Goal: Transaction & Acquisition: Obtain resource

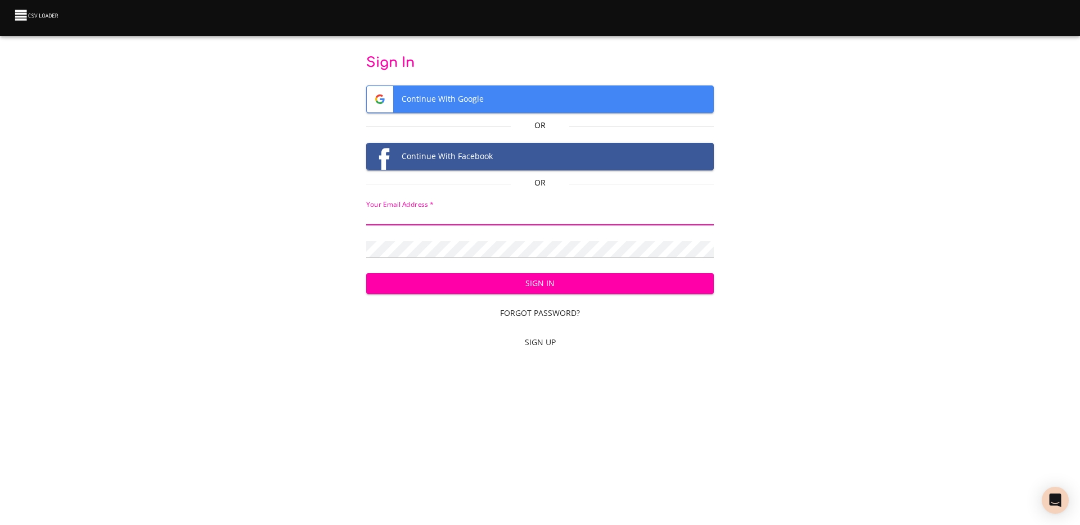
click at [471, 223] on input "email" at bounding box center [540, 217] width 348 height 16
type input "adoux+csvloader@makethegrade.fr"
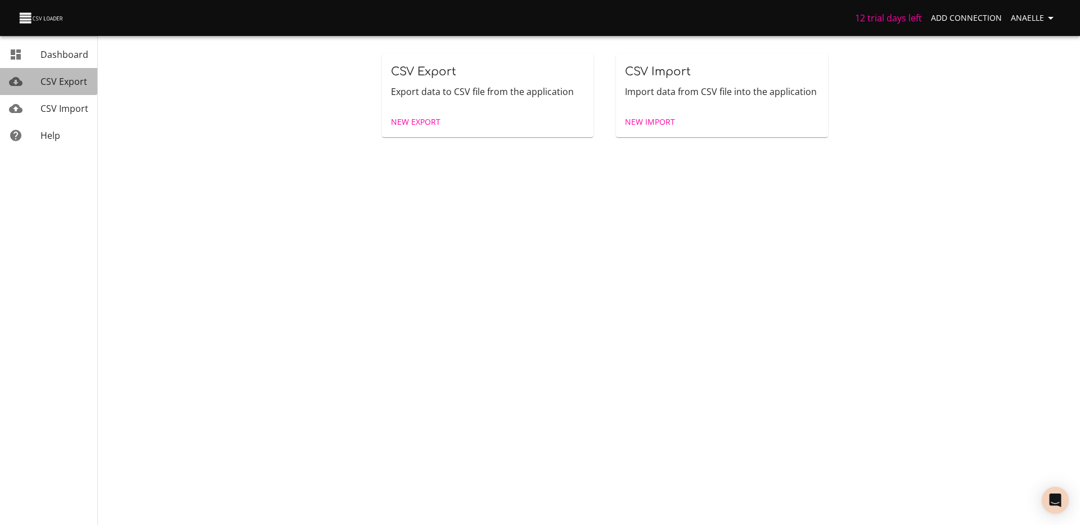
click at [47, 80] on span "CSV Export" at bounding box center [64, 81] width 47 height 12
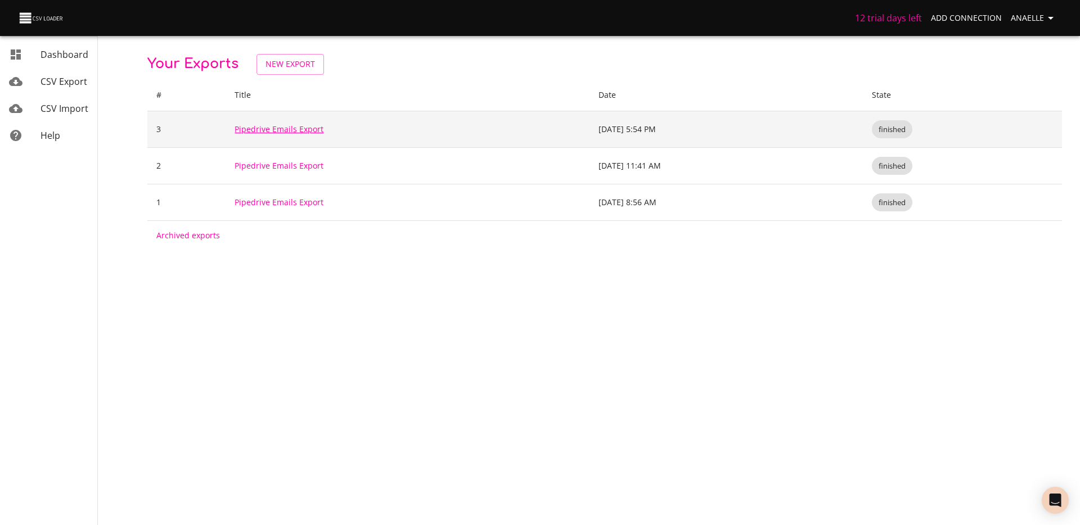
click at [271, 132] on link "Pipedrive Emails Export" at bounding box center [279, 129] width 89 height 11
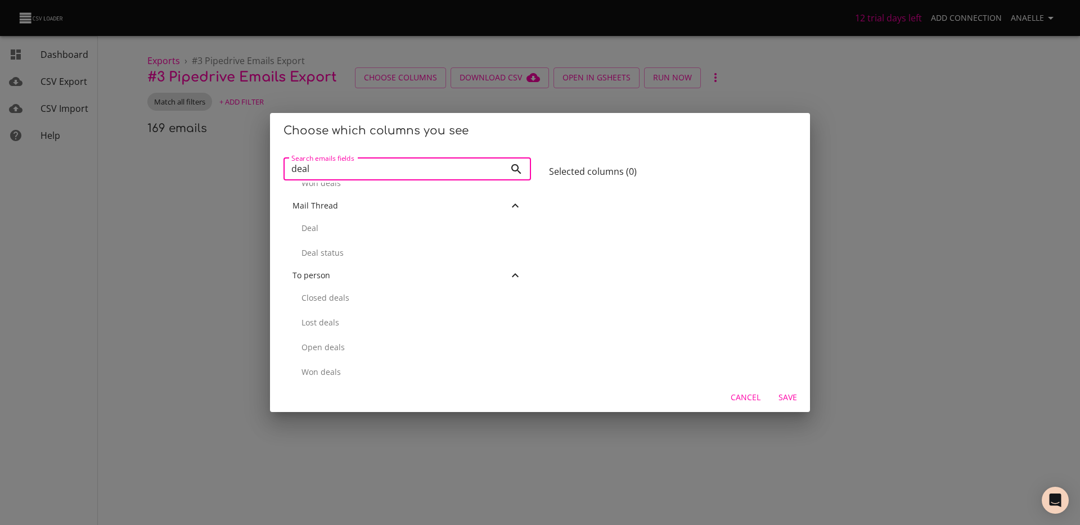
scroll to position [469, 0]
type input "deal"
click at [321, 224] on p "Deal" at bounding box center [412, 227] width 221 height 11
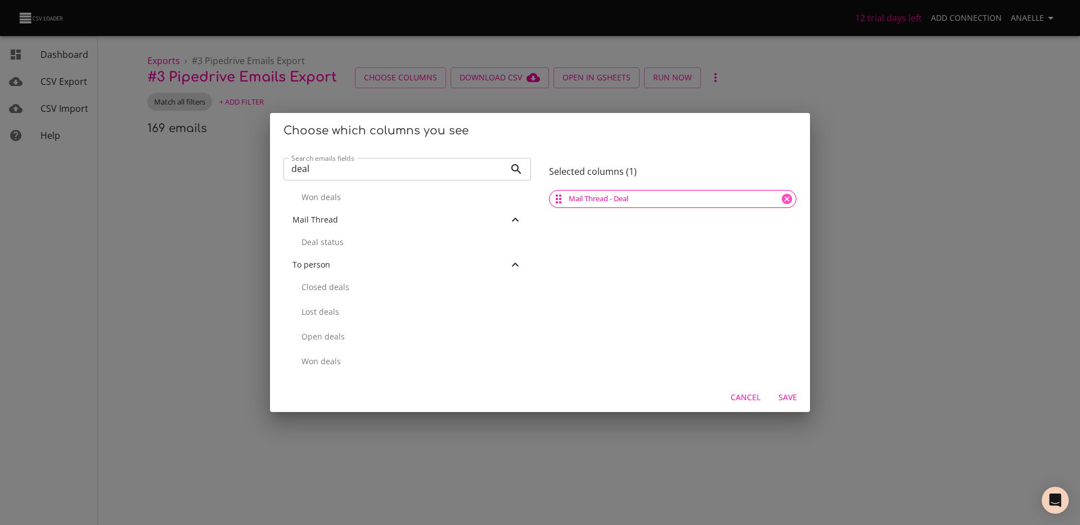
scroll to position [455, 0]
click at [878, 153] on div "Choose which columns you see Search emails fields deal Search emails fields Acc…" at bounding box center [540, 262] width 1080 height 525
click at [742, 385] on div "Cancel Save" at bounding box center [540, 398] width 540 height 30
click at [738, 402] on span "Cancel" at bounding box center [746, 398] width 30 height 14
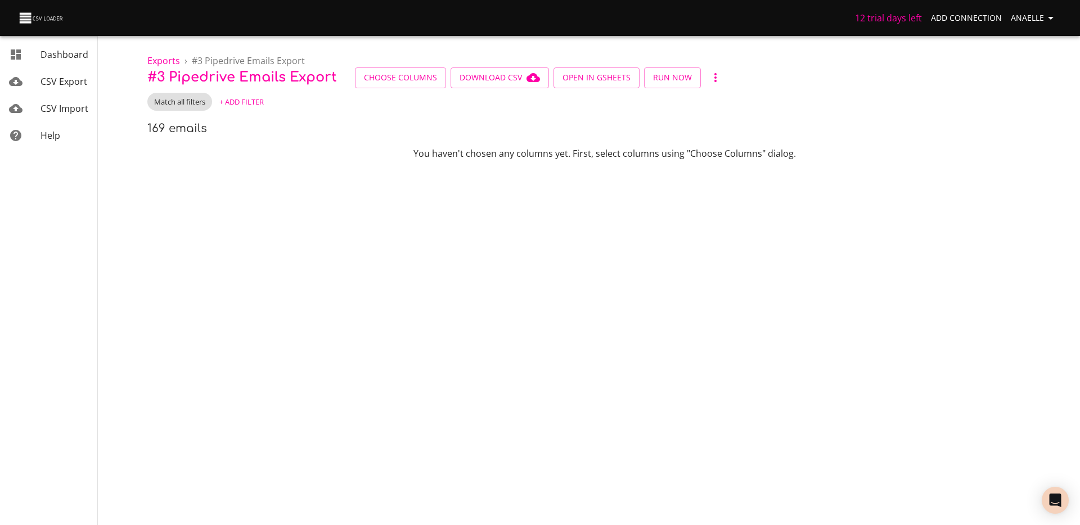
scroll to position [0, 0]
click at [263, 101] on span "+ Add Filter" at bounding box center [241, 102] width 44 height 13
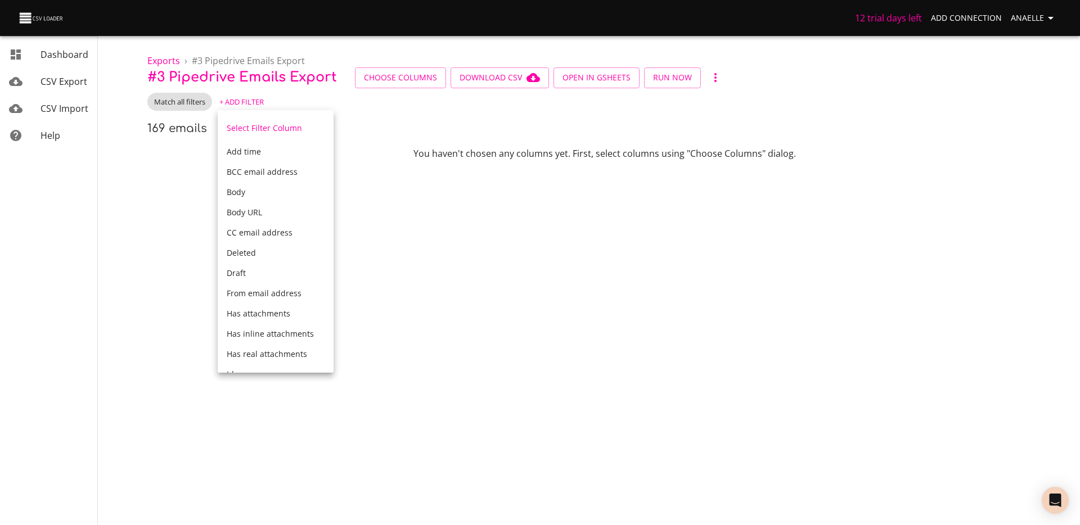
click at [205, 137] on div at bounding box center [540, 262] width 1080 height 525
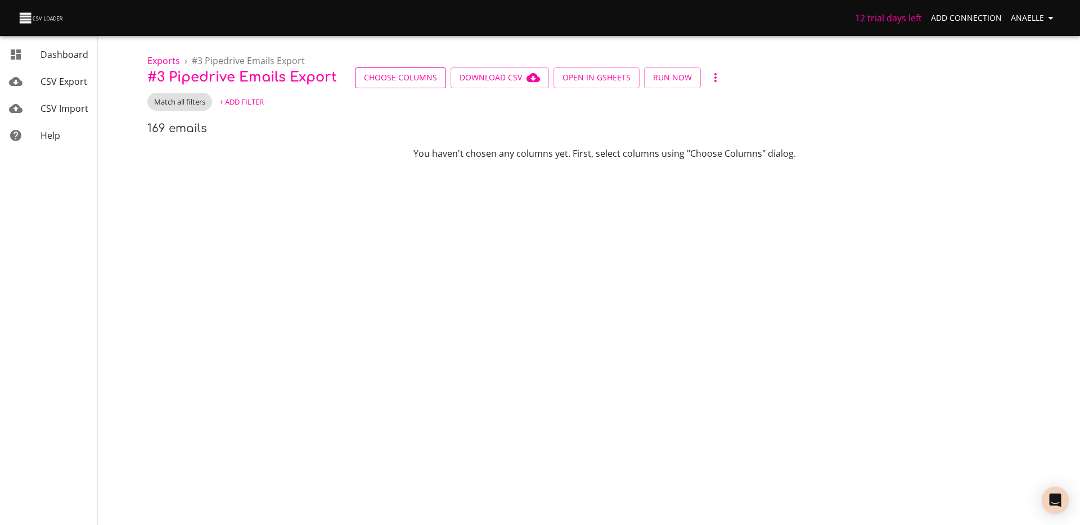
click at [419, 86] on button "Choose Columns" at bounding box center [400, 78] width 91 height 21
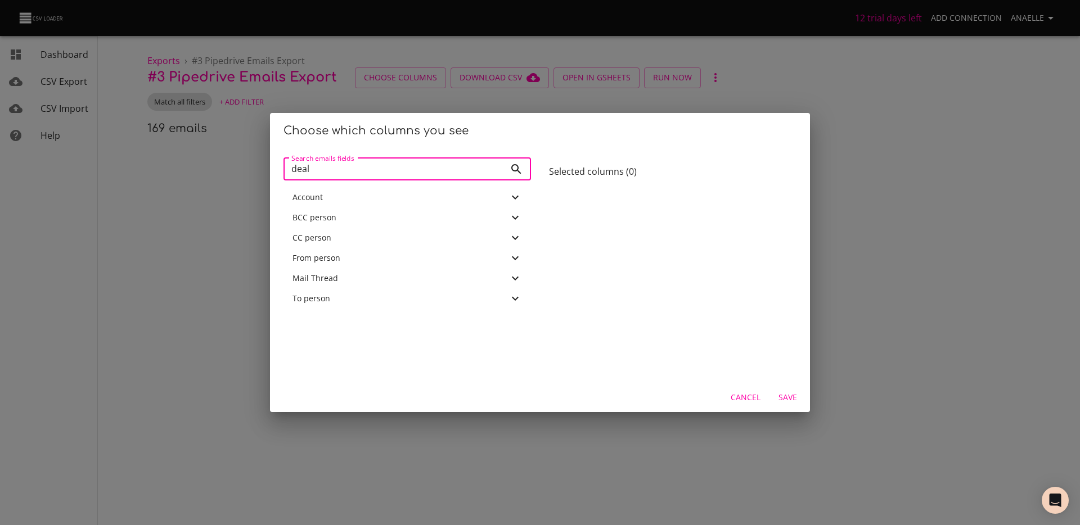
click at [415, 172] on input "deal" at bounding box center [395, 169] width 222 height 23
type input "m"
type input "id"
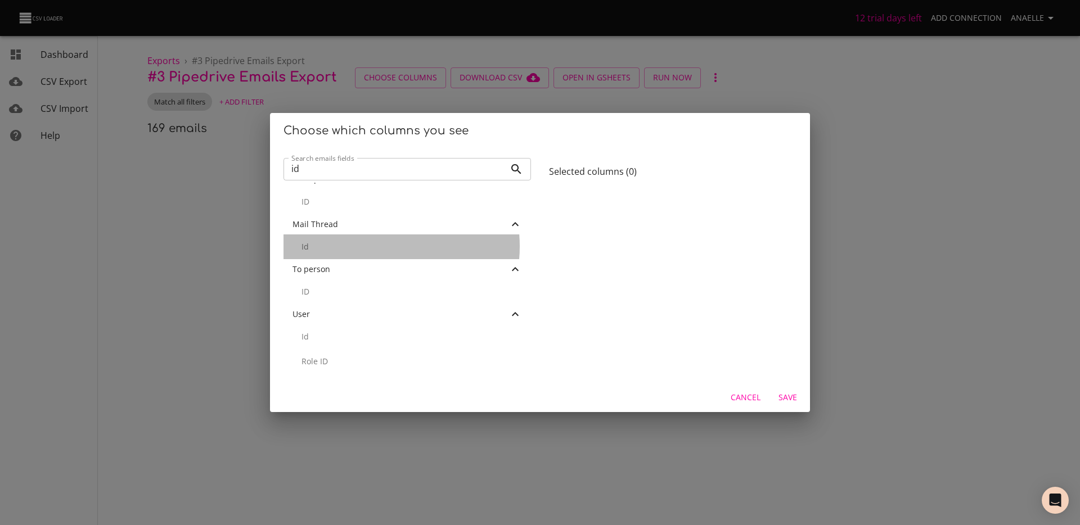
click at [370, 246] on p "Id" at bounding box center [412, 246] width 221 height 11
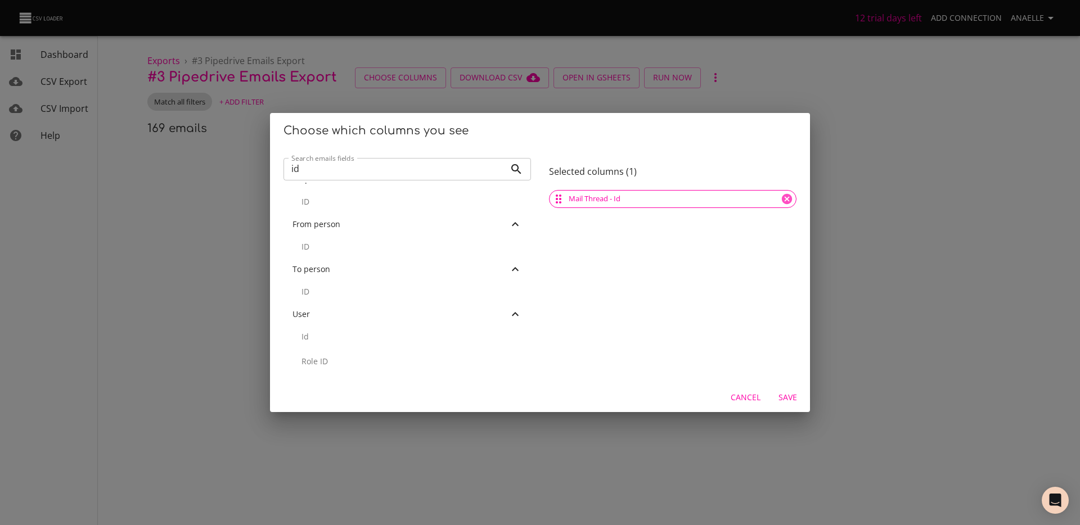
click at [775, 383] on div "Cancel Save" at bounding box center [540, 398] width 540 height 30
click at [793, 407] on button "Save" at bounding box center [788, 398] width 36 height 21
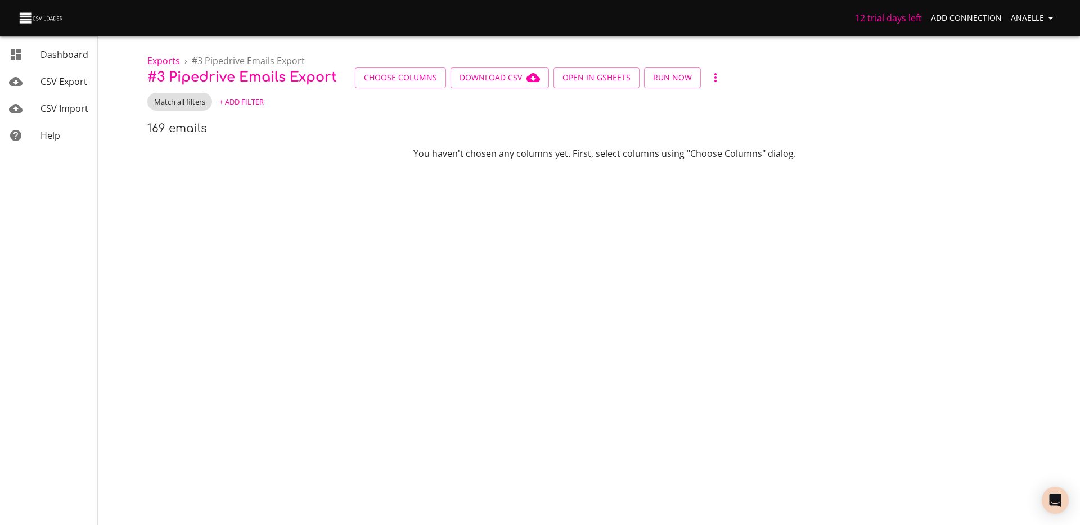
scroll to position [0, 0]
click at [671, 81] on span "Run Now" at bounding box center [672, 78] width 39 height 14
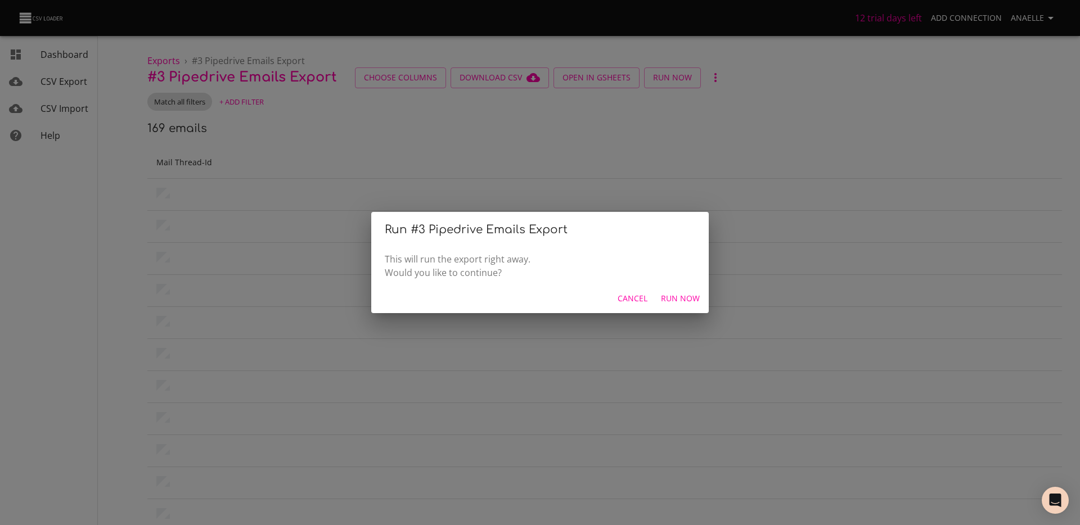
click at [549, 124] on div "Run # 3 Pipedrive Emails Export This will run the export right away. Would you …" at bounding box center [540, 262] width 1080 height 525
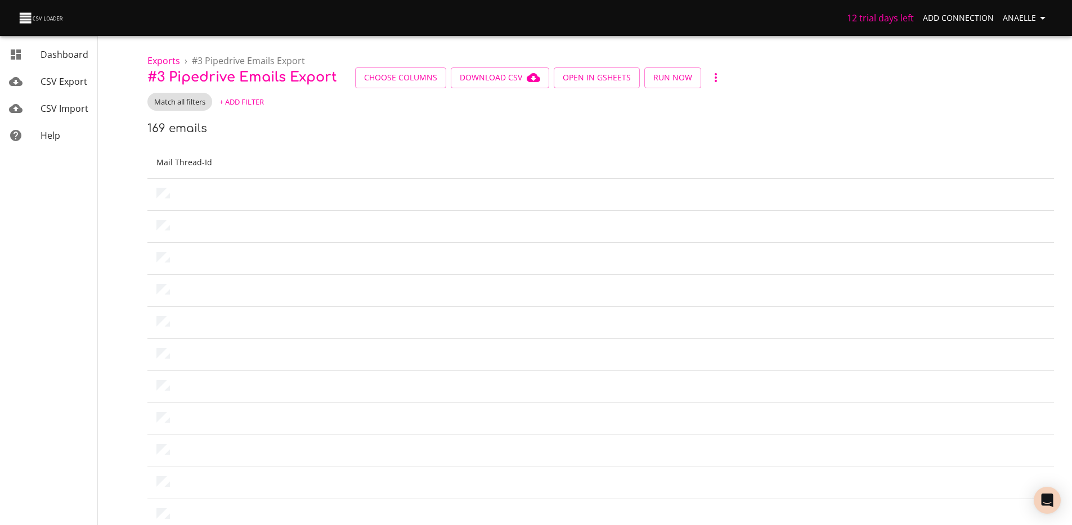
click at [228, 99] on span "+ Add Filter" at bounding box center [241, 102] width 44 height 13
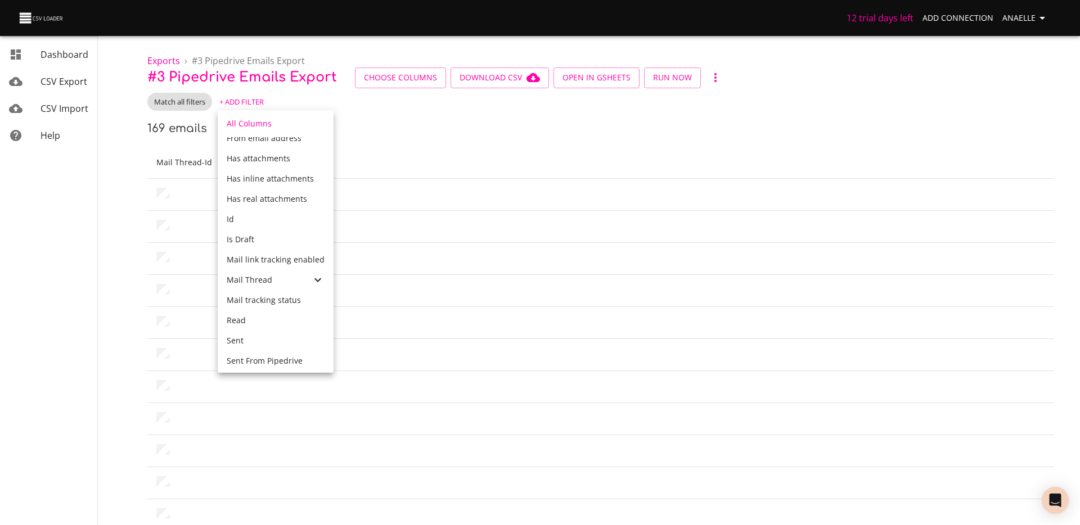
scroll to position [203, 0]
click at [280, 262] on div "Mail Thread" at bounding box center [269, 259] width 84 height 11
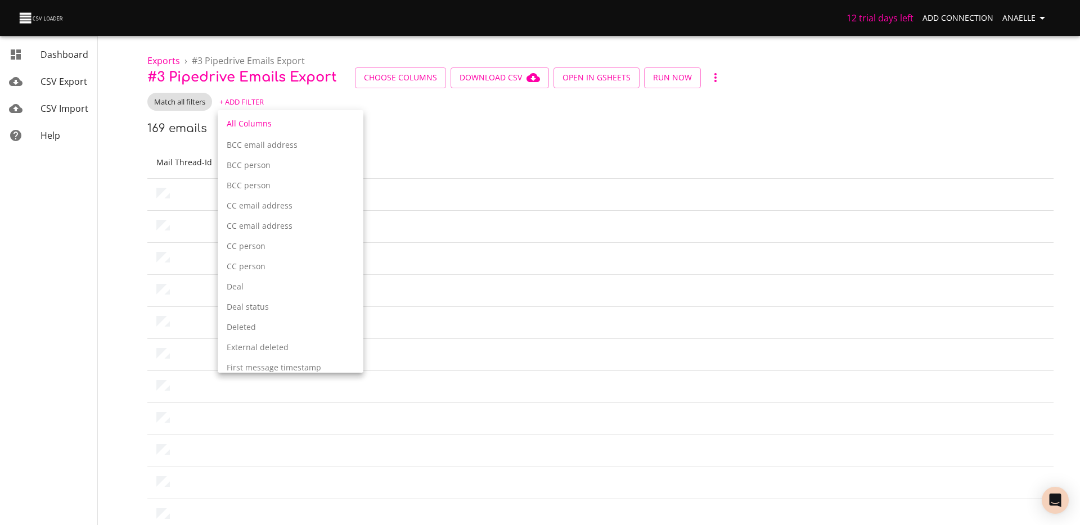
scroll to position [447, 0]
click at [261, 282] on p "Deal" at bounding box center [291, 278] width 128 height 11
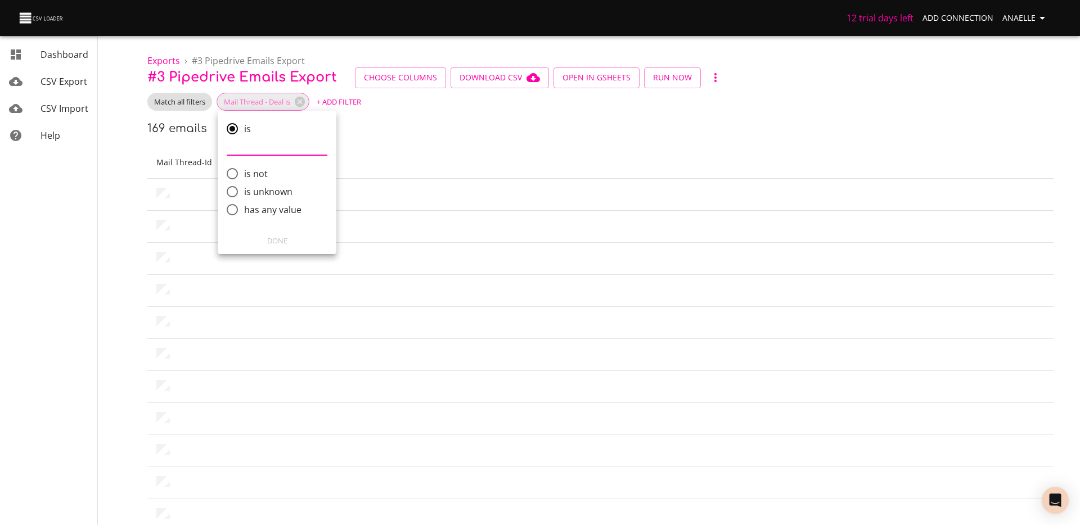
click at [272, 210] on span "has any value" at bounding box center [272, 210] width 57 height 14
click at [244, 210] on input "has any value" at bounding box center [233, 210] width 24 height 24
radio input "true"
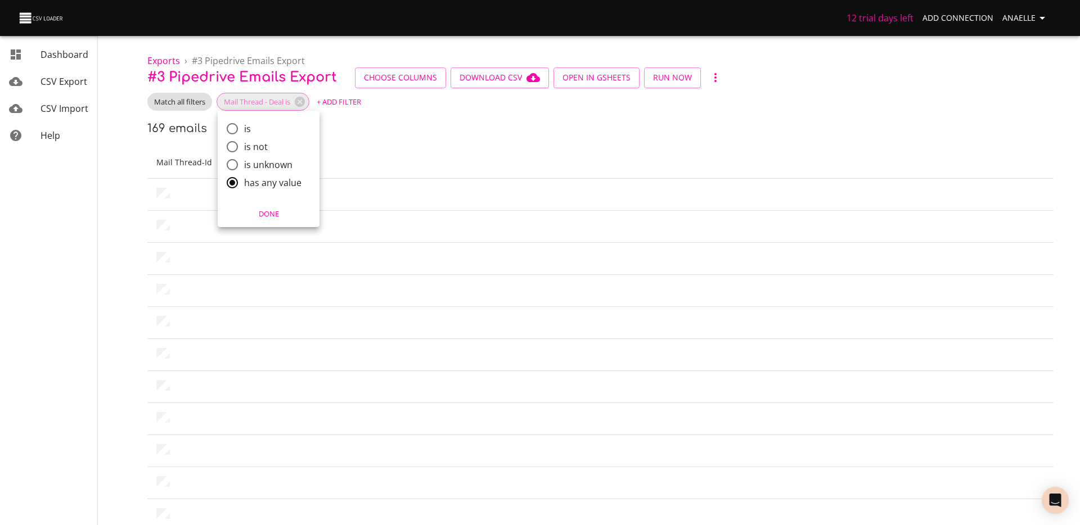
click at [270, 218] on span "Done" at bounding box center [268, 214] width 87 height 13
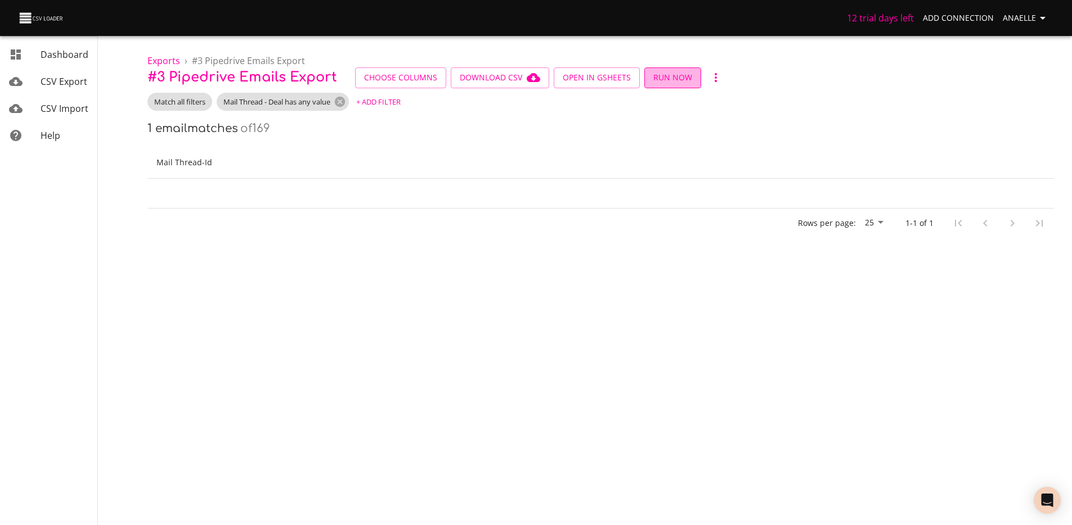
click at [673, 75] on span "Run Now" at bounding box center [672, 78] width 39 height 14
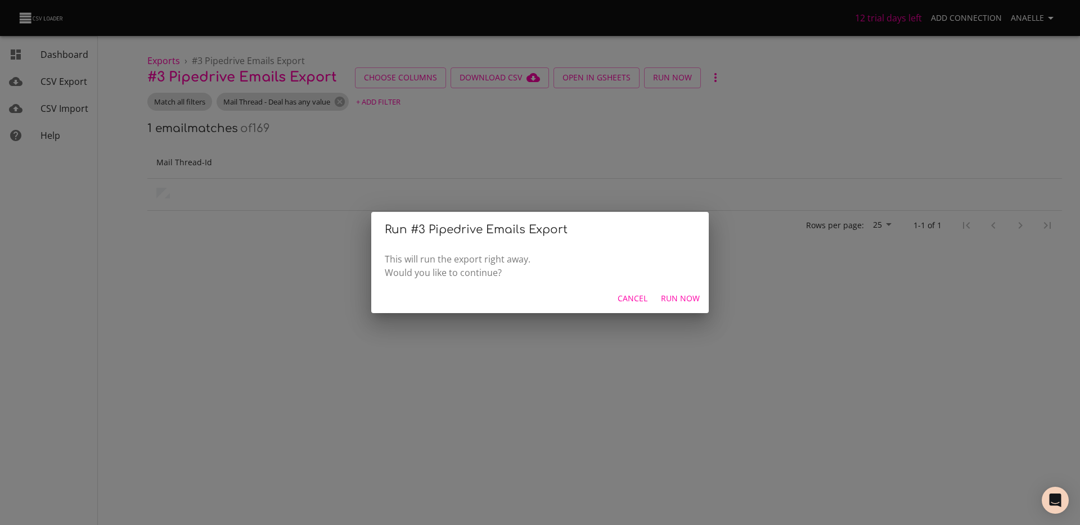
click at [691, 296] on span "Run Now" at bounding box center [680, 299] width 39 height 14
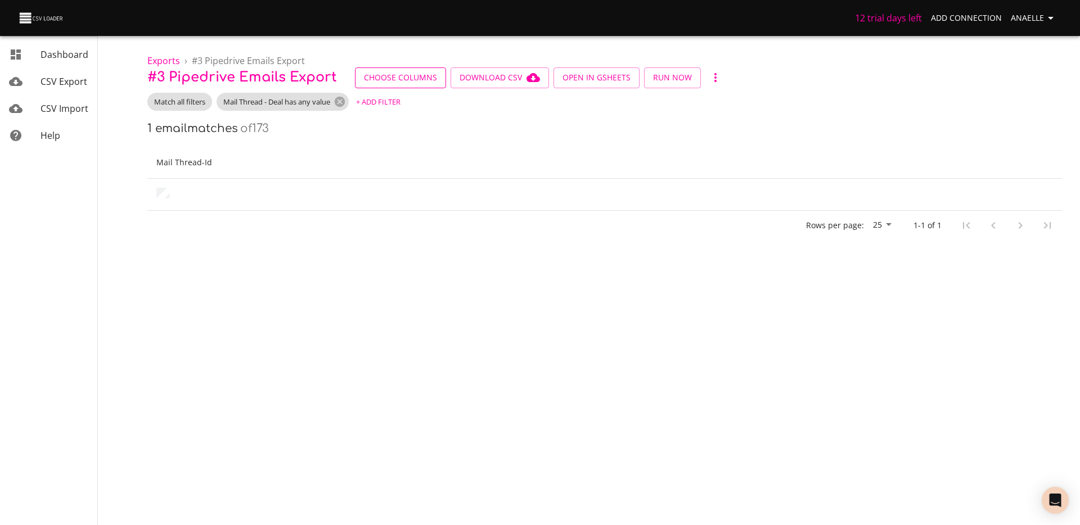
click at [391, 74] on span "Choose Columns" at bounding box center [400, 78] width 73 height 14
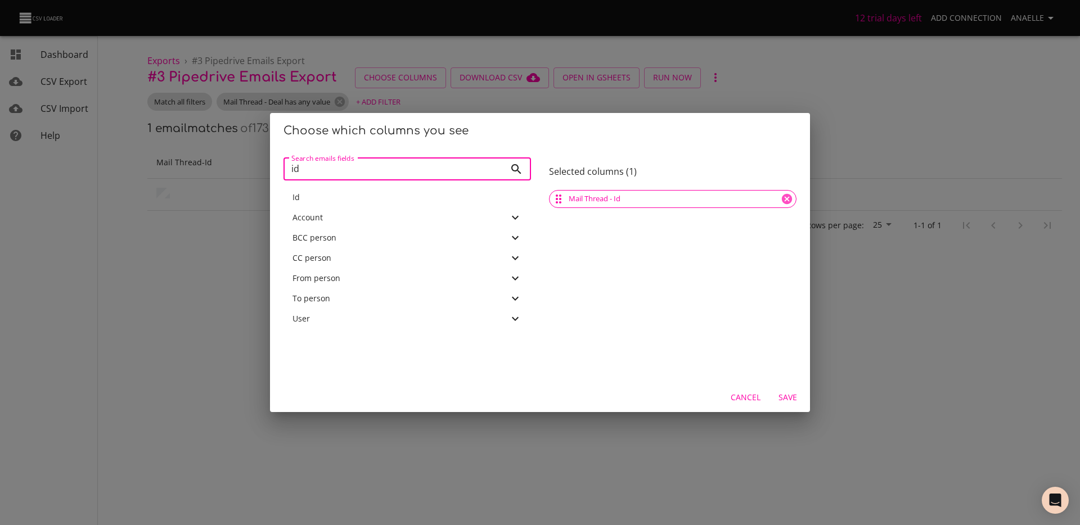
click at [363, 170] on input "id" at bounding box center [395, 169] width 222 height 23
type input "deal"
click at [363, 257] on p "Deal" at bounding box center [412, 255] width 221 height 11
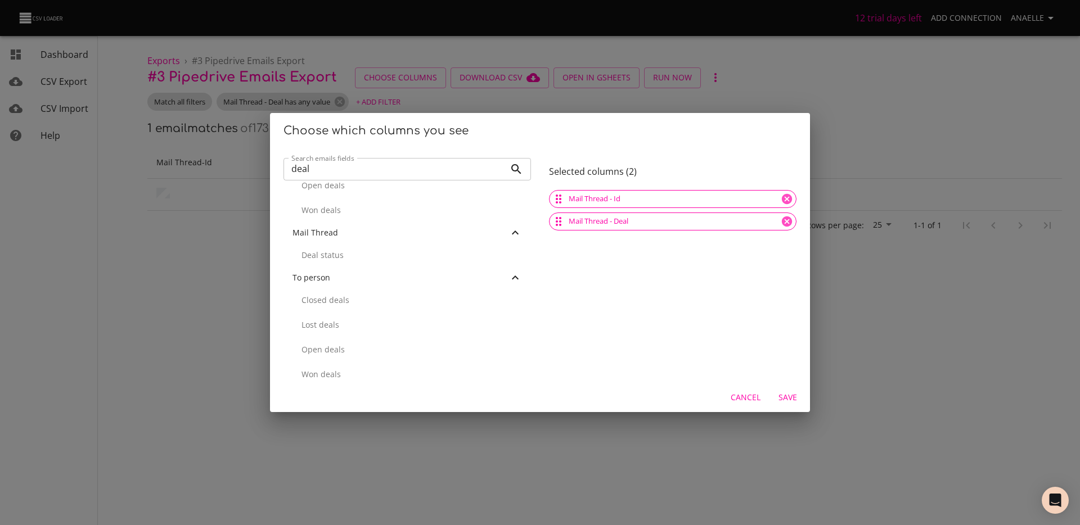
click at [790, 398] on span "Save" at bounding box center [787, 398] width 27 height 14
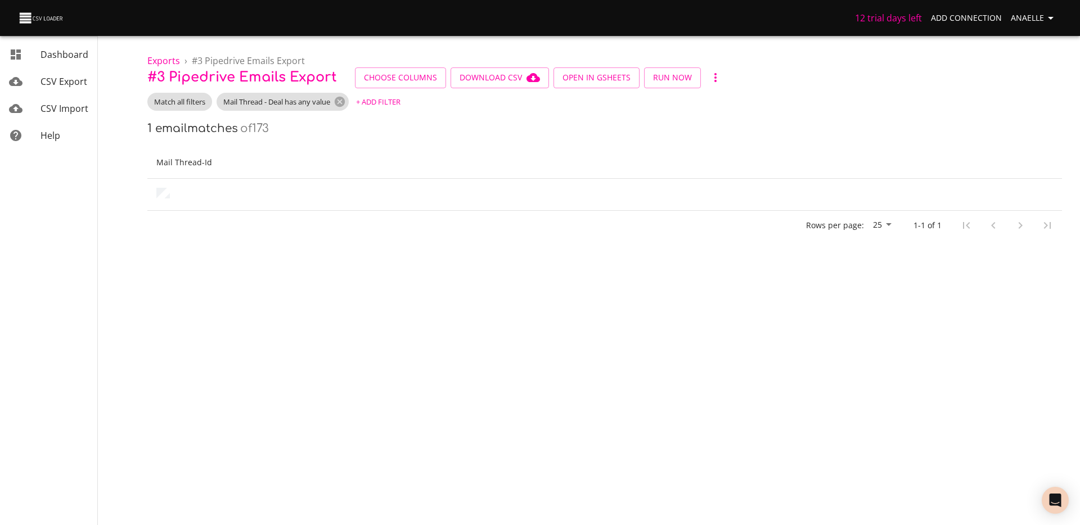
scroll to position [0, 0]
click at [392, 79] on span "Choose Columns" at bounding box center [400, 78] width 73 height 14
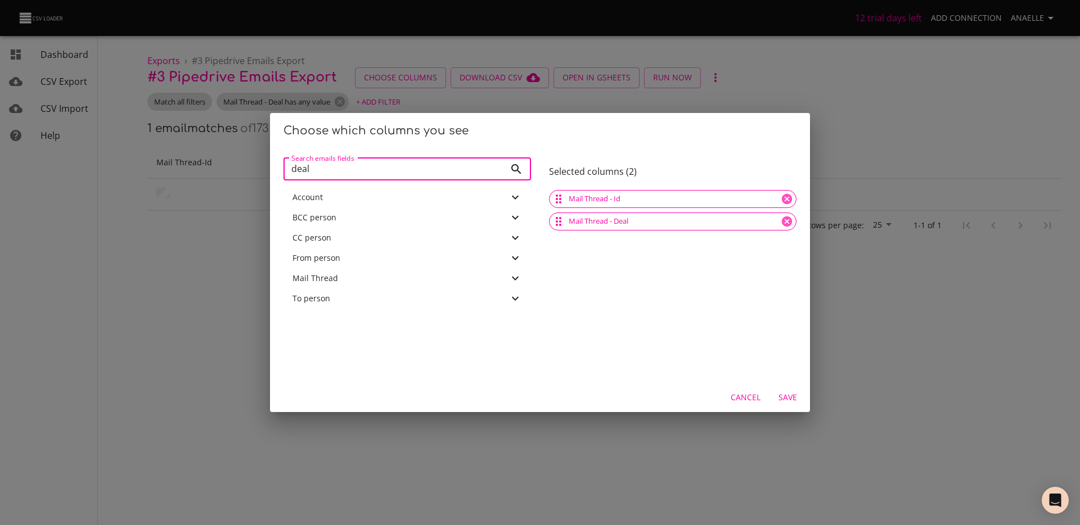
click at [351, 171] on input "deal" at bounding box center [395, 169] width 222 height 23
click at [357, 179] on input "to p" at bounding box center [395, 169] width 222 height 23
click at [339, 172] on input "to p" at bounding box center [395, 169] width 222 height 23
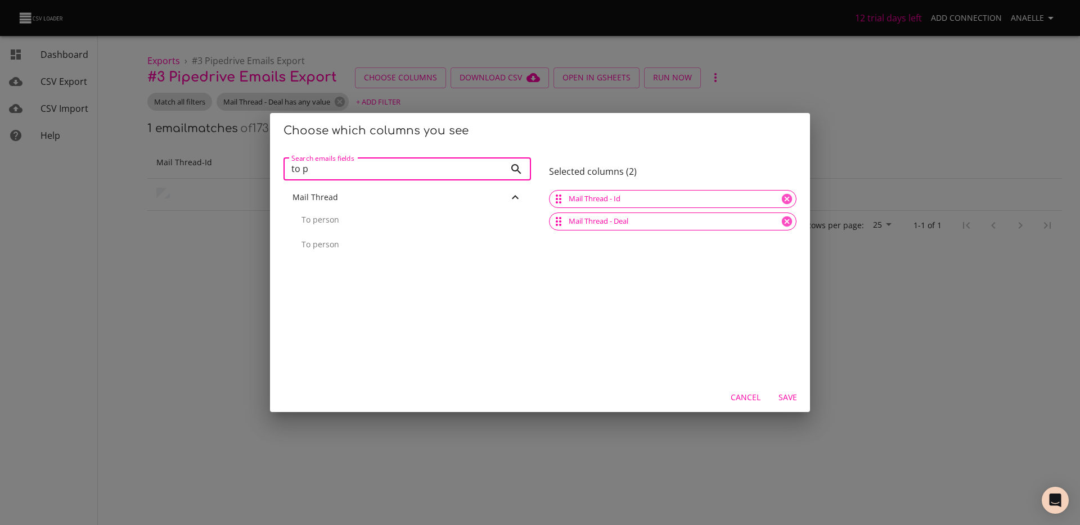
click at [339, 172] on input "to p" at bounding box center [395, 169] width 222 height 23
click at [333, 342] on p "ID" at bounding box center [412, 344] width 221 height 11
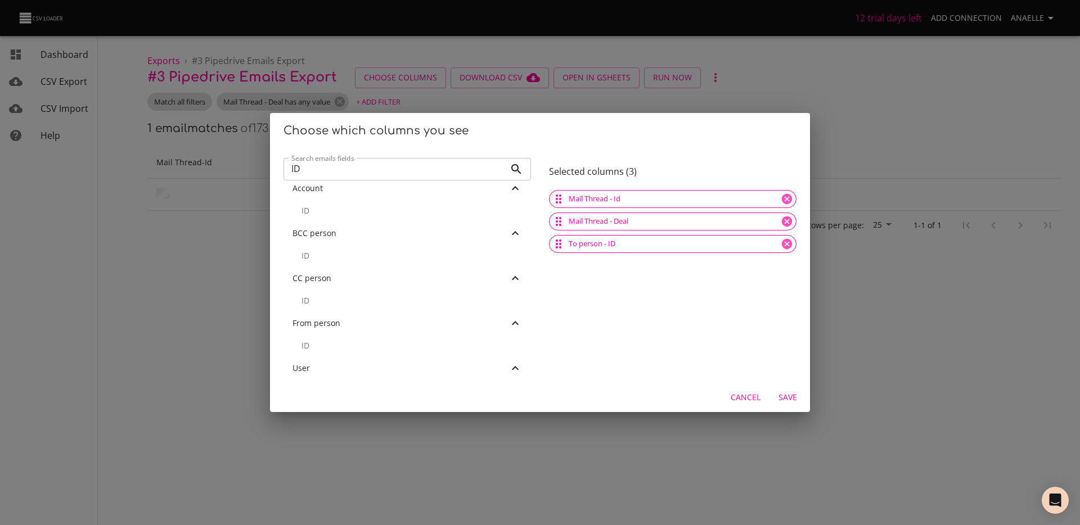
scroll to position [25, 0]
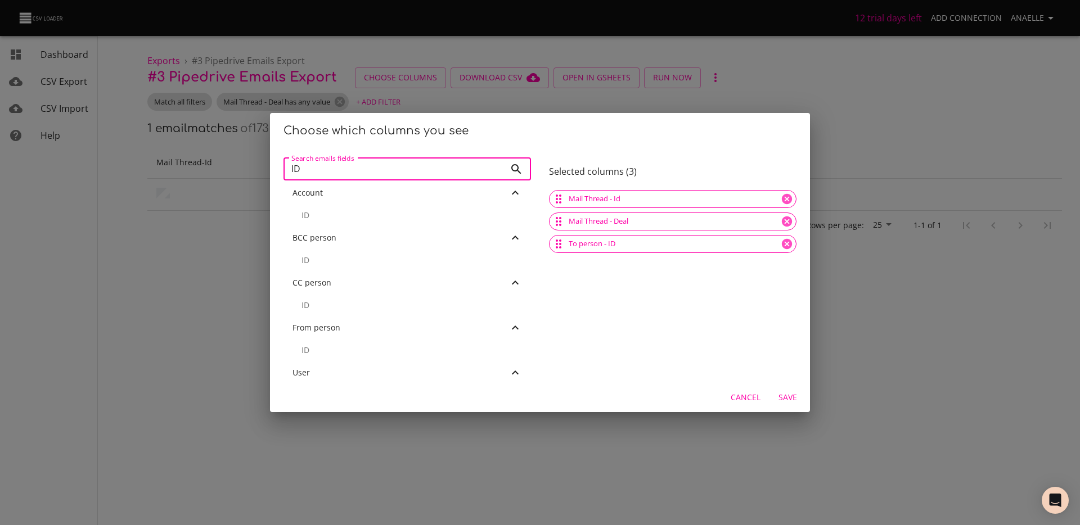
click at [349, 170] on input "ID" at bounding box center [395, 169] width 222 height 23
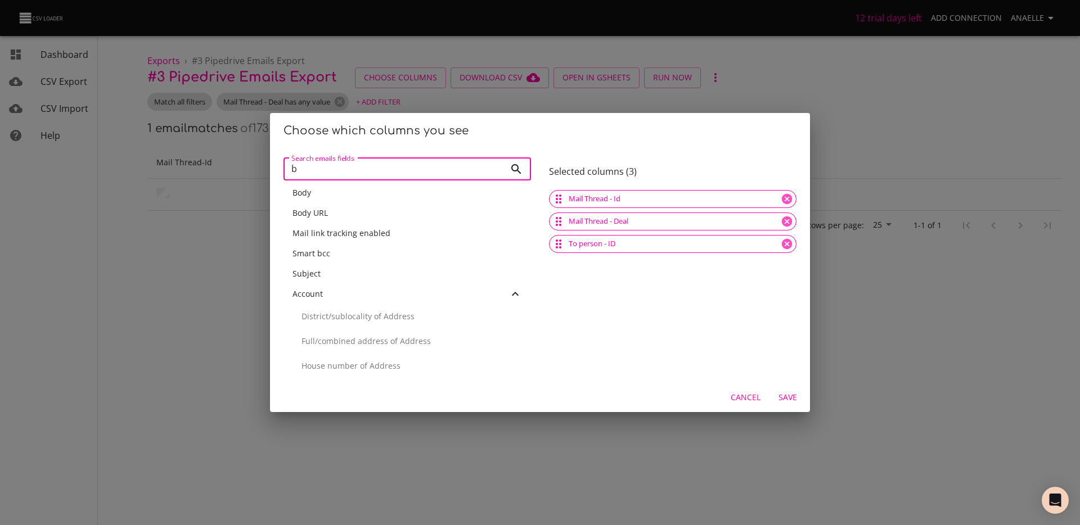
scroll to position [0, 0]
click at [325, 208] on div "Body URL" at bounding box center [408, 218] width 248 height 20
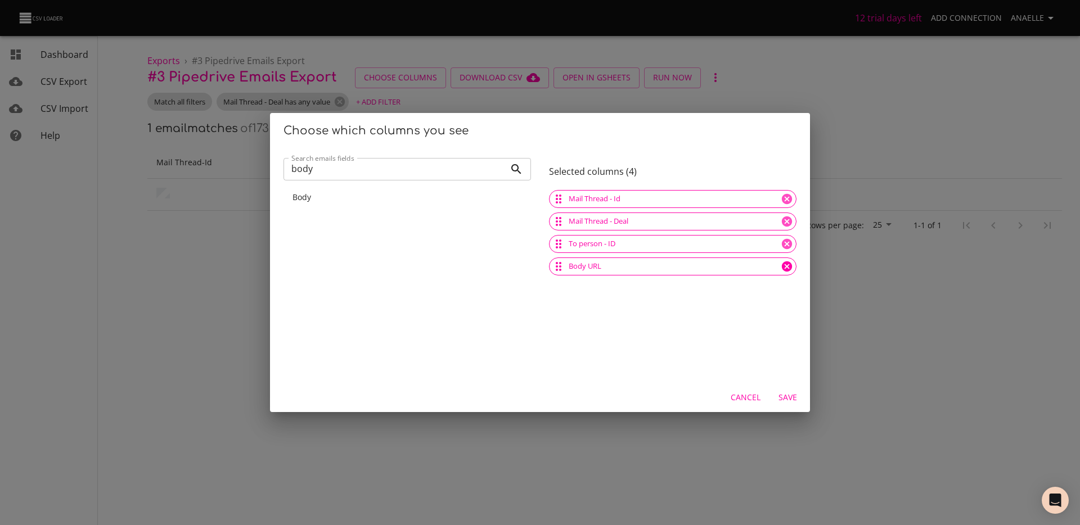
click at [782, 266] on icon at bounding box center [787, 267] width 10 height 10
click at [317, 197] on div "Body" at bounding box center [408, 197] width 230 height 11
click at [318, 172] on input "body" at bounding box center [395, 169] width 222 height 23
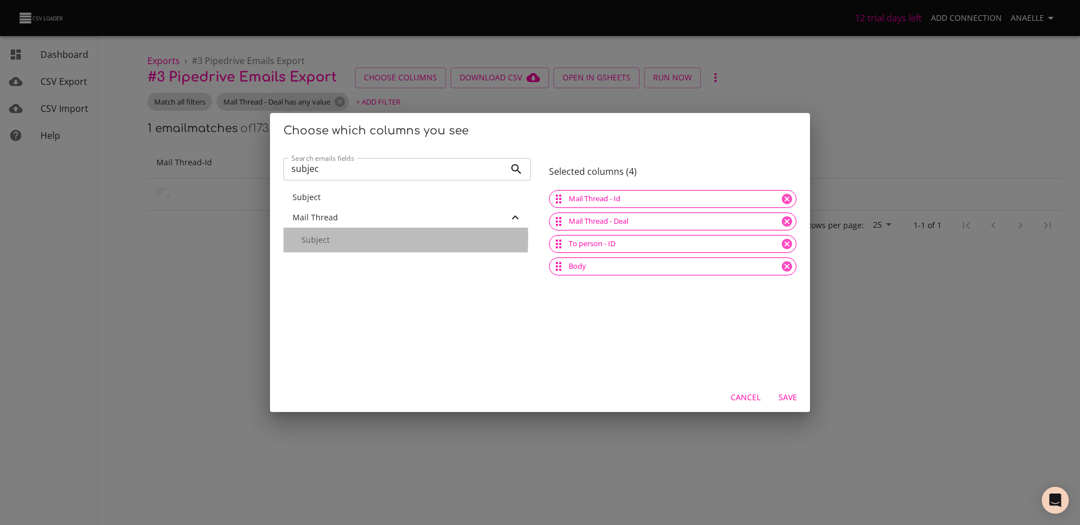
click at [339, 239] on p "Subject" at bounding box center [412, 240] width 221 height 11
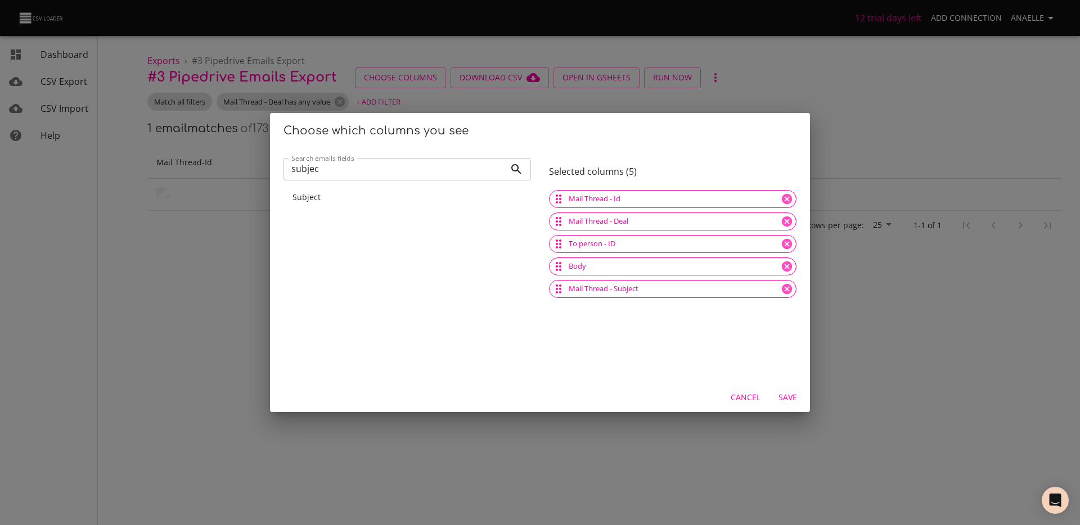
click at [362, 173] on input "subjec" at bounding box center [395, 169] width 222 height 23
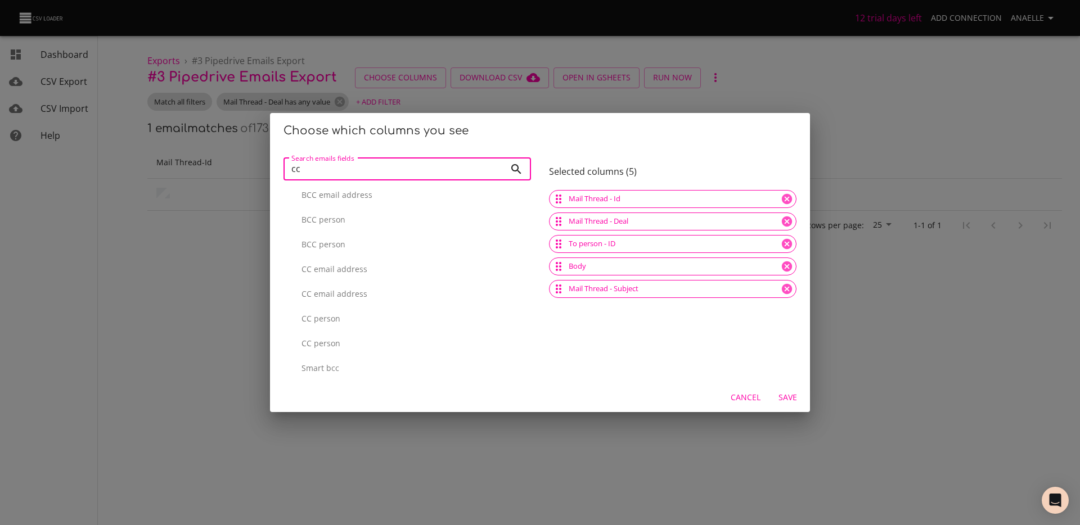
scroll to position [142, 0]
click at [331, 180] on input "cc" at bounding box center [395, 169] width 222 height 23
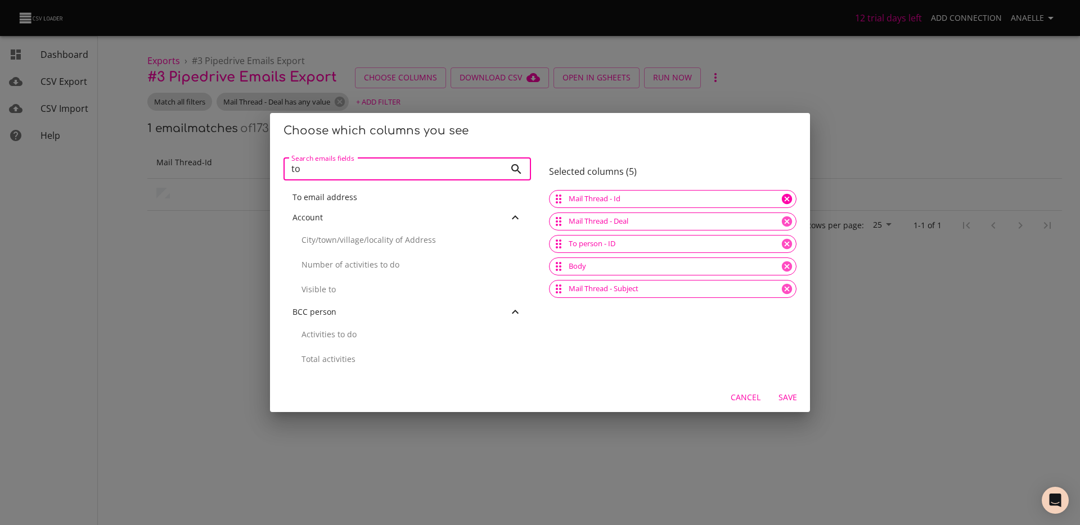
click at [781, 197] on icon at bounding box center [787, 199] width 12 height 12
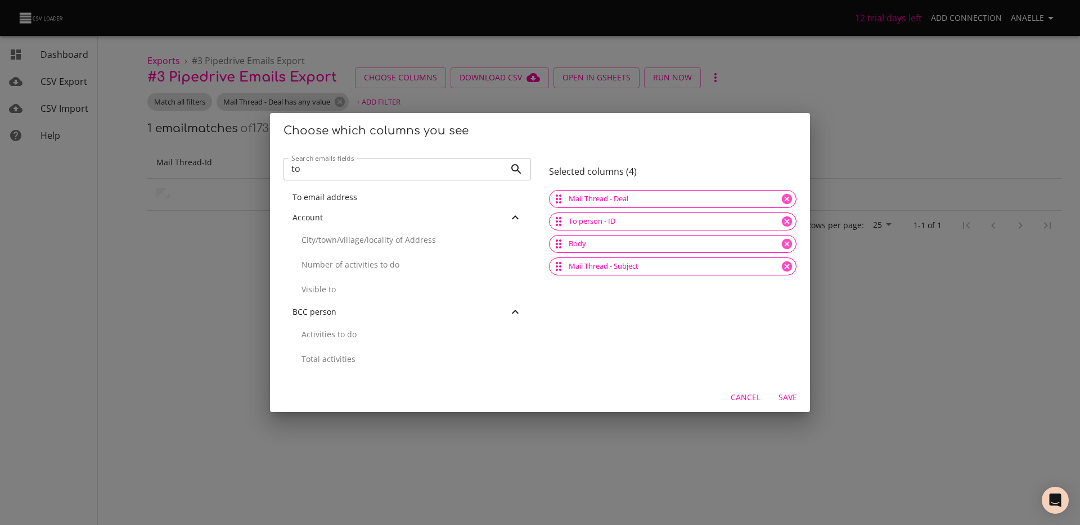
click at [348, 165] on input "to" at bounding box center [395, 169] width 222 height 23
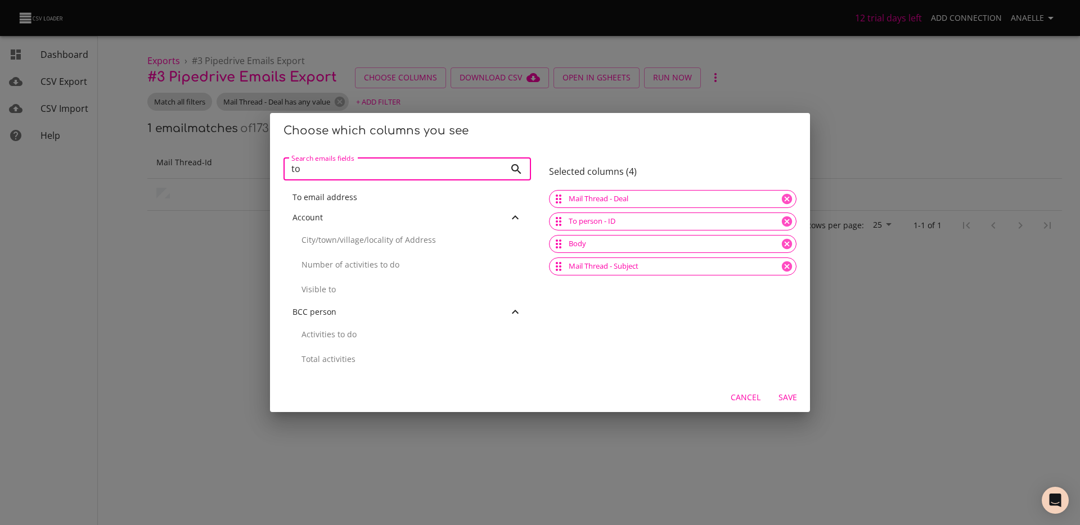
click at [348, 165] on input "to" at bounding box center [395, 169] width 222 height 23
click at [313, 203] on div "Subject" at bounding box center [408, 197] width 248 height 20
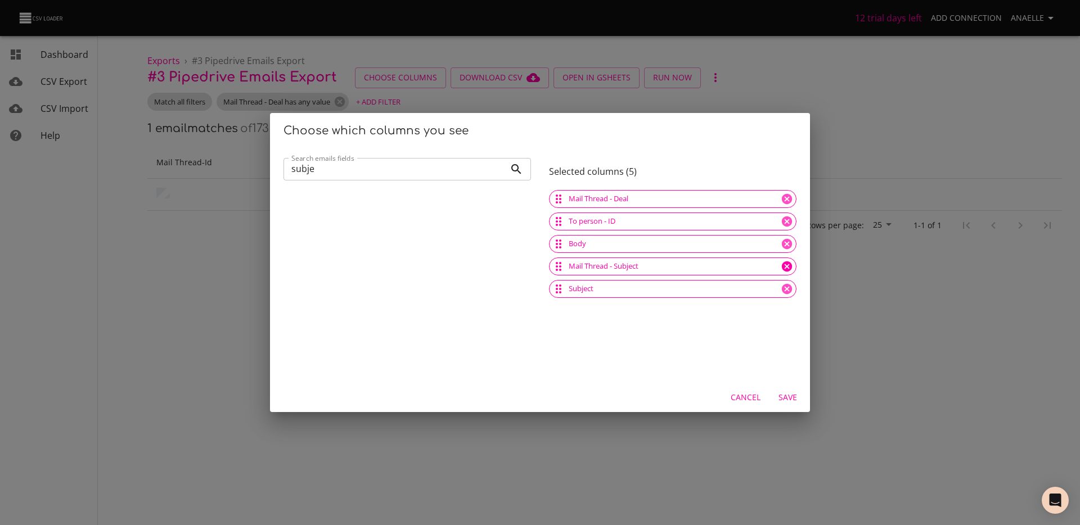
click at [782, 265] on icon at bounding box center [787, 267] width 10 height 10
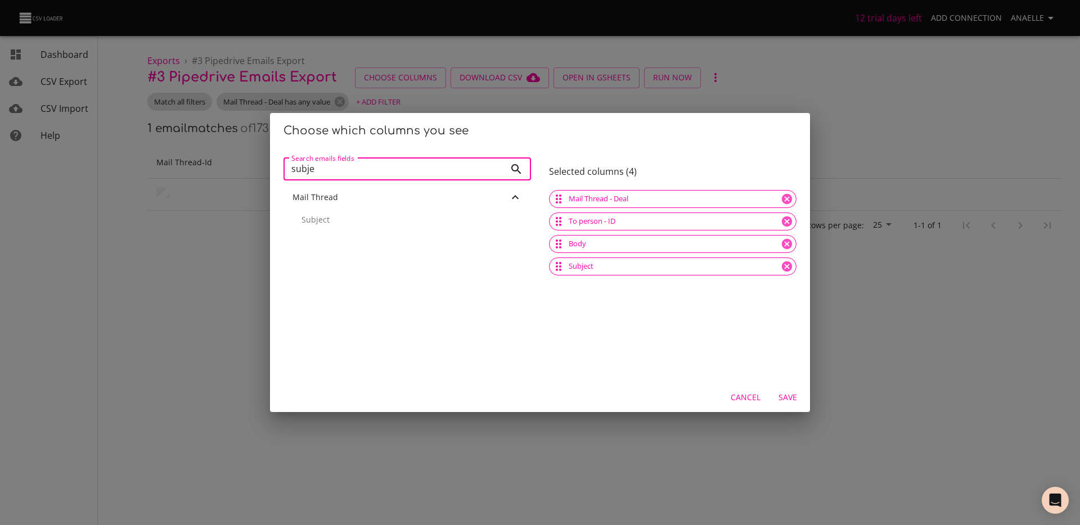
click at [376, 163] on input "subje" at bounding box center [395, 169] width 222 height 23
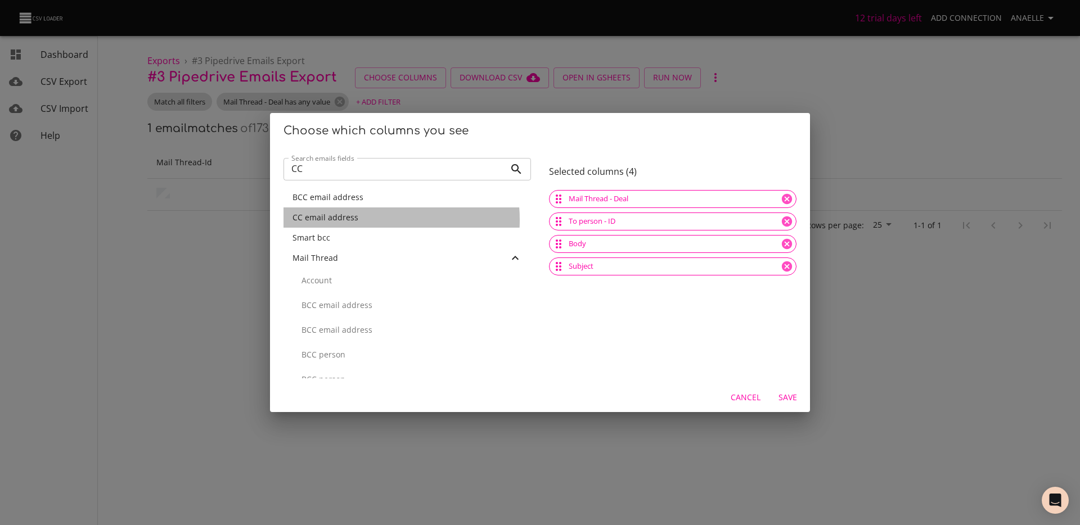
click at [360, 220] on div "CC email address" at bounding box center [408, 217] width 230 height 11
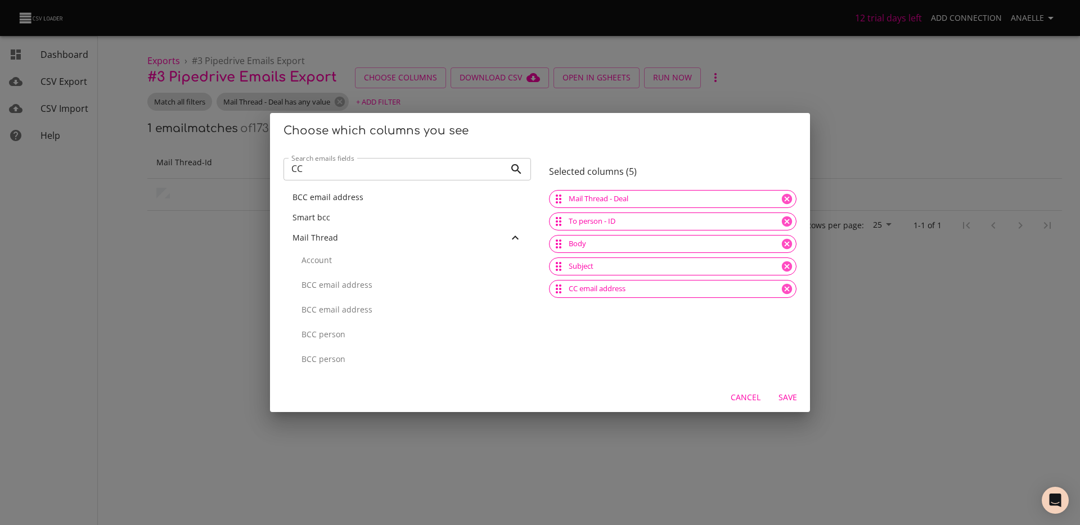
scroll to position [119, 0]
click at [336, 173] on input "CC" at bounding box center [395, 169] width 222 height 23
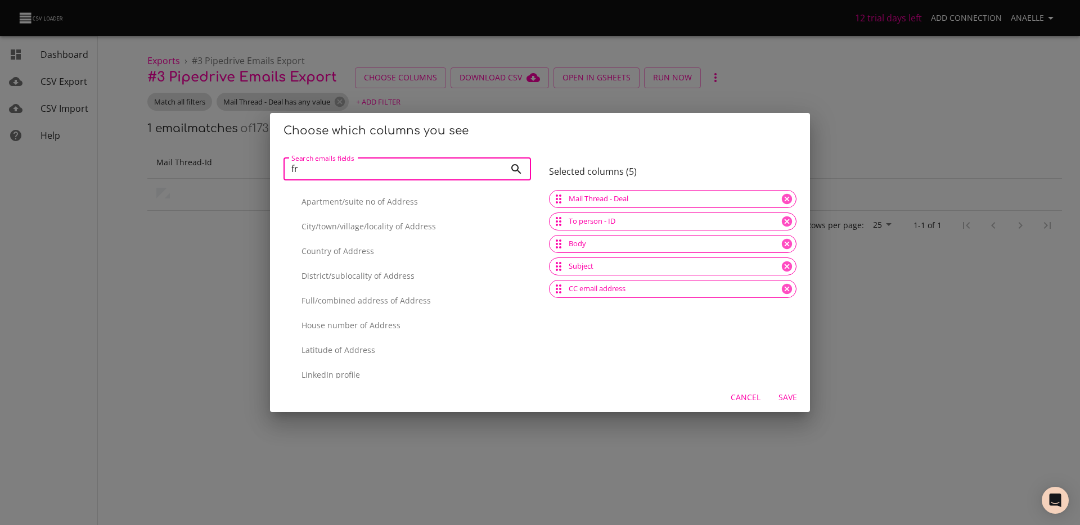
scroll to position [0, 0]
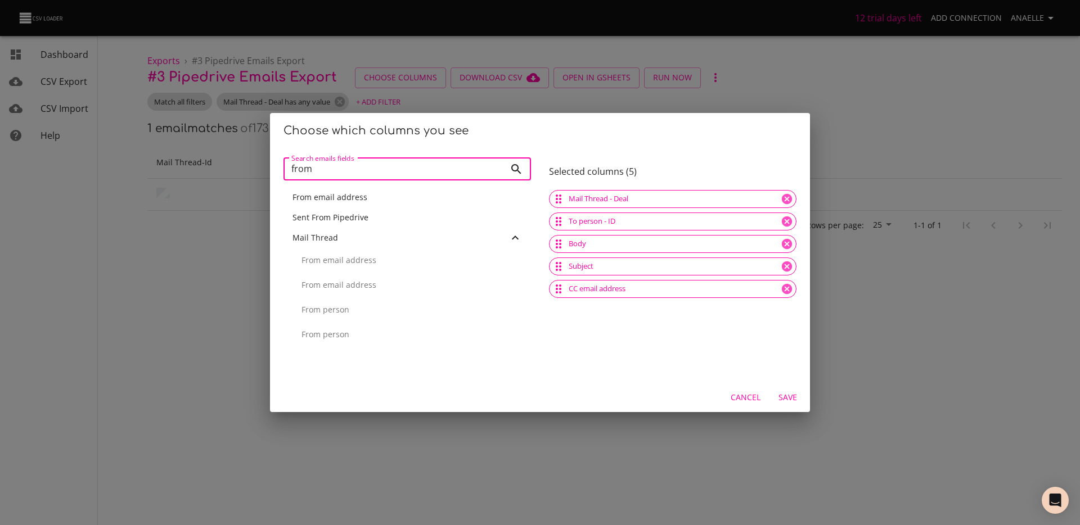
click at [338, 196] on span "From email address" at bounding box center [330, 197] width 75 height 11
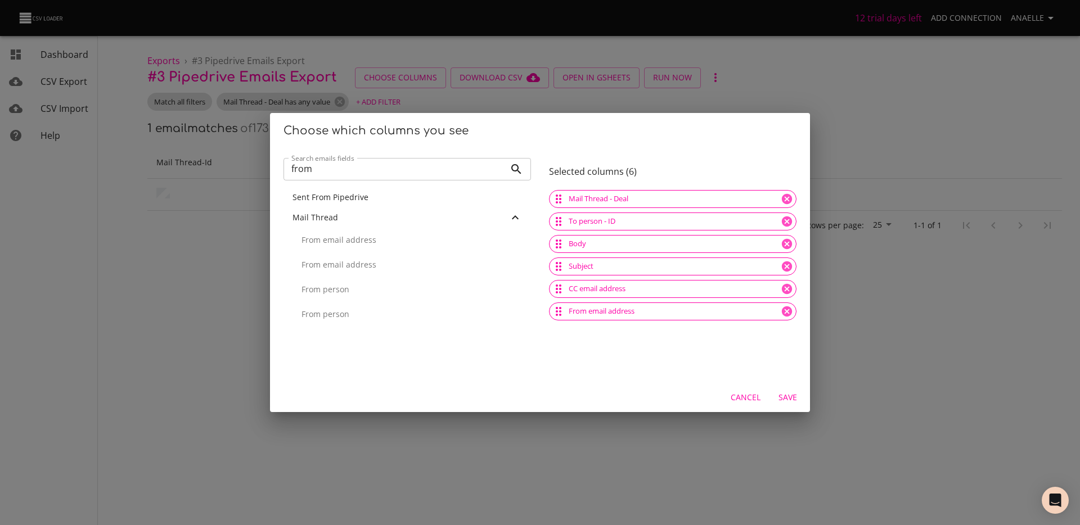
click at [342, 173] on input "from" at bounding box center [395, 169] width 222 height 23
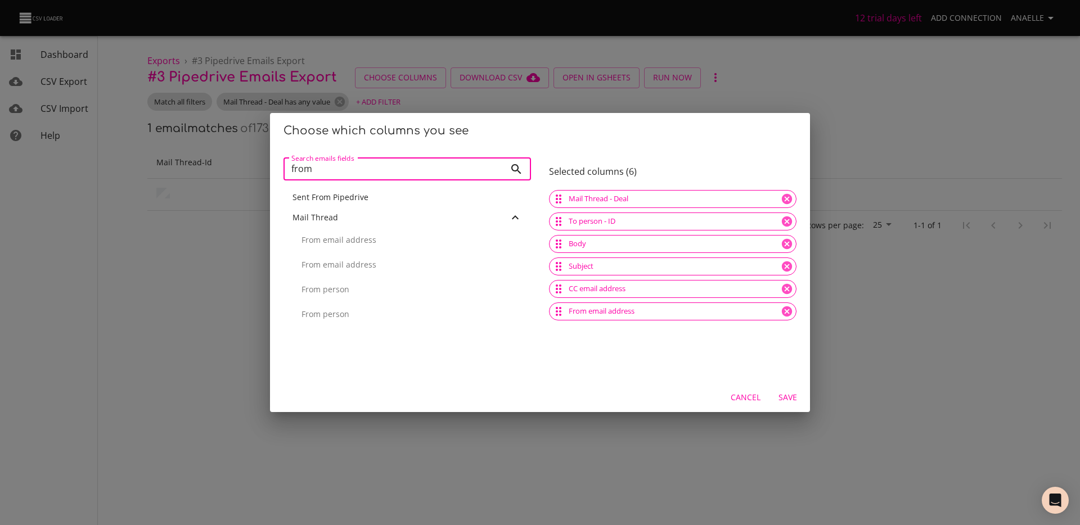
click at [342, 173] on input "from" at bounding box center [395, 169] width 222 height 23
type input "to"
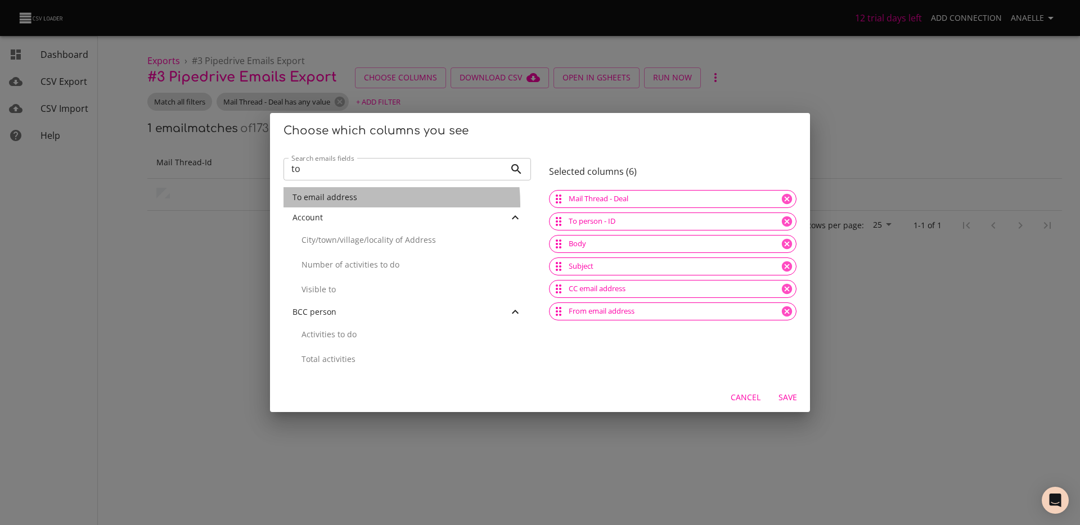
click at [346, 205] on div "To email address" at bounding box center [408, 197] width 248 height 20
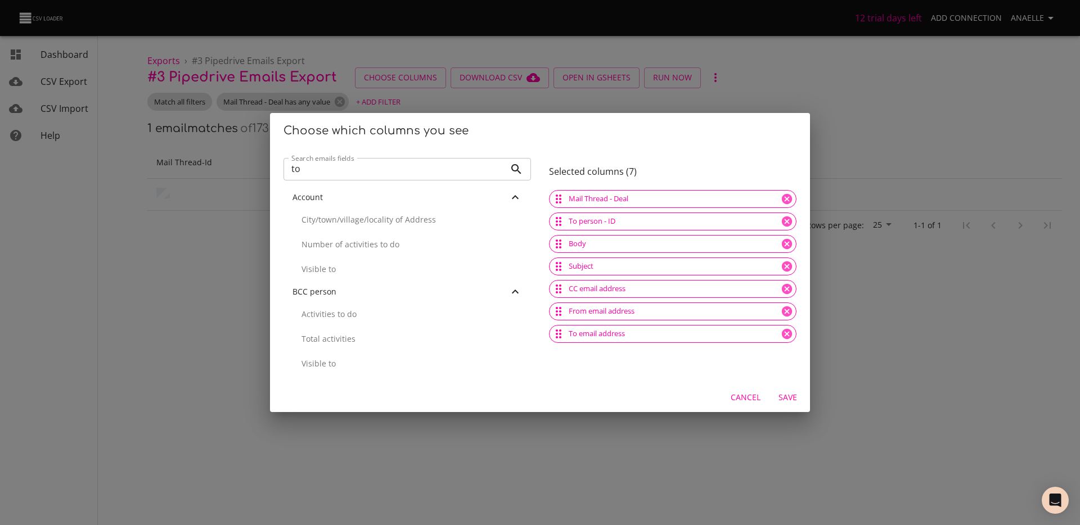
click at [459, 173] on input "to" at bounding box center [395, 169] width 222 height 23
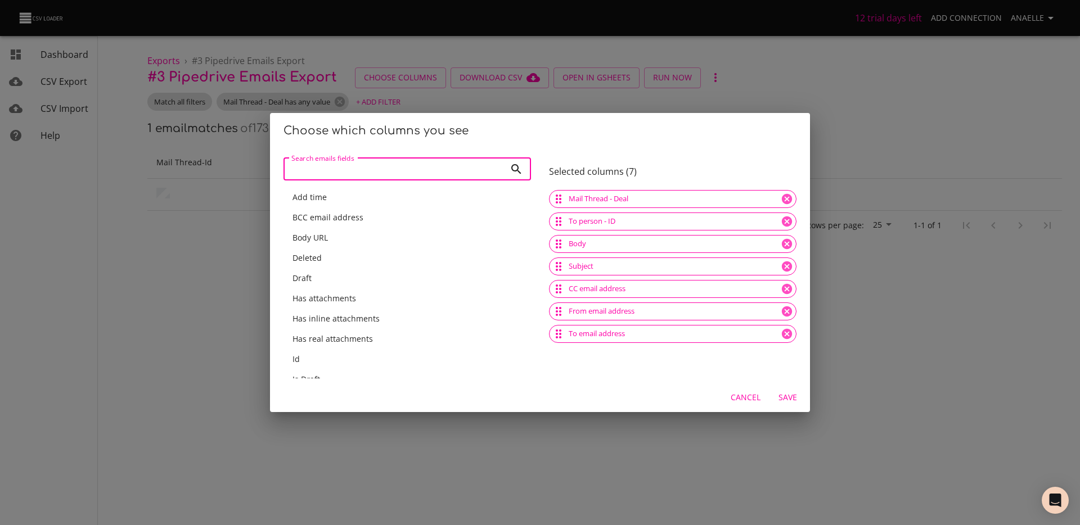
click at [358, 201] on div "Add time" at bounding box center [408, 197] width 230 height 11
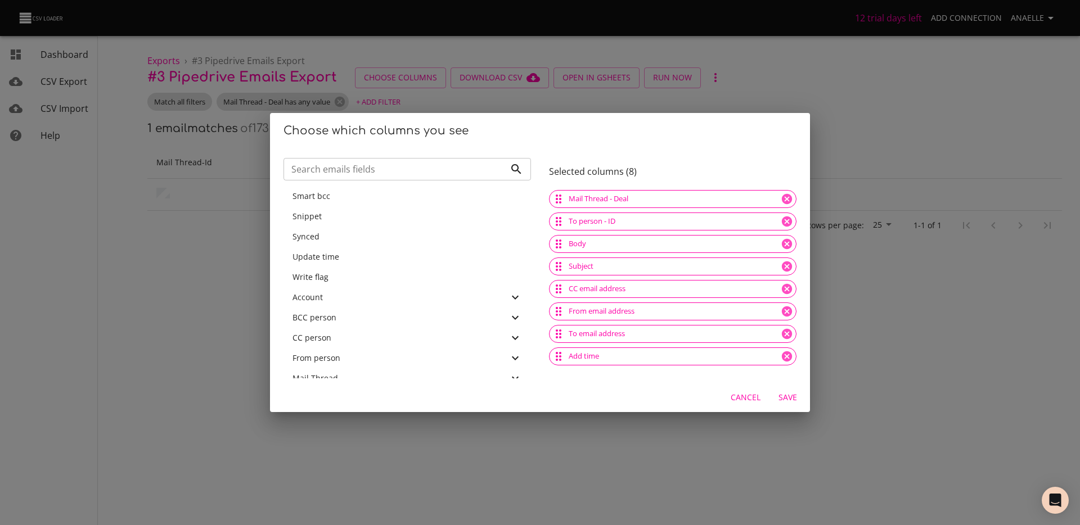
scroll to position [340, 0]
click at [790, 399] on span "Save" at bounding box center [787, 398] width 27 height 14
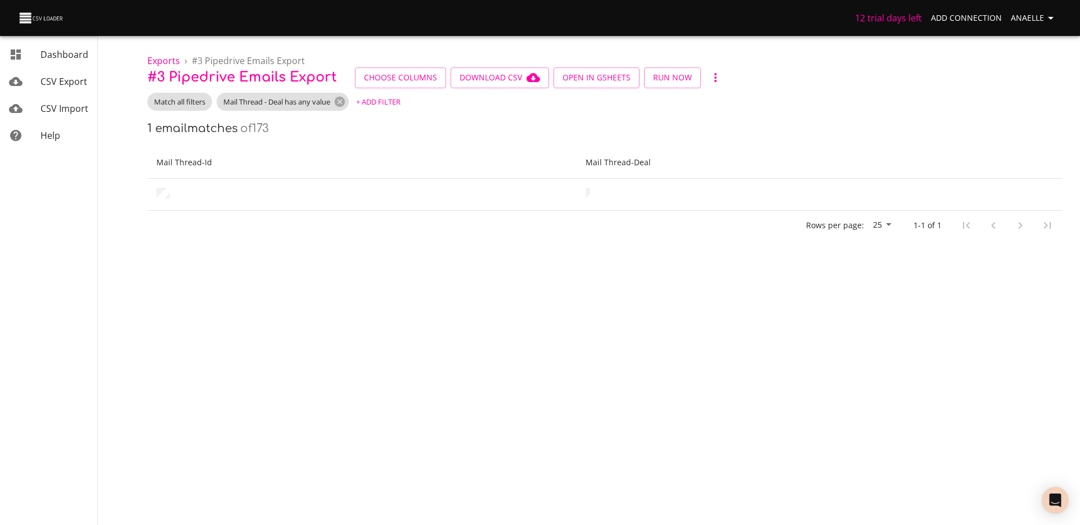
scroll to position [441, 0]
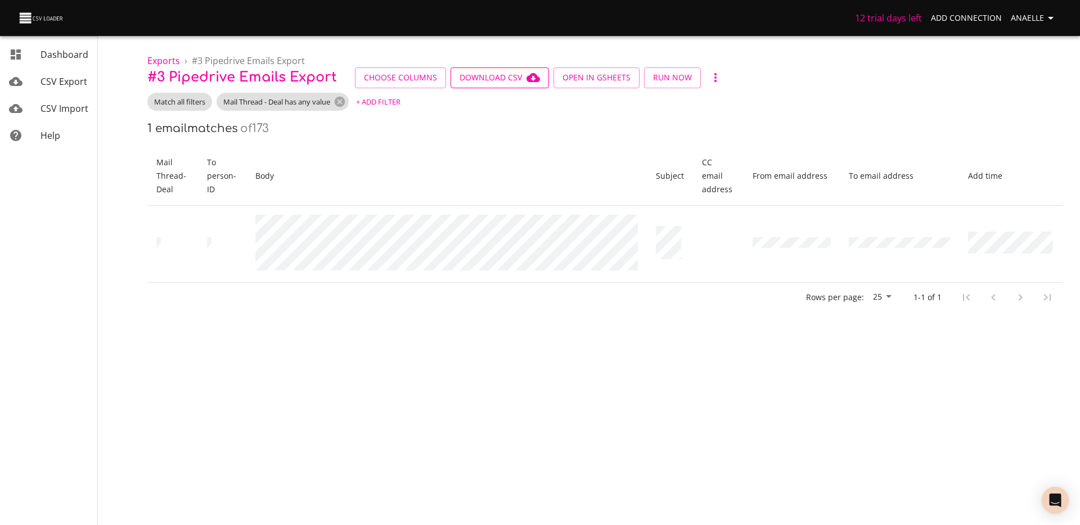
click at [498, 75] on span "Download CSV" at bounding box center [500, 78] width 80 height 14
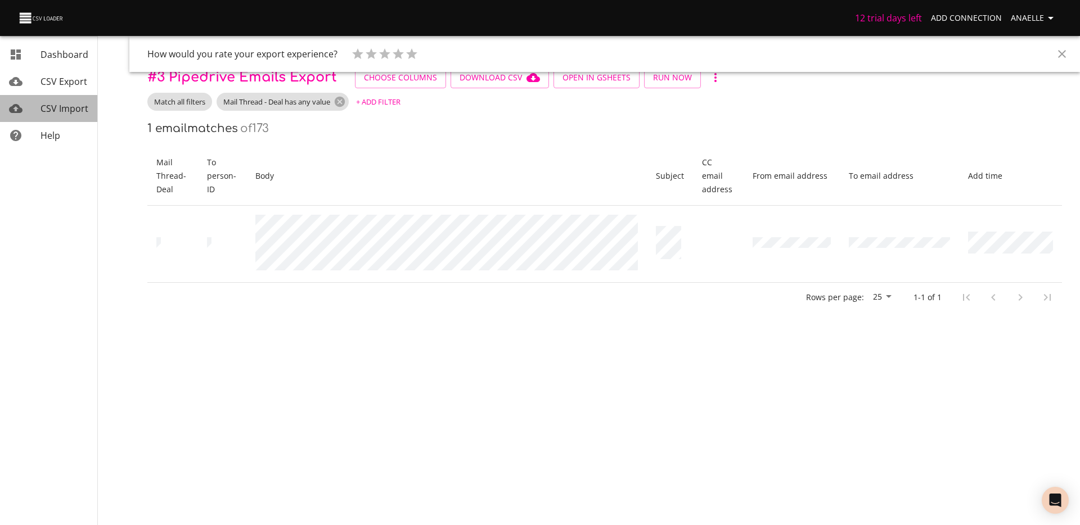
click at [60, 105] on span "CSV Import" at bounding box center [65, 108] width 48 height 12
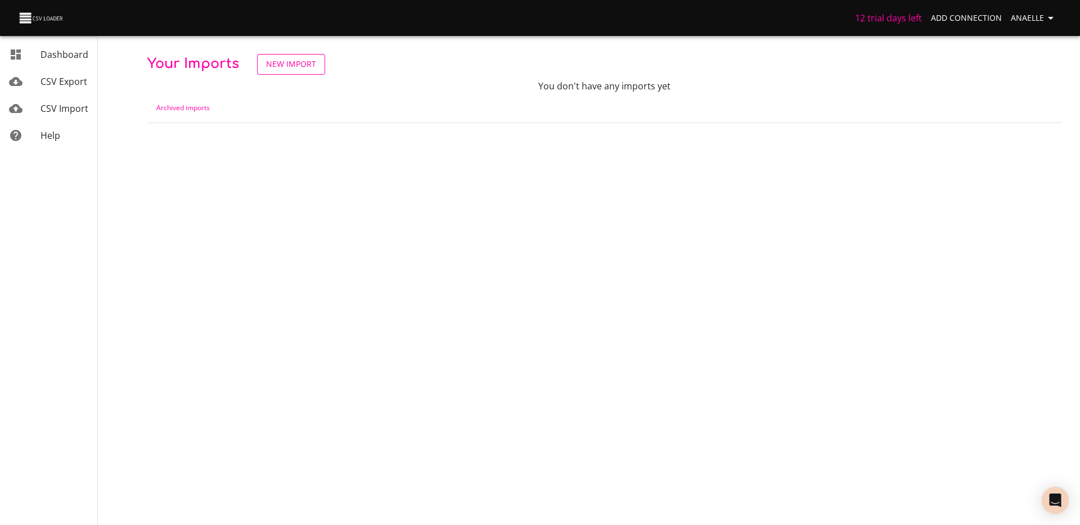
click at [300, 61] on span "New Import" at bounding box center [291, 64] width 50 height 14
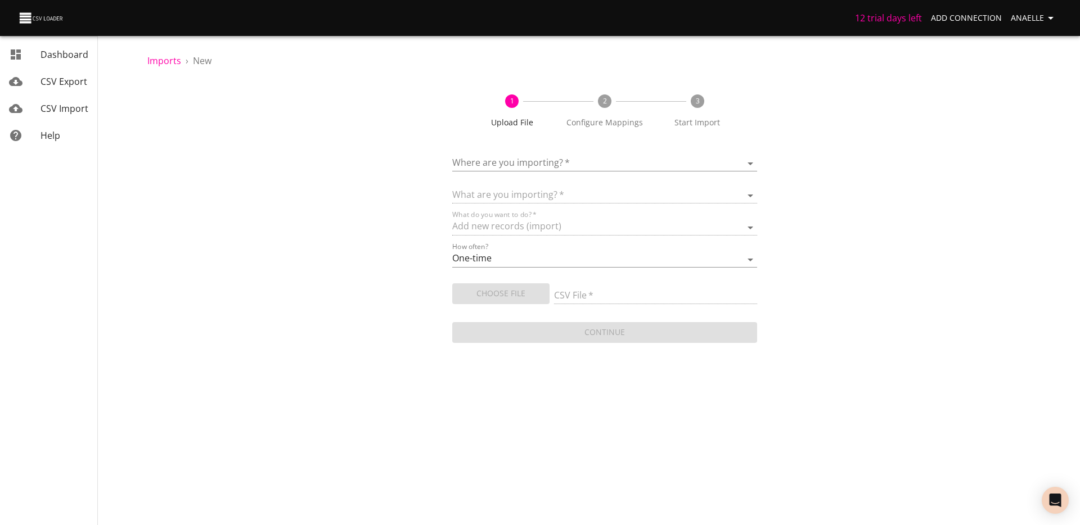
click at [541, 170] on body "12 trial days left Add Connection Anaelle Dashboard CSV Export CSV Import Help …" at bounding box center [540, 262] width 1080 height 525
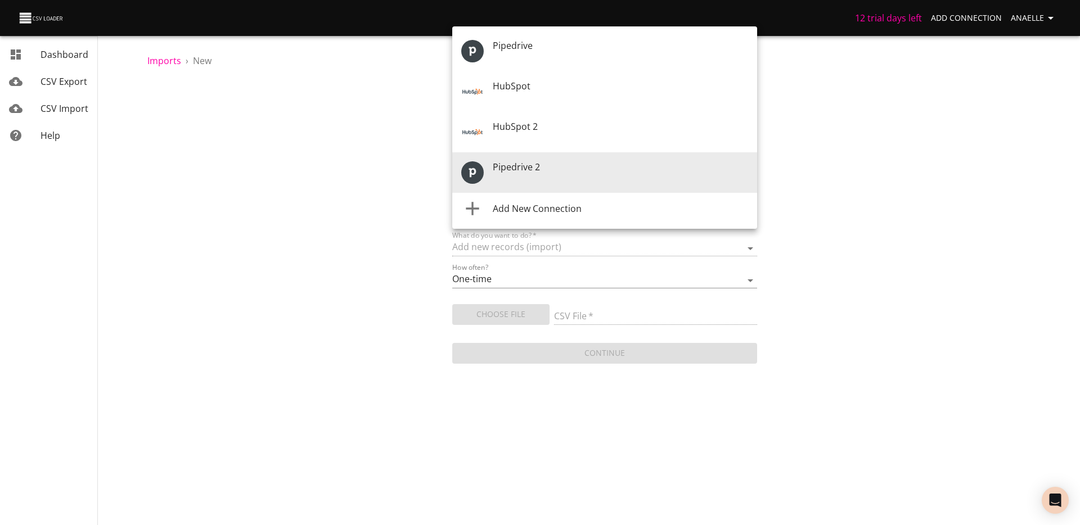
click at [590, 169] on body "12 trial days left Add Connection Anaelle Dashboard CSV Export CSV Import Help …" at bounding box center [540, 262] width 1080 height 525
click at [531, 205] on span "Add New Connection" at bounding box center [537, 209] width 89 height 12
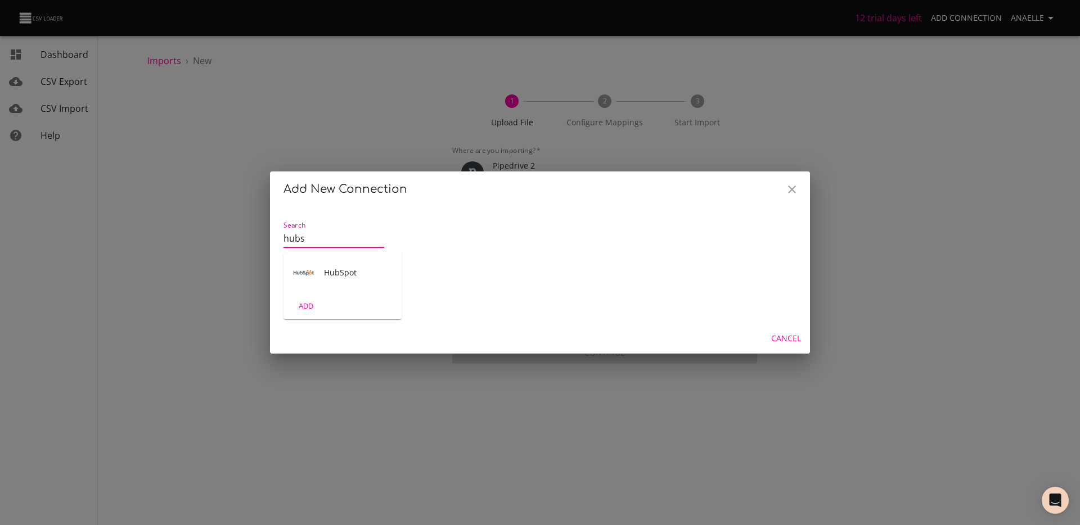
type input "hubs"
click at [341, 276] on span "HubSpot" at bounding box center [358, 272] width 69 height 11
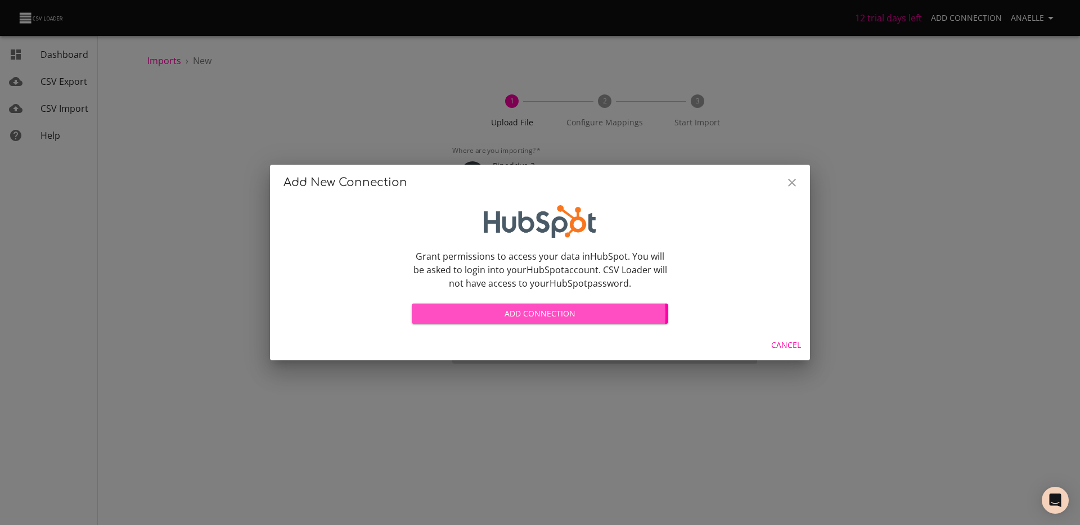
click at [511, 314] on span "Add Connection" at bounding box center [540, 314] width 239 height 14
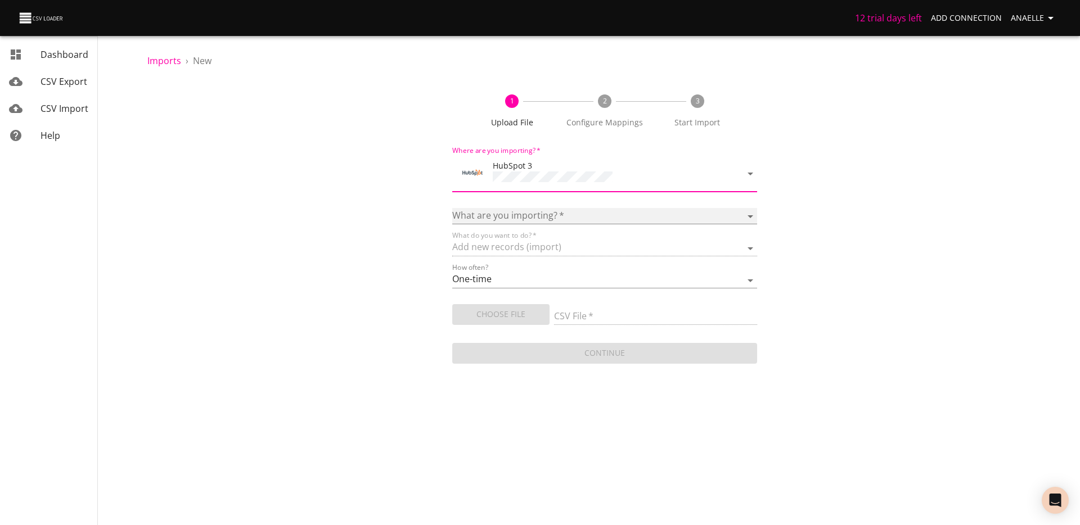
click at [508, 212] on select "Calls Companies Contacts Deals Emails Line items Maisons de vente Meetings Note…" at bounding box center [604, 216] width 305 height 16
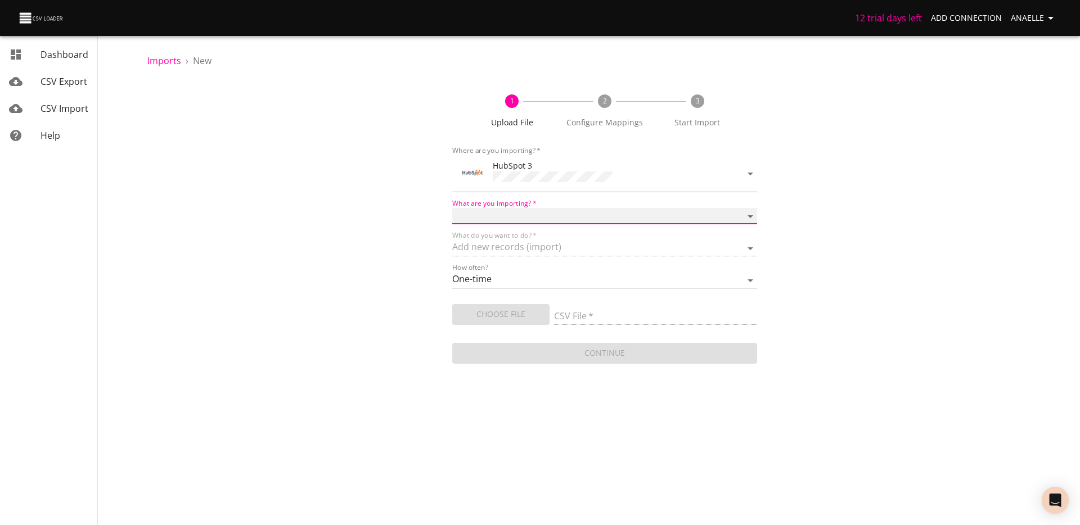
select select "emails"
click at [452, 208] on select "Calls Companies Contacts Deals Emails Line items Maisons de vente Meetings Note…" at bounding box center [604, 216] width 305 height 16
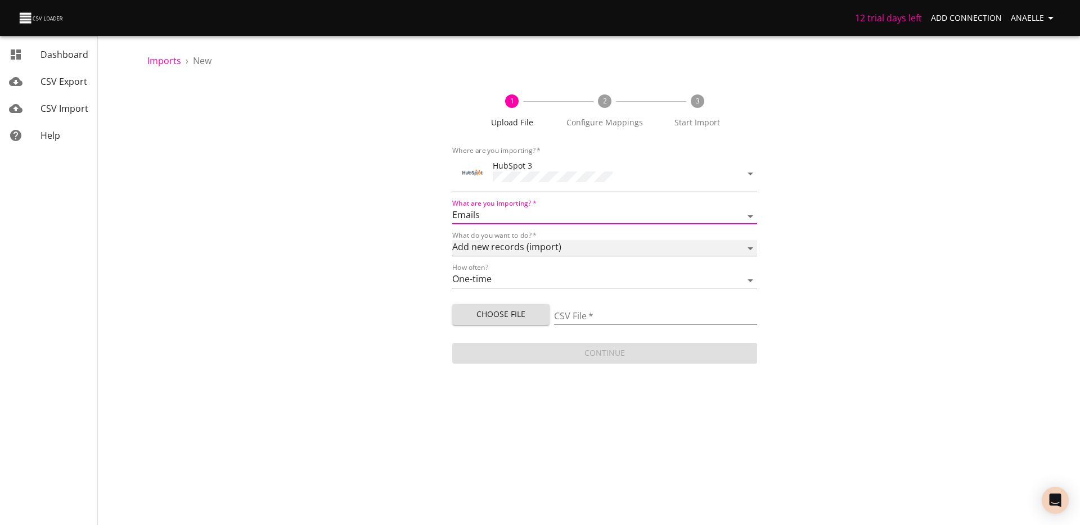
click at [512, 246] on select "Add new records (import) Update existing records (update) Add new and update ex…" at bounding box center [604, 248] width 305 height 16
click at [518, 313] on span "Choose File" at bounding box center [500, 315] width 79 height 14
type input "Untitled spreadsheet - Pipedrive Emails.2025-09-26.csv"
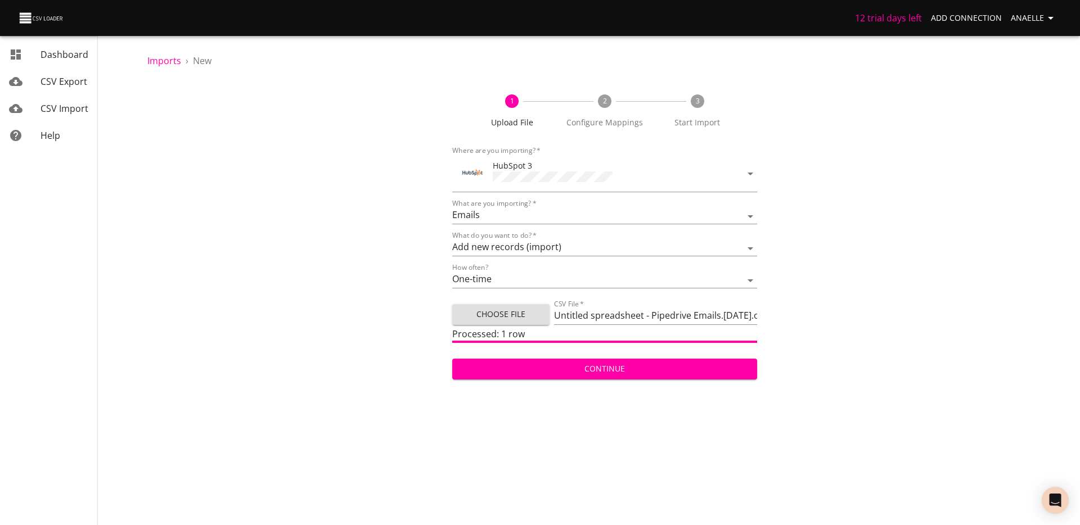
click at [595, 367] on span "Continue" at bounding box center [604, 369] width 287 height 14
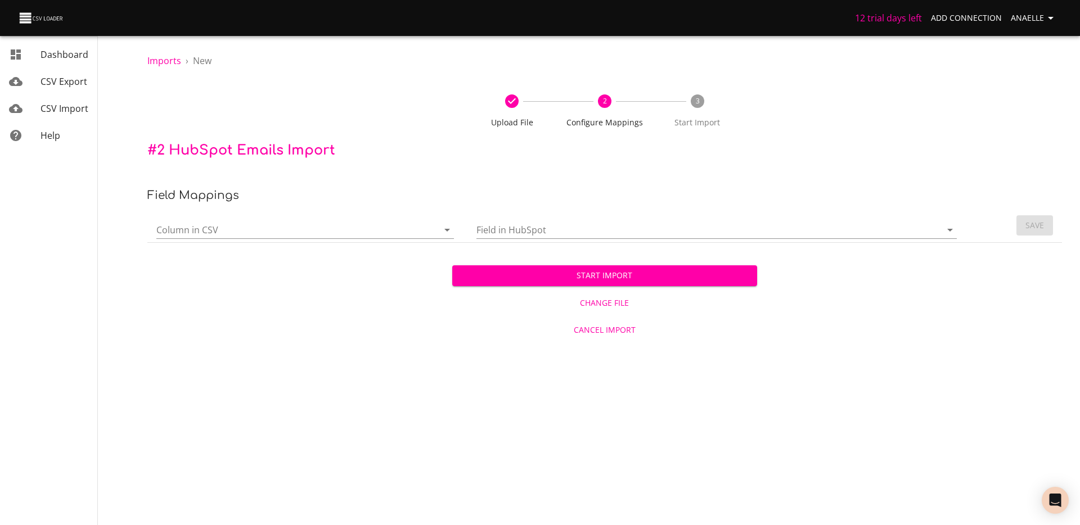
click at [277, 234] on input "Column in CSV" at bounding box center [287, 229] width 263 height 17
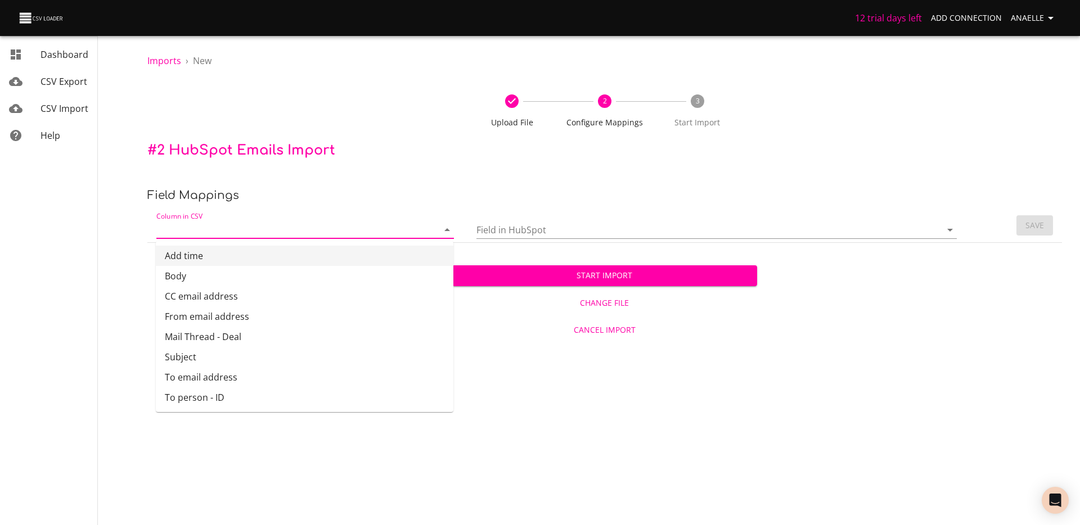
click at [208, 252] on li "Add time" at bounding box center [305, 256] width 298 height 20
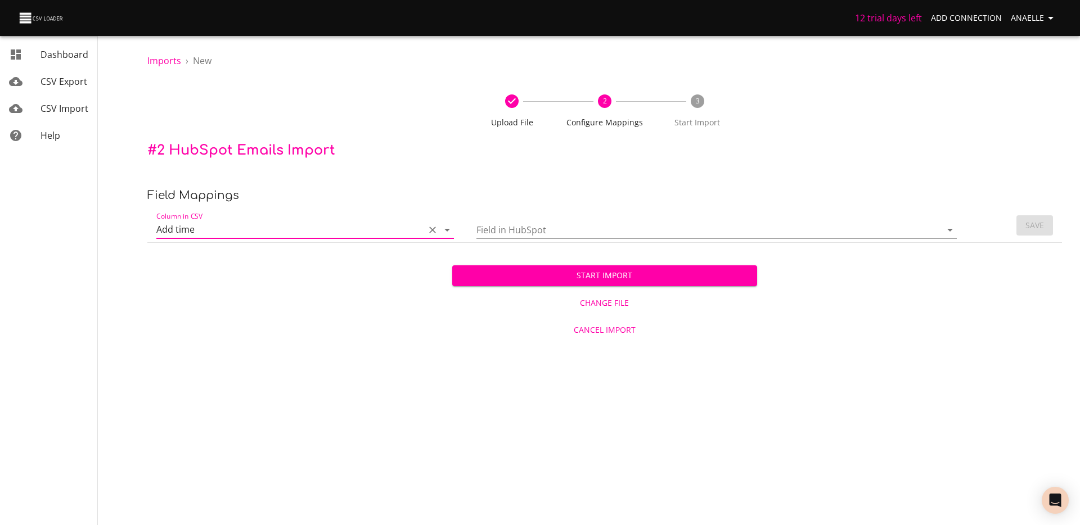
click at [509, 216] on div "Field in HubSpot" at bounding box center [717, 225] width 480 height 27
click at [456, 347] on body "12 trial days left Add Connection Anaelle Dashboard CSV Export CSV Import Help …" at bounding box center [540, 262] width 1080 height 525
click at [326, 244] on div "Start Import Change File Cancel Import" at bounding box center [604, 293] width 915 height 100
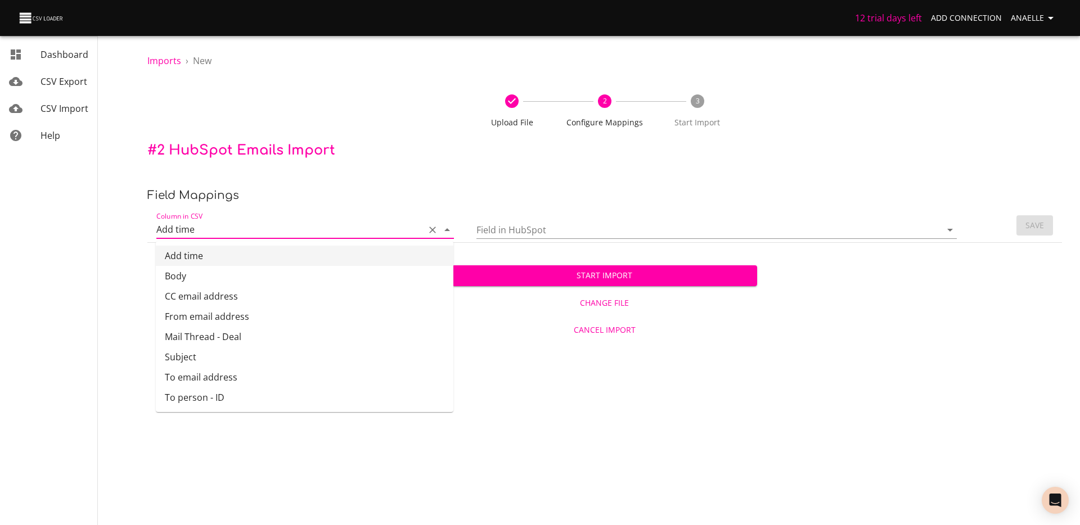
click at [326, 224] on input "Add time" at bounding box center [287, 229] width 263 height 17
click at [274, 290] on li "CC email address" at bounding box center [305, 296] width 298 height 20
type input "CC email address"
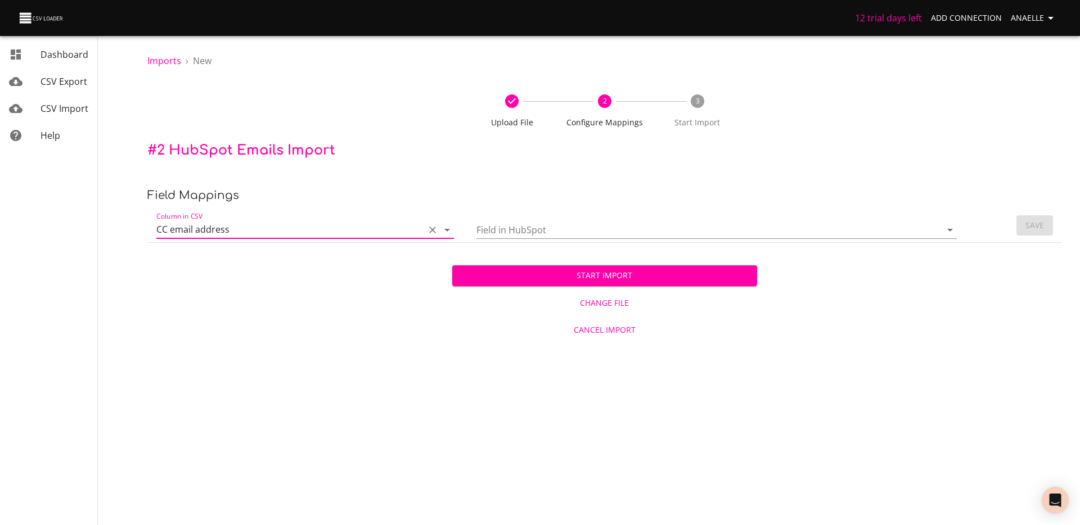
click at [525, 215] on div "Field in HubSpot" at bounding box center [717, 225] width 480 height 27
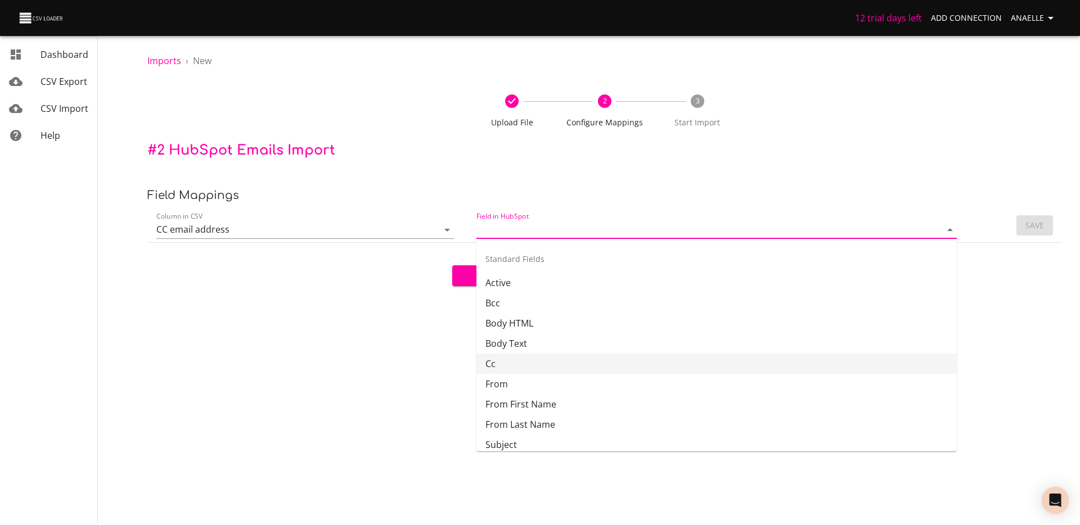
click at [531, 369] on li "Cc" at bounding box center [717, 364] width 480 height 20
type input "Cc"
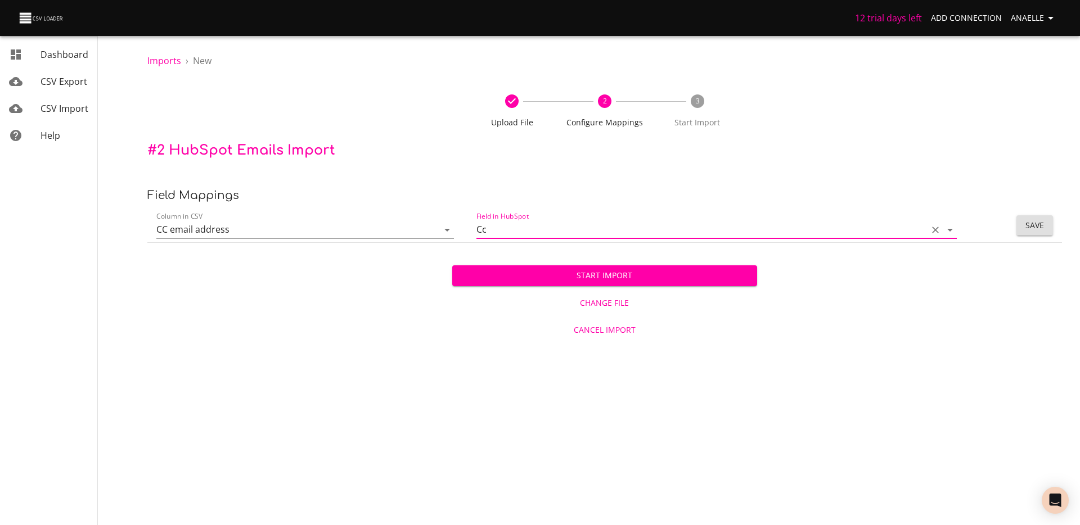
click at [434, 260] on div "Start Import Change File Cancel Import" at bounding box center [604, 293] width 915 height 100
click at [411, 225] on input "CC email address" at bounding box center [287, 229] width 263 height 17
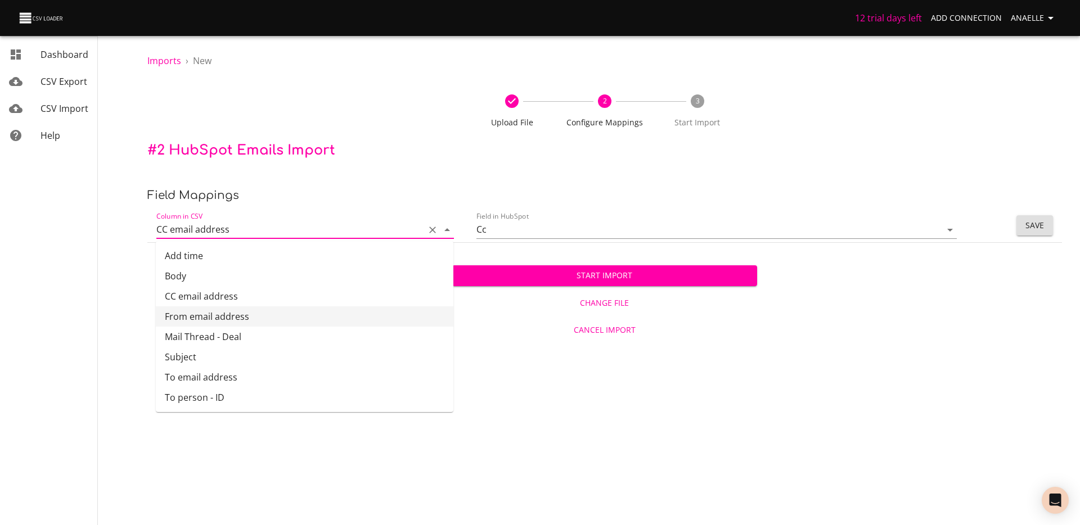
click at [235, 310] on li "From email address" at bounding box center [305, 317] width 298 height 20
type input "From email address"
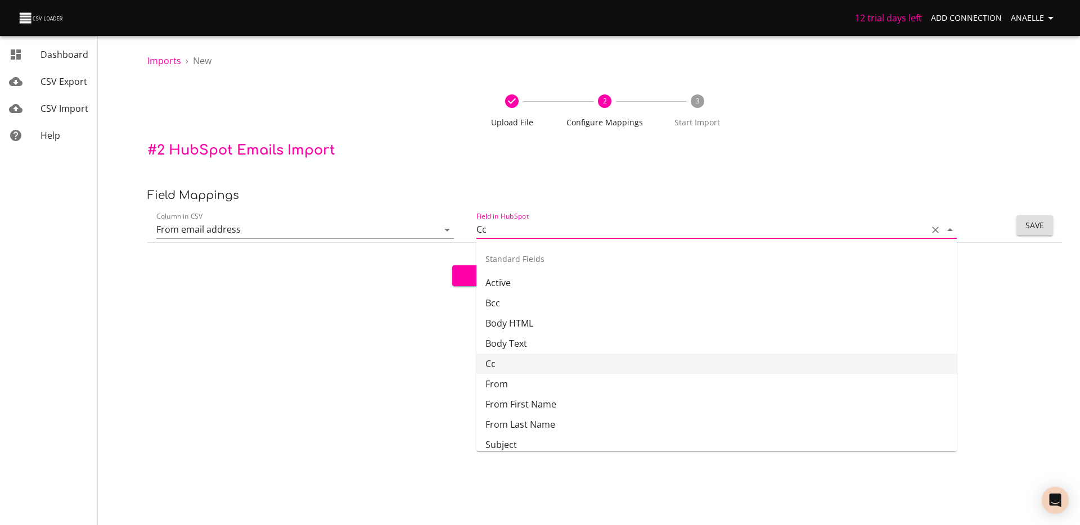
click at [491, 231] on input "Cc" at bounding box center [700, 229] width 446 height 17
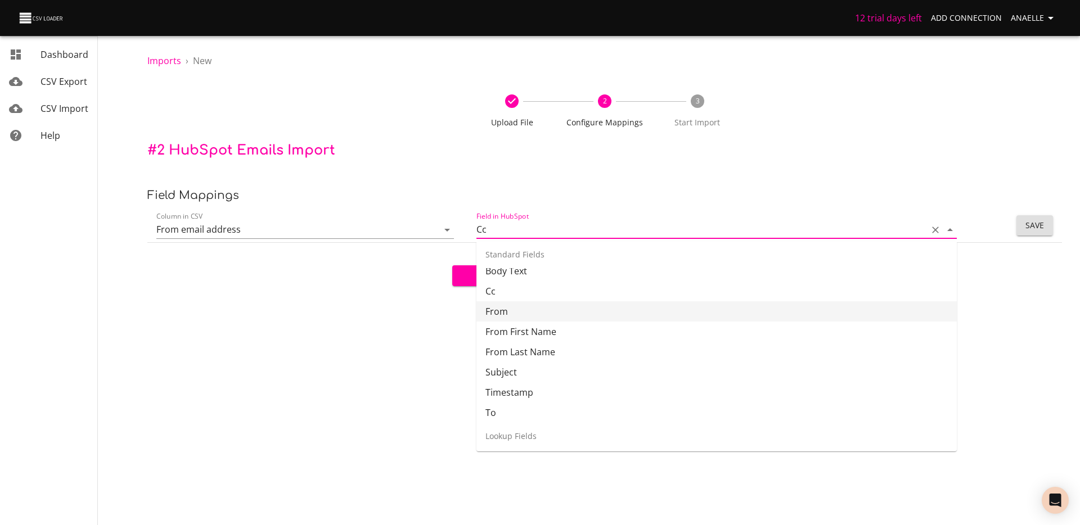
scroll to position [77, 0]
click at [526, 301] on li "From" at bounding box center [717, 307] width 480 height 20
type input "From"
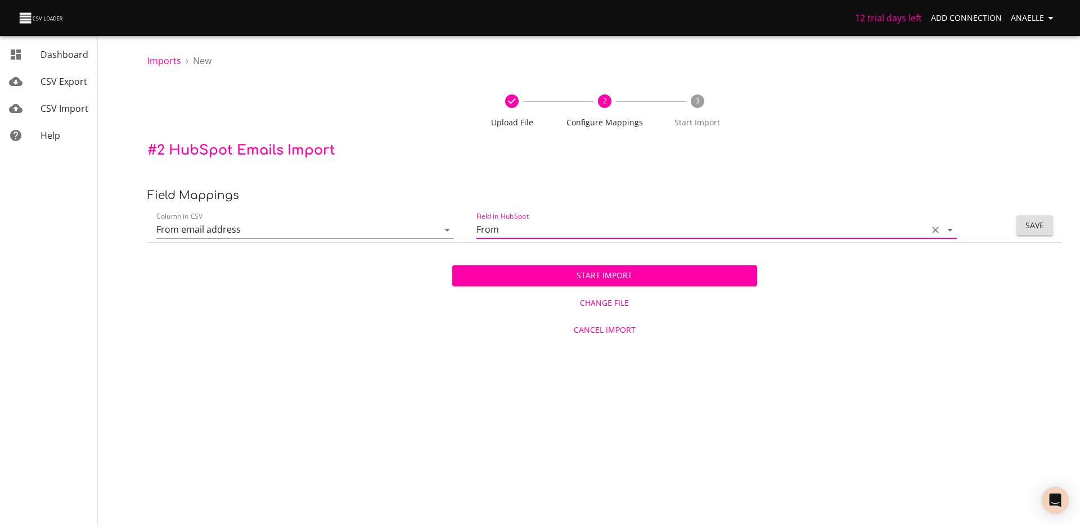
click at [1034, 226] on span "Save" at bounding box center [1035, 226] width 19 height 14
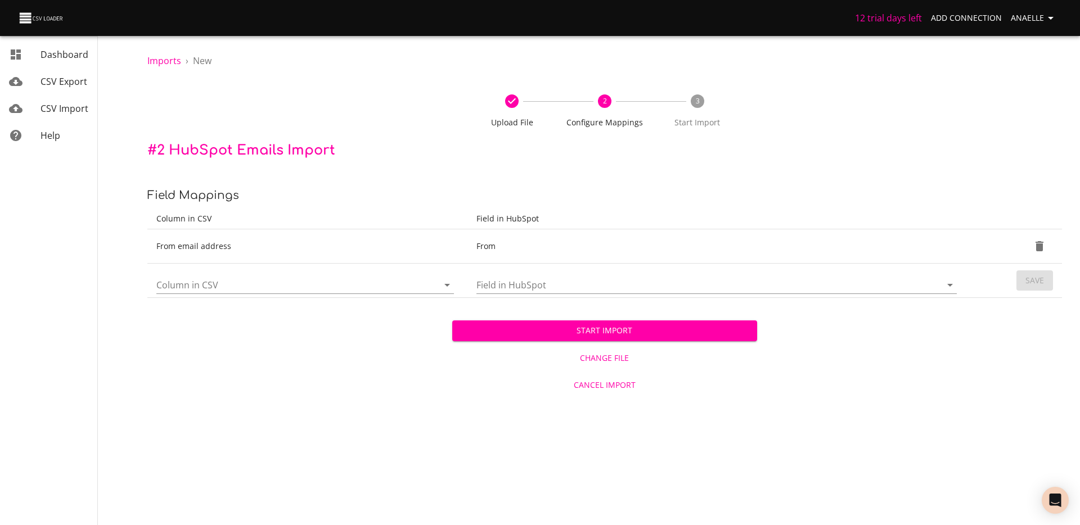
click at [292, 286] on input "Column in CSV" at bounding box center [287, 284] width 263 height 17
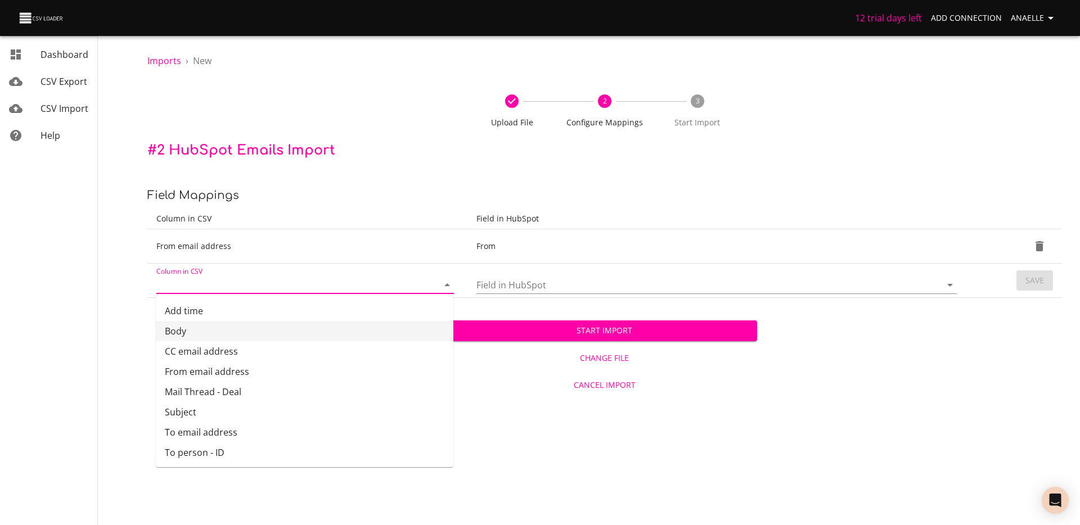
click at [223, 325] on li "Body" at bounding box center [305, 331] width 298 height 20
type input "Body"
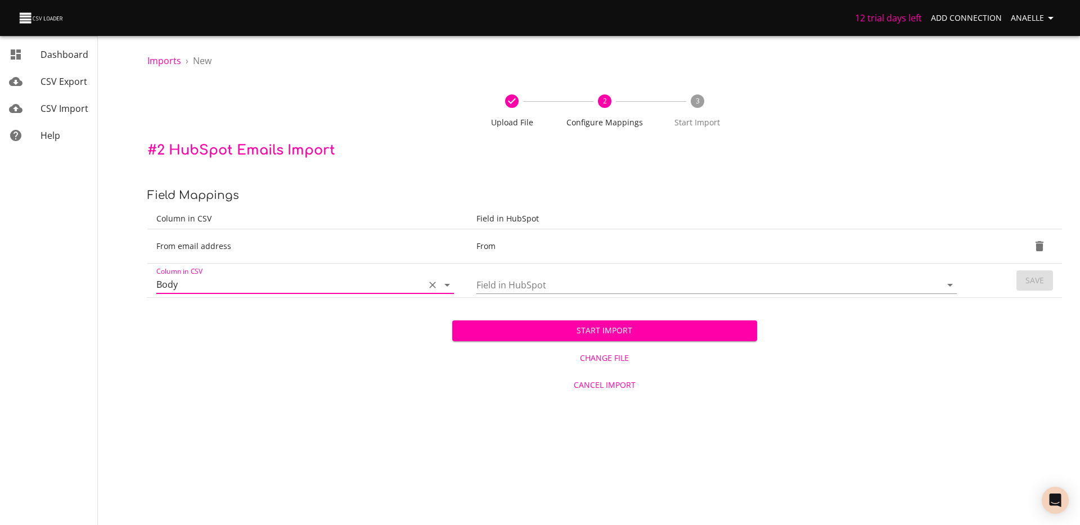
click at [529, 289] on input "Field in HubSpot" at bounding box center [700, 284] width 446 height 17
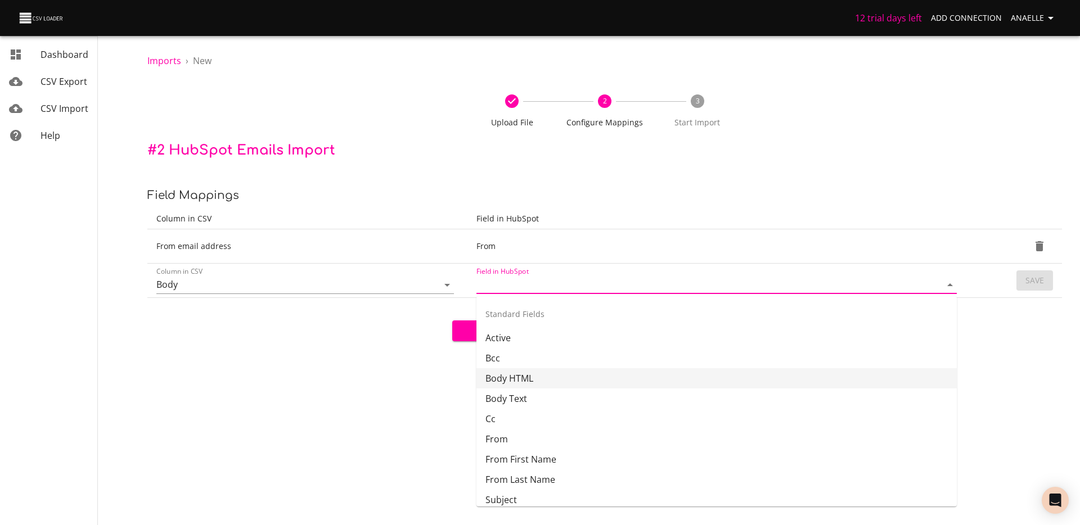
click at [532, 380] on li "Body HTML" at bounding box center [717, 379] width 480 height 20
type input "Body HTML"
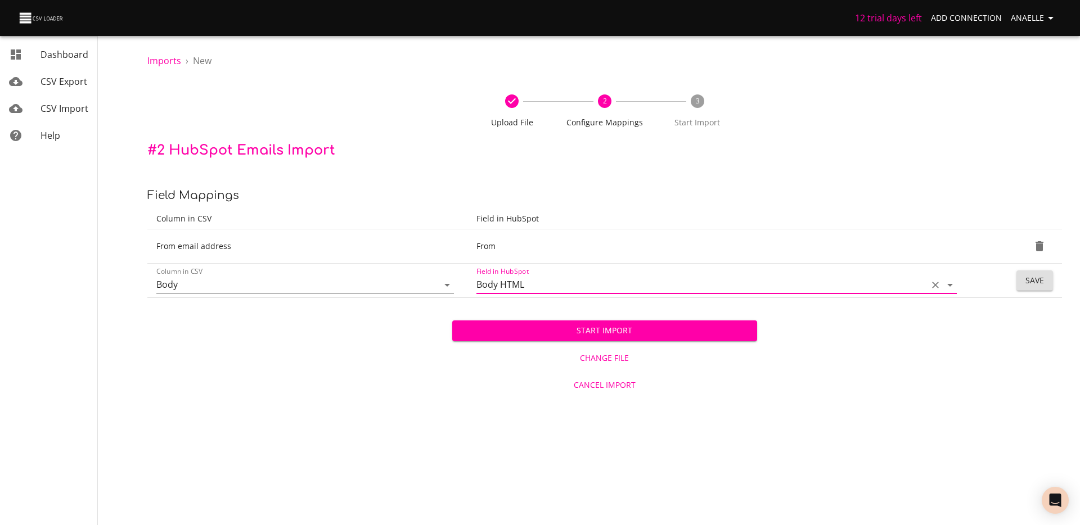
click at [1047, 277] on button "Save" at bounding box center [1035, 281] width 37 height 21
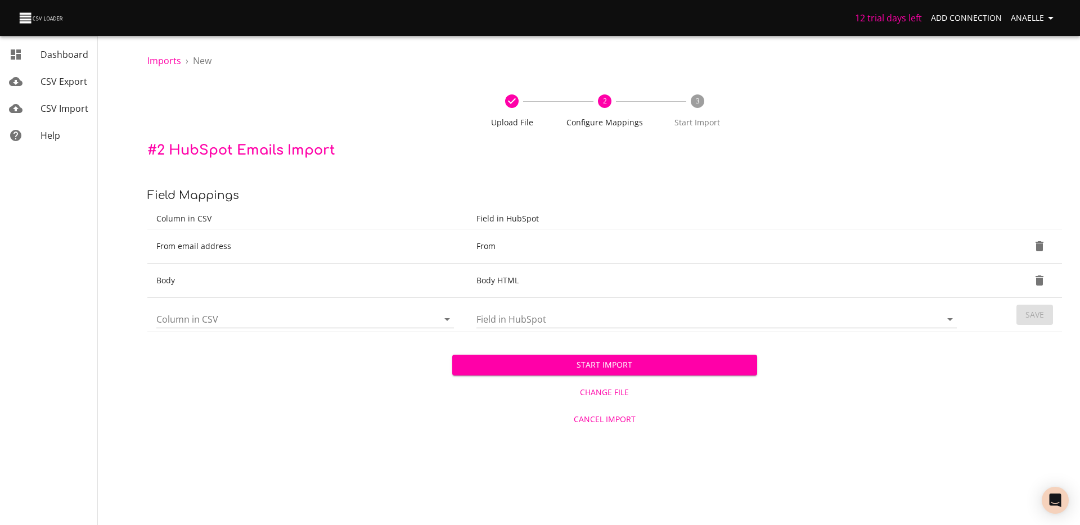
click at [293, 308] on div "Column in CSV" at bounding box center [305, 315] width 298 height 27
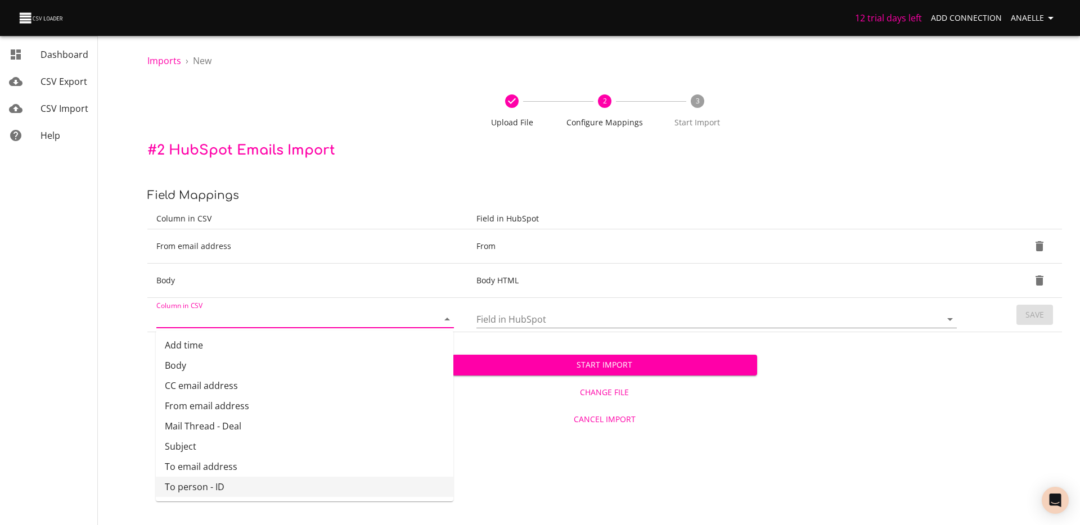
click at [214, 490] on li "To person - ID" at bounding box center [305, 487] width 298 height 20
type input "To person - ID"
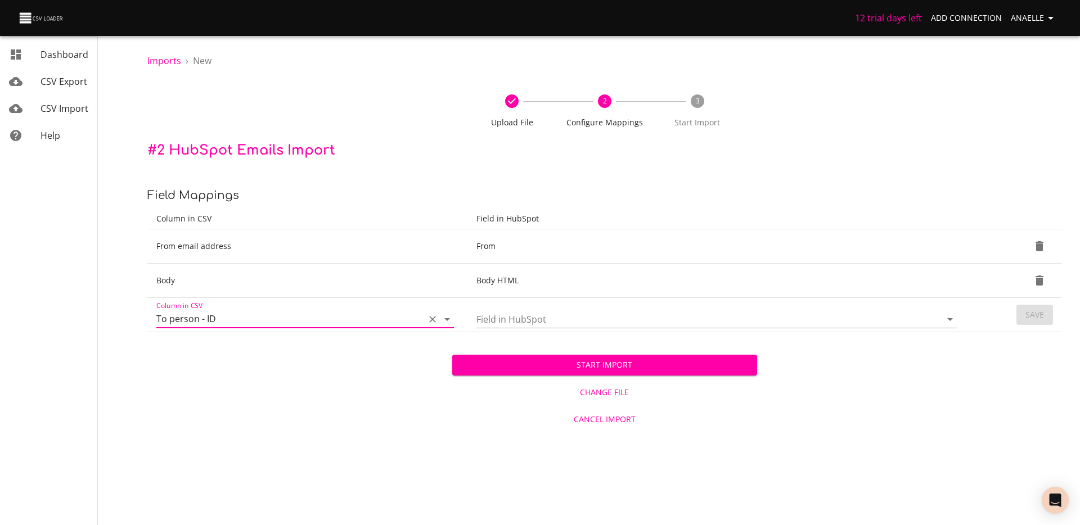
click at [575, 321] on input "Field in HubSpot" at bounding box center [700, 319] width 446 height 17
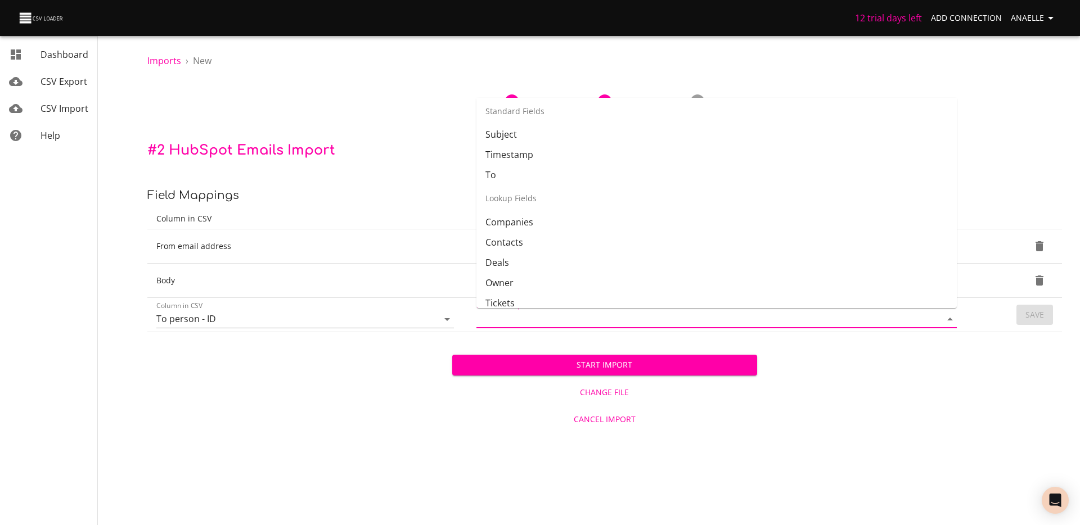
scroll to position [177, 0]
click at [529, 231] on li "Contacts" at bounding box center [717, 233] width 480 height 20
type input "Contacts"
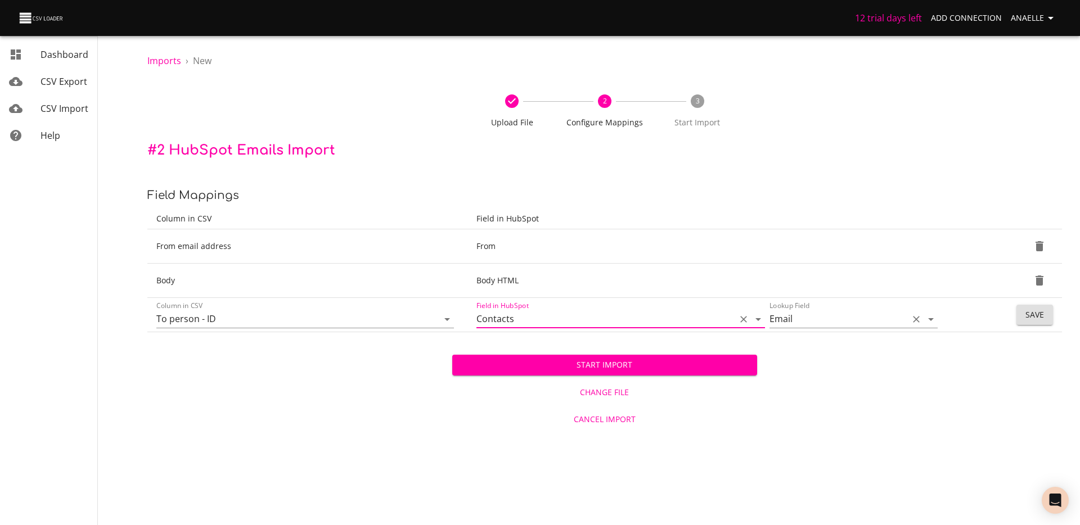
click at [816, 320] on input "Email" at bounding box center [836, 319] width 133 height 17
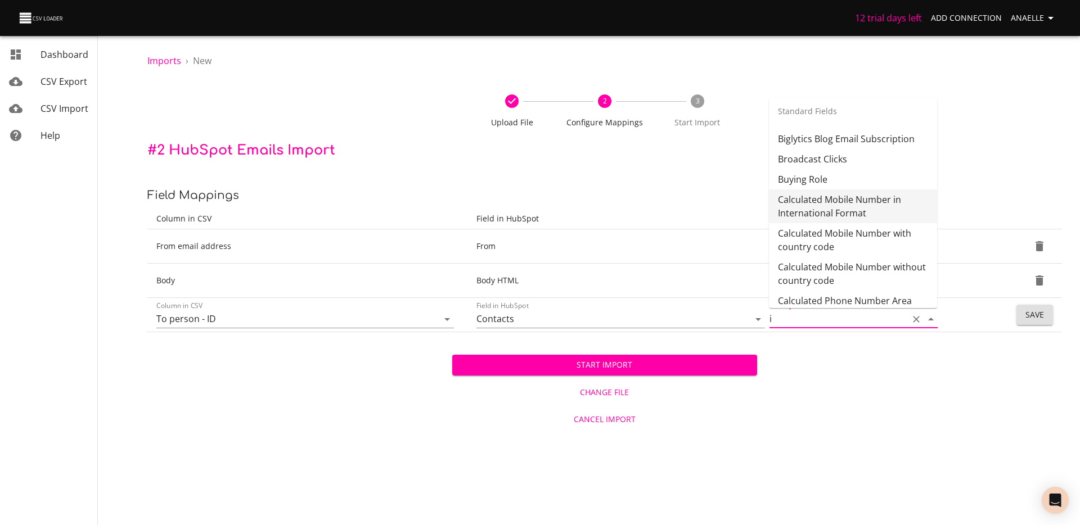
scroll to position [0, 0]
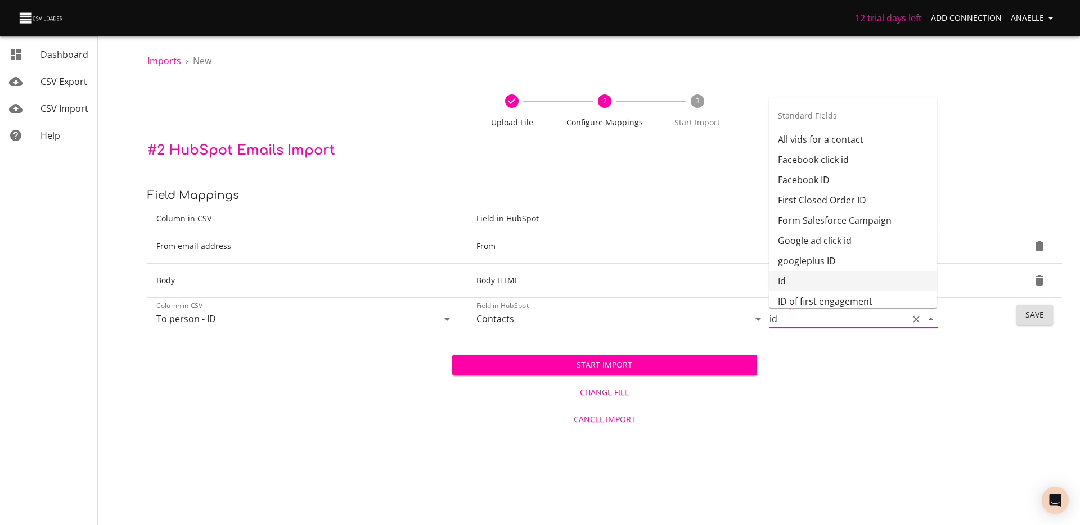
click at [794, 281] on li "Id" at bounding box center [853, 281] width 168 height 20
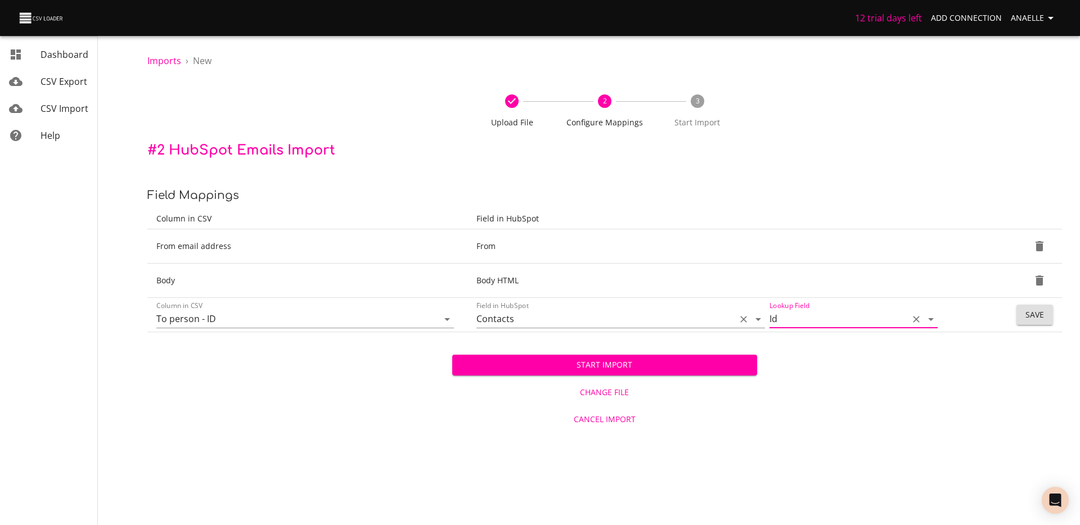
type input "Id"
click at [587, 317] on input "Contacts" at bounding box center [604, 319] width 254 height 17
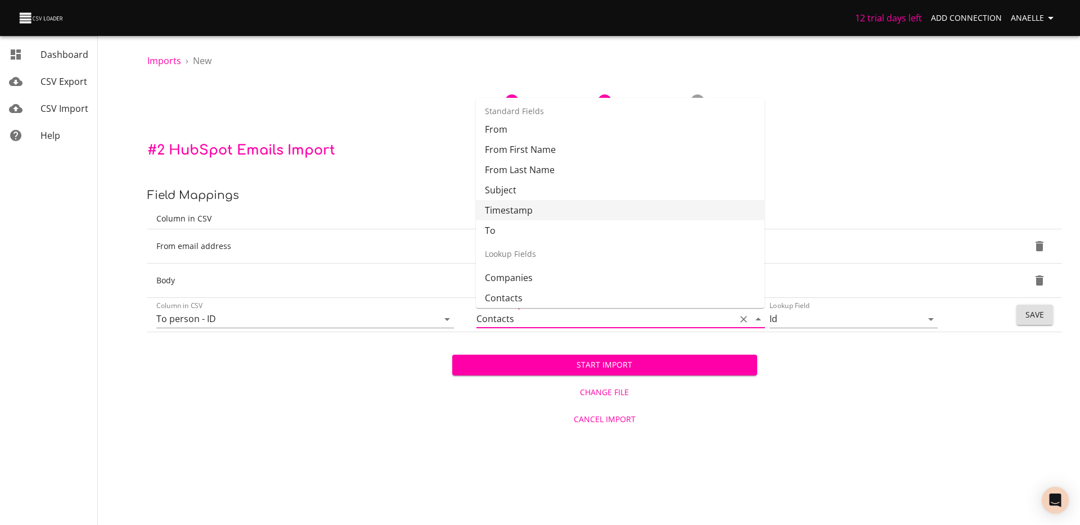
scroll to position [96, 0]
click at [532, 245] on li "To" at bounding box center [620, 246] width 289 height 20
type input "To"
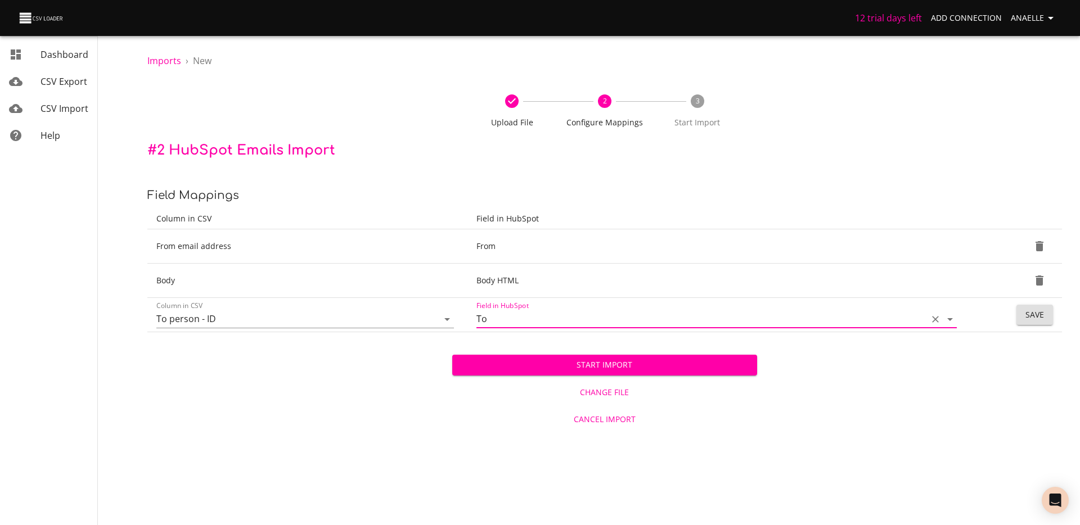
click at [870, 359] on div "Start Import Change File Cancel Import" at bounding box center [604, 383] width 915 height 100
click at [1040, 316] on span "Save" at bounding box center [1035, 315] width 19 height 14
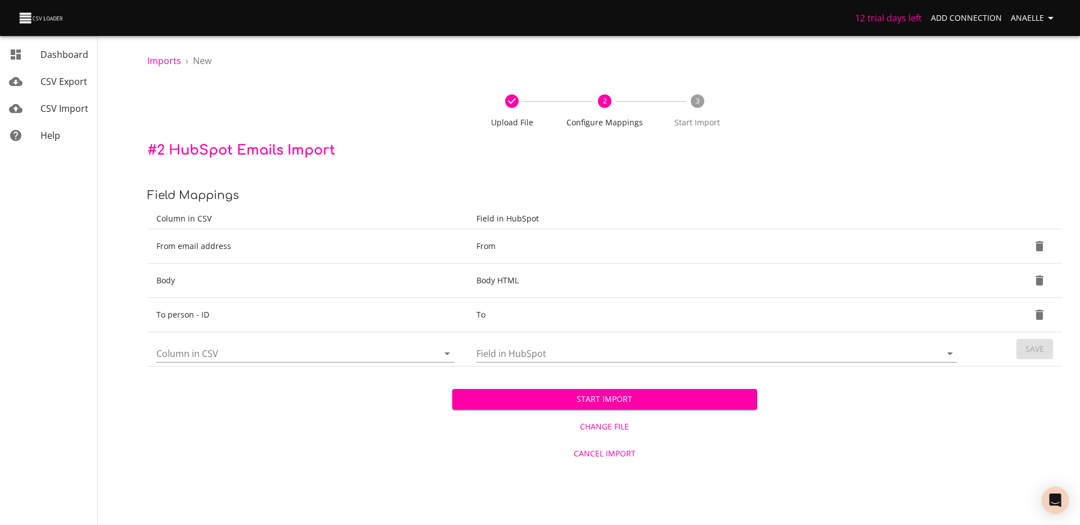
click at [329, 356] on input "Column in CSV" at bounding box center [287, 353] width 263 height 17
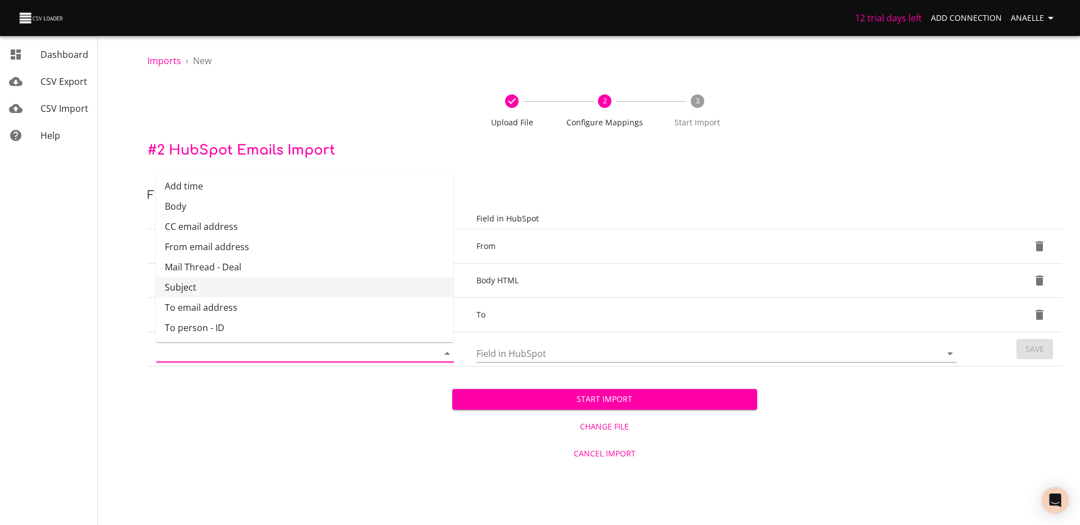
click at [268, 286] on li "Subject" at bounding box center [305, 287] width 298 height 20
type input "Subject"
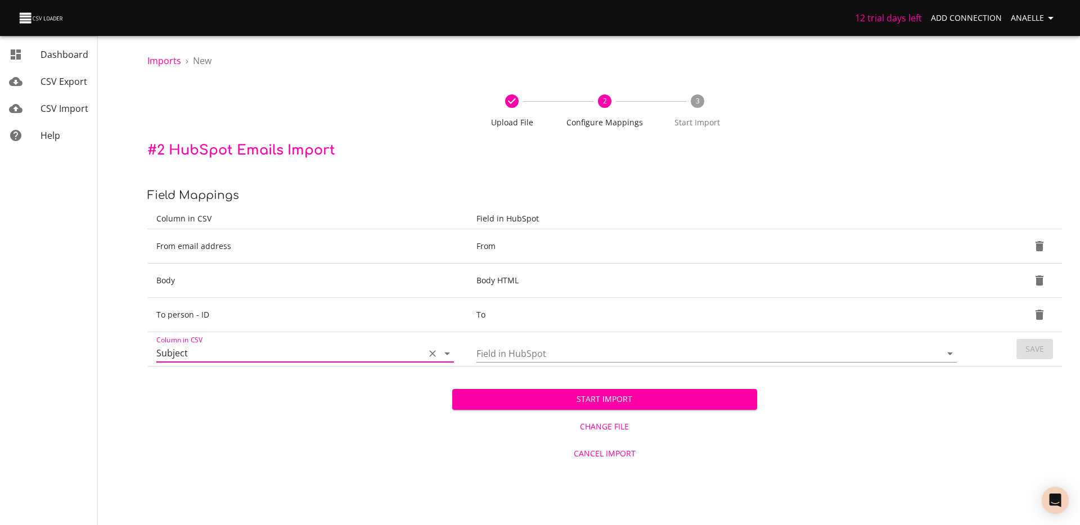
click at [606, 359] on input "Field in HubSpot" at bounding box center [700, 353] width 446 height 17
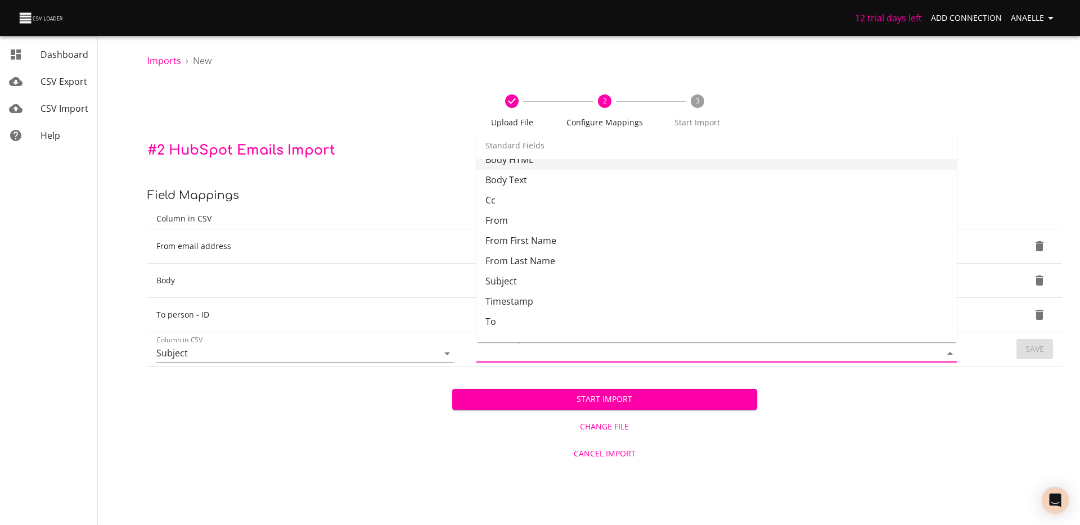
scroll to position [59, 0]
click at [520, 277] on li "Subject" at bounding box center [717, 277] width 480 height 20
type input "Subject"
click at [1036, 349] on span "Save" at bounding box center [1035, 350] width 19 height 14
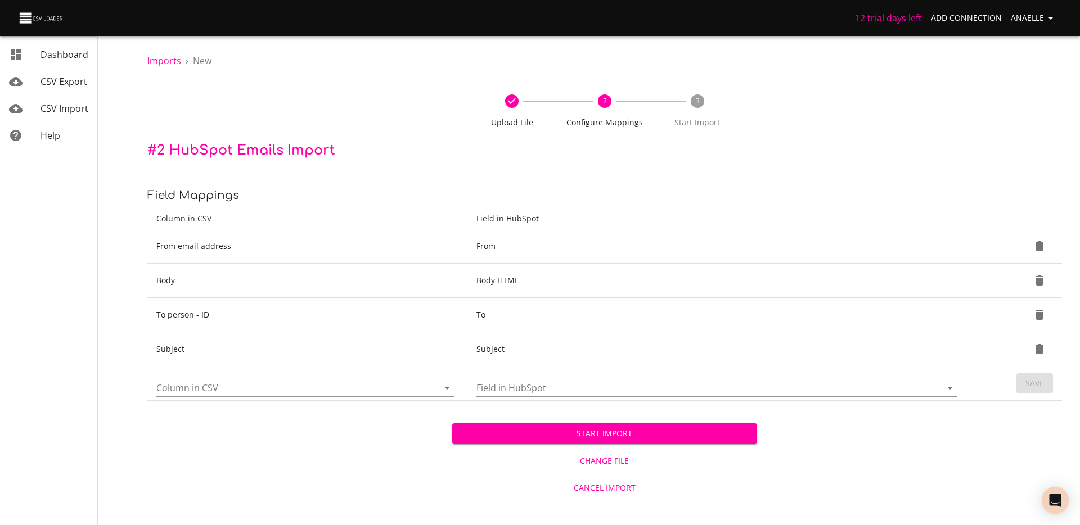
click at [246, 387] on input "Column in CSV" at bounding box center [287, 387] width 263 height 17
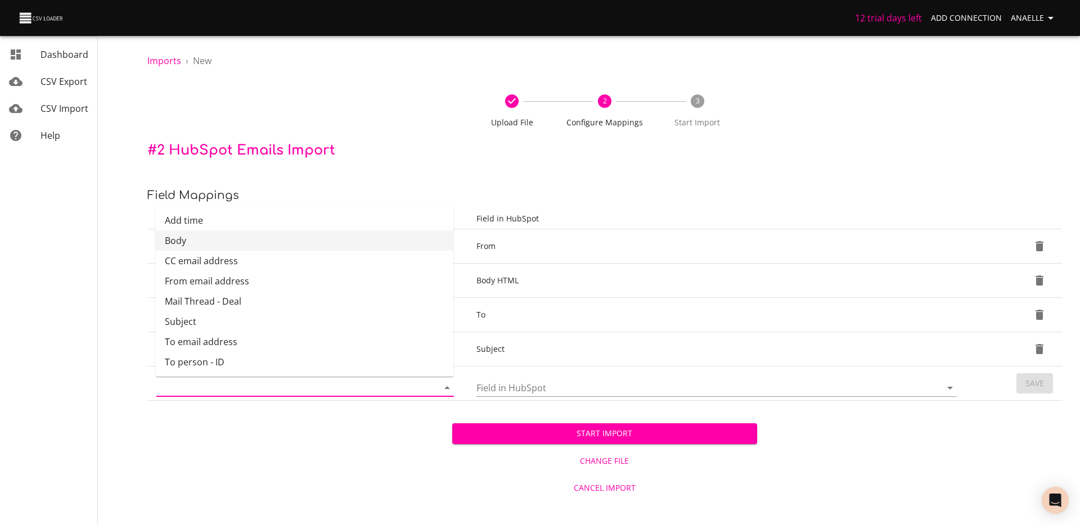
click at [212, 224] on li "Add time" at bounding box center [305, 220] width 298 height 20
type input "Add time"
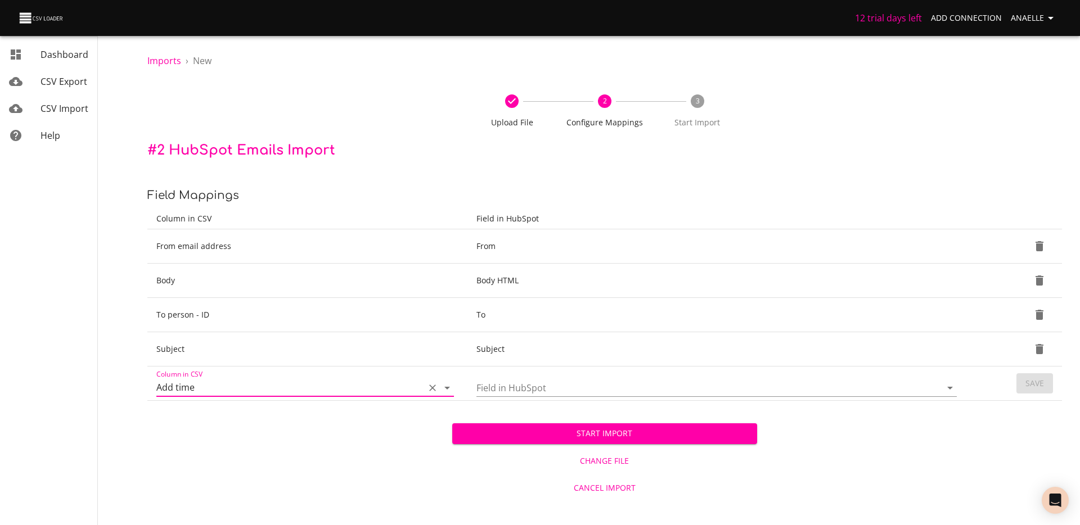
click at [518, 390] on input "Field in HubSpot" at bounding box center [700, 387] width 446 height 17
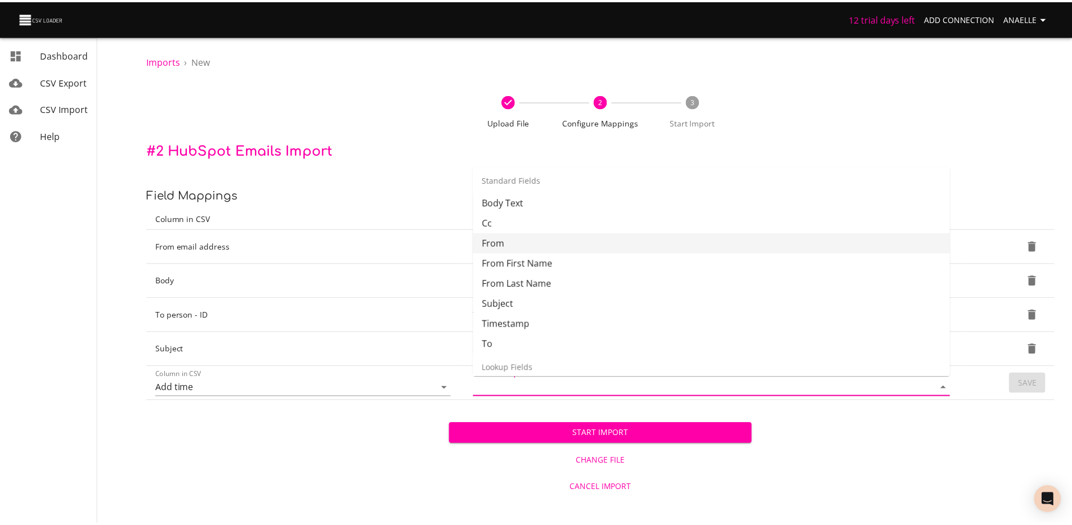
scroll to position [72, 0]
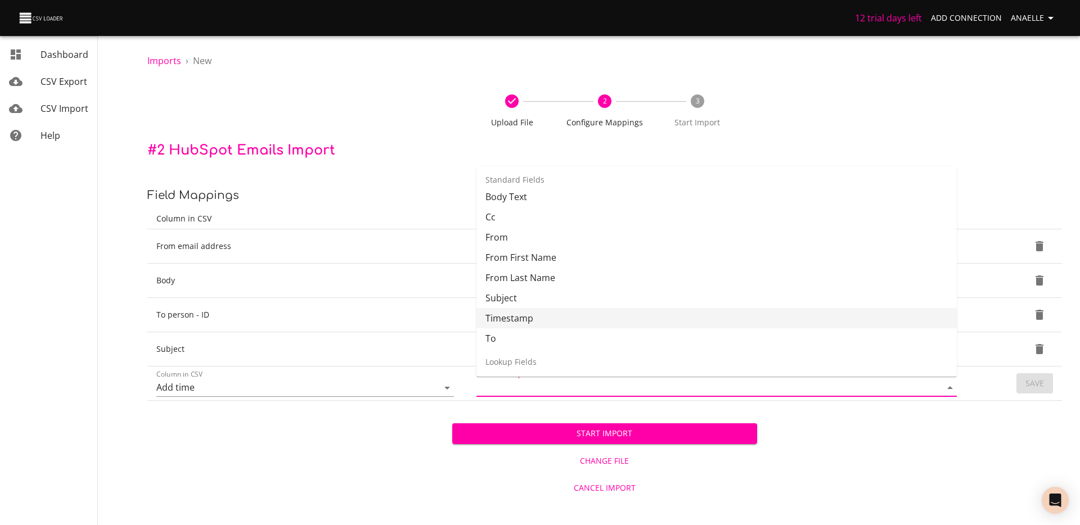
click at [557, 320] on li "Timestamp" at bounding box center [717, 318] width 480 height 20
type input "Timestamp"
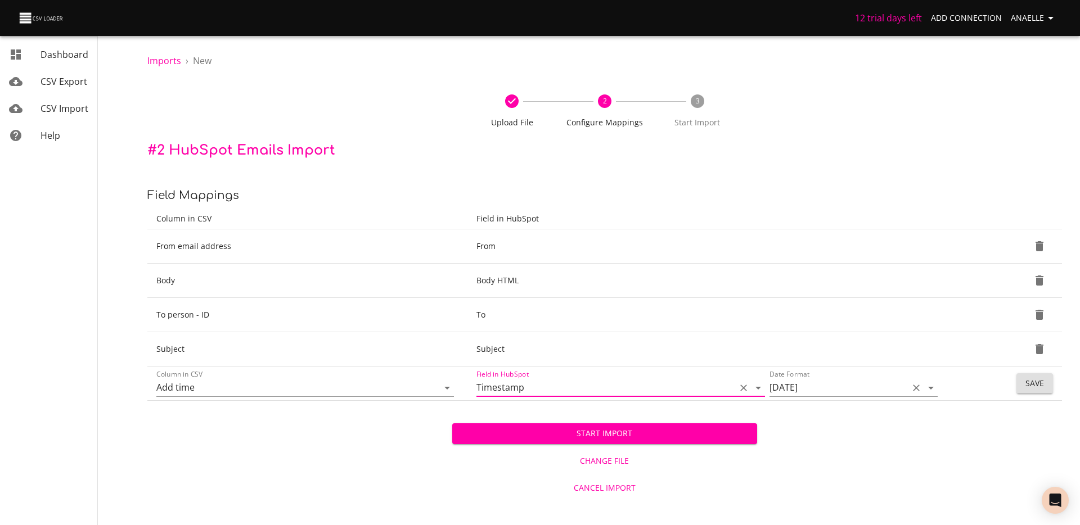
click at [801, 384] on input "12/31/2017" at bounding box center [836, 387] width 133 height 17
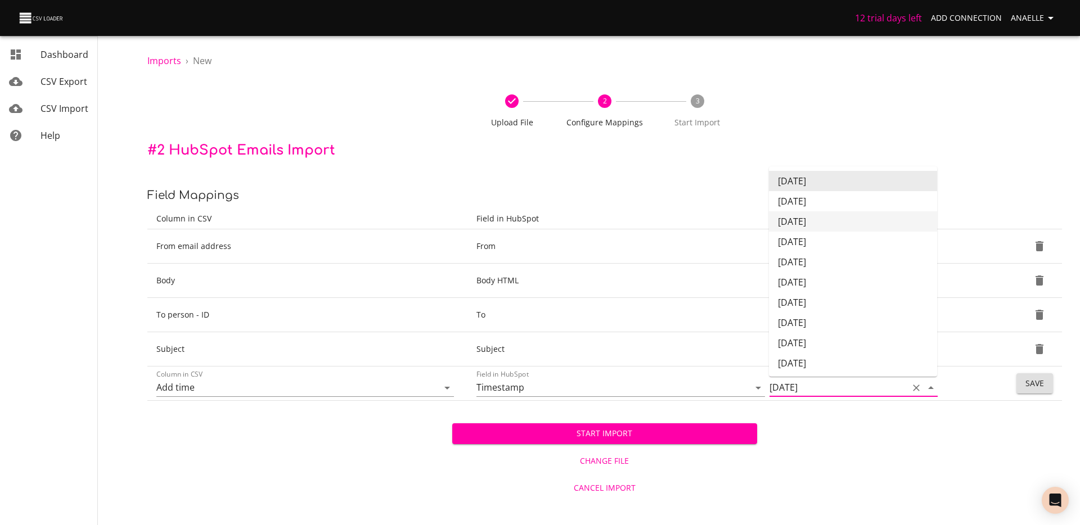
click at [796, 221] on li "31/12/2017" at bounding box center [853, 222] width 168 height 20
type input "31/12/2017"
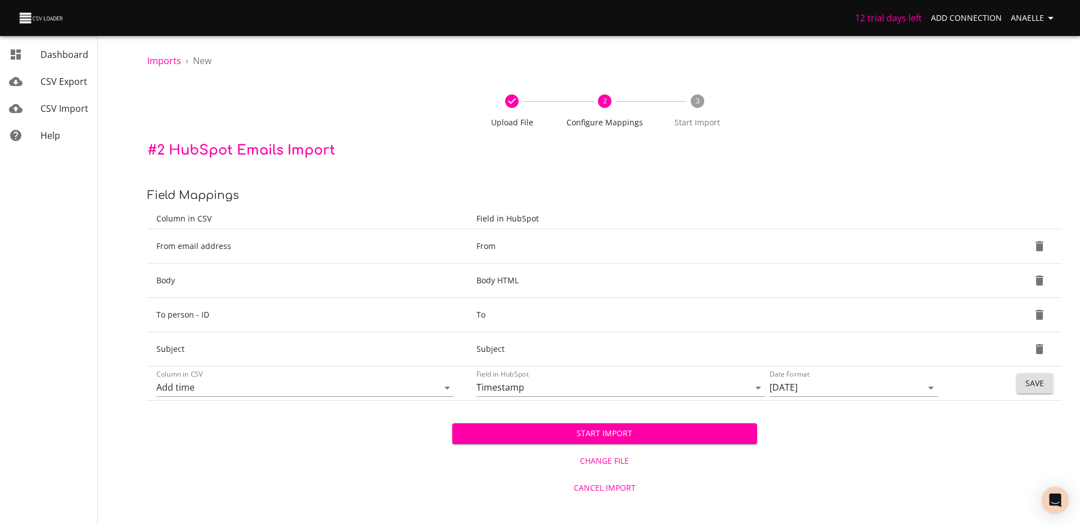
click at [1041, 394] on td "Save" at bounding box center [1017, 384] width 92 height 34
click at [1040, 393] on button "Save" at bounding box center [1035, 384] width 37 height 21
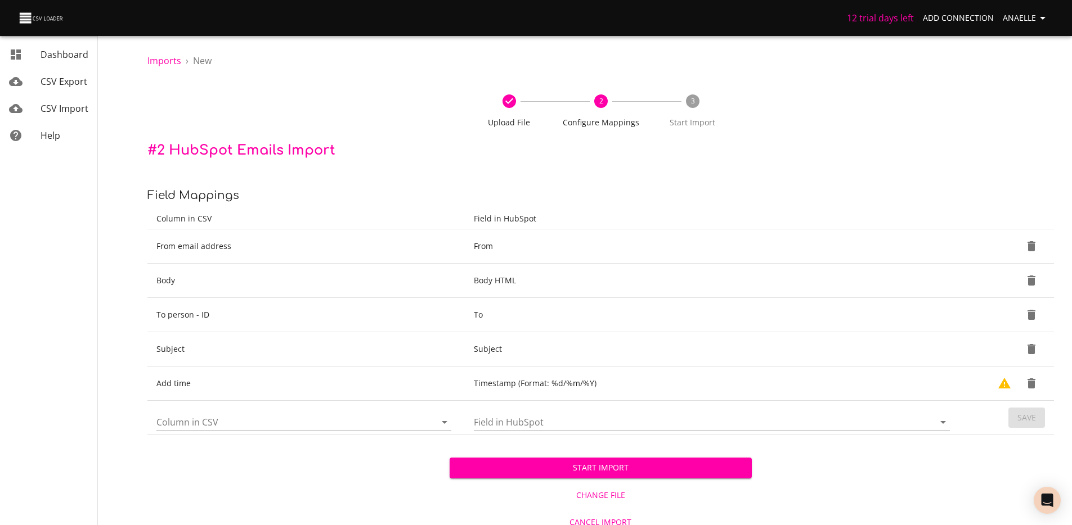
click at [343, 421] on input "Column in CSV" at bounding box center [286, 422] width 260 height 17
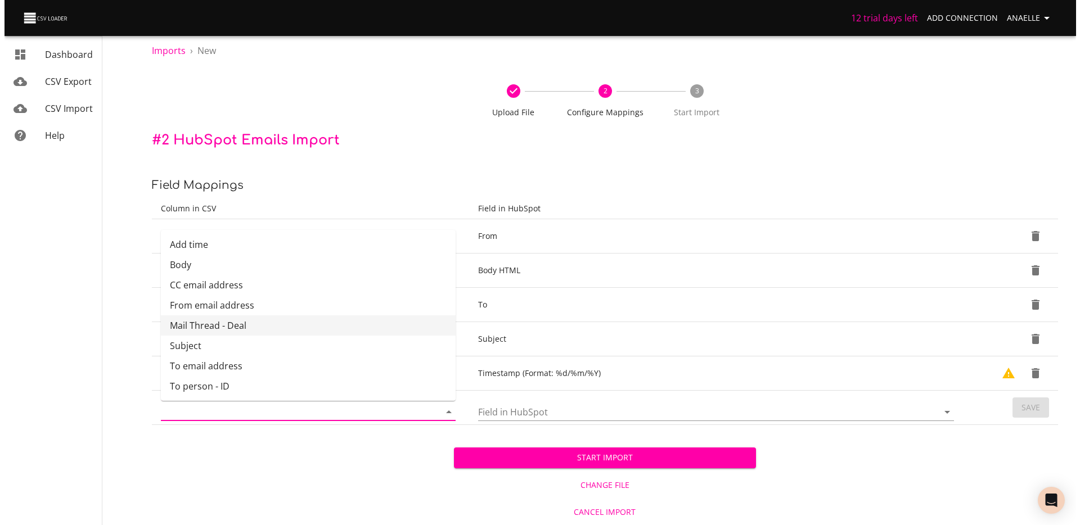
scroll to position [0, 0]
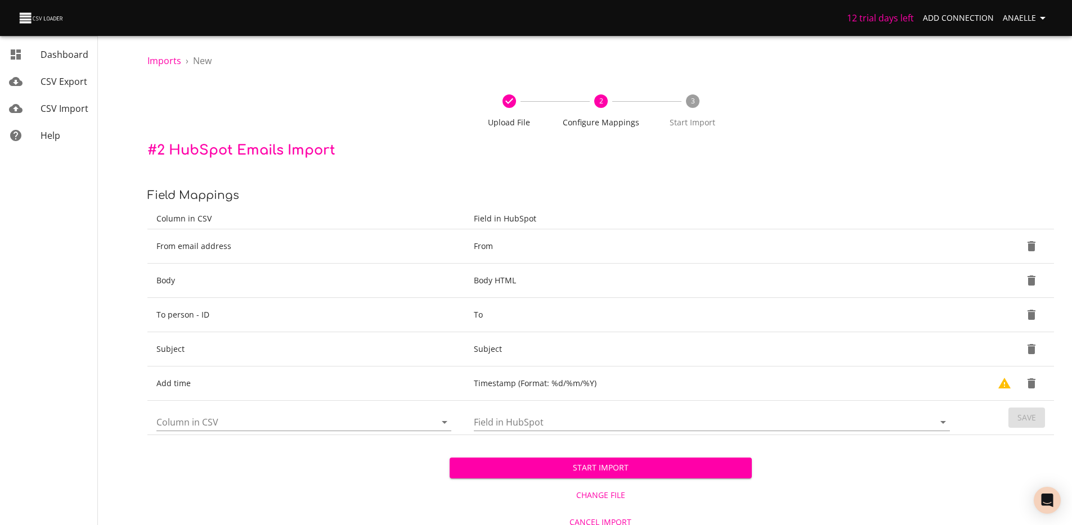
click at [299, 473] on div "Start Import Change File Cancel Import" at bounding box center [600, 485] width 906 height 100
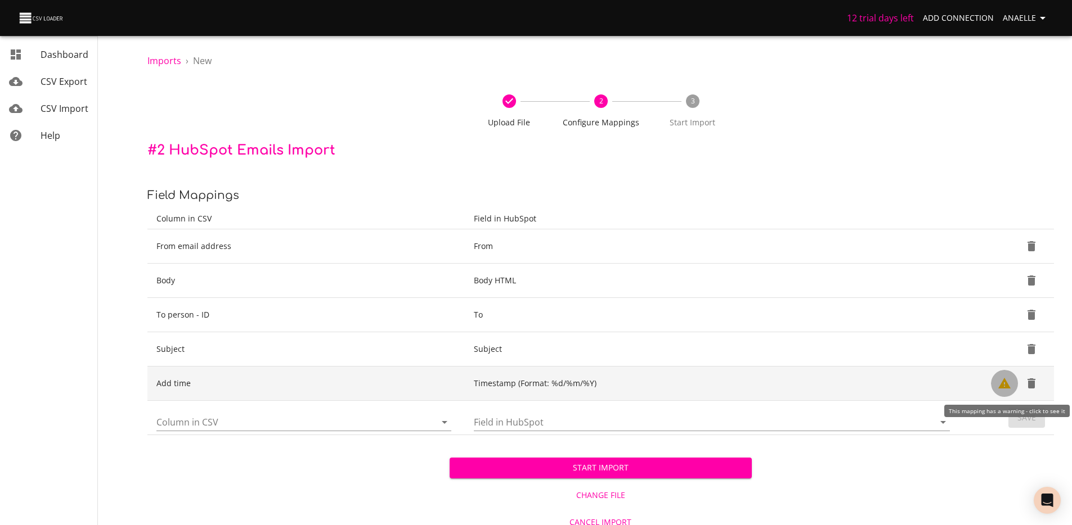
click at [1006, 387] on icon "Show Warnings" at bounding box center [1004, 383] width 12 height 11
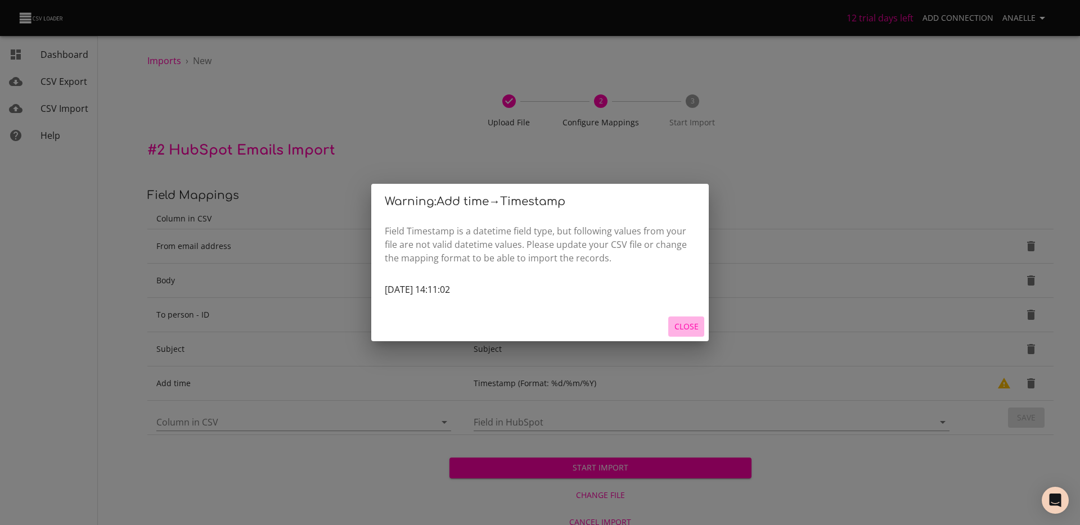
click at [686, 322] on span "Close" at bounding box center [686, 327] width 27 height 14
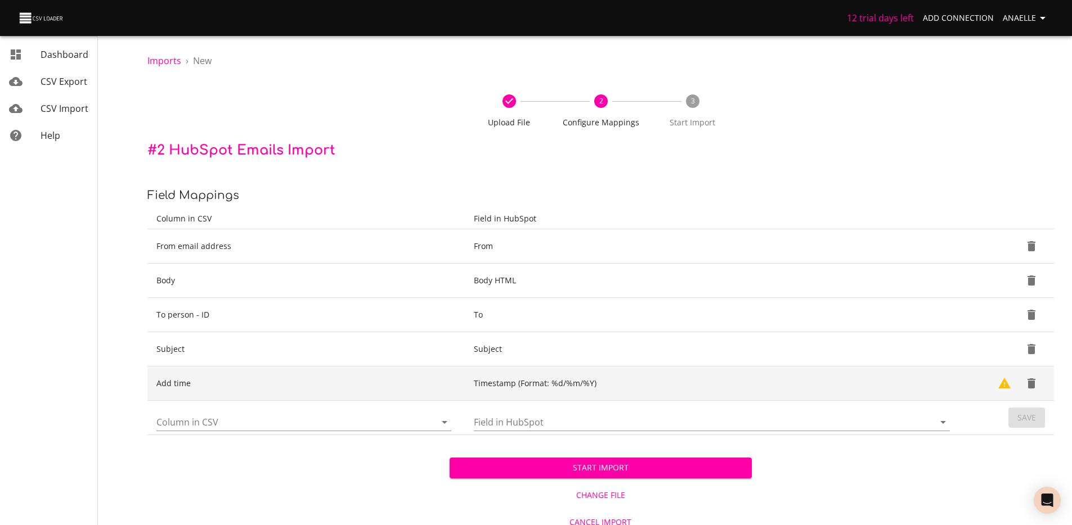
click at [793, 383] on td "Timestamp (Format: %d/%m/%Y)" at bounding box center [714, 384] width 498 height 34
click at [557, 379] on td "Timestamp (Format: %d/%m/%Y)" at bounding box center [714, 384] width 498 height 34
click at [1028, 379] on icon "Delete" at bounding box center [1032, 384] width 14 height 14
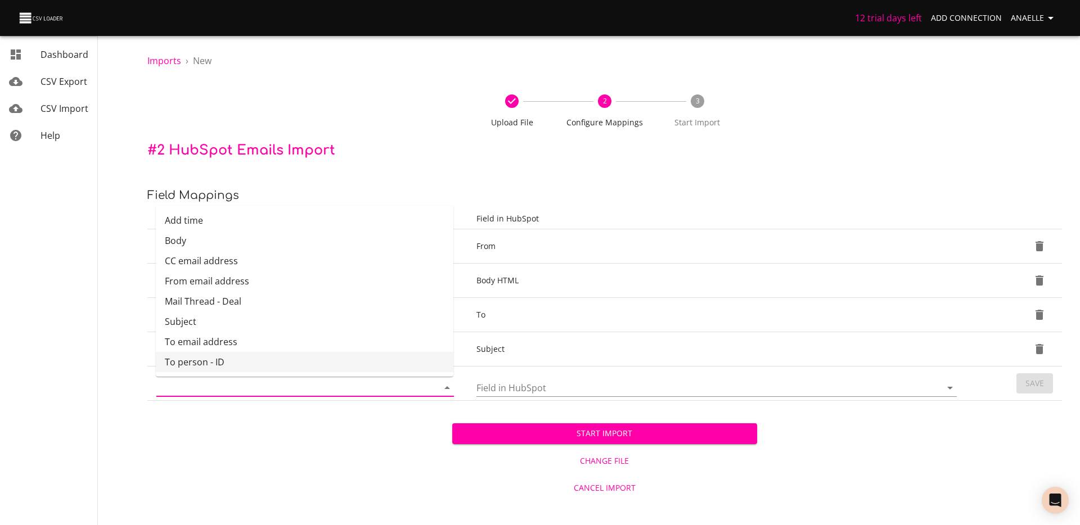
click at [260, 384] on input "Column in CSV" at bounding box center [287, 387] width 263 height 17
click at [249, 218] on li "Add time" at bounding box center [305, 220] width 298 height 20
type input "Add time"
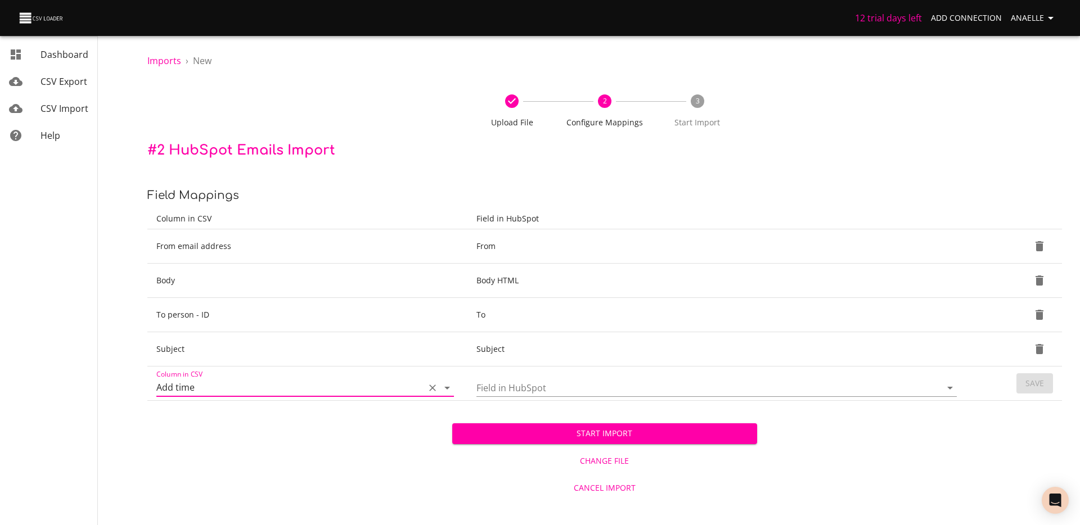
click at [647, 391] on input "Field in HubSpot" at bounding box center [700, 387] width 446 height 17
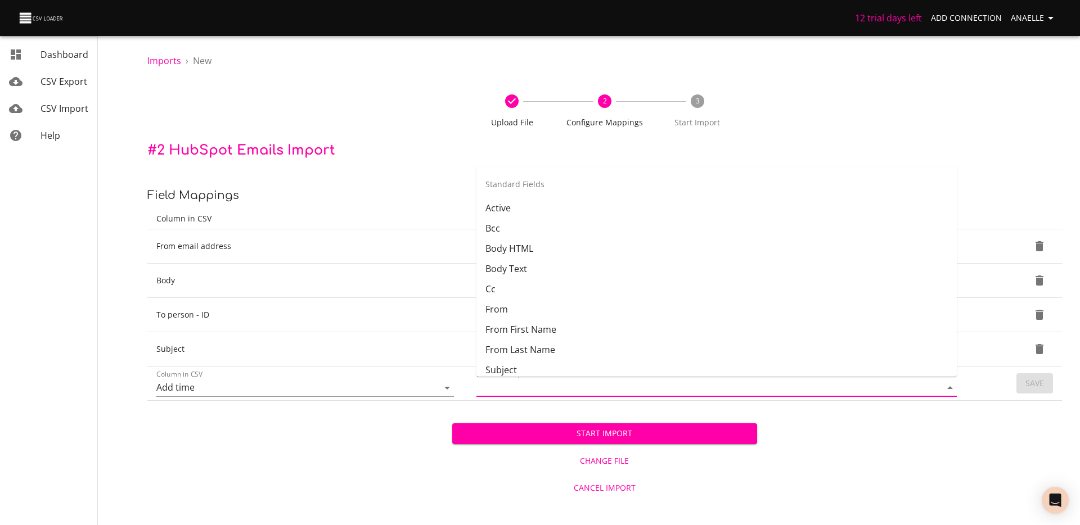
scroll to position [24, 0]
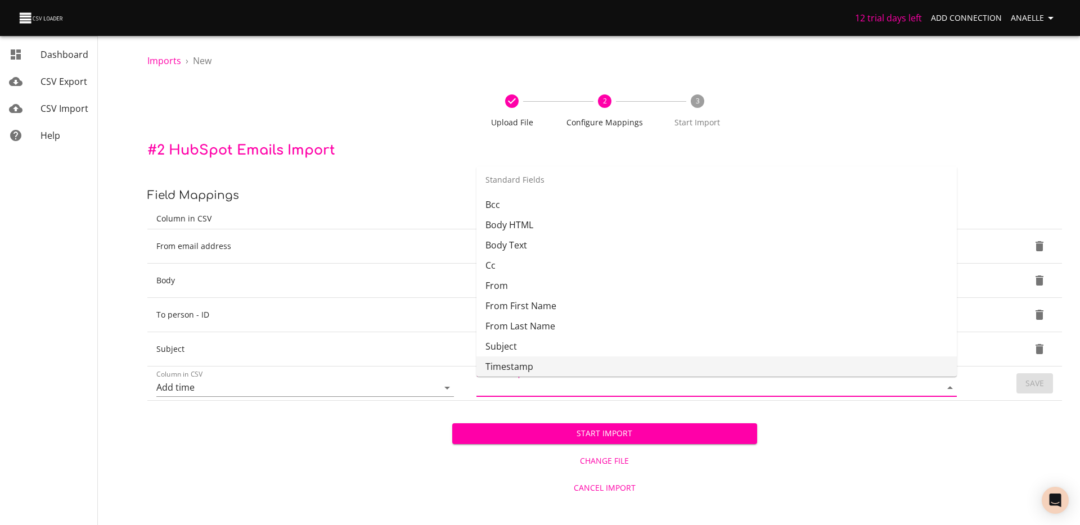
click at [568, 367] on li "Timestamp" at bounding box center [717, 367] width 480 height 20
type input "Timestamp"
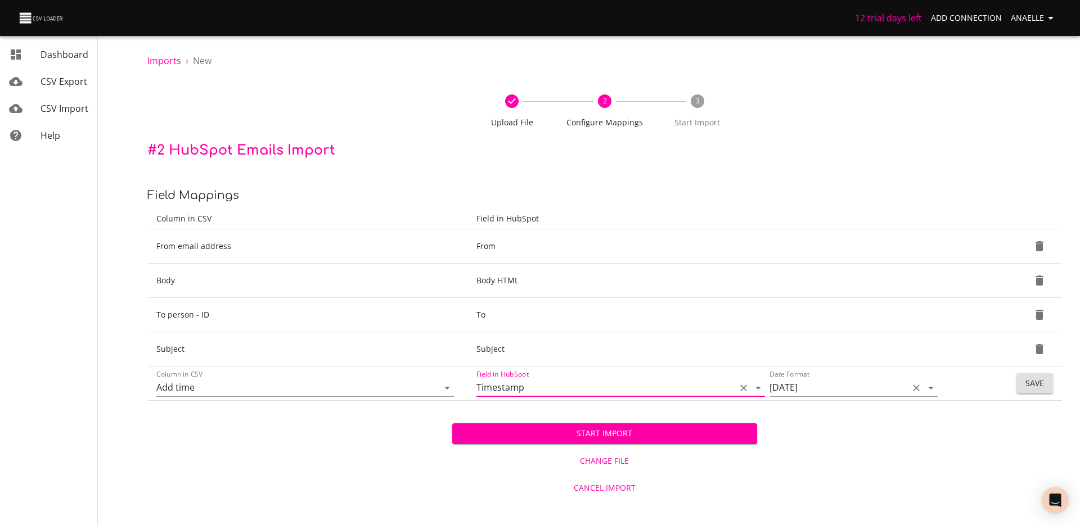
click at [821, 397] on div "12/31/2017" at bounding box center [854, 388] width 168 height 18
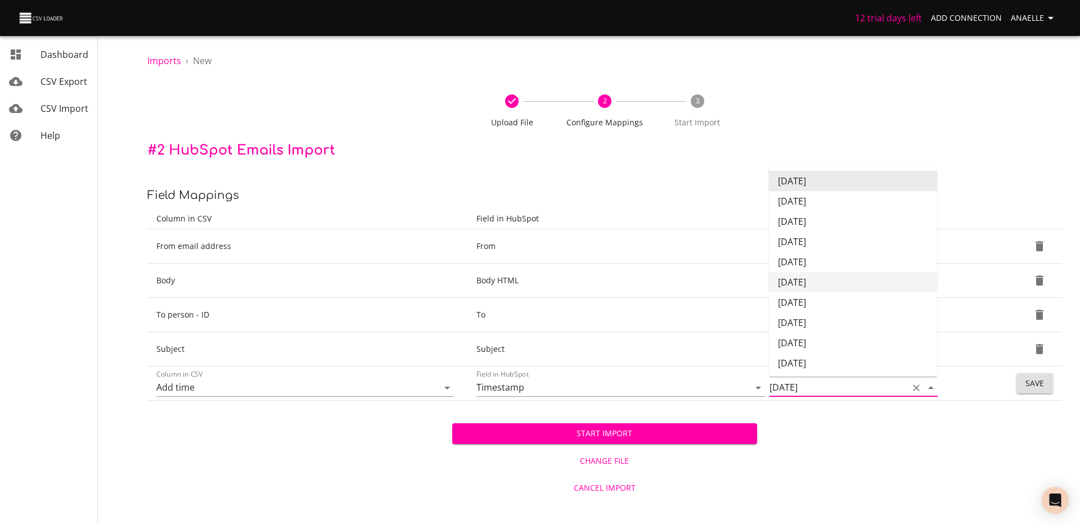
drag, startPoint x: 819, startPoint y: 265, endPoint x: 815, endPoint y: 282, distance: 17.3
click at [815, 282] on ul "12/31/2017 12/31/17 31/12/2017 31/12/17 2017/12/31 2017-12-31 17/12/31 31-Dec-2…" at bounding box center [853, 272] width 168 height 210
click at [815, 282] on li "2017-12-31" at bounding box center [853, 282] width 168 height 20
type input "2017-12-31"
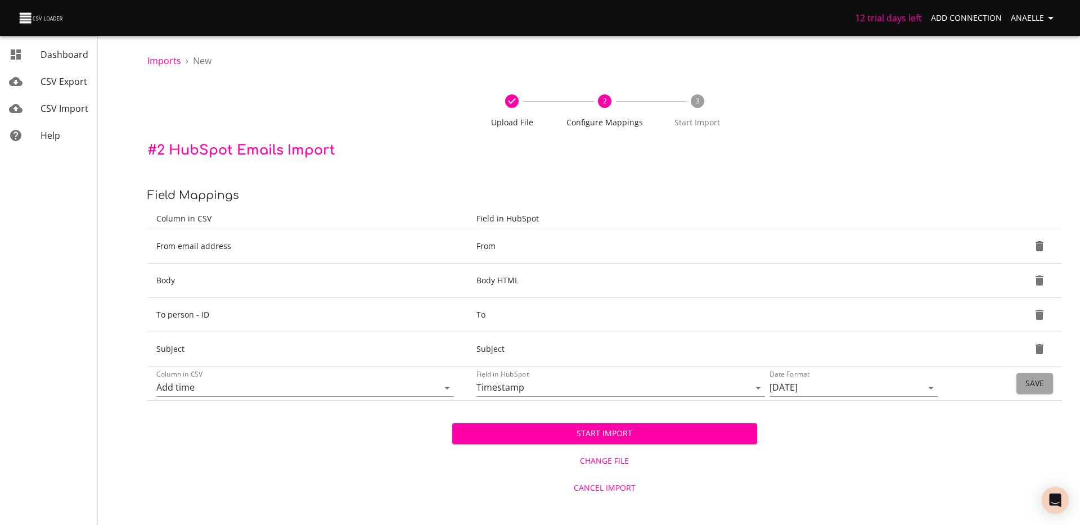
click at [1037, 379] on span "Save" at bounding box center [1035, 384] width 19 height 14
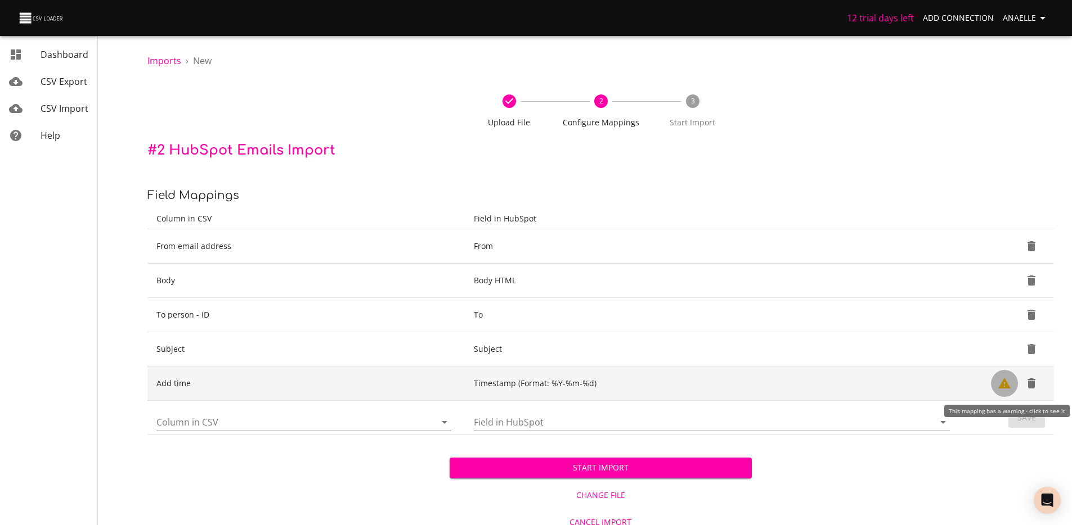
click at [1006, 381] on icon "Show Warnings" at bounding box center [1004, 383] width 12 height 11
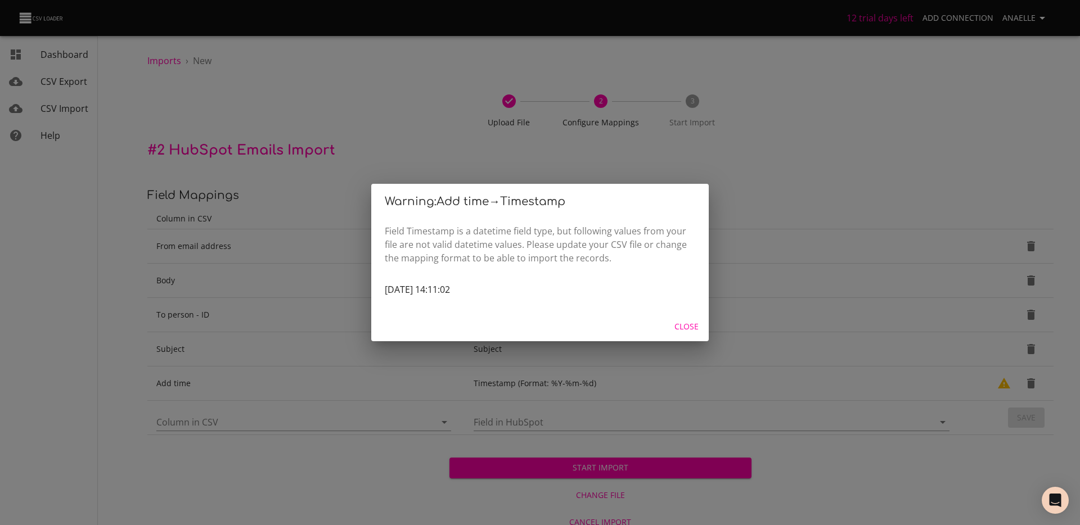
click at [450, 289] on span "2025-09-24 14:11:02" at bounding box center [417, 290] width 65 height 12
click at [690, 332] on span "Close" at bounding box center [686, 327] width 27 height 14
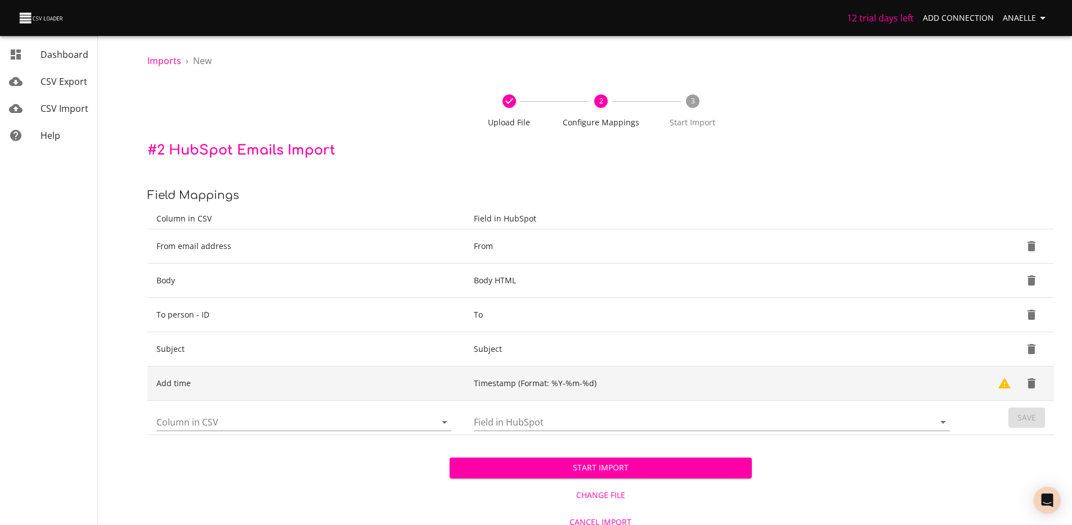
click at [592, 382] on td "Timestamp (Format: %Y-%m-%d)" at bounding box center [714, 384] width 498 height 34
click at [1035, 384] on icon "Delete" at bounding box center [1032, 384] width 14 height 14
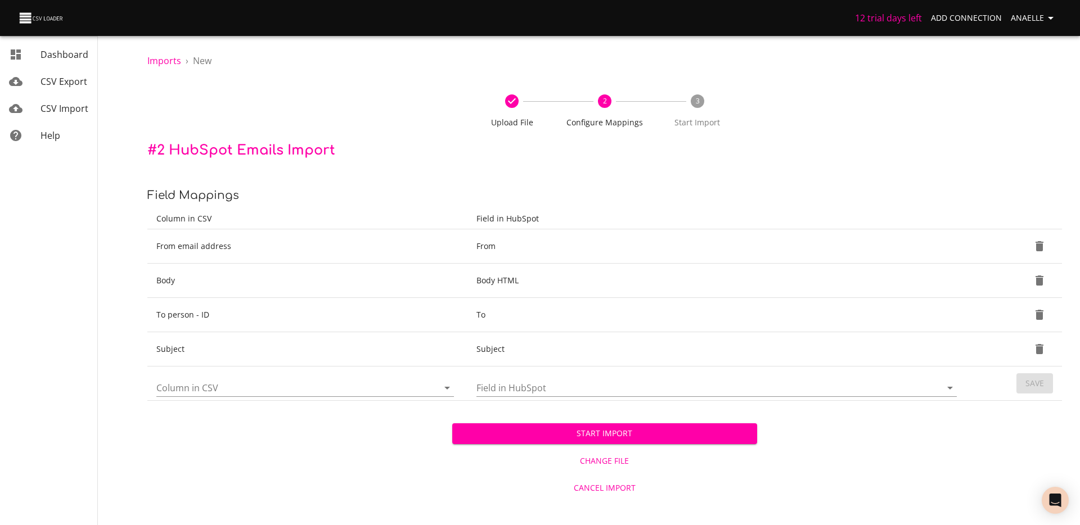
click at [305, 376] on div "Column in CSV" at bounding box center [305, 383] width 298 height 27
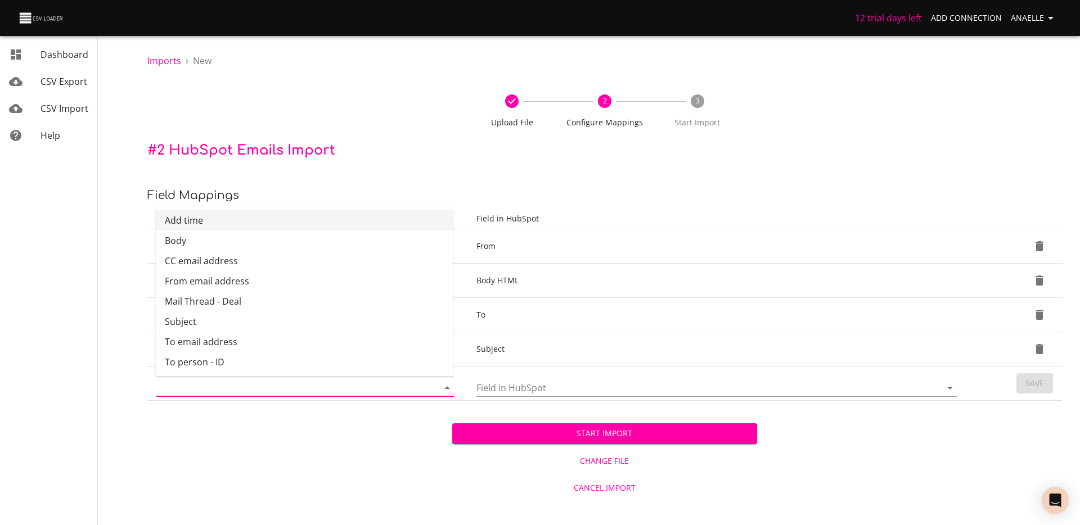
click at [219, 217] on li "Add time" at bounding box center [305, 220] width 298 height 20
type input "Add time"
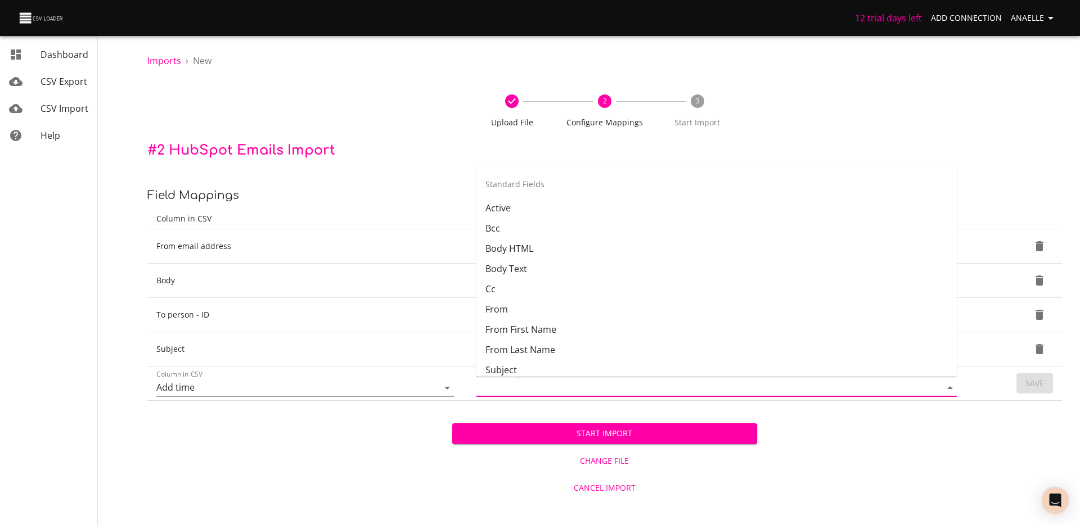
click at [567, 379] on input "Field in HubSpot" at bounding box center [700, 387] width 446 height 17
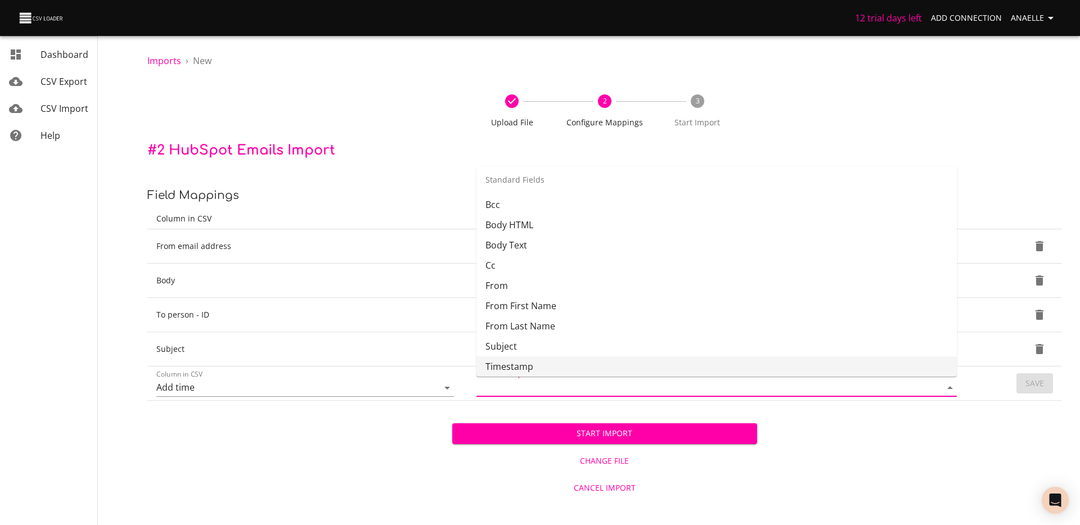
drag, startPoint x: 550, startPoint y: 354, endPoint x: 549, endPoint y: 365, distance: 11.3
click at [549, 365] on ul "Active Bcc Body HTML Body Text Cc From From First Name From Last Name Subject T…" at bounding box center [717, 285] width 480 height 223
click at [549, 365] on li "Timestamp" at bounding box center [717, 367] width 480 height 20
type input "Timestamp"
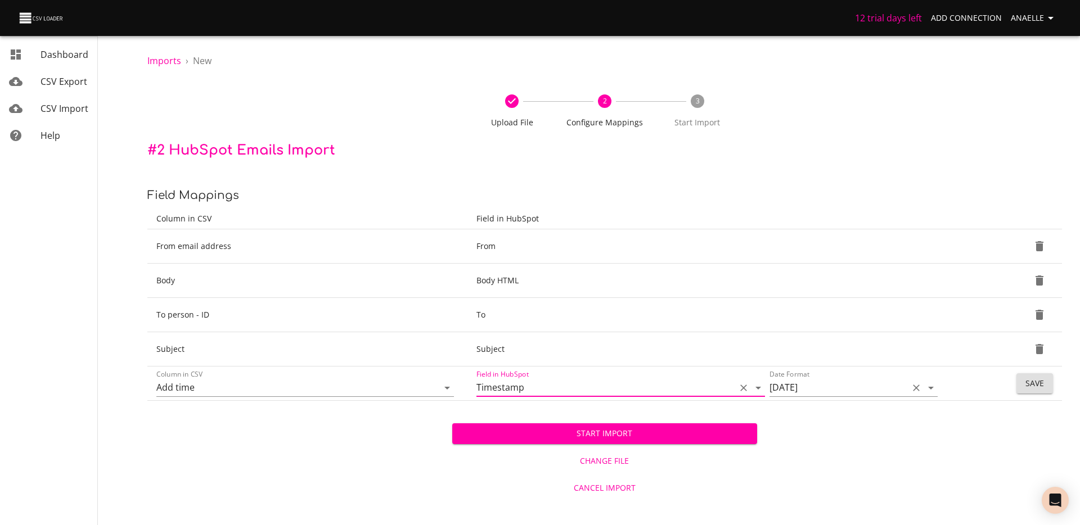
click at [780, 388] on input "12/31/2017" at bounding box center [836, 387] width 133 height 17
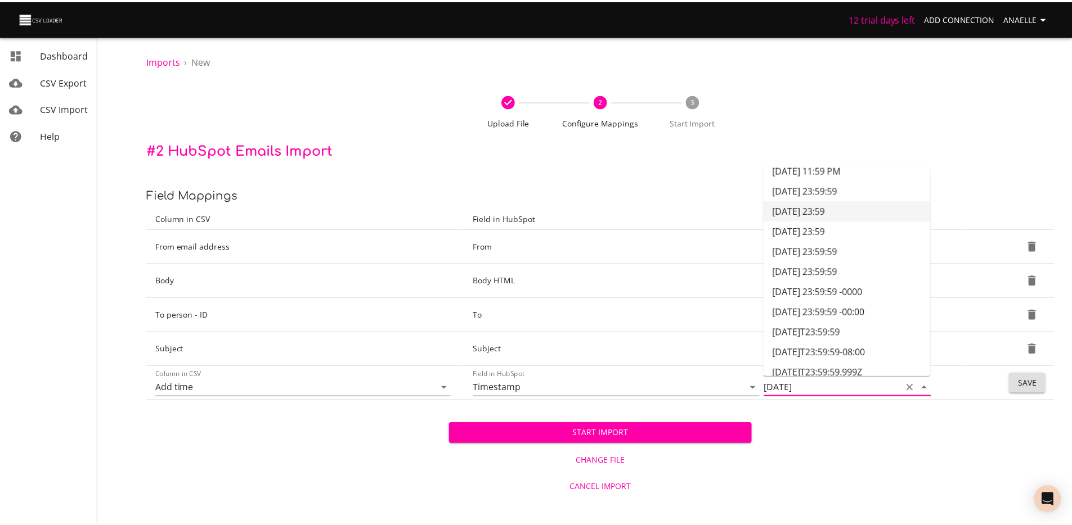
scroll to position [275, 0]
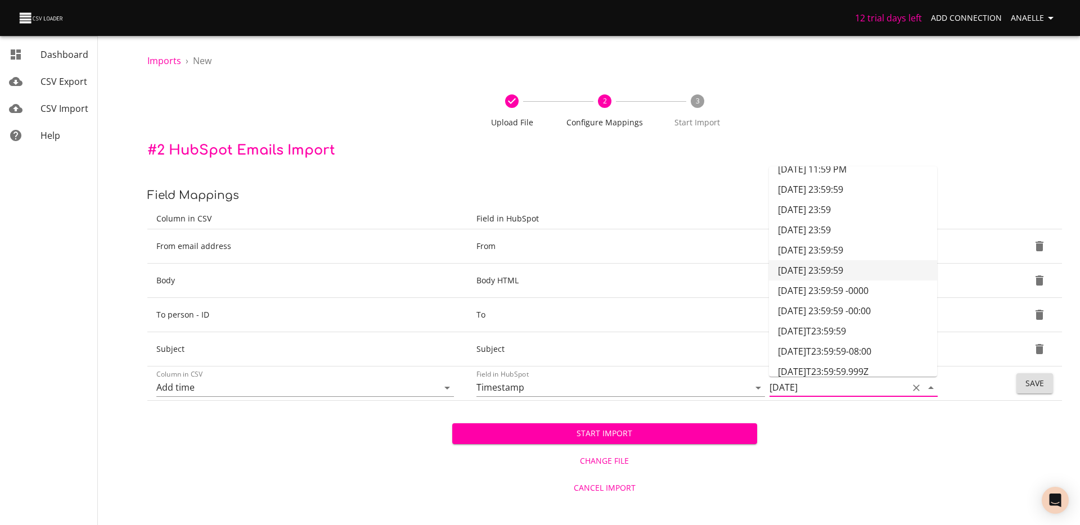
click at [838, 273] on li "2017-12-31 23:59:59" at bounding box center [853, 270] width 168 height 20
type input "2017-12-31 23:59:59"
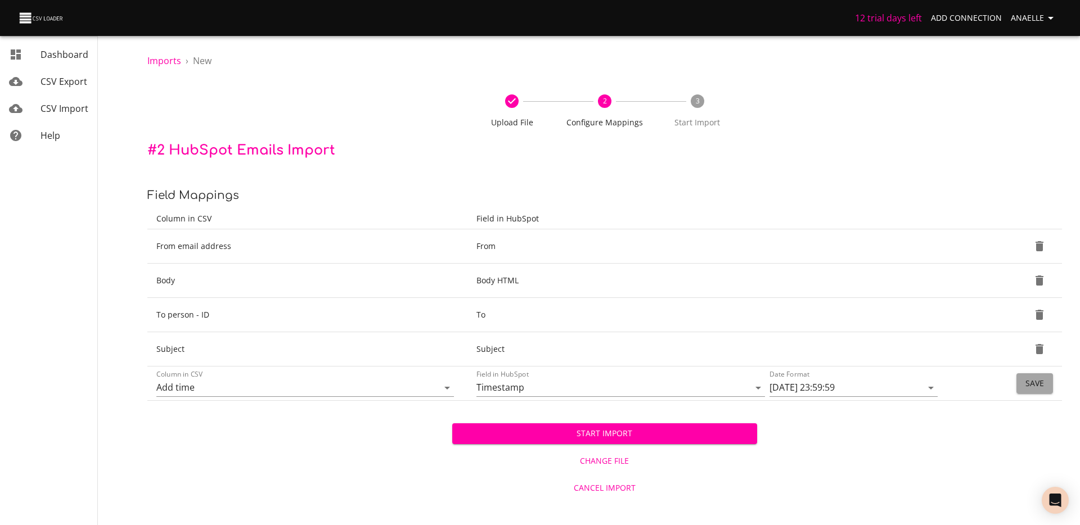
click at [1032, 385] on span "Save" at bounding box center [1035, 384] width 19 height 14
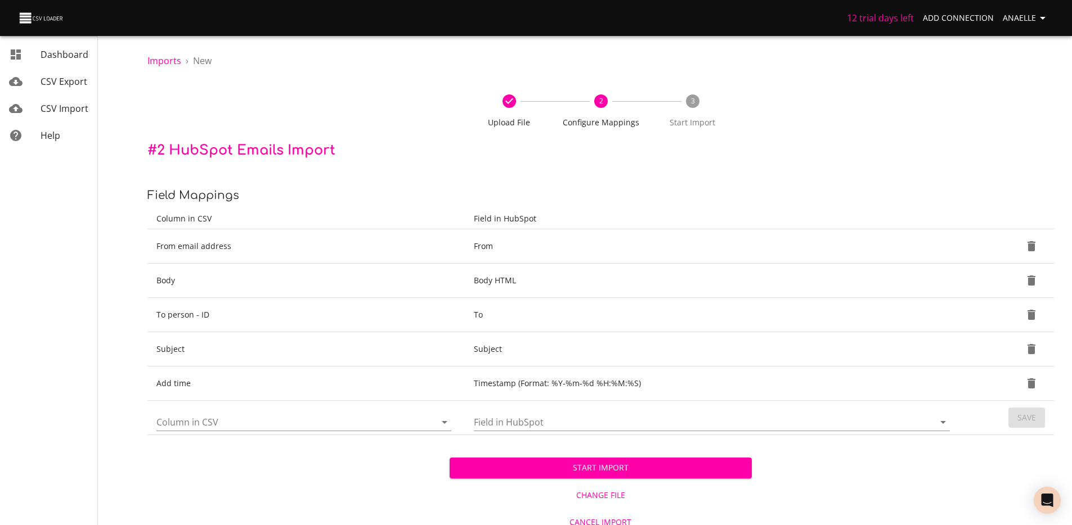
scroll to position [10, 0]
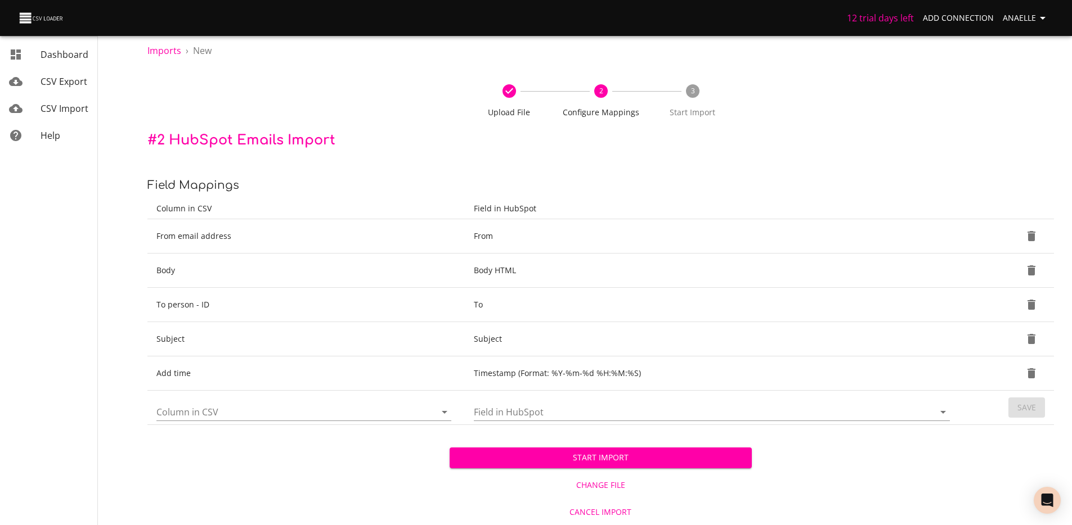
click at [62, 86] on span "CSV Export" at bounding box center [64, 81] width 47 height 12
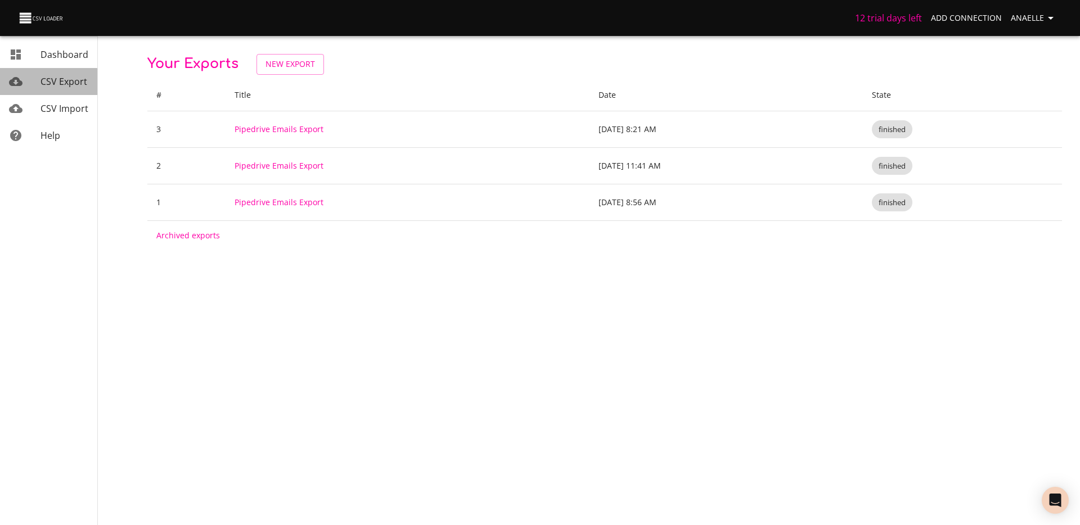
click at [44, 84] on span "CSV Export" at bounding box center [64, 81] width 47 height 12
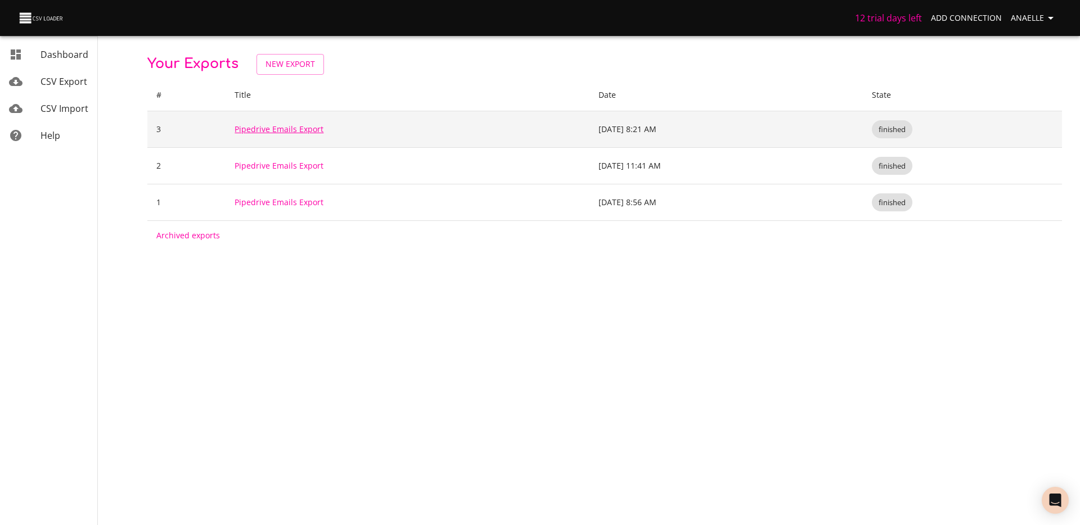
click at [299, 131] on link "Pipedrive Emails Export" at bounding box center [279, 129] width 89 height 11
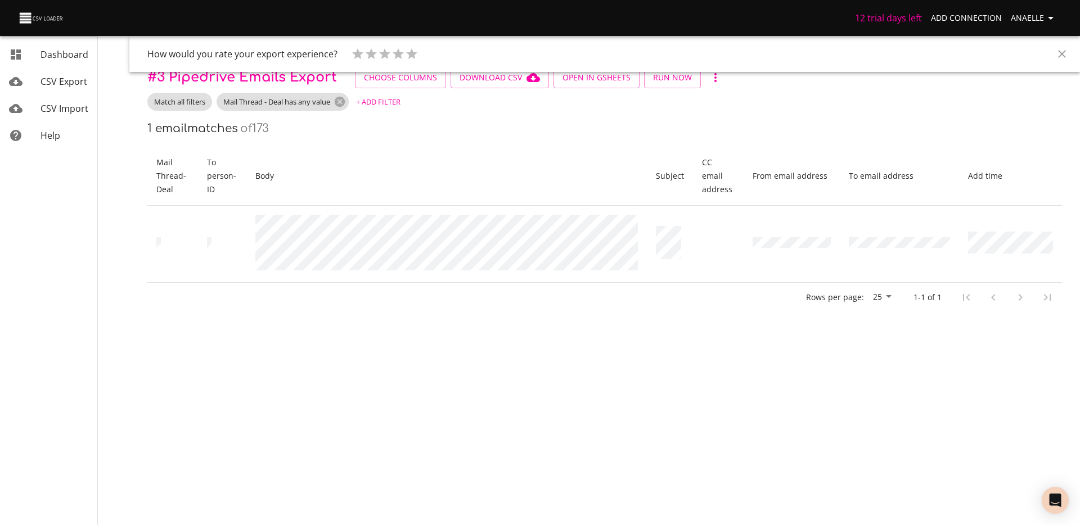
click at [1055, 48] on button "Close" at bounding box center [1062, 54] width 27 height 27
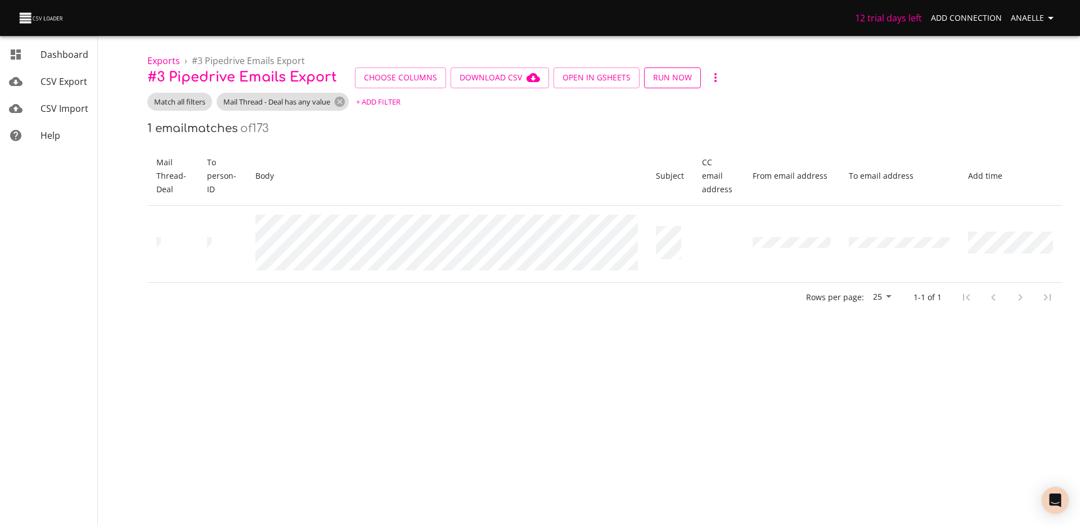
click at [658, 84] on button "Run Now" at bounding box center [672, 78] width 57 height 21
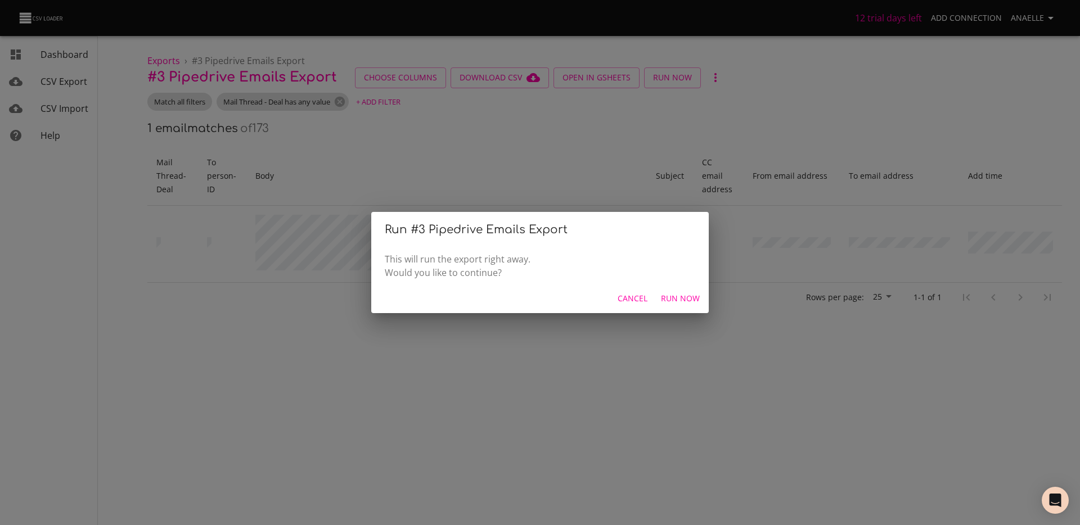
click at [672, 295] on span "Run Now" at bounding box center [680, 299] width 39 height 14
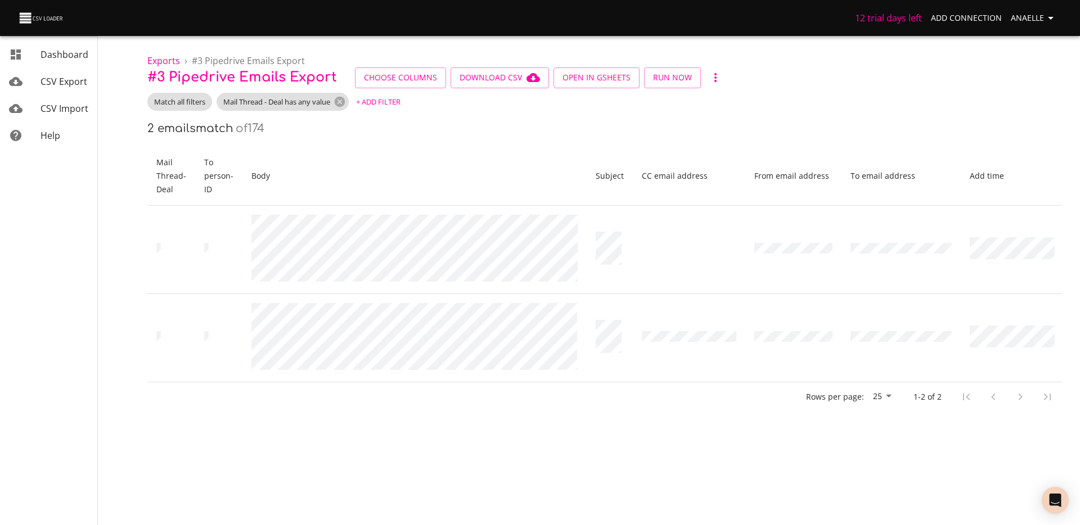
click at [385, 106] on span "+ Add Filter" at bounding box center [378, 102] width 44 height 13
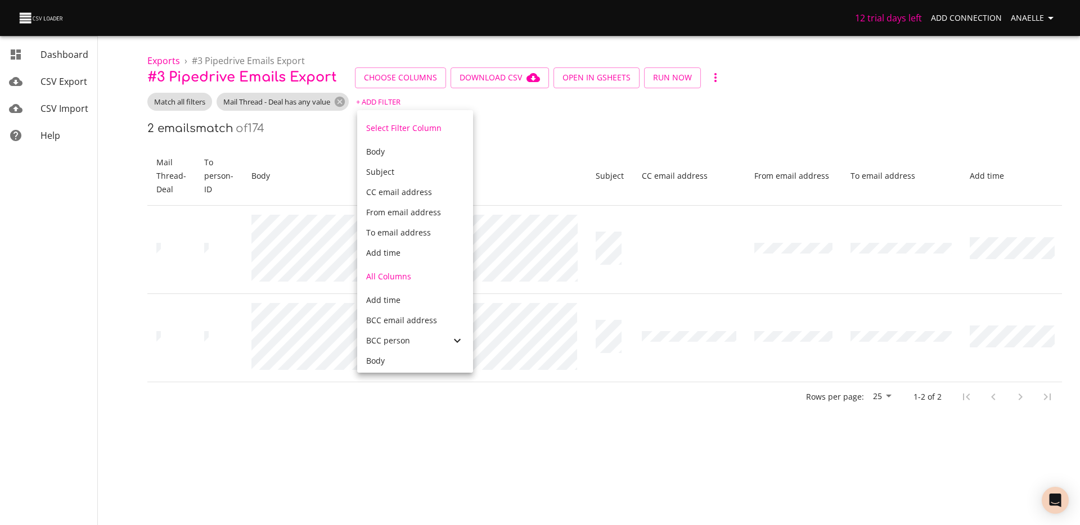
click at [393, 252] on span "Add time" at bounding box center [383, 253] width 34 height 11
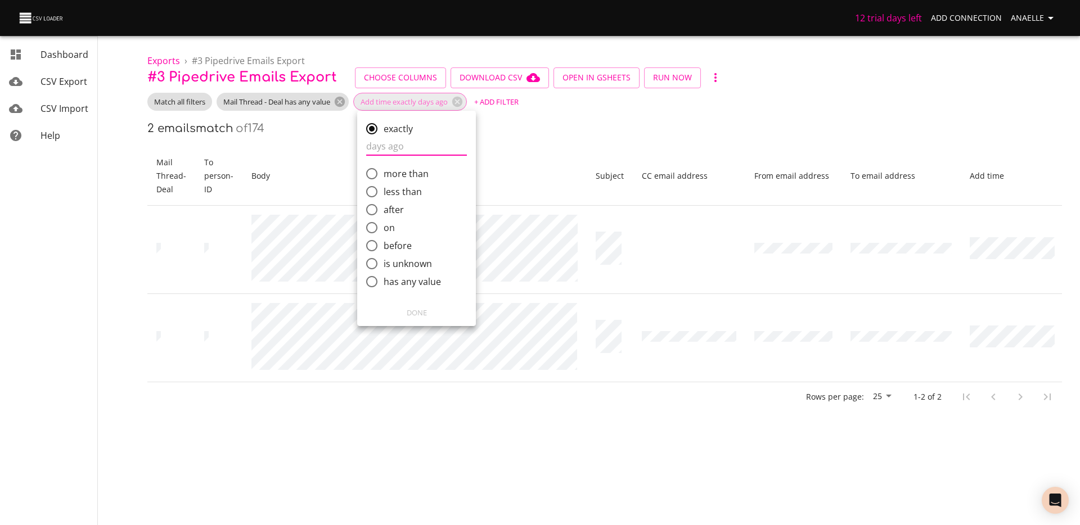
click at [416, 151] on input "comparison" at bounding box center [416, 147] width 101 height 18
click at [379, 227] on input "on" at bounding box center [372, 228] width 24 height 24
radio input "true"
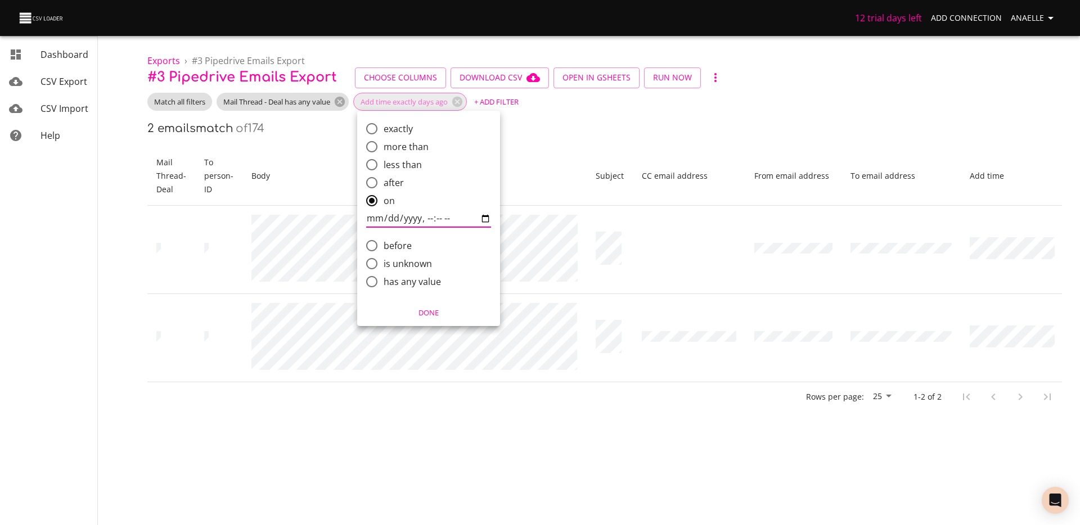
click at [448, 215] on input "comparison" at bounding box center [428, 219] width 125 height 18
click at [388, 185] on span "after" at bounding box center [394, 183] width 20 height 14
click at [384, 185] on input "after" at bounding box center [372, 183] width 24 height 24
radio input "true"
click at [403, 203] on input "comparison" at bounding box center [428, 201] width 125 height 18
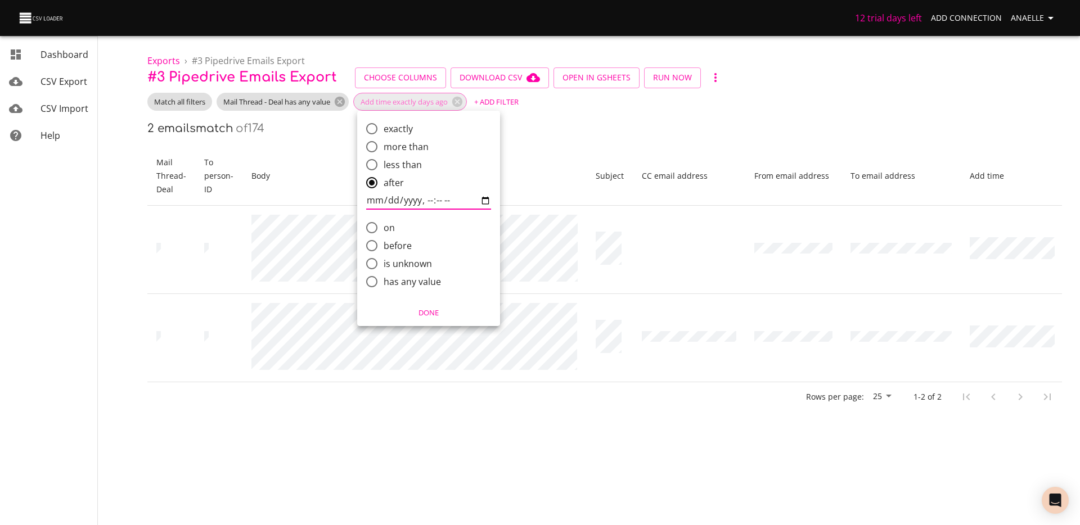
click at [374, 203] on input "comparison" at bounding box center [428, 201] width 125 height 18
type input "2025-09-25T09:15"
click at [407, 314] on span "Done" at bounding box center [429, 313] width 128 height 13
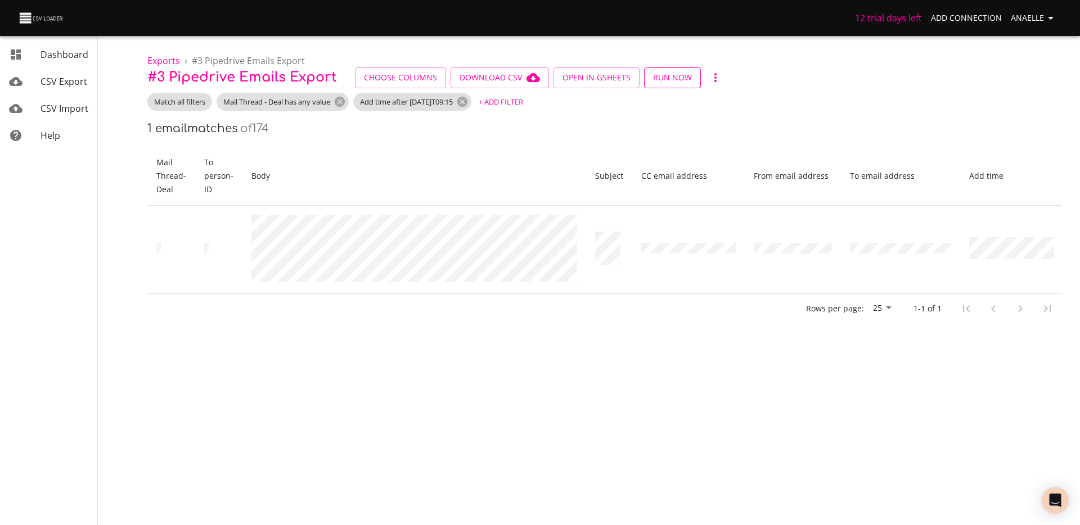
click at [661, 80] on span "Run Now" at bounding box center [672, 78] width 39 height 14
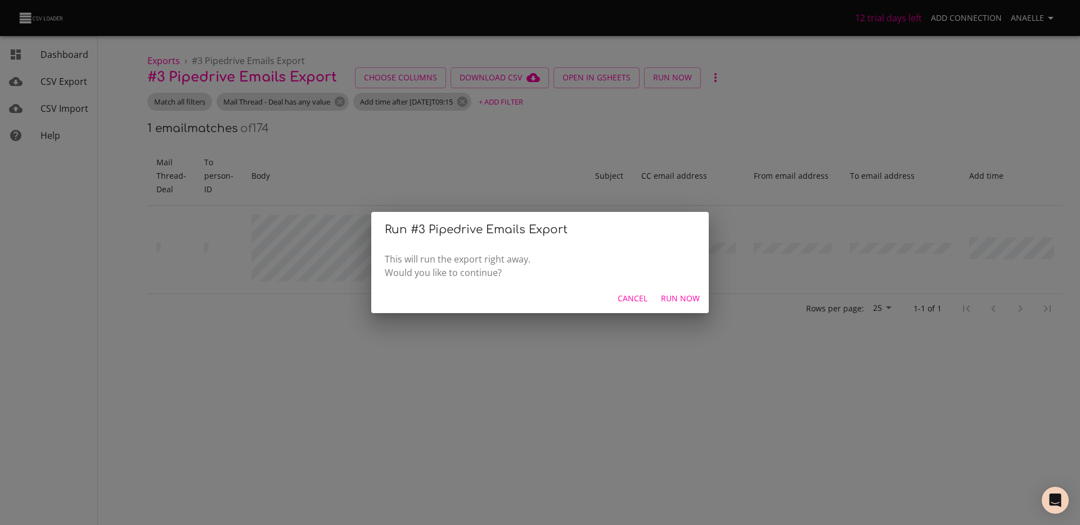
click at [691, 295] on span "Run Now" at bounding box center [680, 299] width 39 height 14
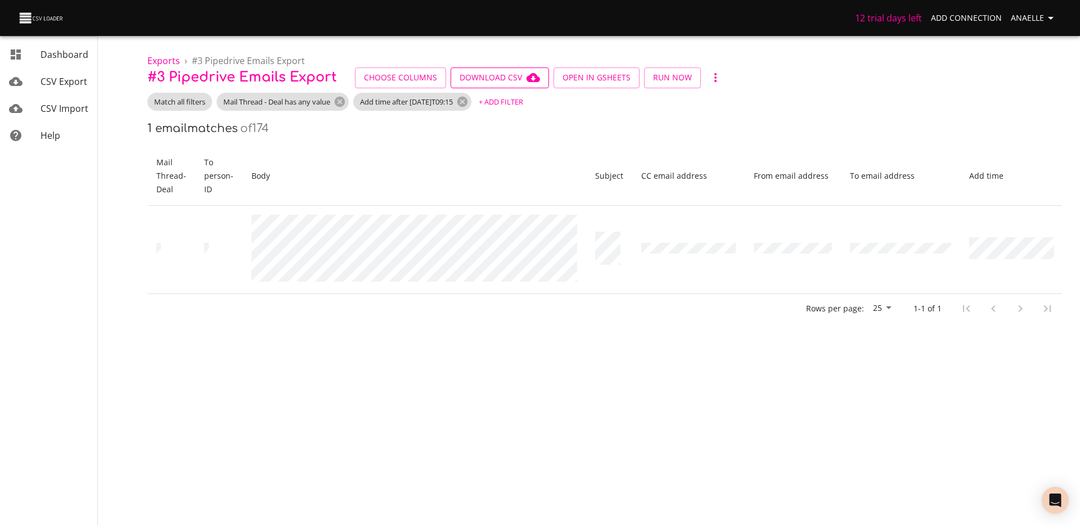
click at [513, 80] on span "Download CSV" at bounding box center [500, 78] width 80 height 14
click at [7, 124] on link "Help" at bounding box center [48, 135] width 97 height 27
click at [48, 104] on span "CSV Import" at bounding box center [65, 108] width 48 height 12
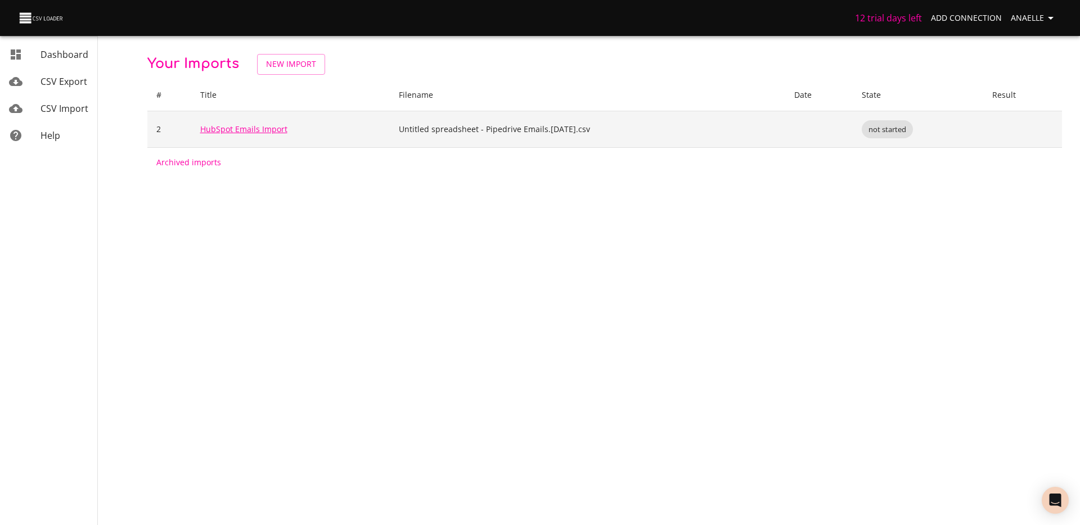
click at [267, 131] on link "HubSpot Emails Import" at bounding box center [243, 129] width 87 height 11
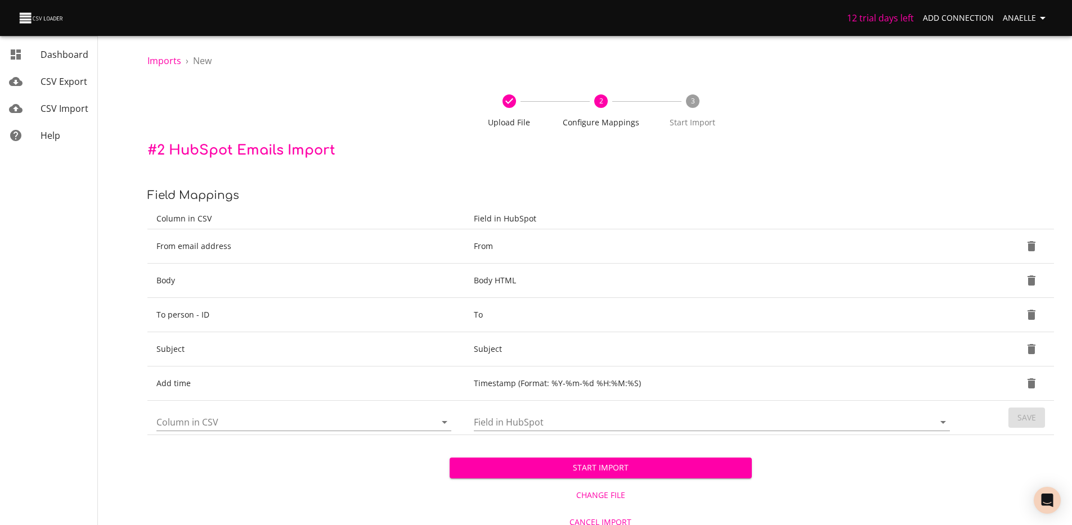
click at [603, 501] on span "Change File" at bounding box center [600, 496] width 293 height 14
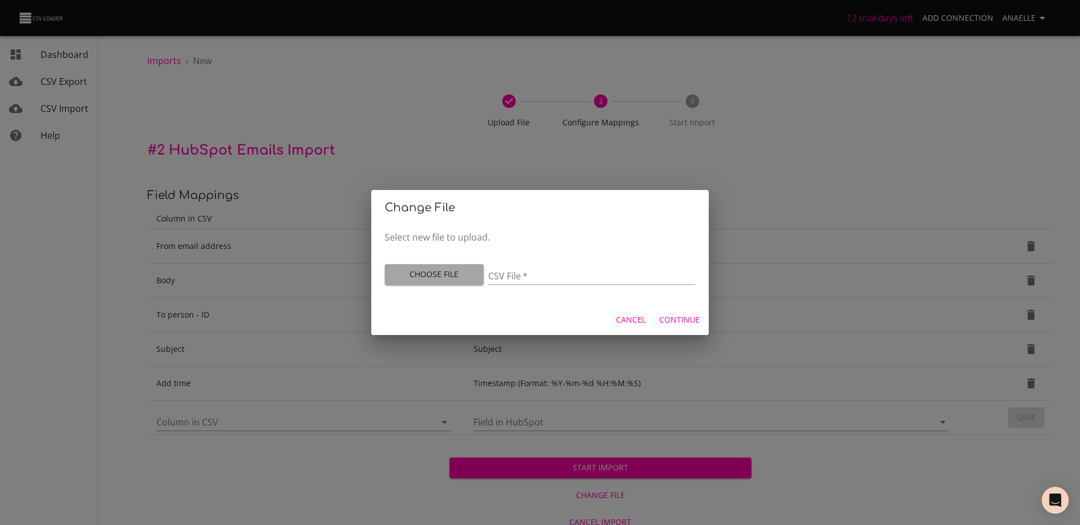
click at [469, 276] on span "Choose File" at bounding box center [434, 275] width 81 height 14
type input "Untitled spreadsheet - Pipedrive Emails.2025-09-26 (1) (1).csv"
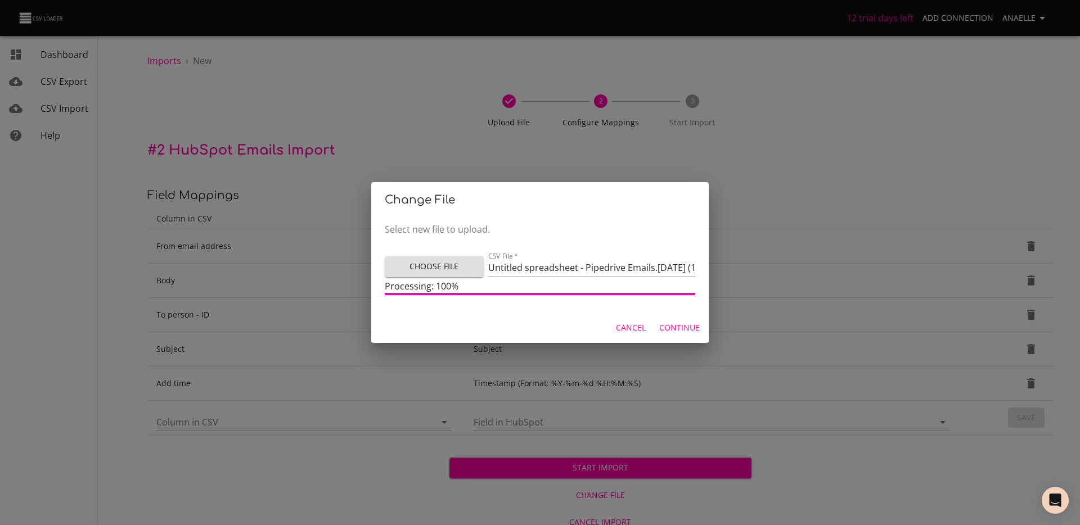
click at [688, 320] on button "Continue" at bounding box center [680, 328] width 50 height 21
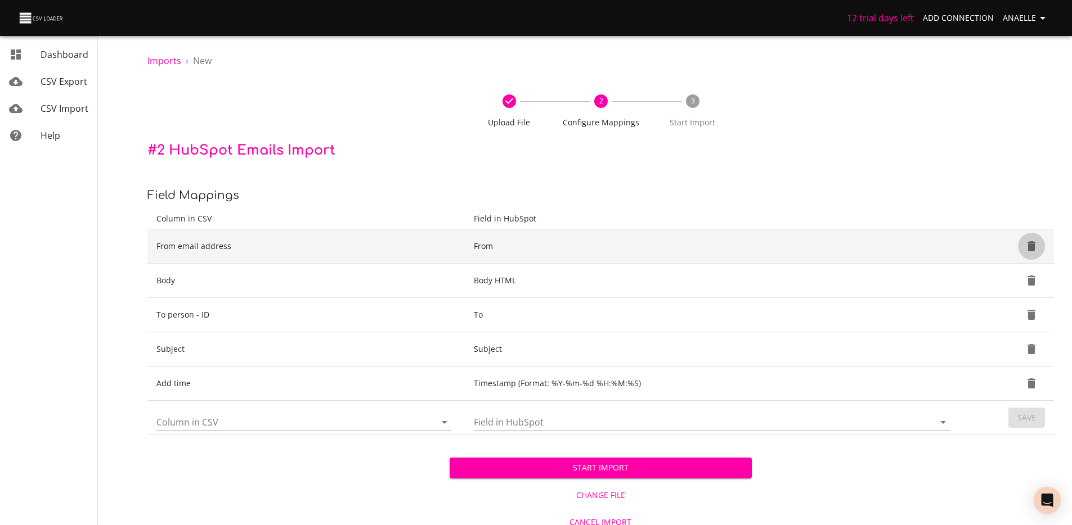
click at [1031, 242] on icon "Delete" at bounding box center [1031, 246] width 8 height 10
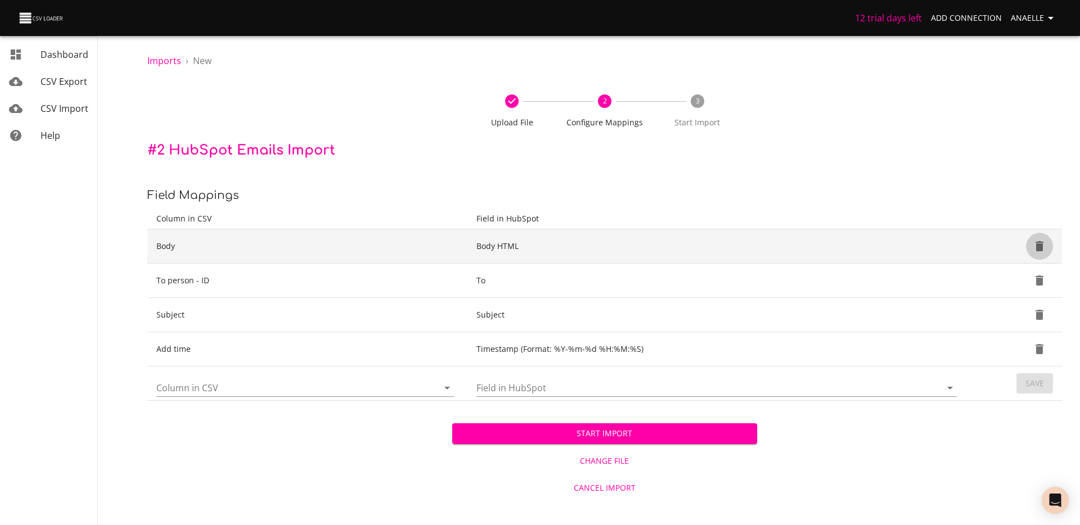
click at [1031, 242] on button "Delete" at bounding box center [1039, 246] width 27 height 27
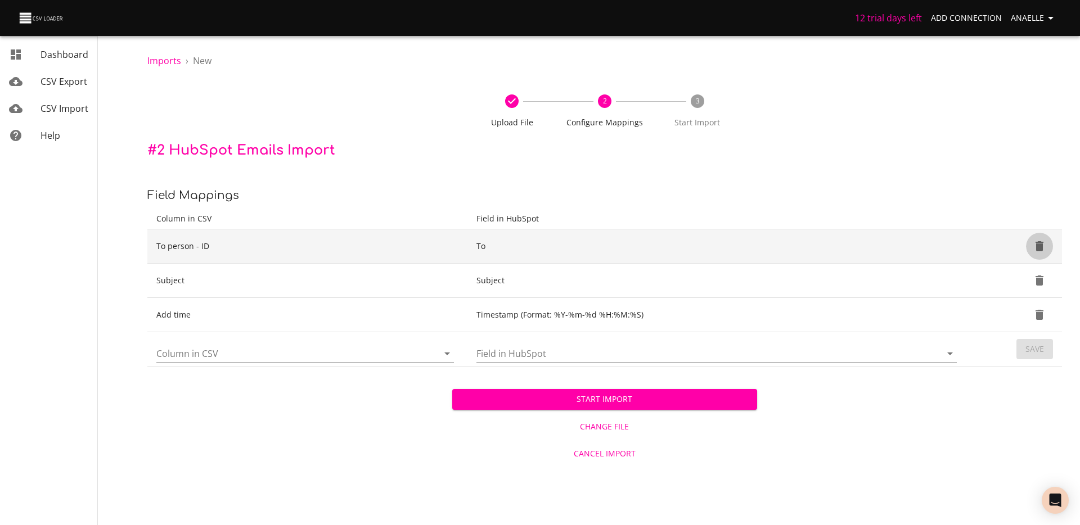
click at [1037, 242] on icon "Delete" at bounding box center [1040, 246] width 8 height 10
click at [1037, 276] on icon "Delete" at bounding box center [1040, 281] width 8 height 10
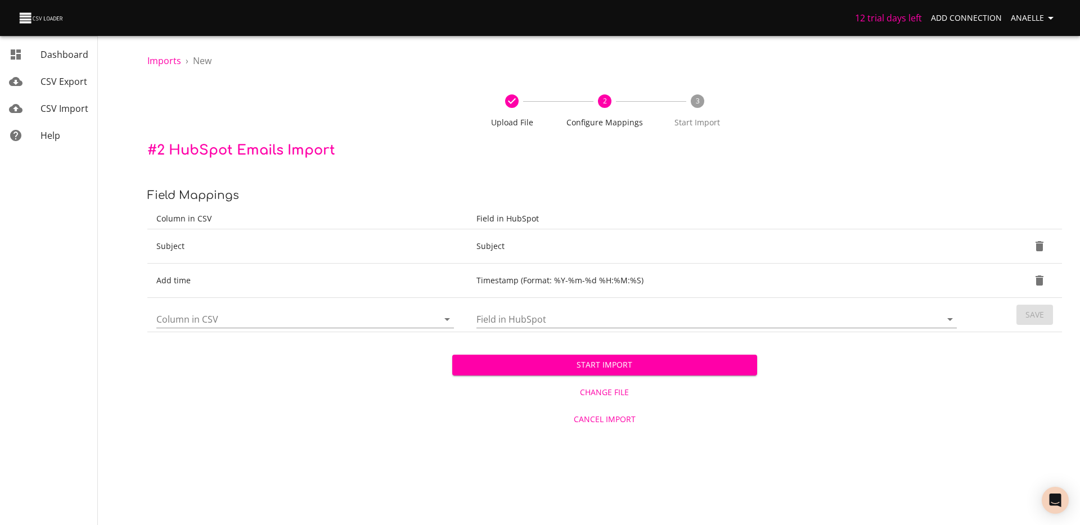
click at [1037, 242] on icon "Delete" at bounding box center [1040, 246] width 8 height 10
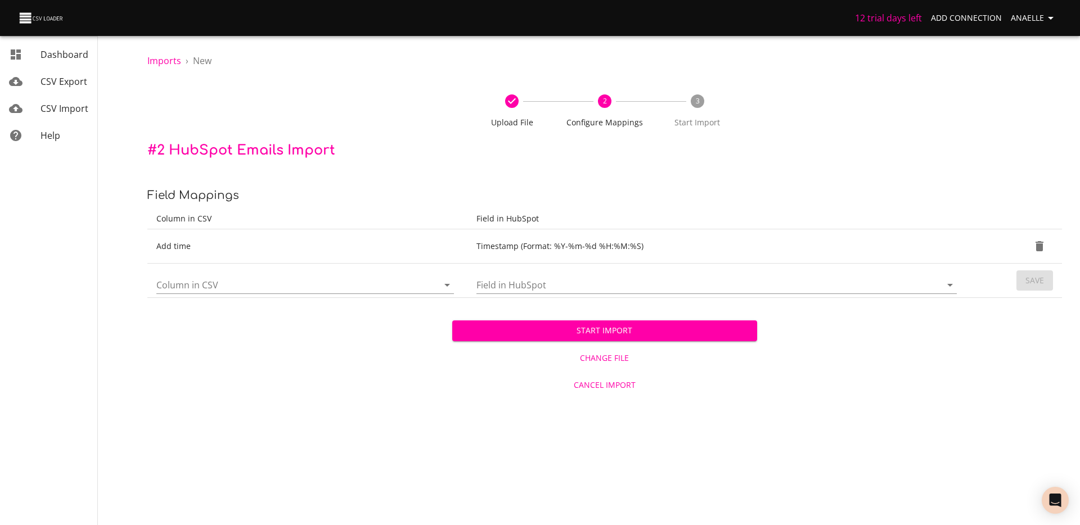
click at [1037, 242] on icon "Delete" at bounding box center [1040, 246] width 8 height 10
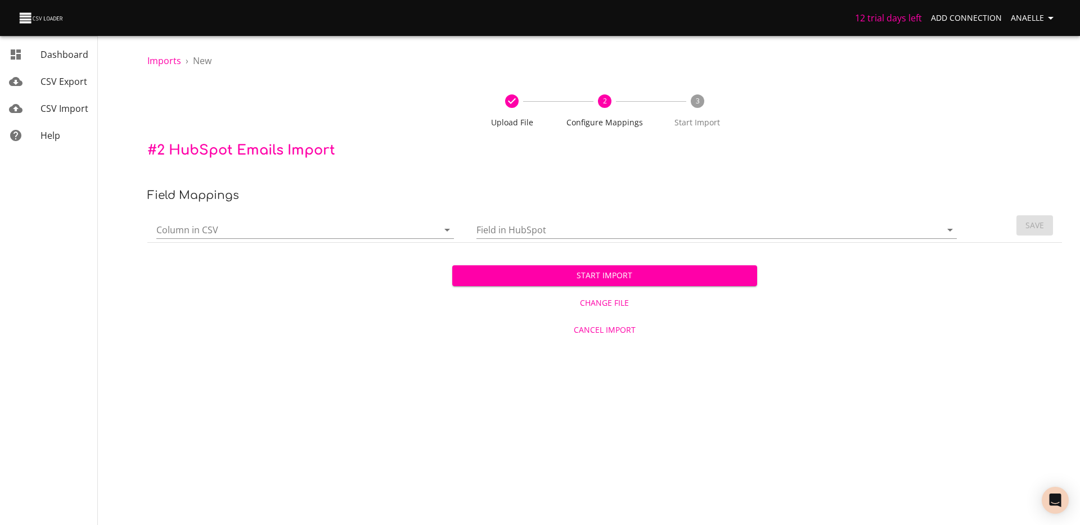
click at [318, 236] on input "Column in CSV" at bounding box center [287, 229] width 263 height 17
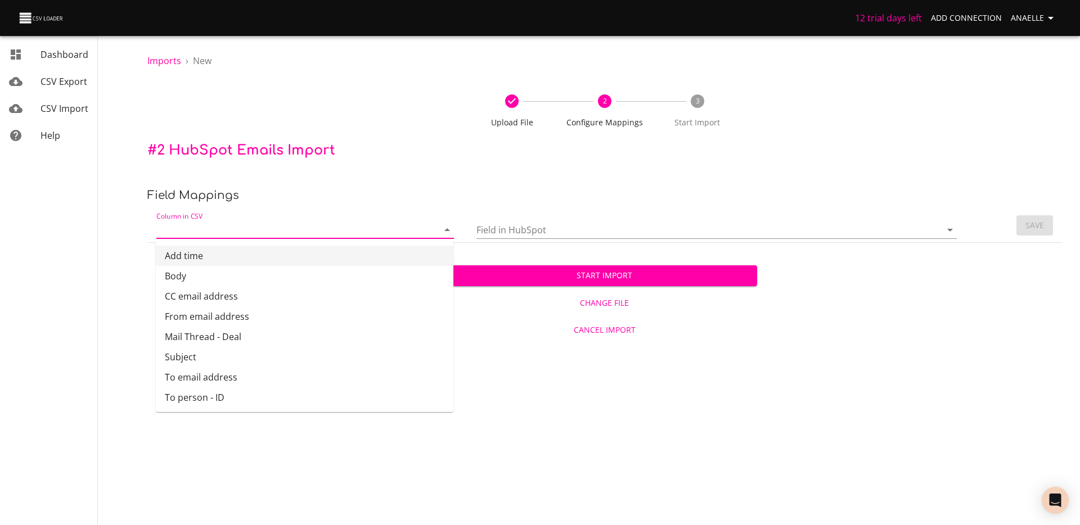
click at [233, 262] on li "Add time" at bounding box center [305, 256] width 298 height 20
type input "Add time"
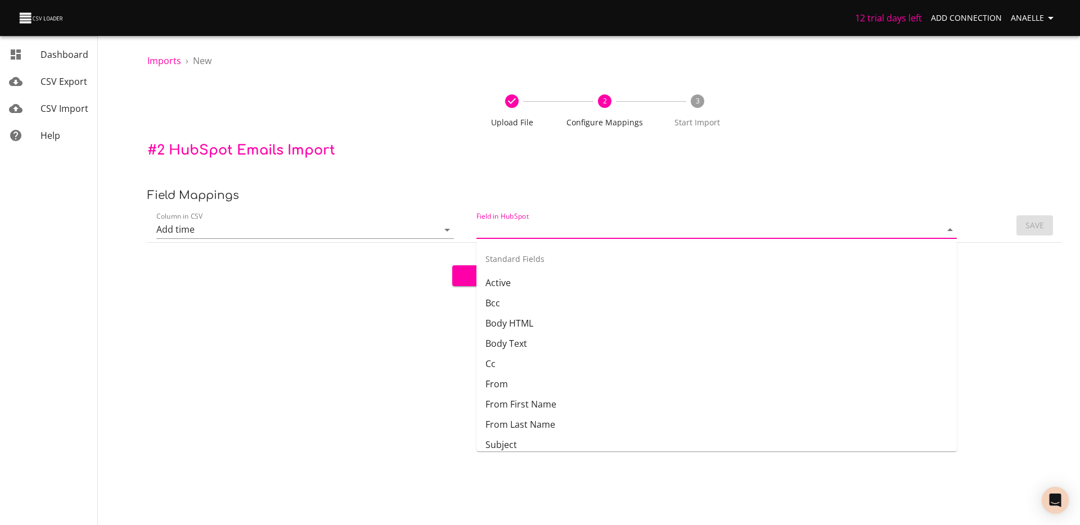
click at [534, 229] on input "Field in HubSpot" at bounding box center [700, 229] width 446 height 17
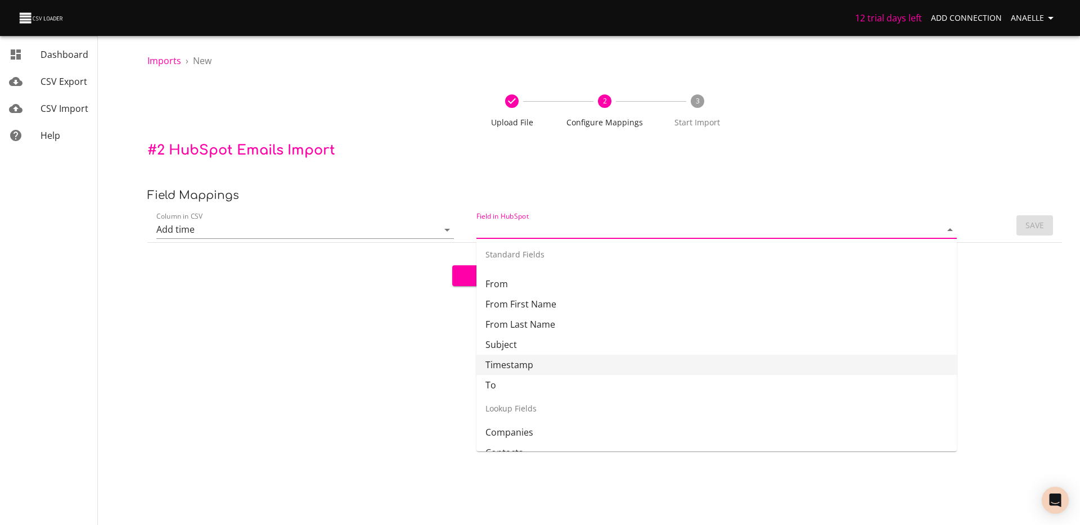
click at [522, 366] on li "Timestamp" at bounding box center [717, 365] width 480 height 20
type input "Timestamp"
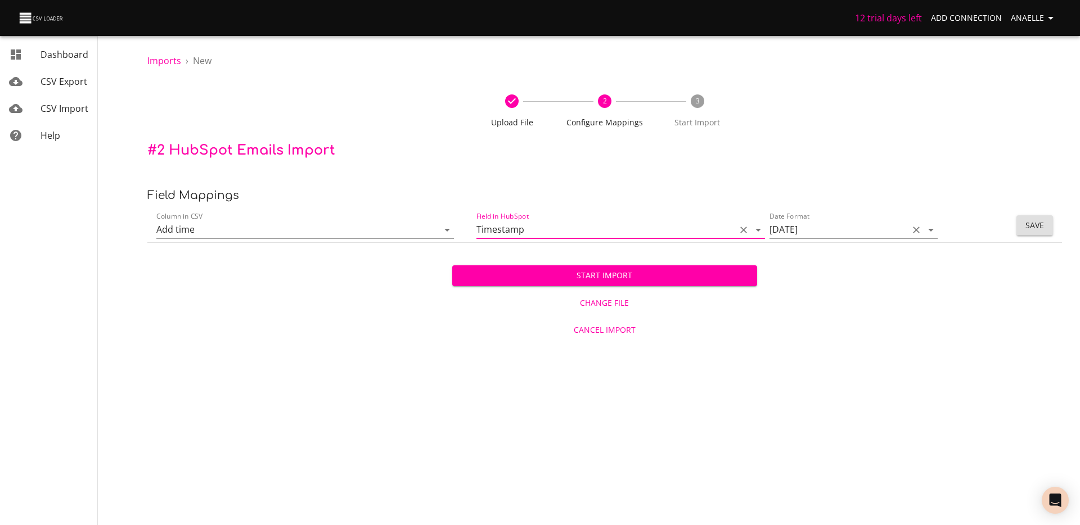
click at [838, 230] on input "12/31/2017" at bounding box center [836, 229] width 133 height 17
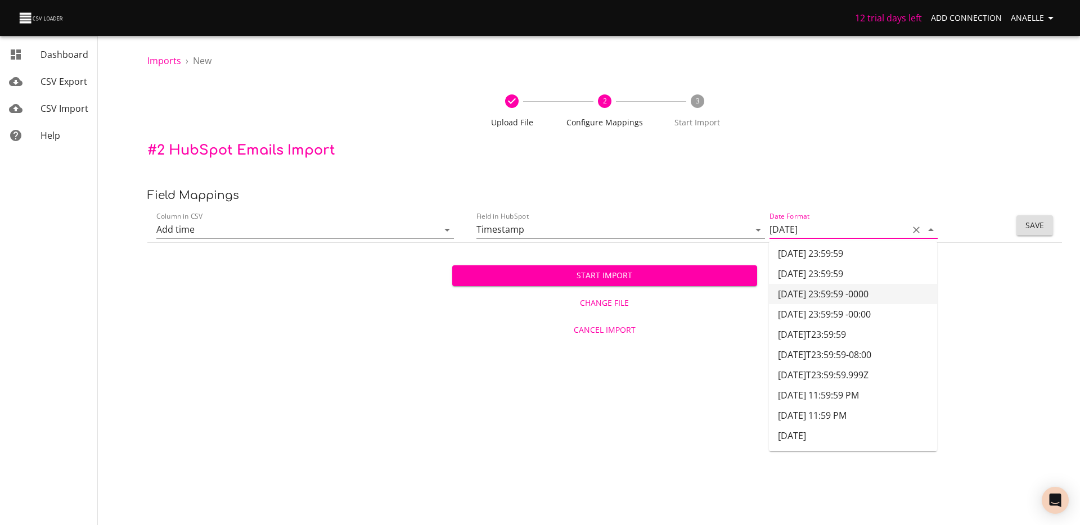
scroll to position [324, 0]
click at [834, 294] on li "2017-12-31 23:59:59" at bounding box center [853, 296] width 168 height 20
type input "2017-12-31 23:59:59"
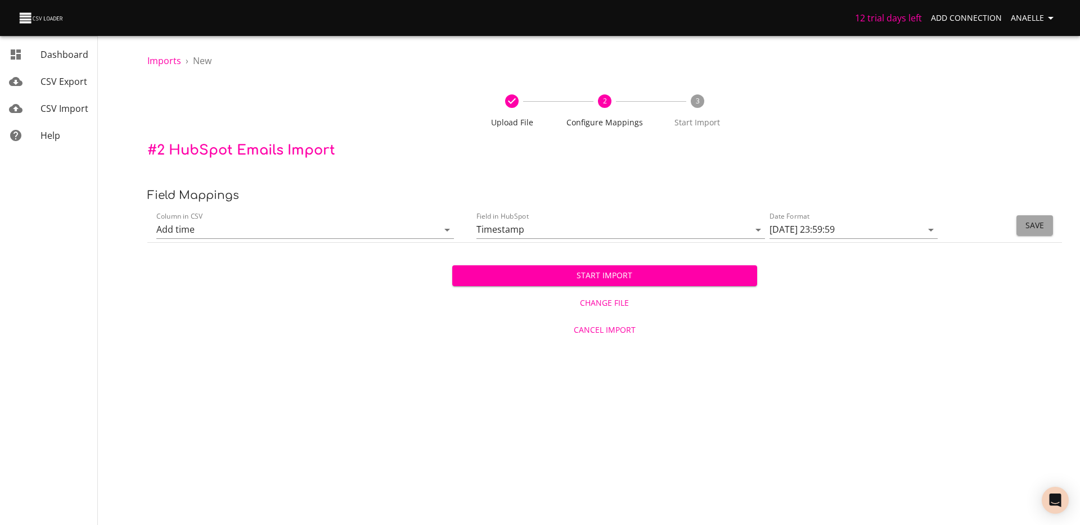
click at [1041, 226] on span "Save" at bounding box center [1035, 226] width 19 height 14
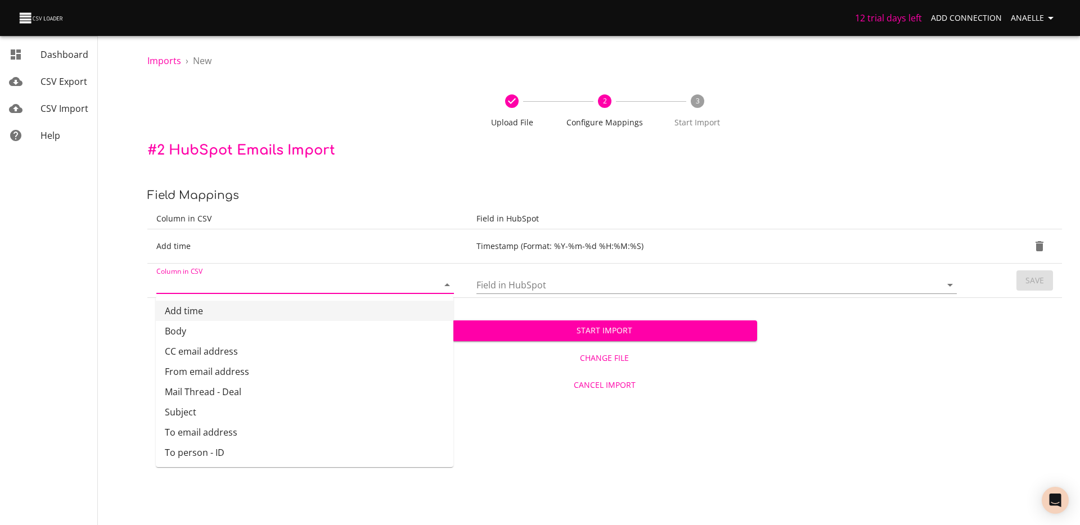
click at [302, 280] on input "Column in CSV" at bounding box center [287, 284] width 263 height 17
click at [224, 332] on li "Body" at bounding box center [305, 331] width 298 height 20
type input "Body"
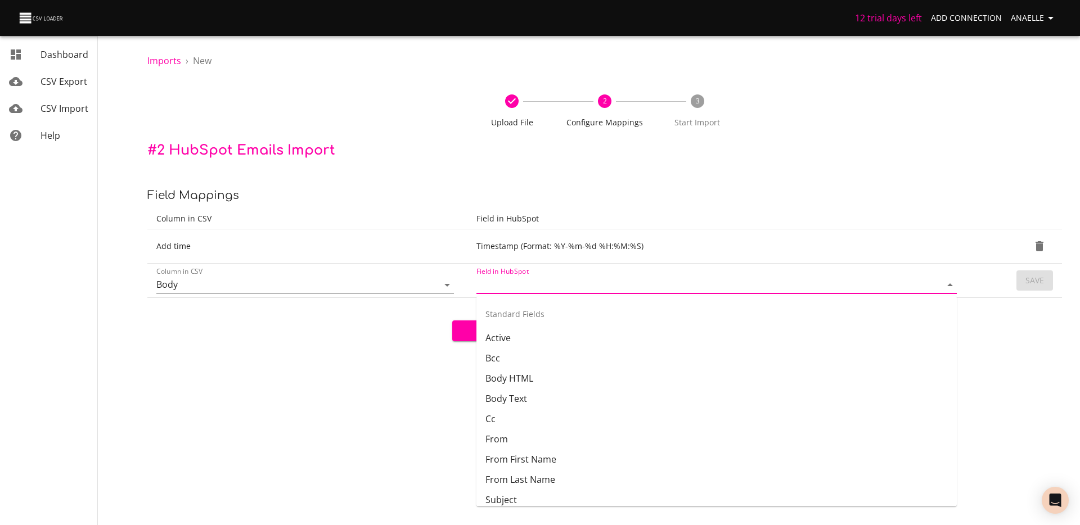
click at [550, 285] on input "Field in HubSpot" at bounding box center [700, 284] width 446 height 17
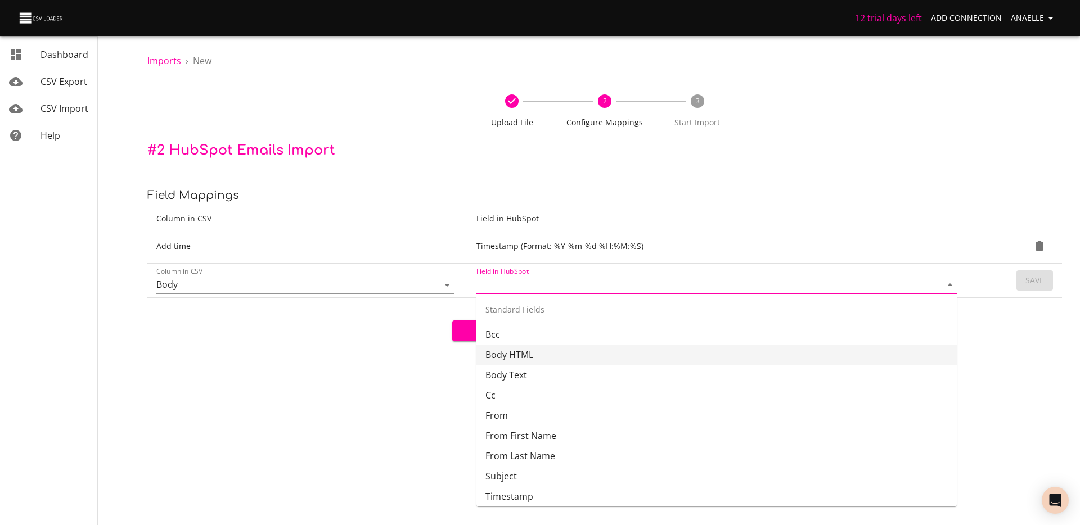
click at [532, 360] on li "Body HTML" at bounding box center [717, 355] width 480 height 20
type input "Body HTML"
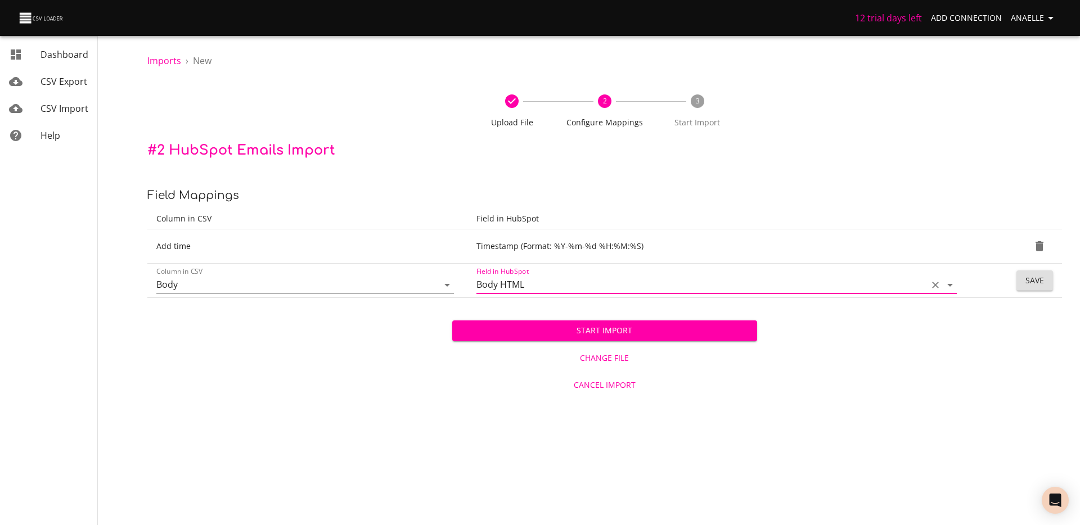
click at [1049, 282] on button "Save" at bounding box center [1035, 281] width 37 height 21
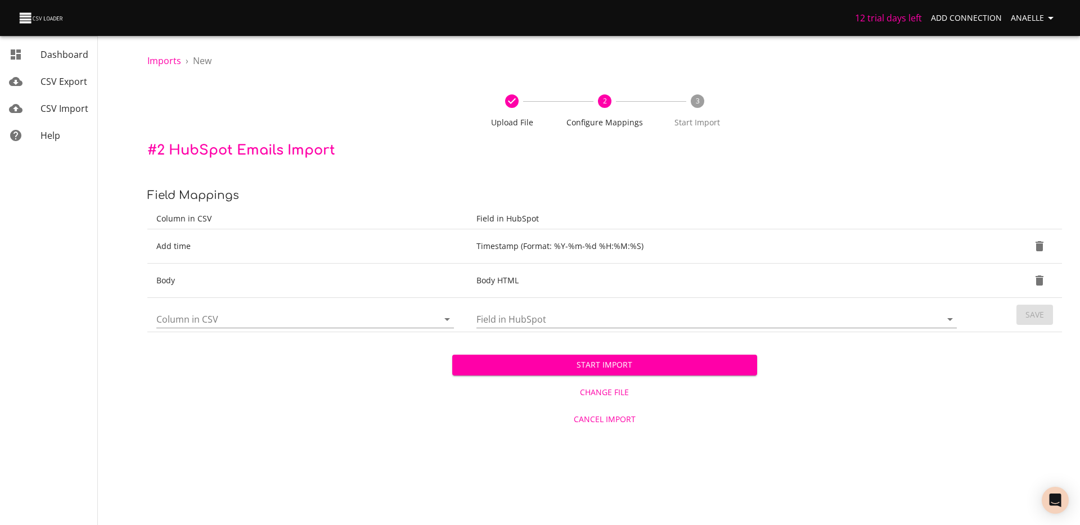
click at [267, 333] on div "Start Import Change File Cancel Import" at bounding box center [604, 383] width 915 height 100
click at [267, 313] on input "Column in CSV" at bounding box center [287, 319] width 263 height 17
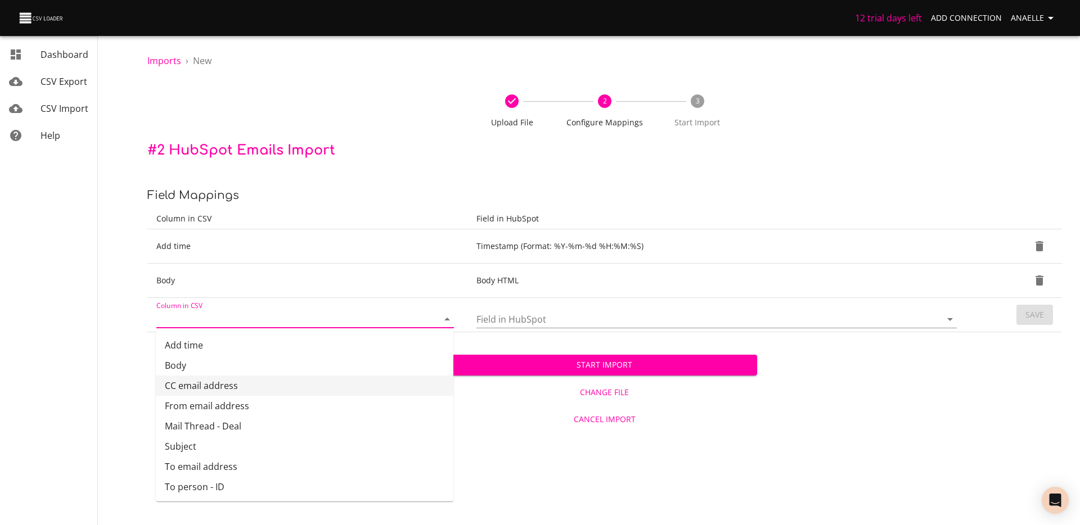
click at [237, 386] on li "CC email address" at bounding box center [305, 386] width 298 height 20
type input "CC email address"
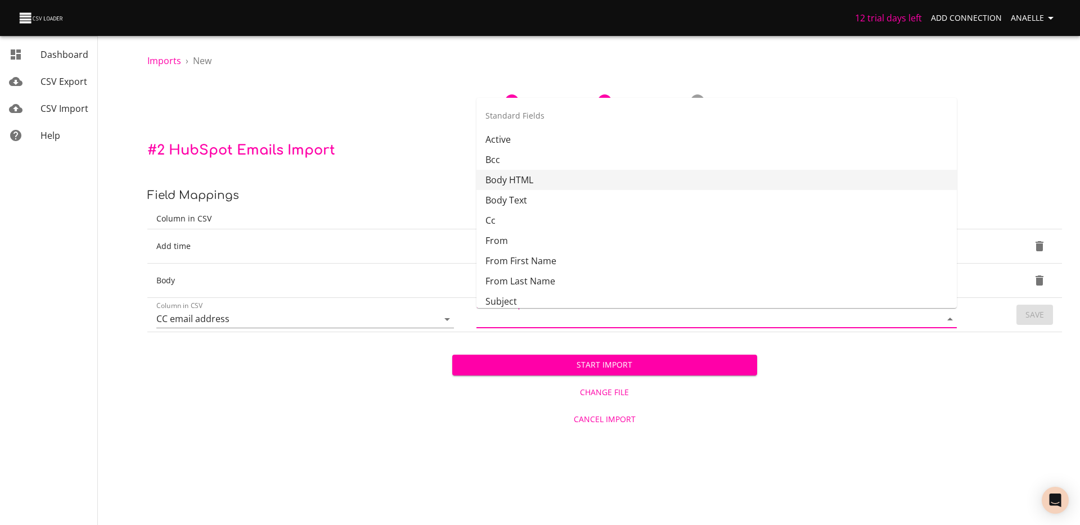
click at [538, 316] on input "Field in HubSpot" at bounding box center [700, 319] width 446 height 17
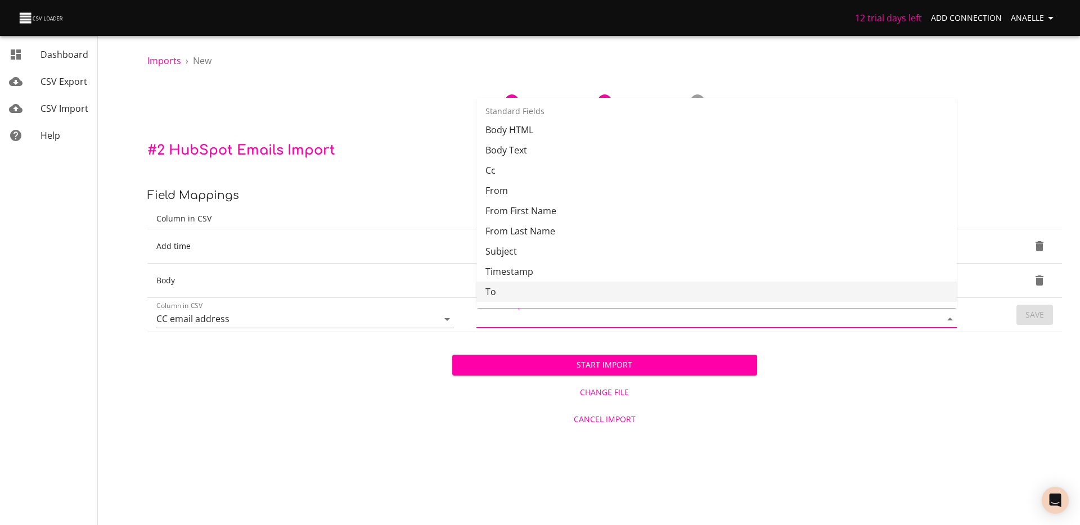
scroll to position [46, 0]
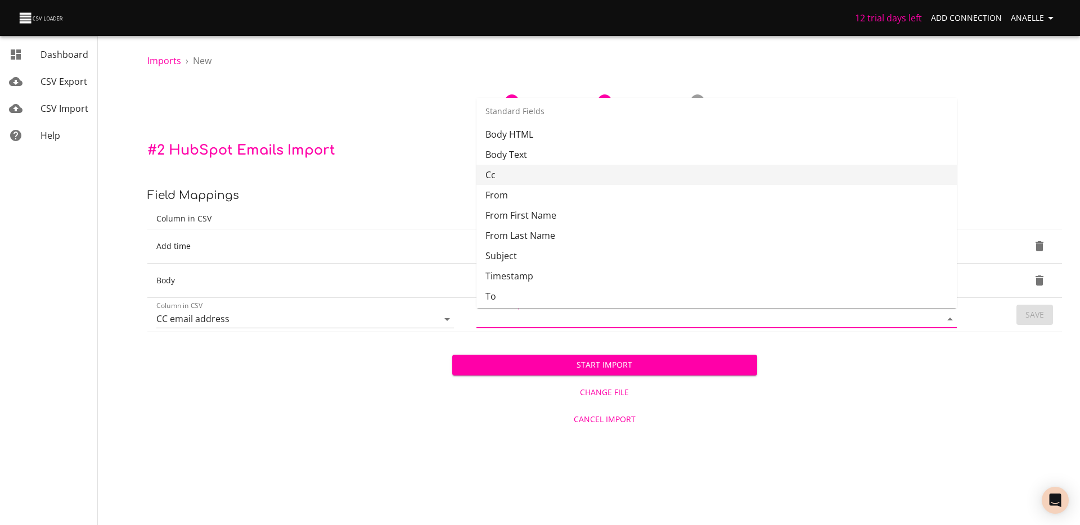
click at [537, 180] on li "Cc" at bounding box center [717, 175] width 480 height 20
type input "Cc"
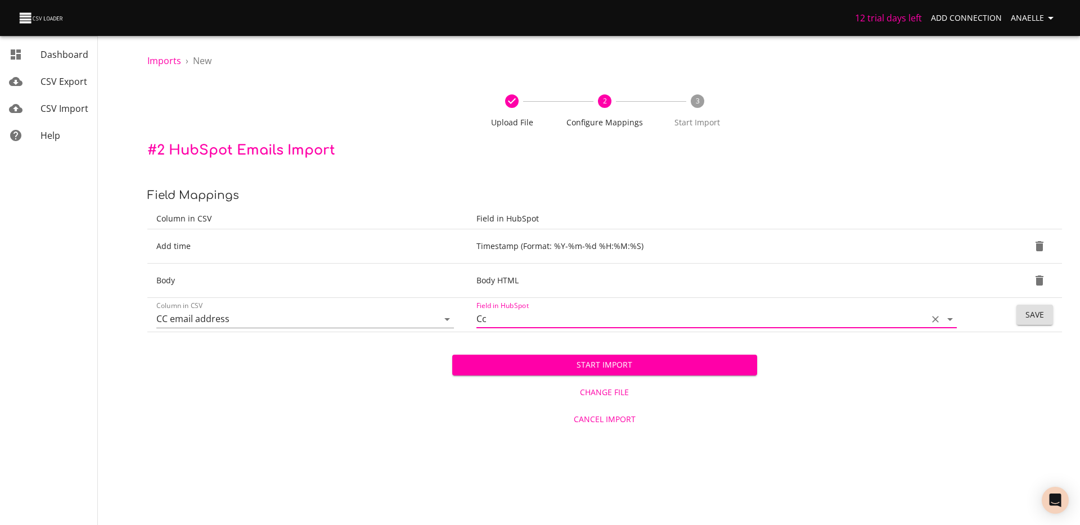
click at [1039, 312] on span "Save" at bounding box center [1035, 315] width 19 height 14
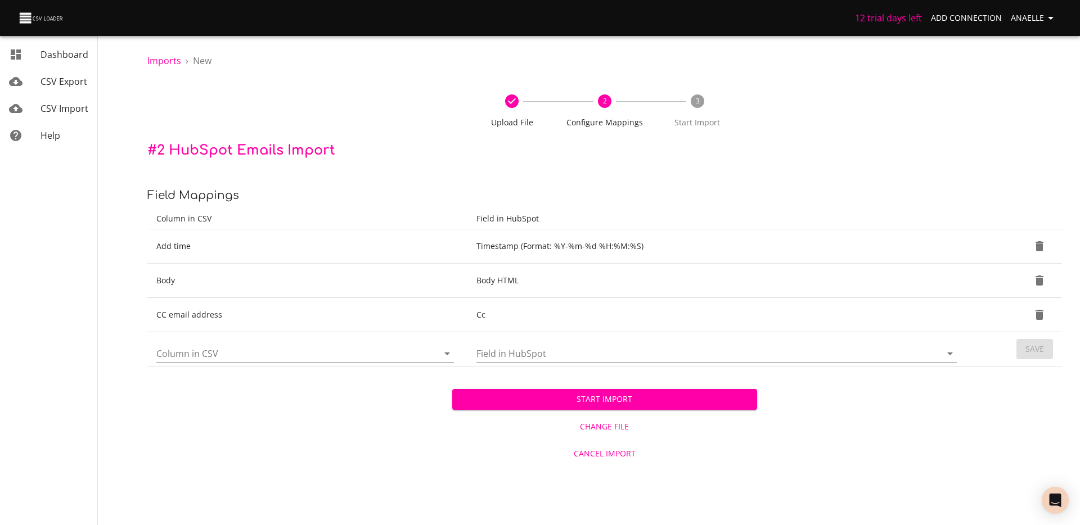
click at [248, 360] on input "Column in CSV" at bounding box center [287, 353] width 263 height 17
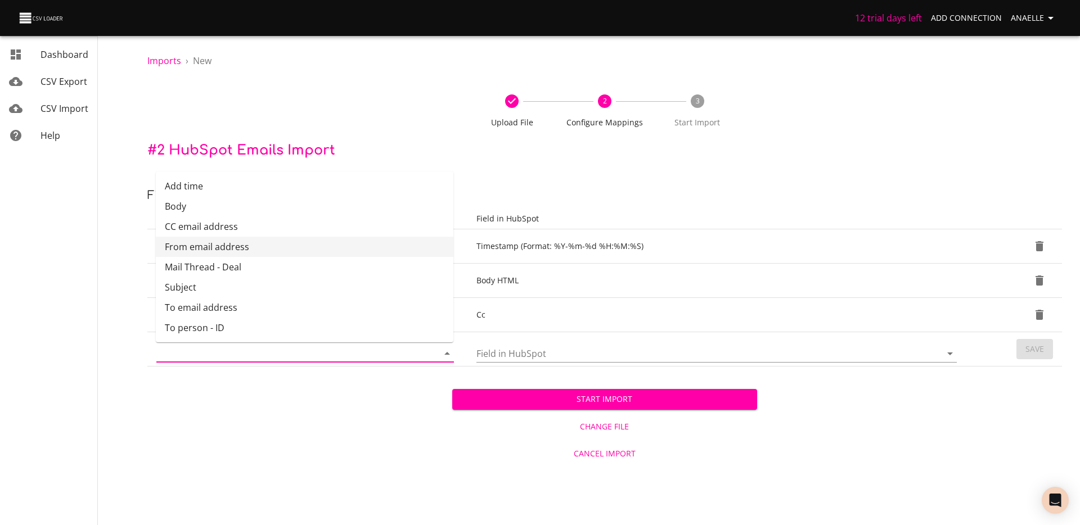
click at [200, 244] on li "From email address" at bounding box center [305, 247] width 298 height 20
type input "From email address"
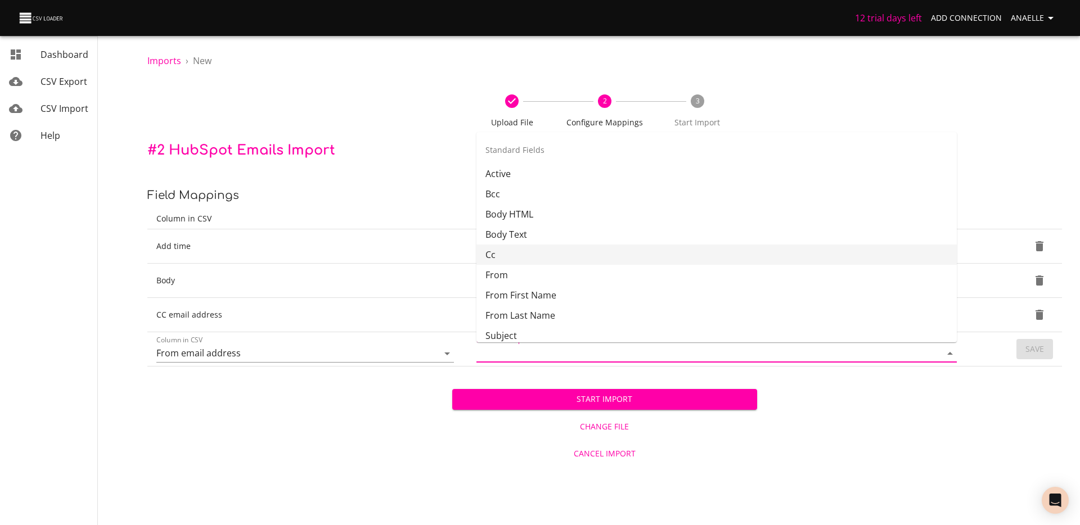
click at [557, 358] on input "Field in HubSpot" at bounding box center [700, 353] width 446 height 17
click at [545, 248] on li "From" at bounding box center [717, 253] width 480 height 20
type input "From"
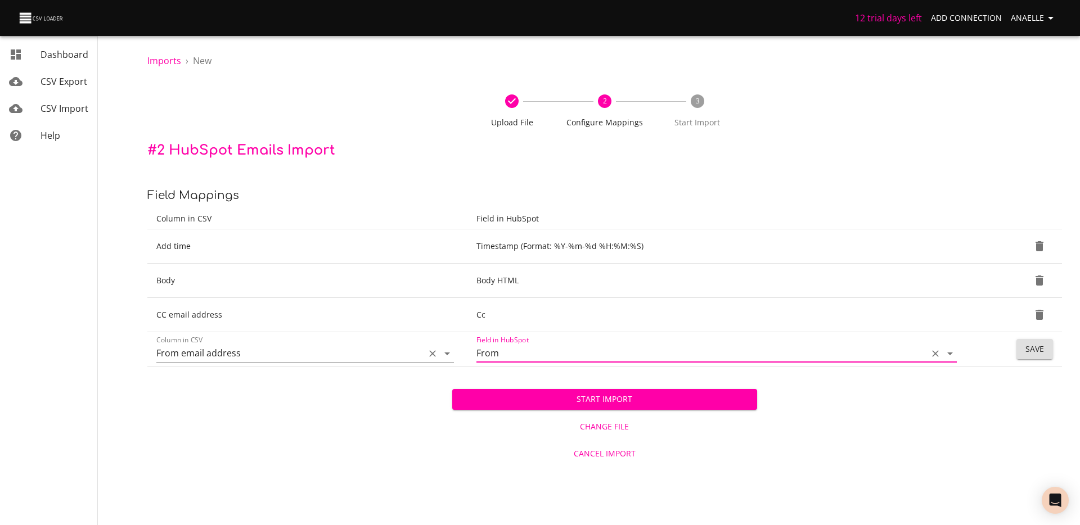
click at [293, 350] on input "From email address" at bounding box center [287, 353] width 263 height 17
click at [996, 406] on div "Start Import Change File Cancel Import" at bounding box center [604, 417] width 915 height 100
click at [1037, 349] on span "Save" at bounding box center [1035, 350] width 19 height 14
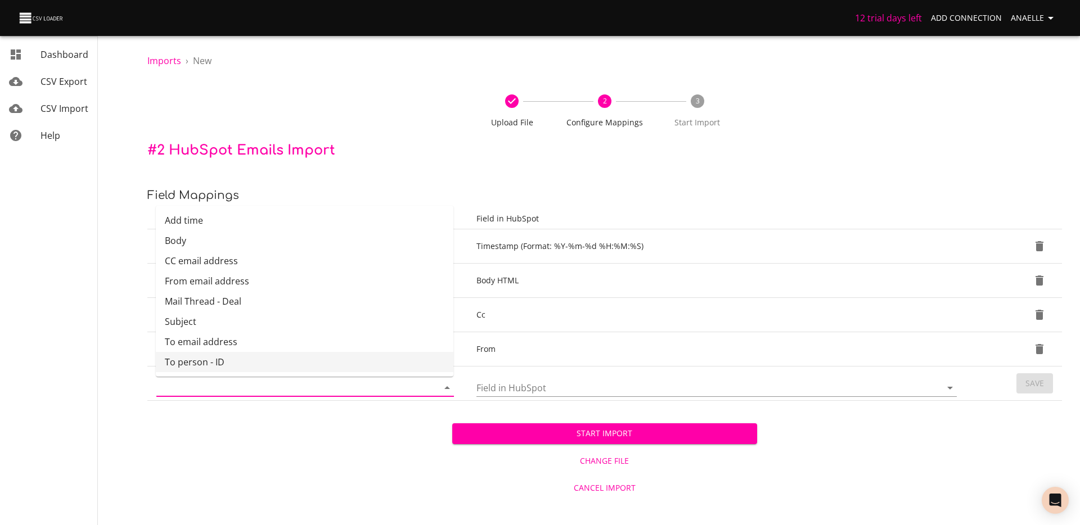
click at [336, 391] on input "Column in CSV" at bounding box center [287, 387] width 263 height 17
click at [249, 345] on li "To email address" at bounding box center [305, 342] width 298 height 20
type input "To email address"
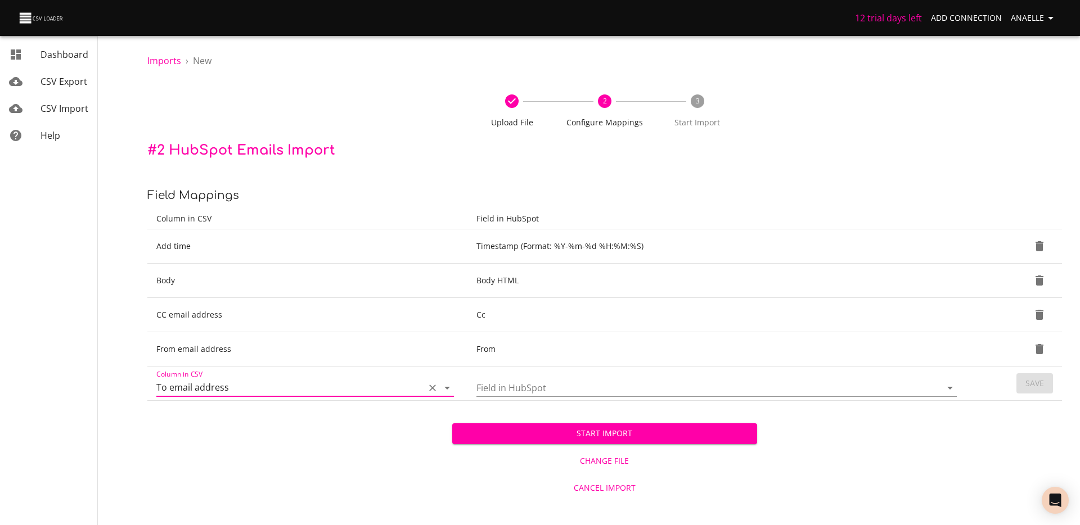
click at [577, 381] on input "Field in HubSpot" at bounding box center [700, 387] width 446 height 17
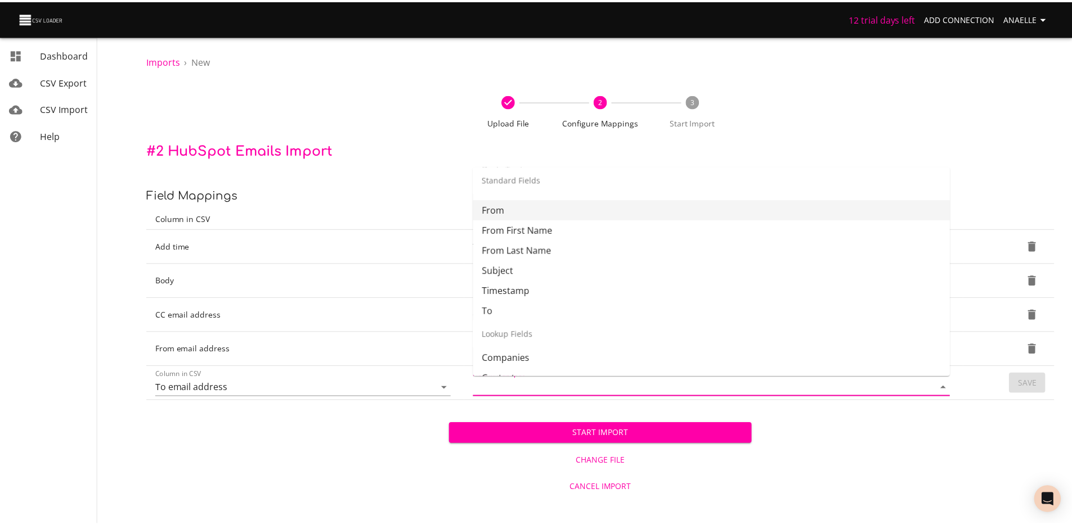
scroll to position [101, 0]
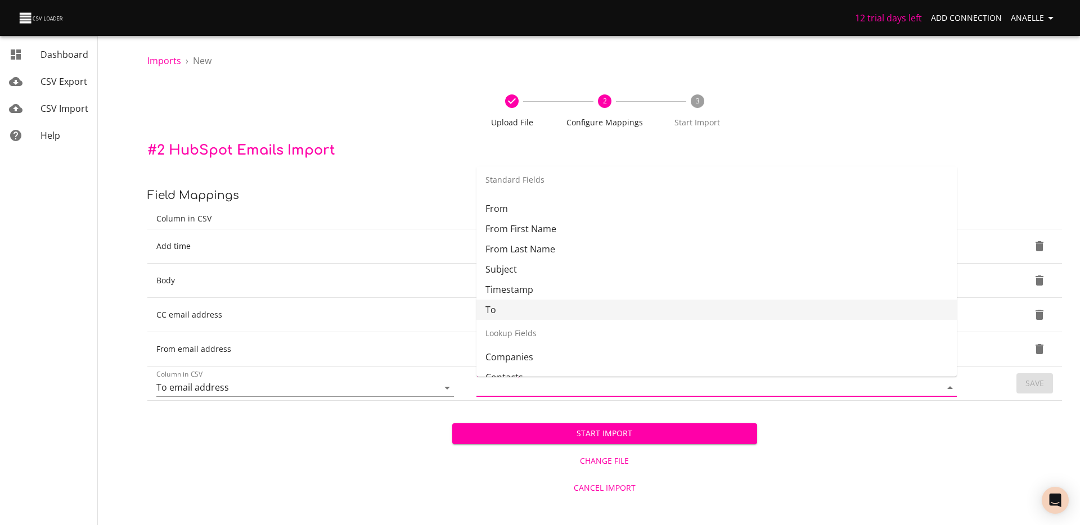
click at [526, 311] on li "To" at bounding box center [717, 310] width 480 height 20
type input "To"
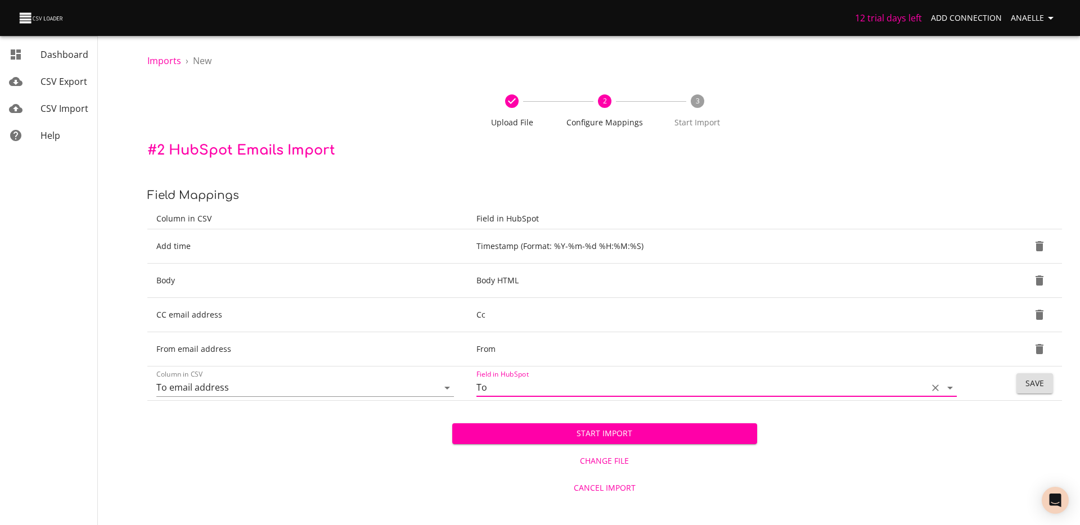
click at [1047, 384] on button "Save" at bounding box center [1035, 384] width 37 height 21
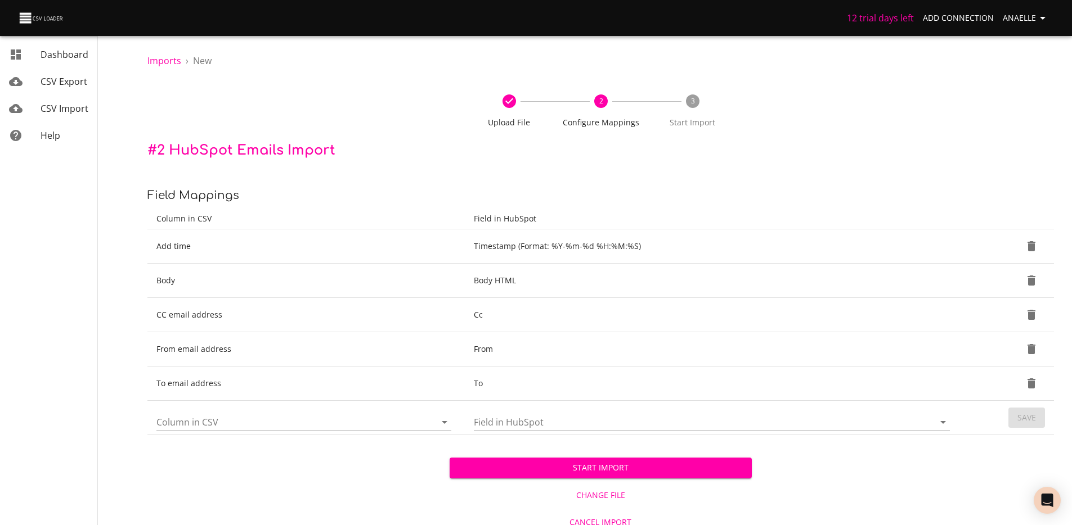
click at [304, 420] on input "Column in CSV" at bounding box center [286, 422] width 260 height 17
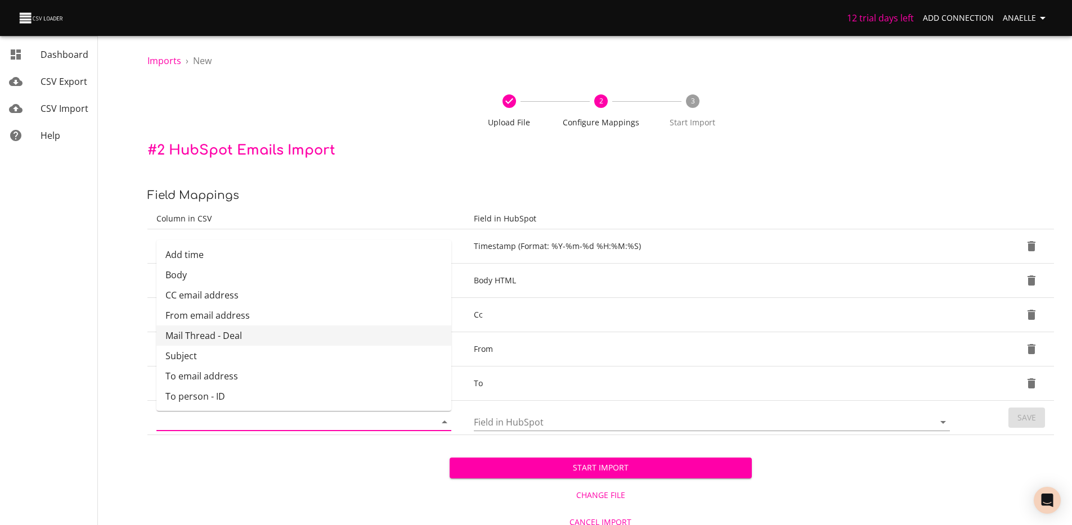
click at [249, 333] on li "Mail Thread - Deal" at bounding box center [303, 336] width 295 height 20
type input "Mail Thread - Deal"
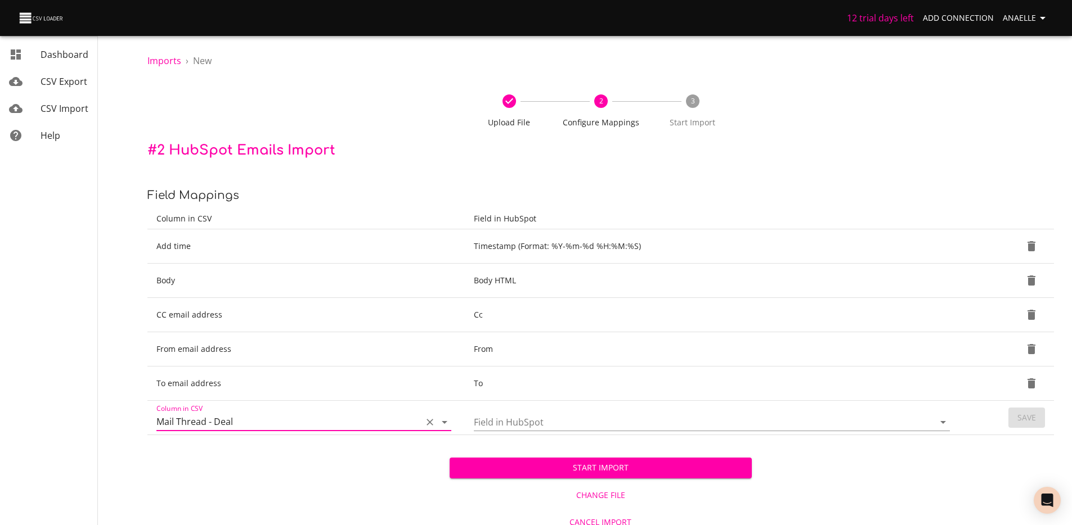
click at [571, 423] on input "Field in HubSpot" at bounding box center [694, 422] width 441 height 17
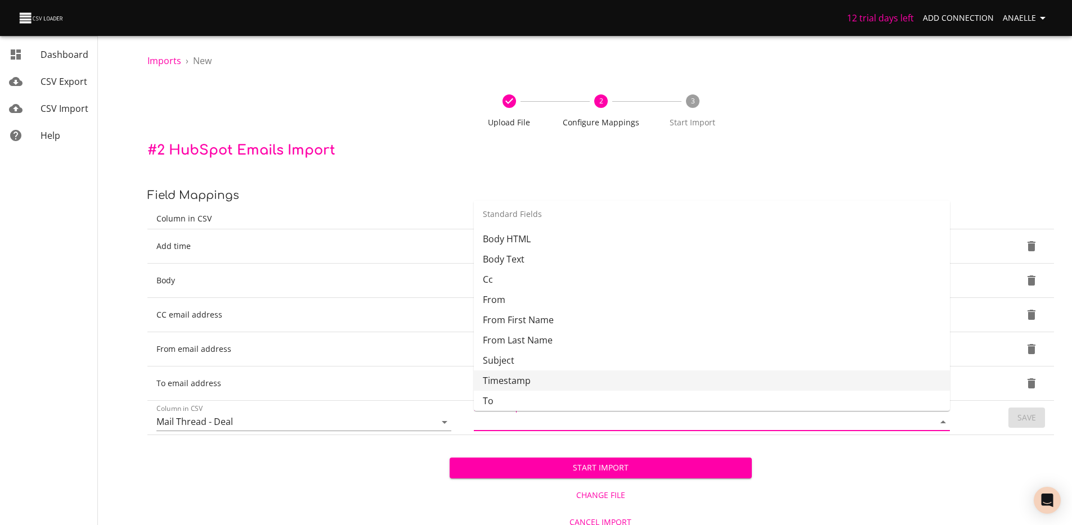
scroll to position [177, 0]
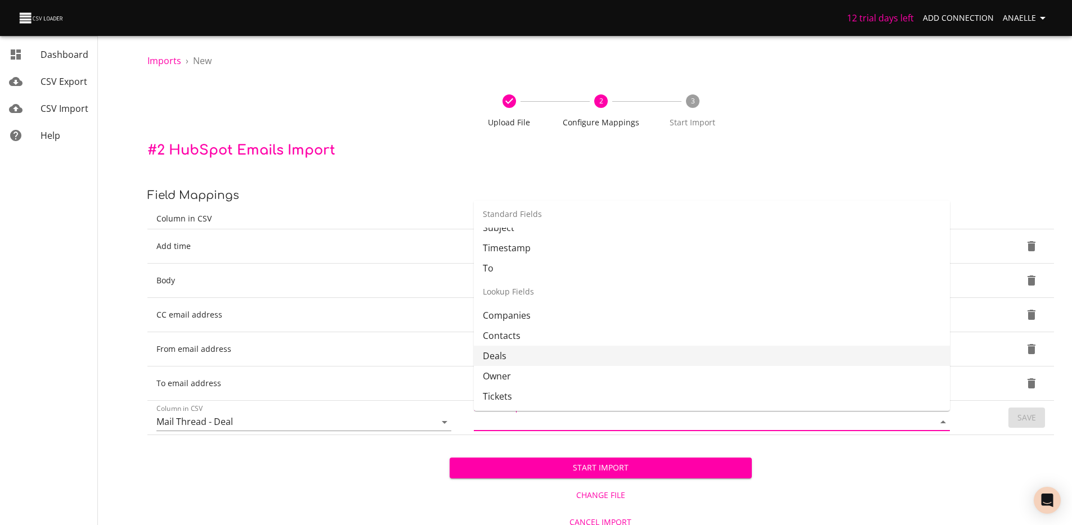
click at [543, 361] on li "Deals" at bounding box center [712, 356] width 476 height 20
type input "Deals"
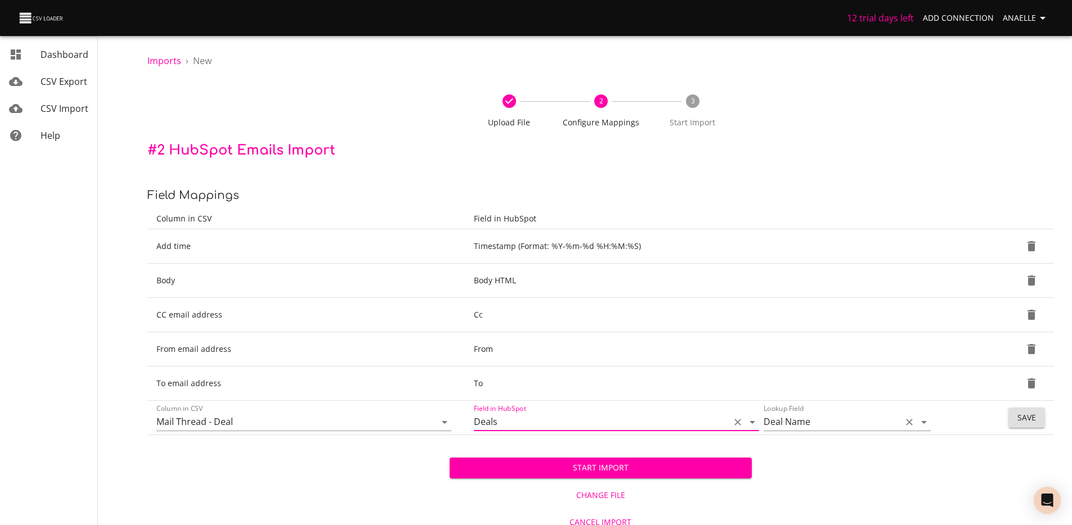
click at [821, 429] on input "Deal Name" at bounding box center [829, 422] width 132 height 17
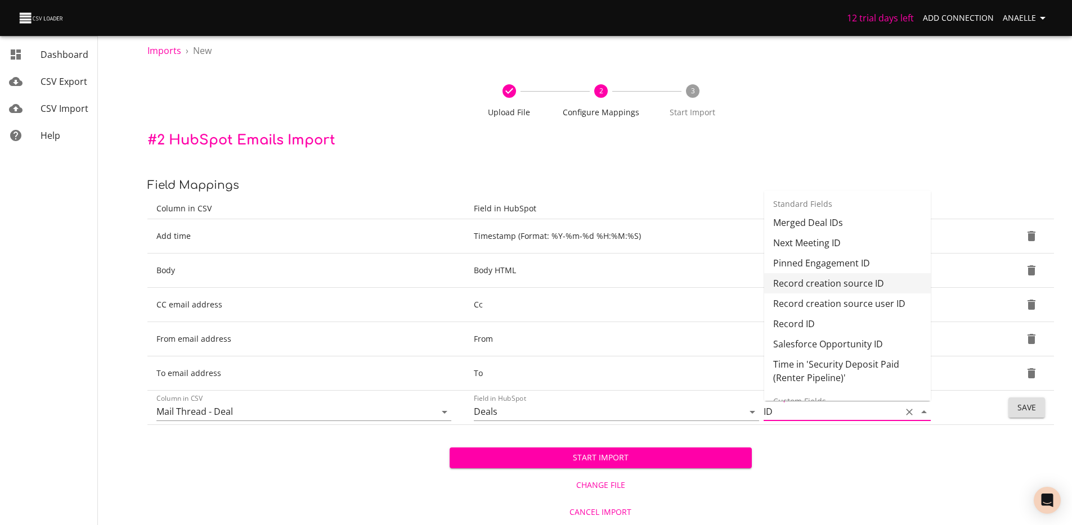
scroll to position [190, 0]
click at [821, 330] on li "Record ID" at bounding box center [847, 319] width 167 height 20
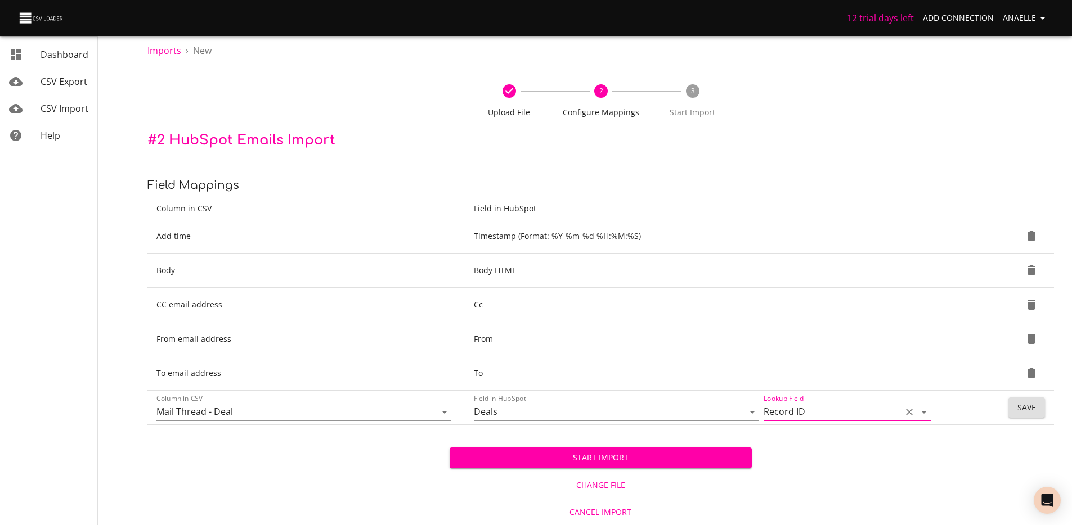
click at [861, 428] on div "Start Import Change File Cancel Import" at bounding box center [600, 475] width 906 height 100
click at [817, 420] on input "Record ID" at bounding box center [829, 411] width 132 height 17
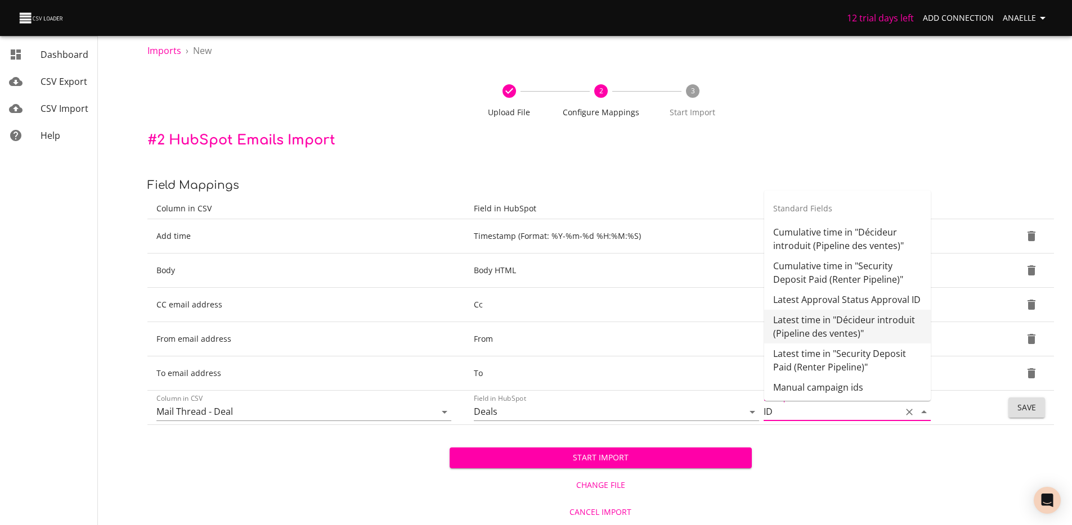
scroll to position [258, 0]
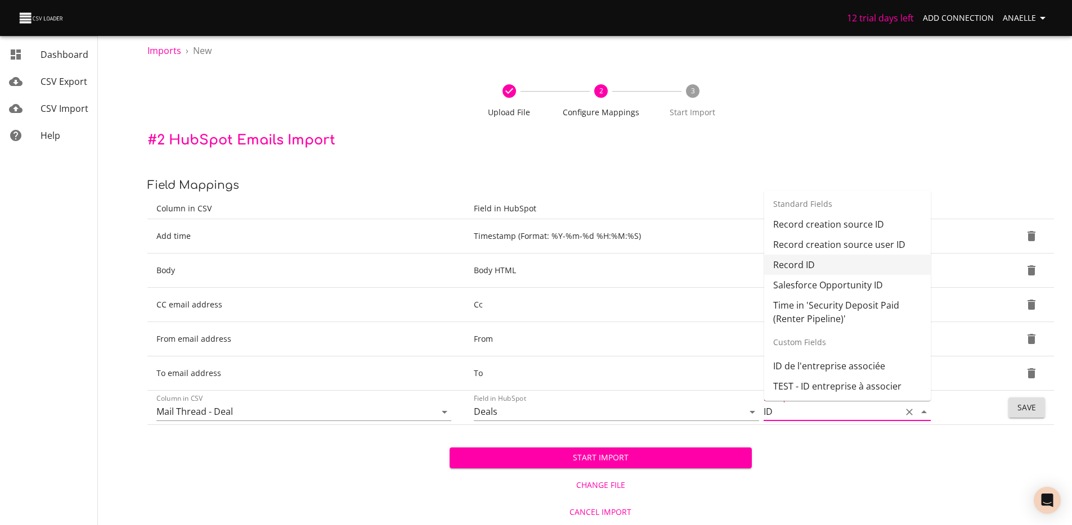
click at [829, 267] on li "Record ID" at bounding box center [847, 265] width 167 height 20
type input "Record ID"
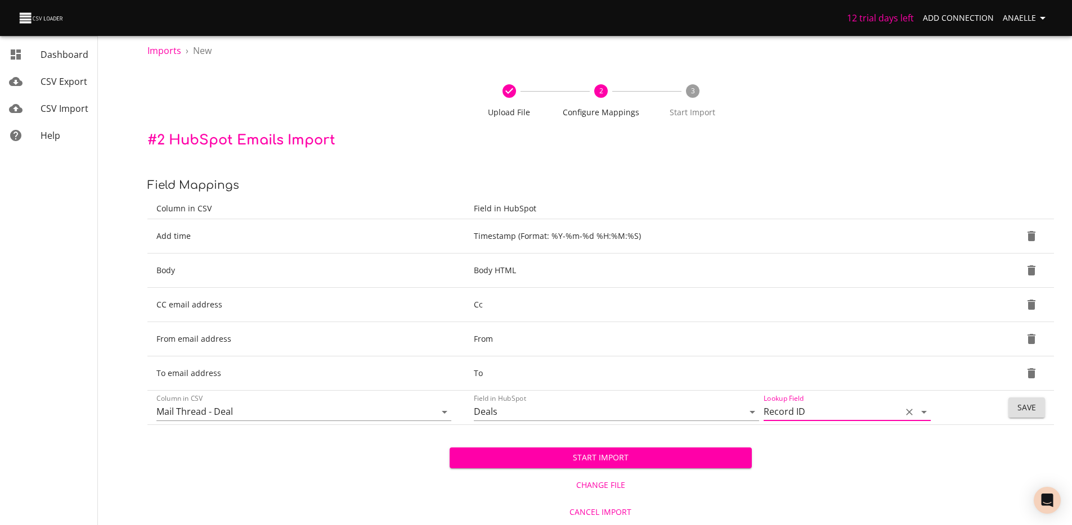
click at [1036, 405] on button "Save" at bounding box center [1026, 408] width 37 height 21
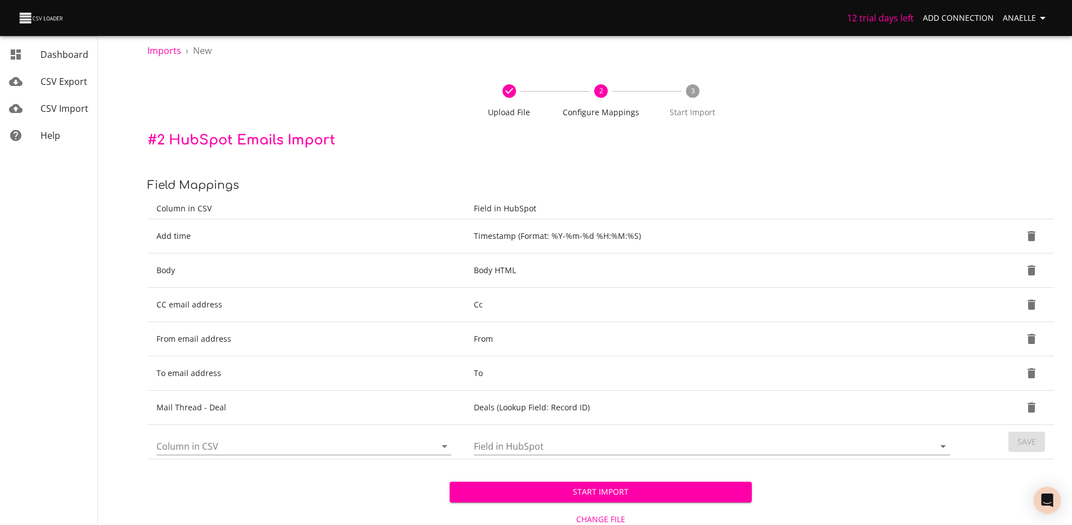
scroll to position [44, 0]
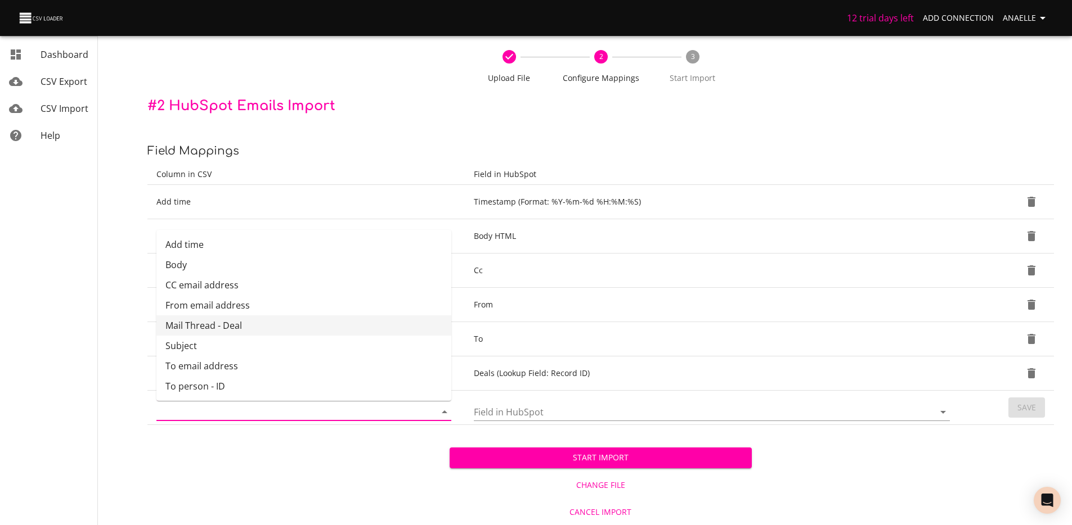
click at [372, 406] on input "Column in CSV" at bounding box center [286, 411] width 260 height 17
click at [312, 346] on li "Subject" at bounding box center [303, 346] width 295 height 20
type input "Subject"
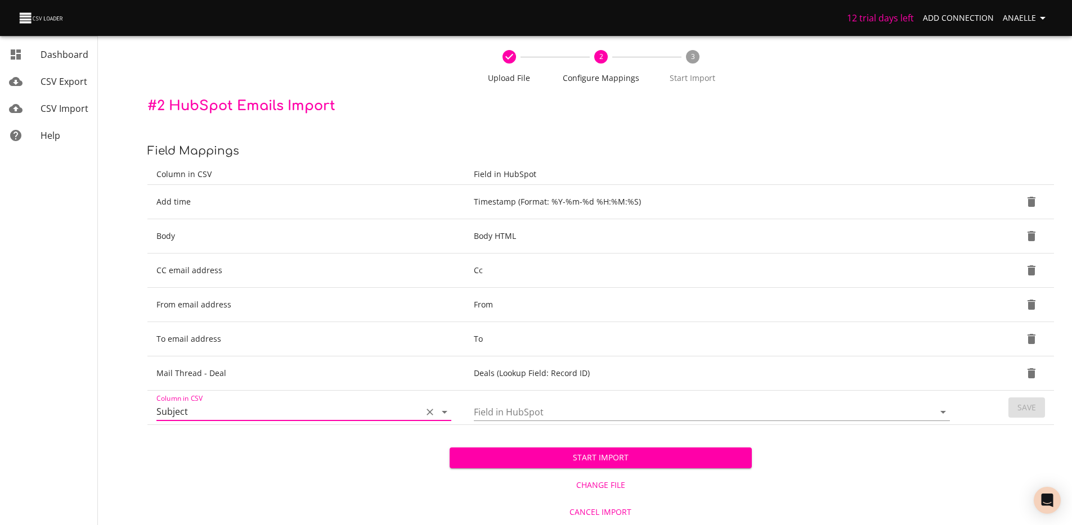
click at [602, 410] on input "Field in HubSpot" at bounding box center [694, 411] width 441 height 17
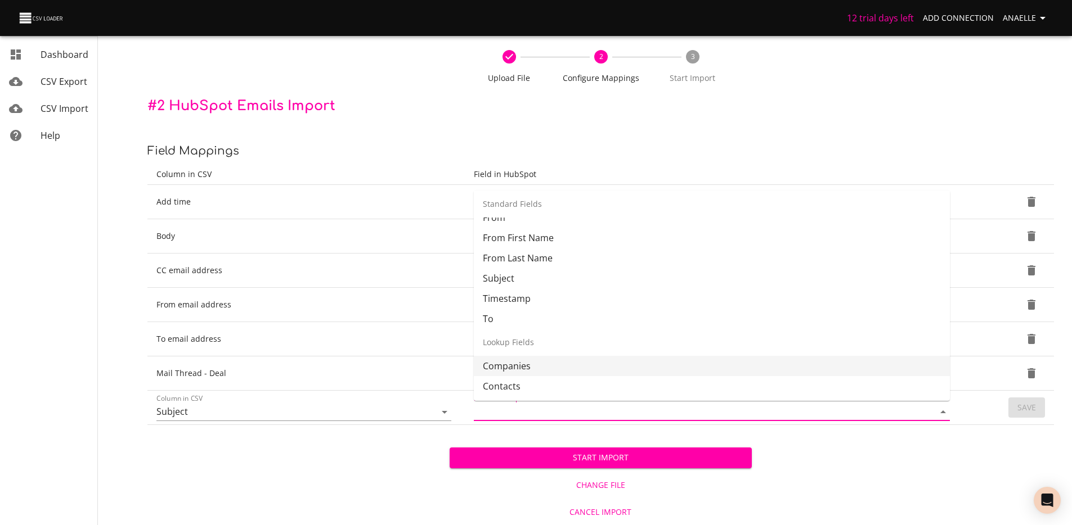
scroll to position [57, 0]
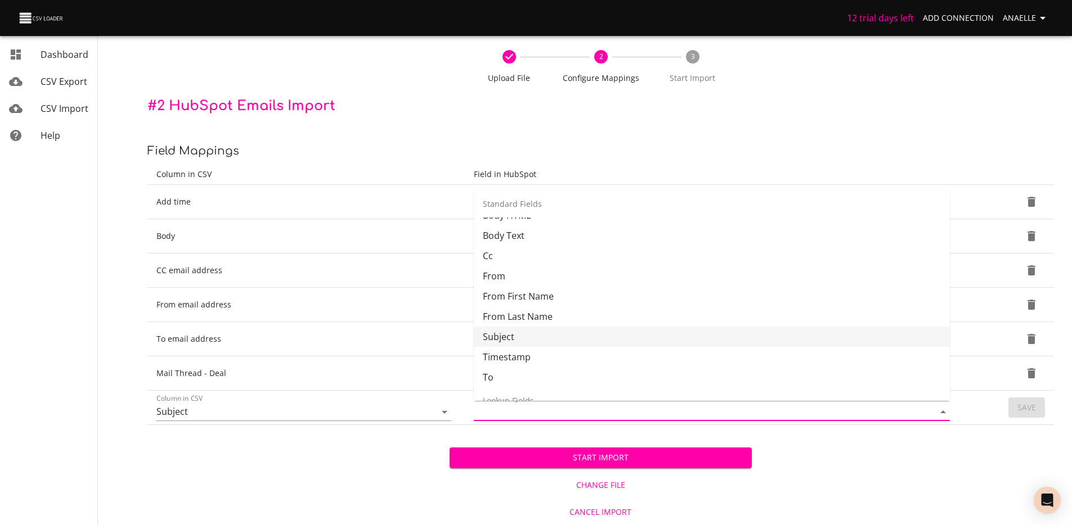
click at [535, 344] on li "Subject" at bounding box center [712, 337] width 476 height 20
type input "Subject"
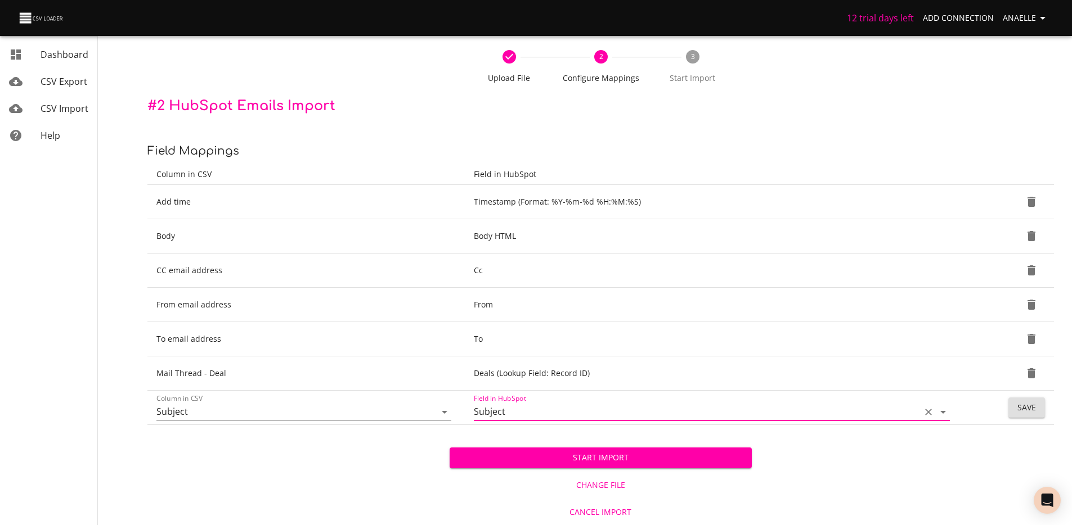
click at [1041, 411] on button "Save" at bounding box center [1026, 408] width 37 height 21
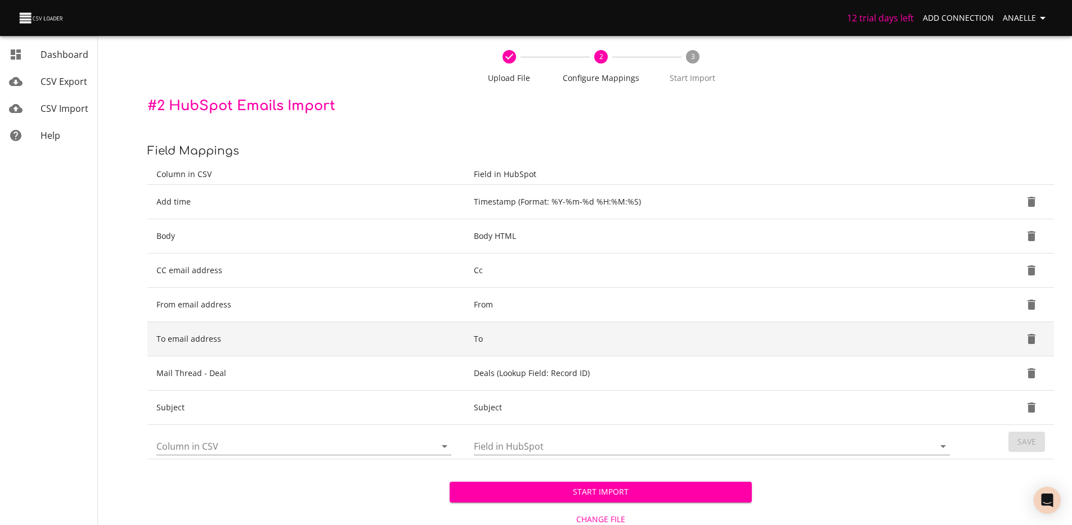
scroll to position [79, 0]
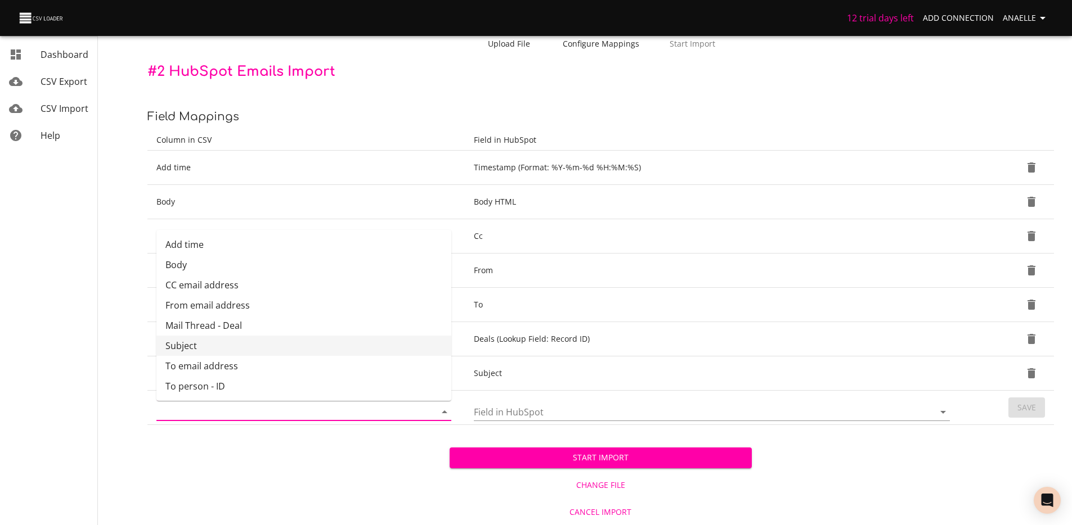
click at [314, 416] on input "Column in CSV" at bounding box center [286, 411] width 260 height 17
click at [358, 484] on div "Start Import Change File Cancel Import" at bounding box center [600, 475] width 906 height 100
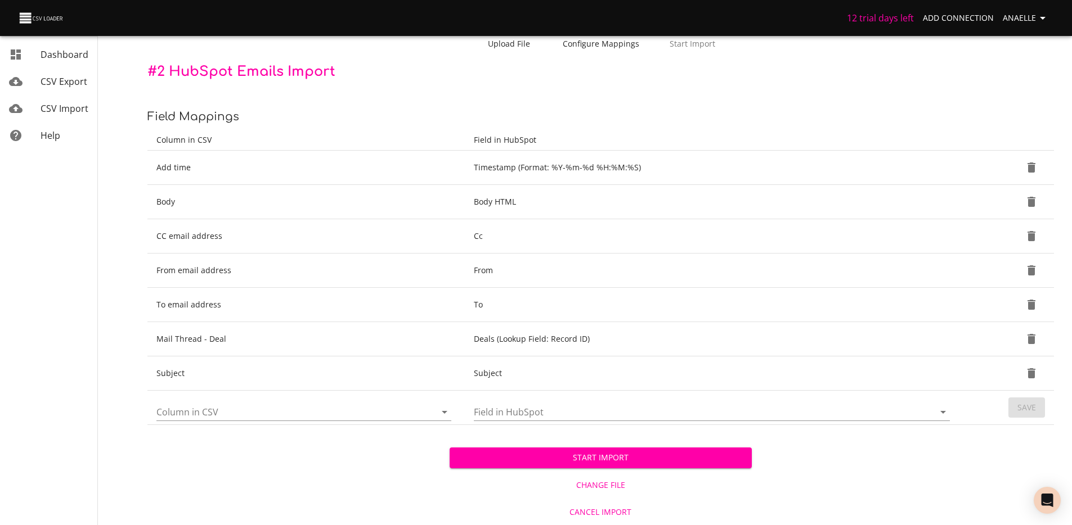
click at [242, 417] on input "Column in CSV" at bounding box center [286, 411] width 260 height 17
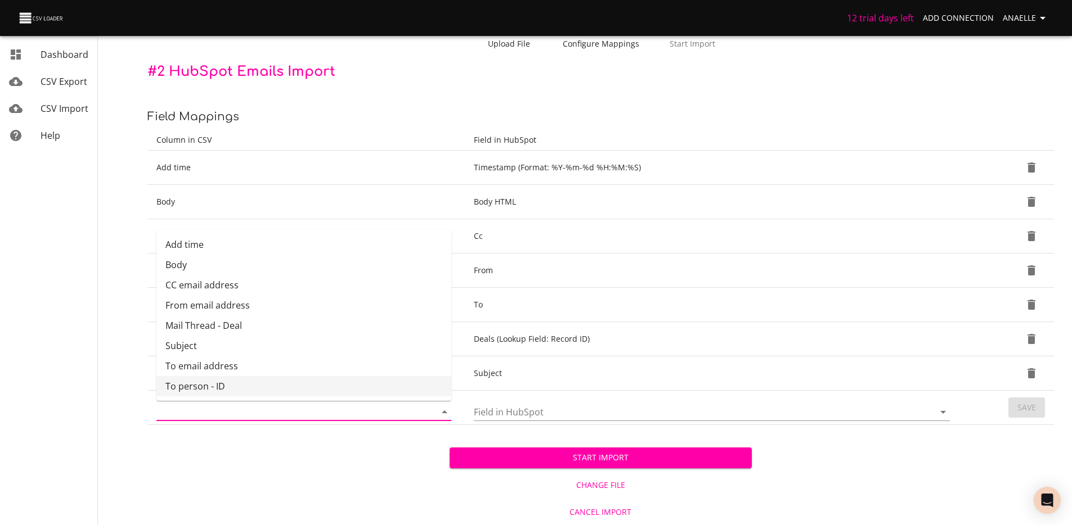
click at [242, 389] on li "To person - ID" at bounding box center [303, 386] width 295 height 20
type input "To person - ID"
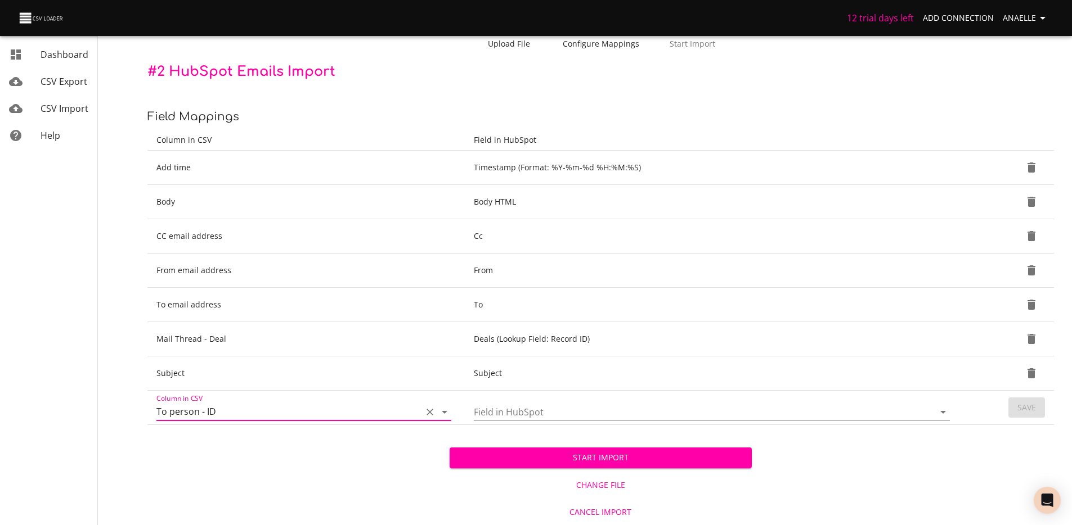
click at [582, 416] on input "Field in HubSpot" at bounding box center [694, 411] width 441 height 17
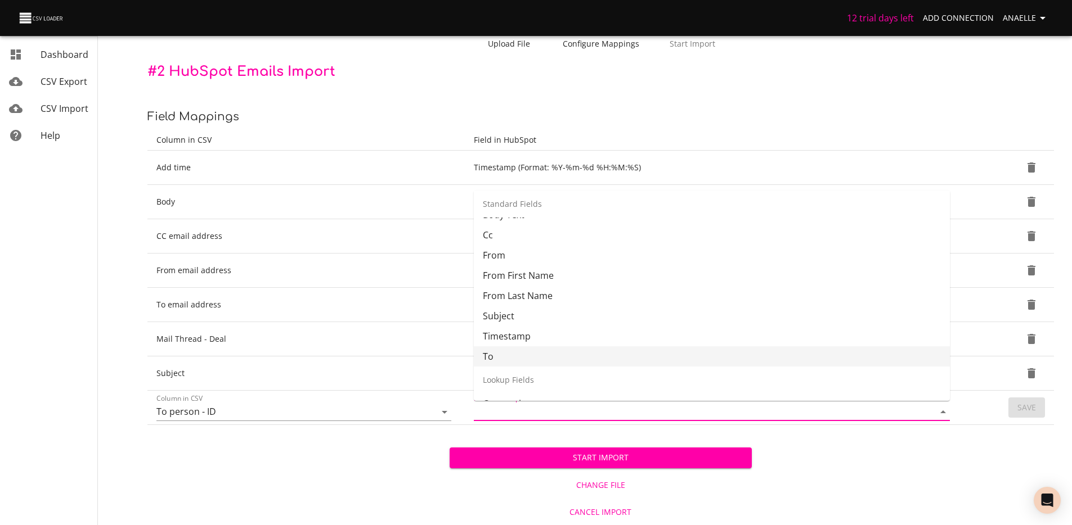
scroll to position [177, 0]
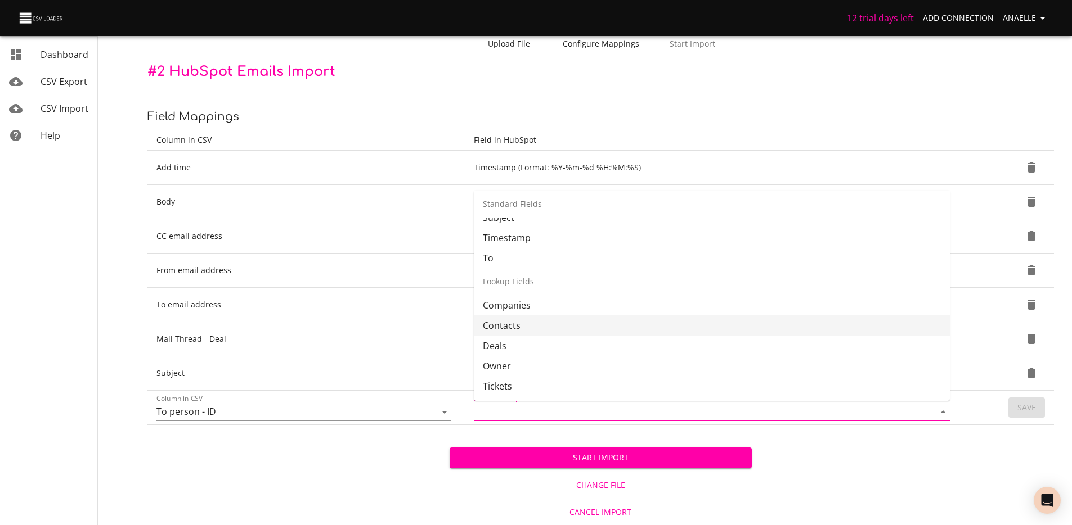
click at [526, 322] on li "Contacts" at bounding box center [712, 326] width 476 height 20
type input "Contacts"
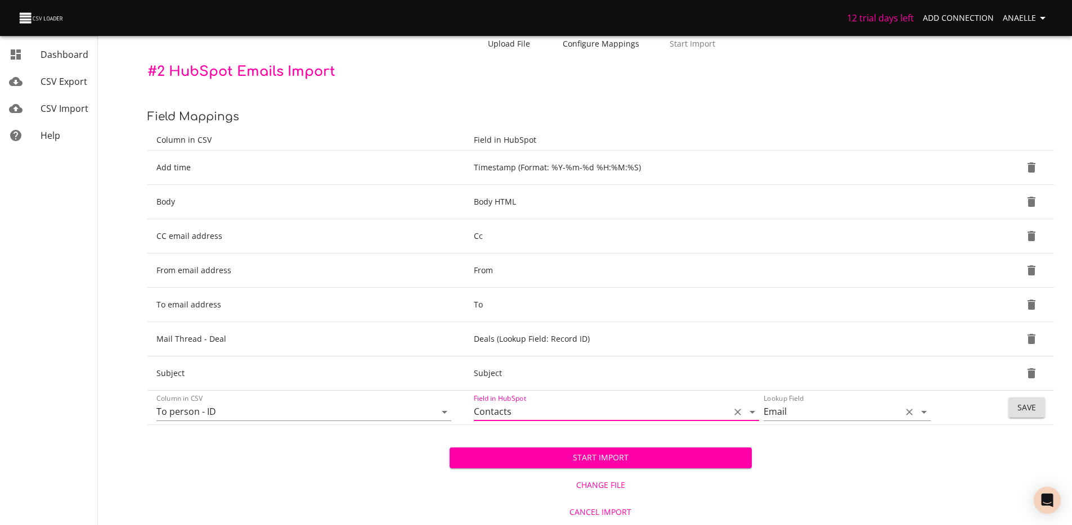
click at [814, 419] on input "Email" at bounding box center [829, 411] width 132 height 17
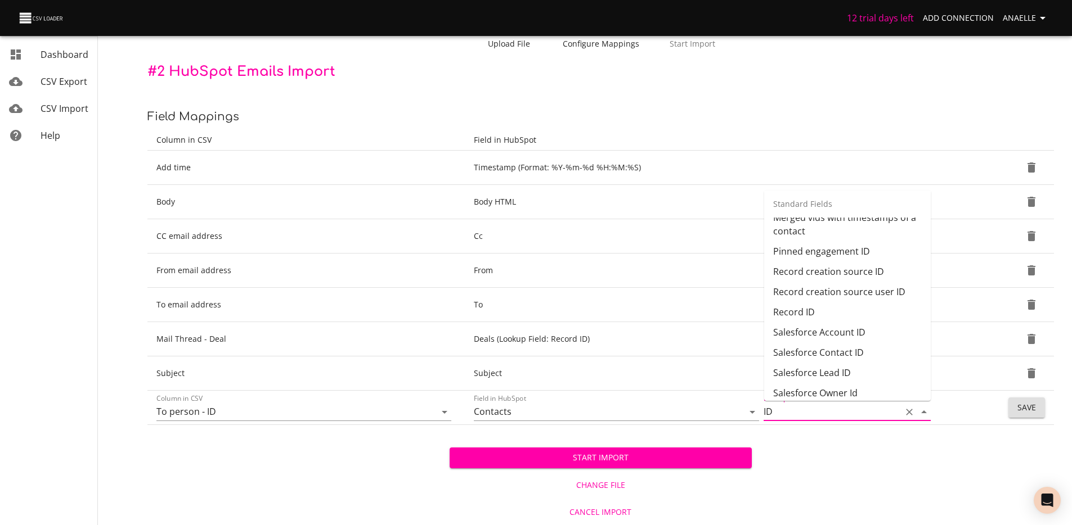
scroll to position [244, 0]
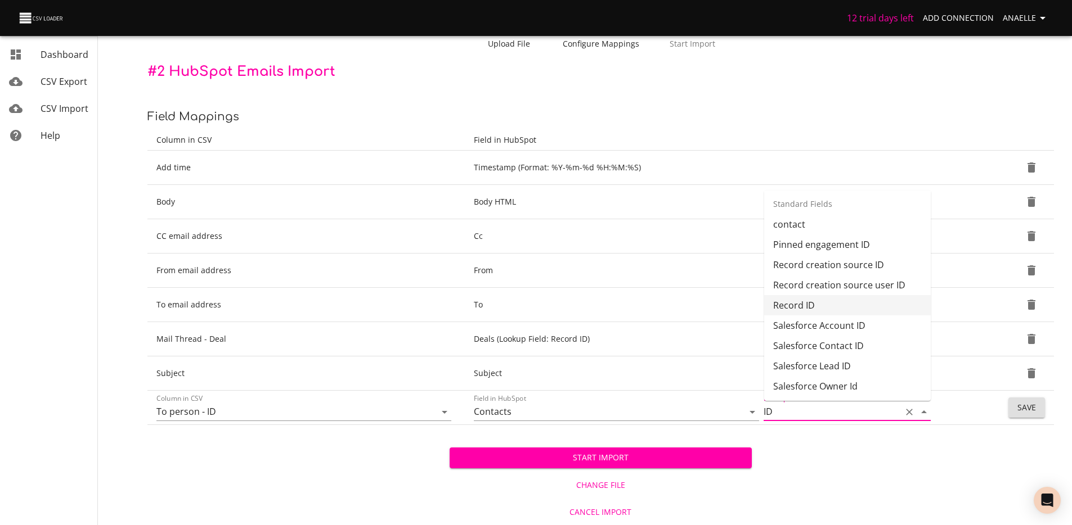
click at [789, 309] on li "Record ID" at bounding box center [847, 305] width 167 height 20
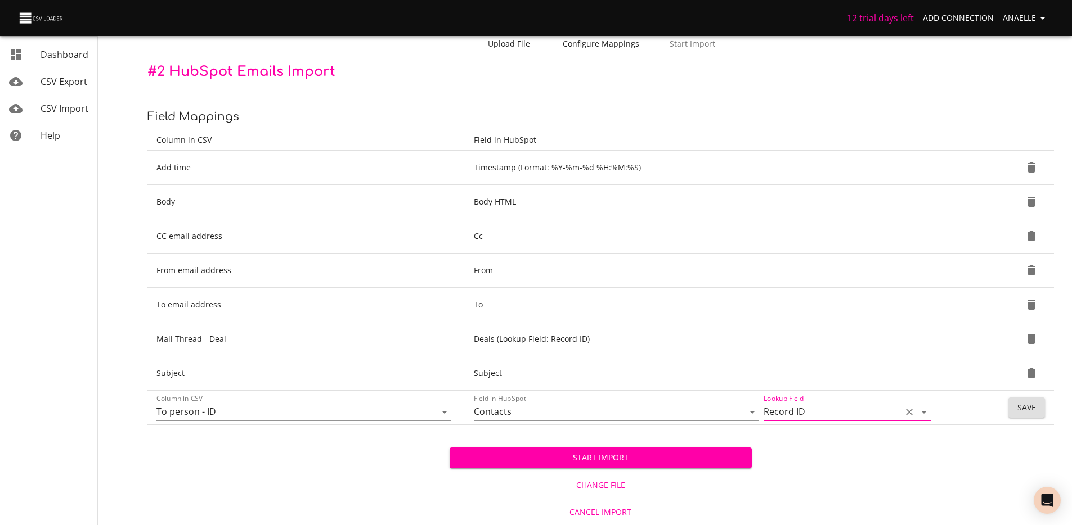
type input "Record ID"
click at [1035, 405] on span "Save" at bounding box center [1026, 408] width 19 height 14
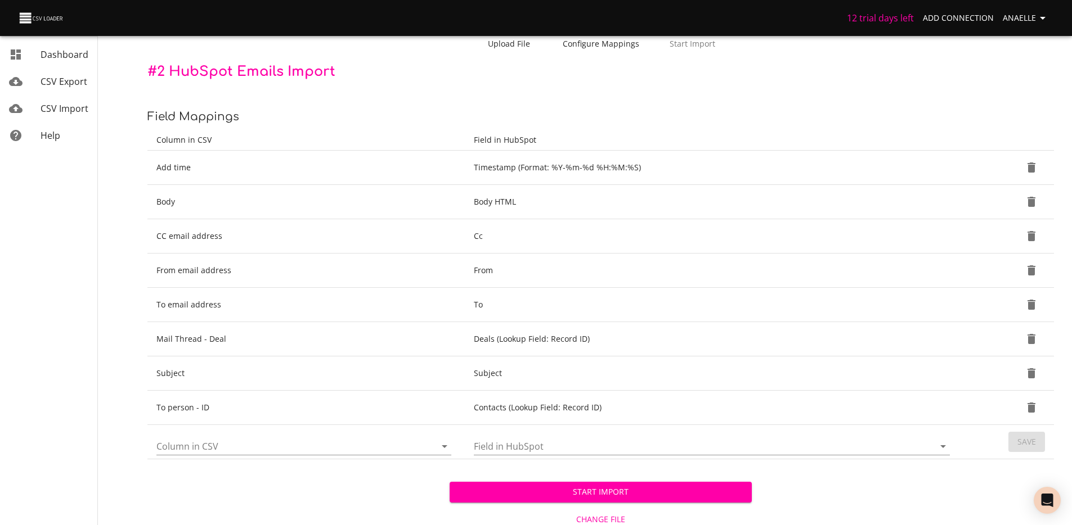
click at [232, 452] on input "Column in CSV" at bounding box center [286, 446] width 260 height 17
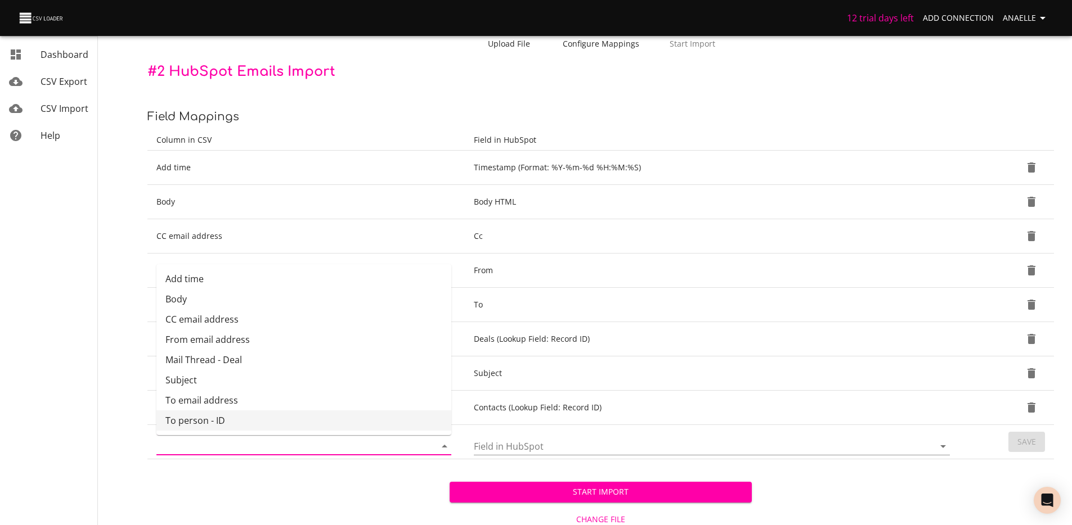
scroll to position [113, 0]
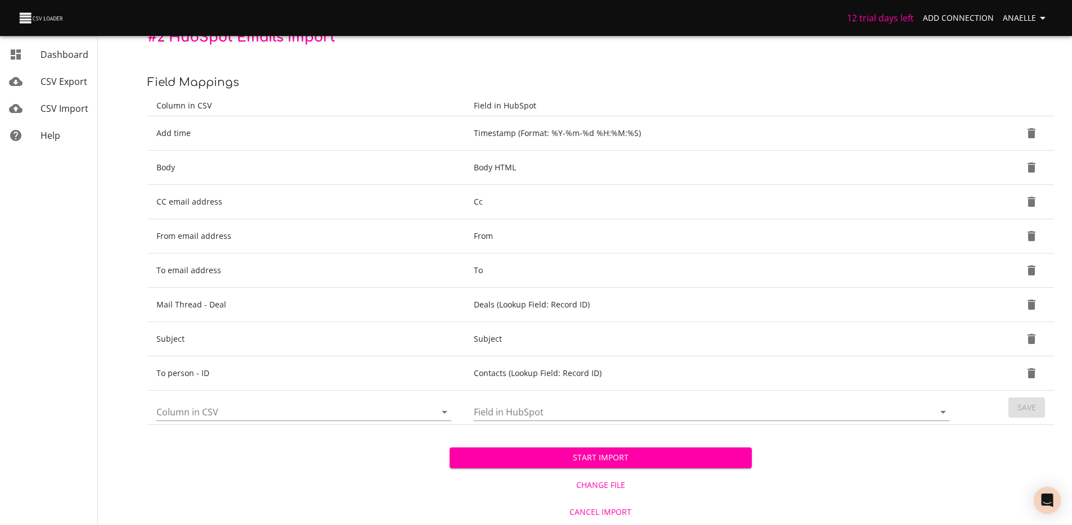
click at [60, 386] on div "Dashboard CSV Export CSV Import Help" at bounding box center [49, 262] width 98 height 525
click at [269, 456] on div "Start Import Change File Cancel Import" at bounding box center [600, 475] width 906 height 100
click at [561, 451] on span "Start Import" at bounding box center [601, 458] width 284 height 14
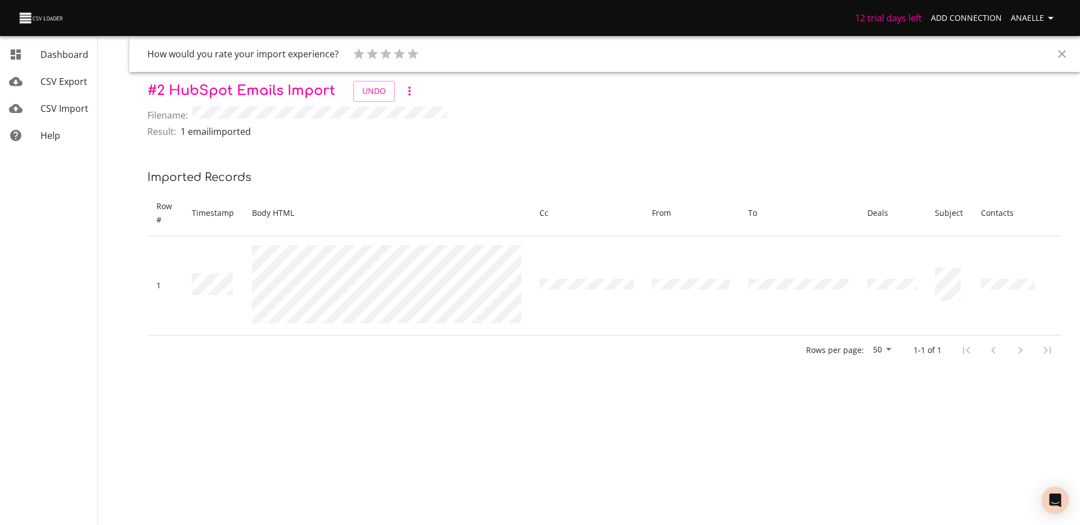
click at [62, 105] on span "CSV Import" at bounding box center [65, 108] width 48 height 12
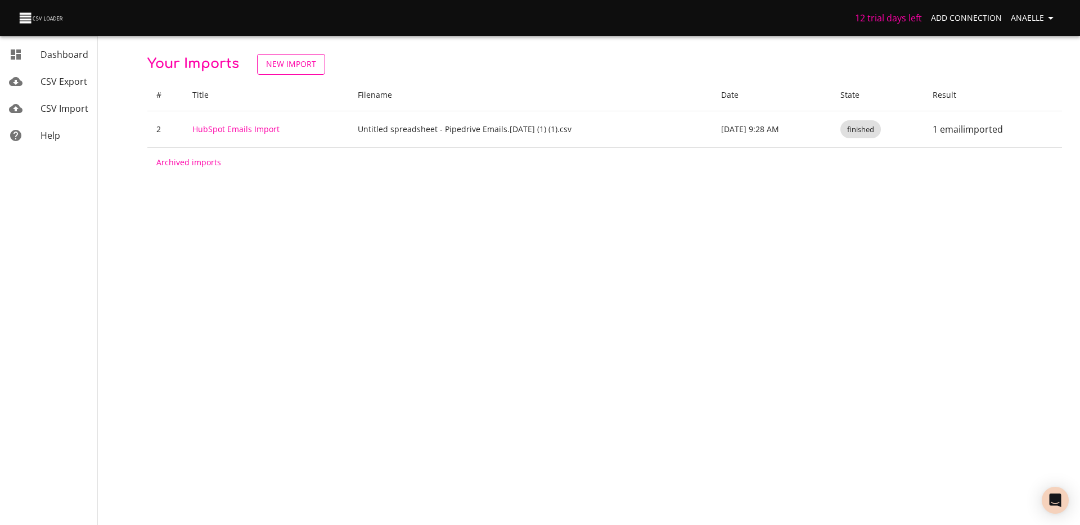
click at [302, 63] on span "New Import" at bounding box center [291, 64] width 50 height 14
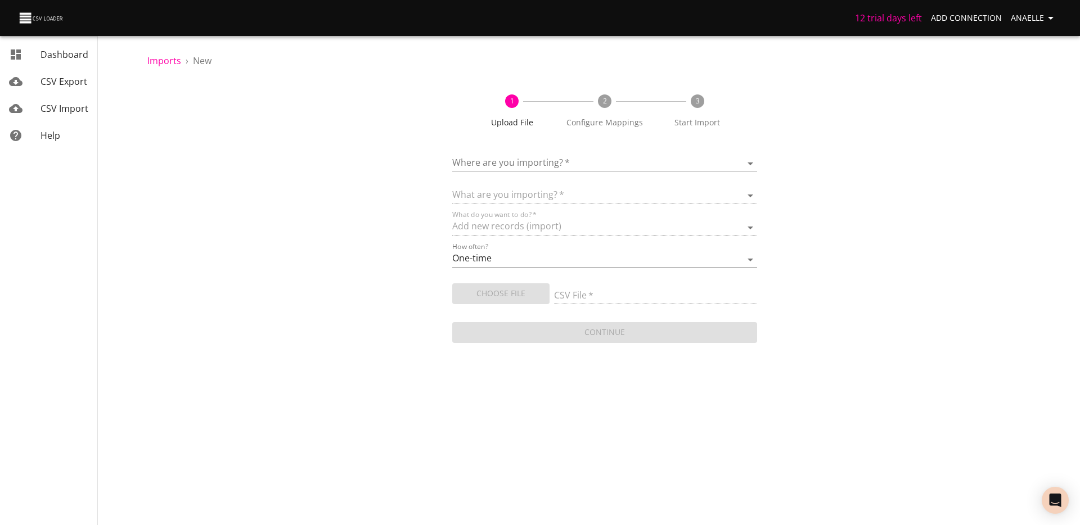
click at [577, 172] on form "Where are you importing?   * ​ What are you importing?   * What do you want to …" at bounding box center [604, 244] width 305 height 204
click at [588, 154] on div "Where are you importing?   * ​" at bounding box center [604, 158] width 305 height 25
click at [579, 165] on body "12 trial days left Add Connection Anaelle Dashboard CSV Export CSV Import Help …" at bounding box center [540, 262] width 1080 height 525
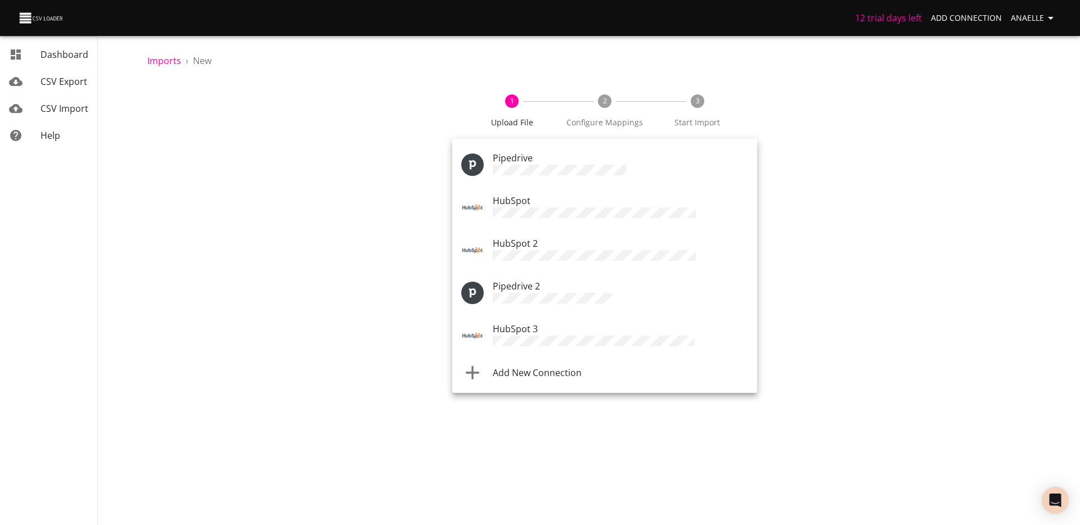
click at [259, 145] on div at bounding box center [540, 262] width 1080 height 525
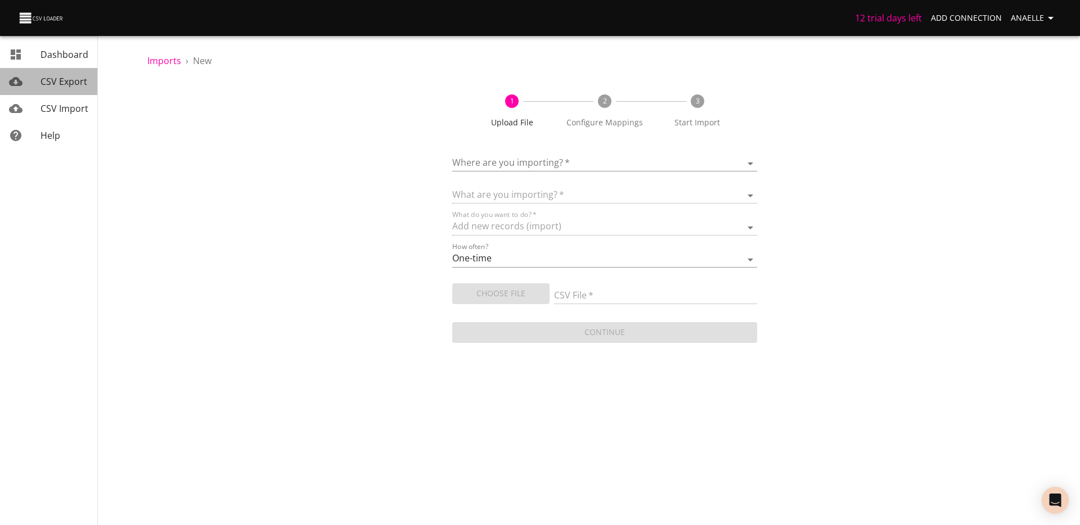
click at [51, 79] on span "CSV Export" at bounding box center [64, 81] width 47 height 12
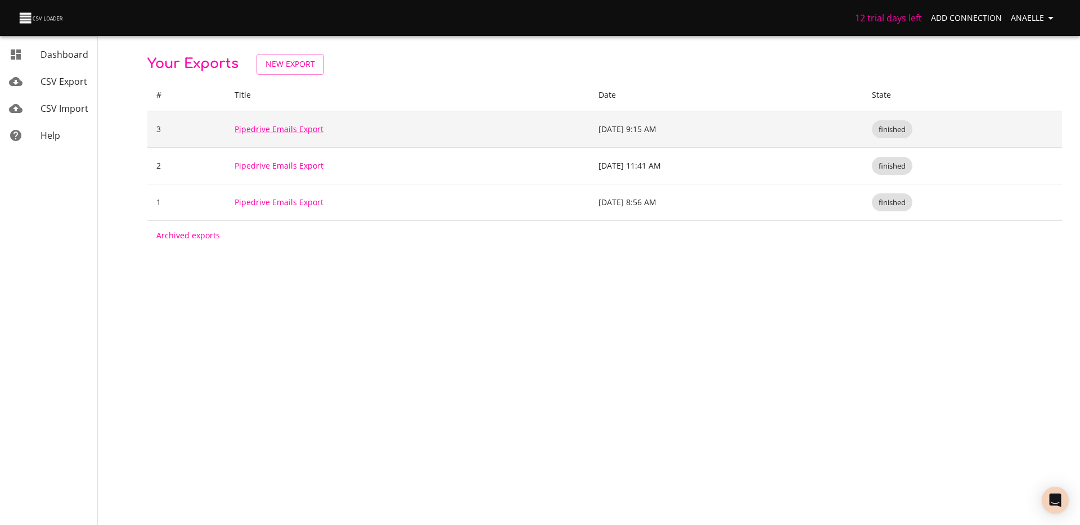
click at [294, 133] on link "Pipedrive Emails Export" at bounding box center [279, 129] width 89 height 11
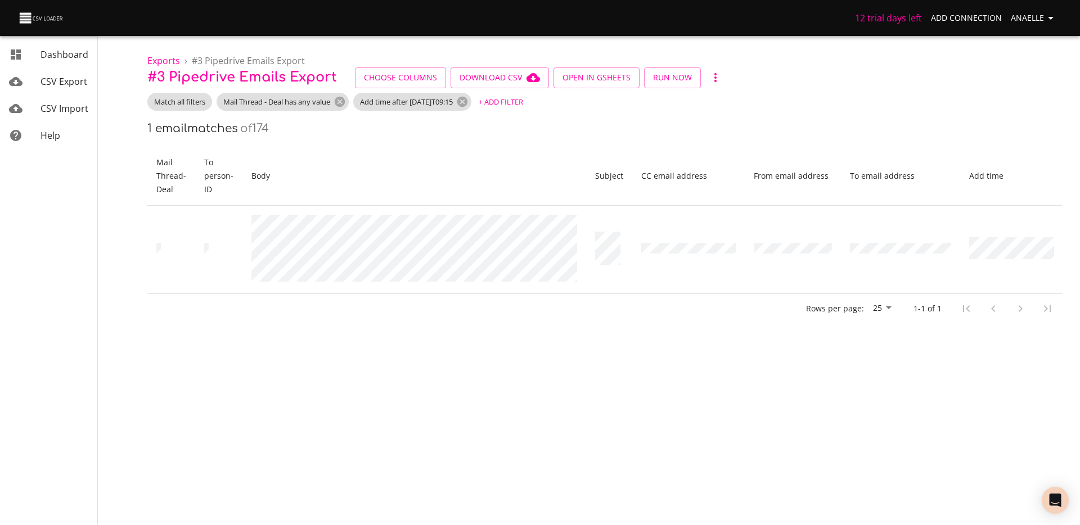
click at [715, 78] on icon "button" at bounding box center [716, 77] width 2 height 9
click at [734, 106] on li "Archive" at bounding box center [728, 98] width 53 height 20
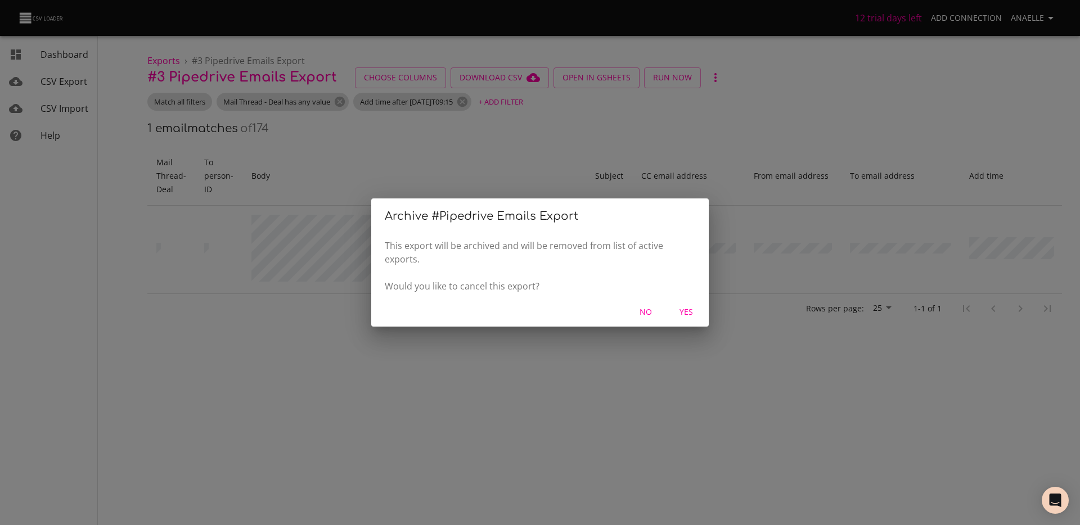
click at [680, 309] on span "Yes" at bounding box center [686, 312] width 27 height 14
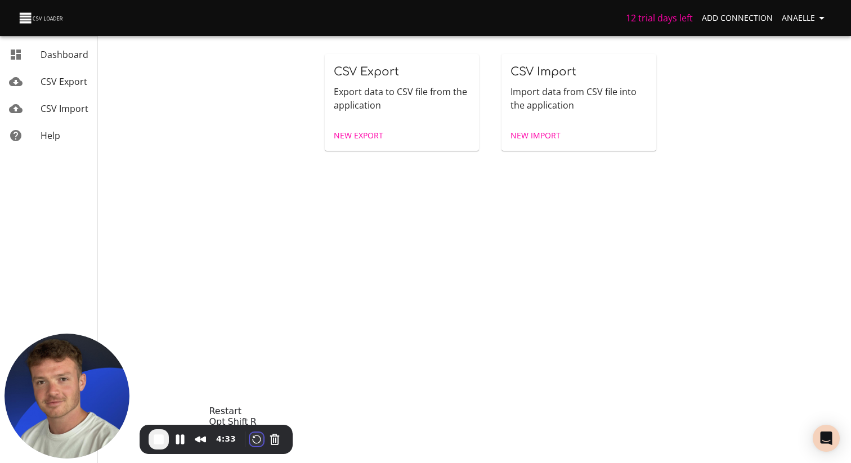
click at [250, 441] on button "Restart Recording" at bounding box center [257, 440] width 14 height 14
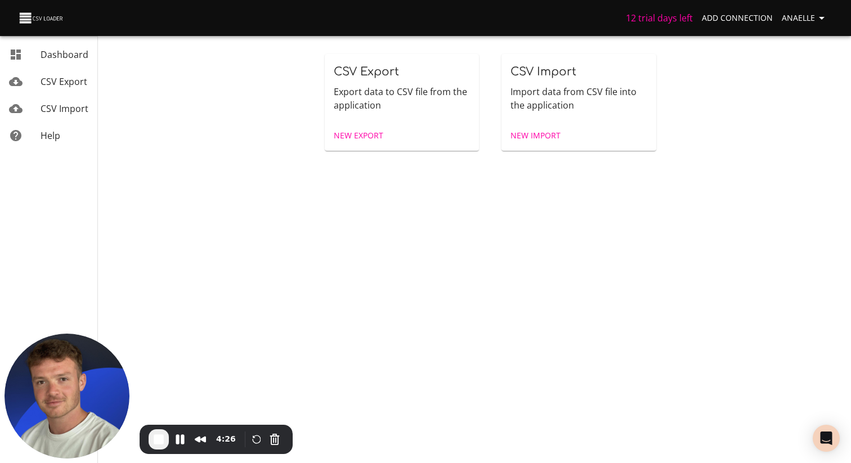
click at [360, 132] on span "New Export" at bounding box center [359, 136] width 50 height 14
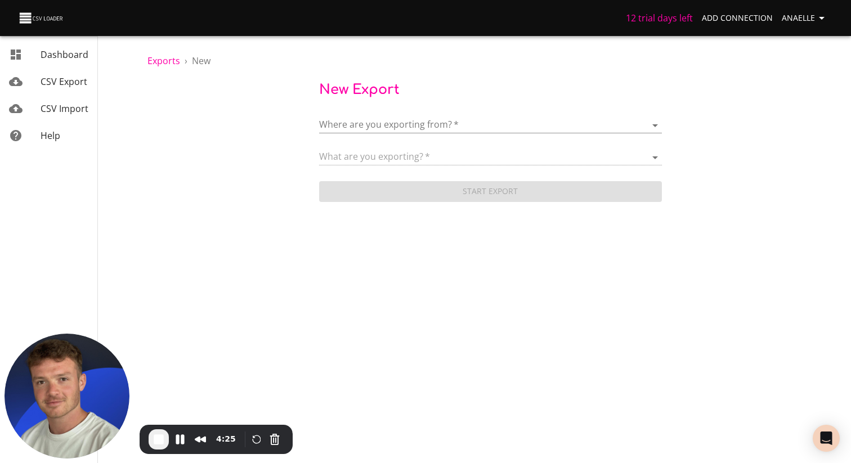
click at [426, 129] on body "12 trial days left Add Connection Anaelle Dashboard CSV Export CSV Import Help …" at bounding box center [425, 231] width 851 height 463
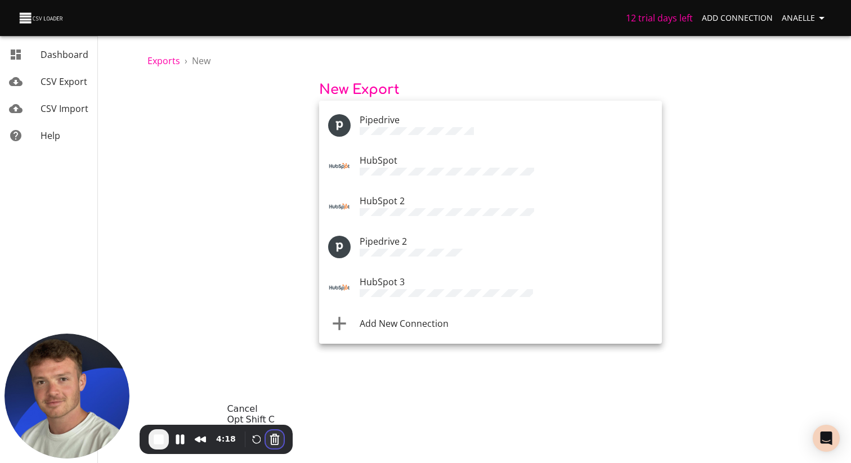
click at [272, 442] on button "Cancel Recording" at bounding box center [275, 439] width 18 height 18
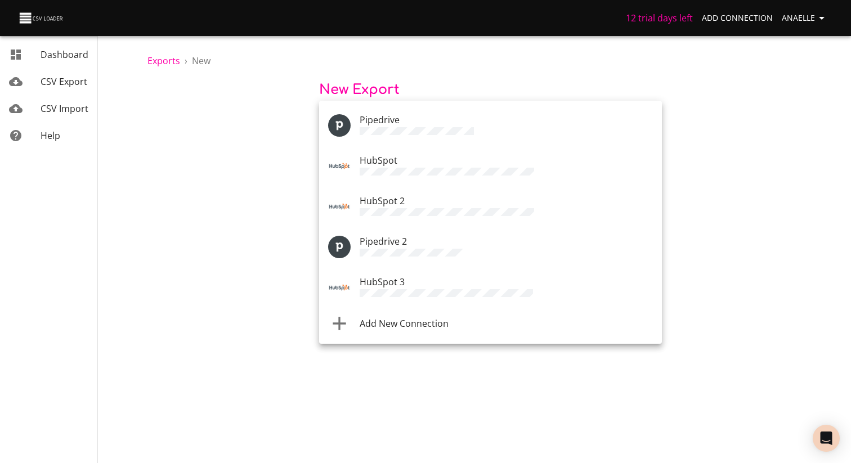
click at [139, 246] on div at bounding box center [425, 231] width 851 height 463
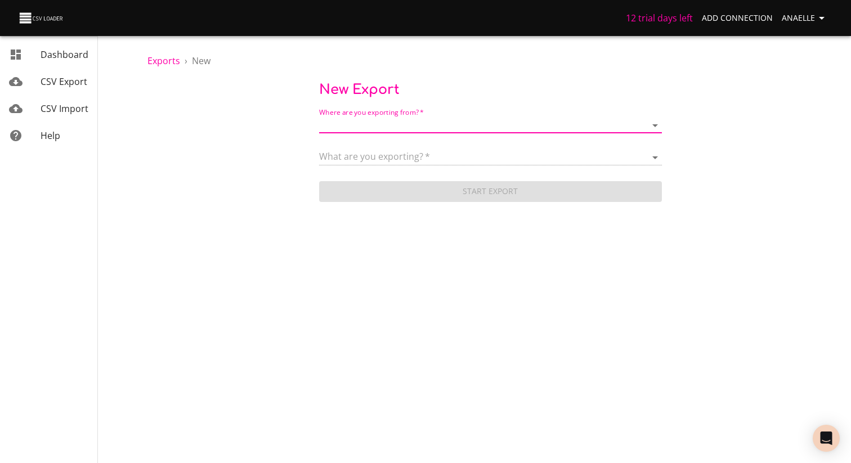
click at [799, 11] on span "Anaelle" at bounding box center [804, 18] width 47 height 14
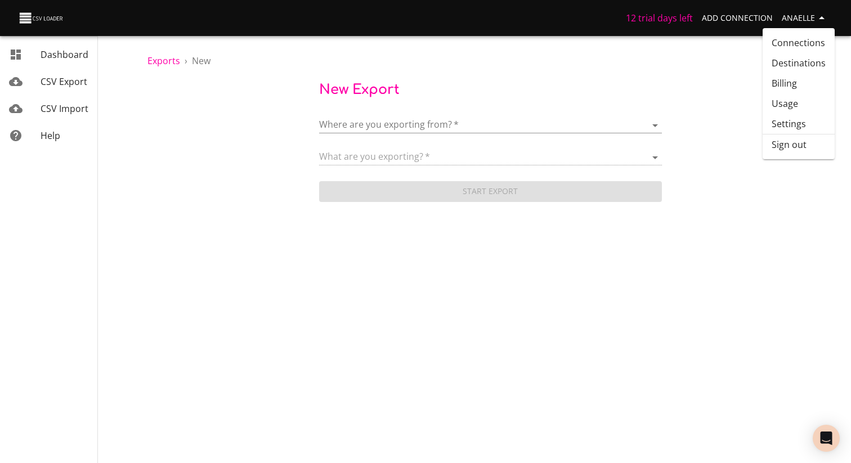
click at [808, 41] on link "Connections" at bounding box center [798, 43] width 72 height 20
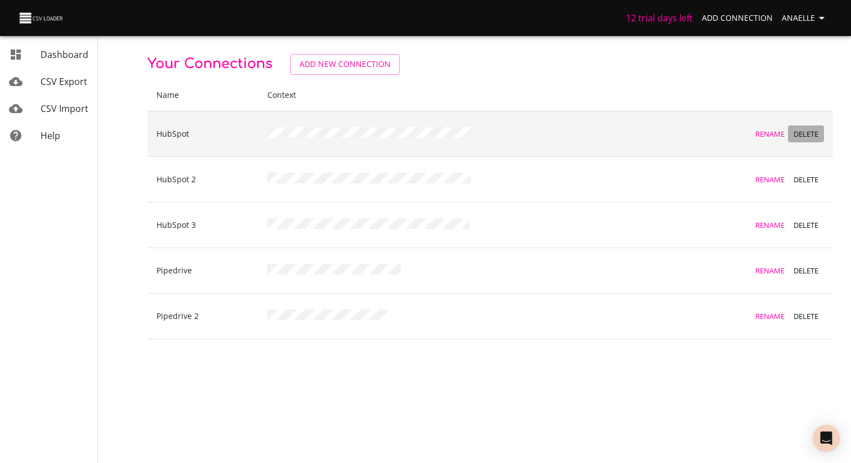
click at [802, 137] on span "Delete" at bounding box center [805, 134] width 30 height 13
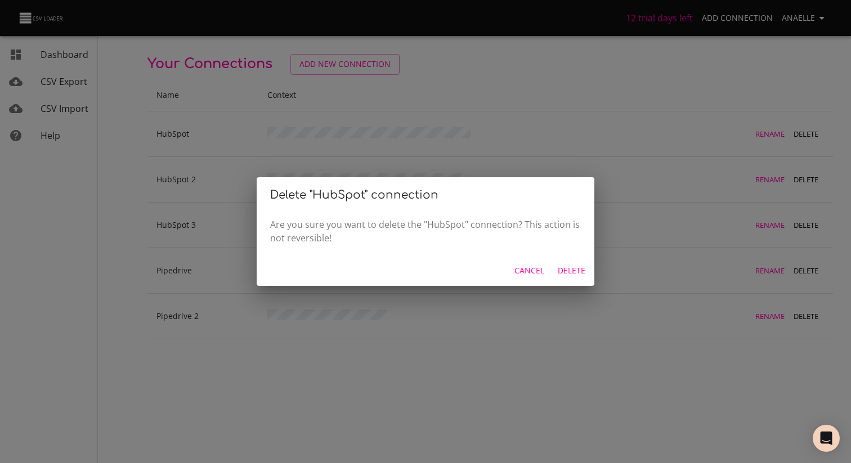
click at [582, 275] on span "Delete" at bounding box center [572, 271] width 28 height 14
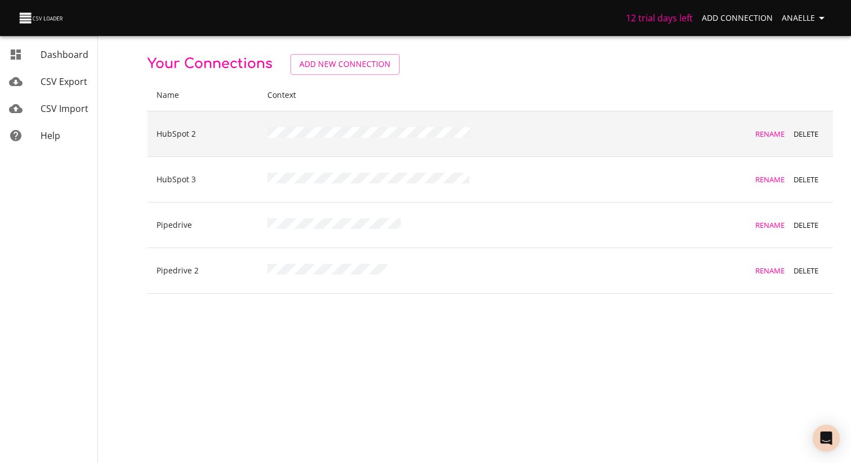
click at [820, 123] on td "Rename Delete" at bounding box center [750, 134] width 166 height 46
click at [807, 132] on span "Delete" at bounding box center [805, 134] width 30 height 13
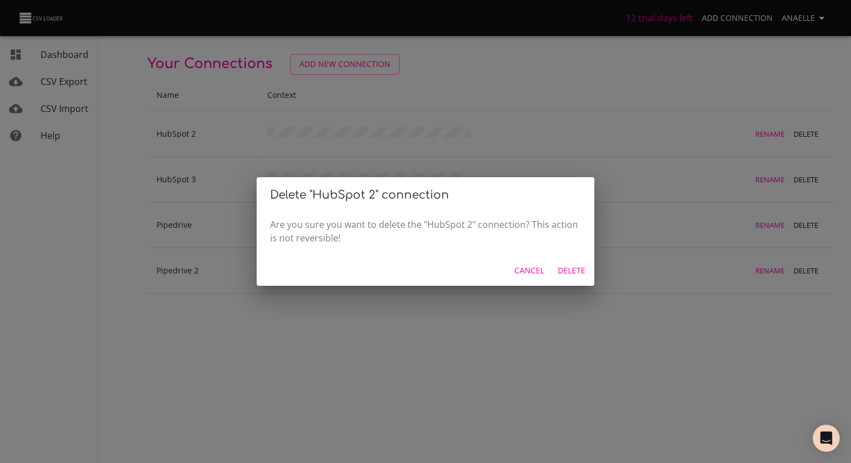
click at [563, 276] on span "Delete" at bounding box center [572, 271] width 28 height 14
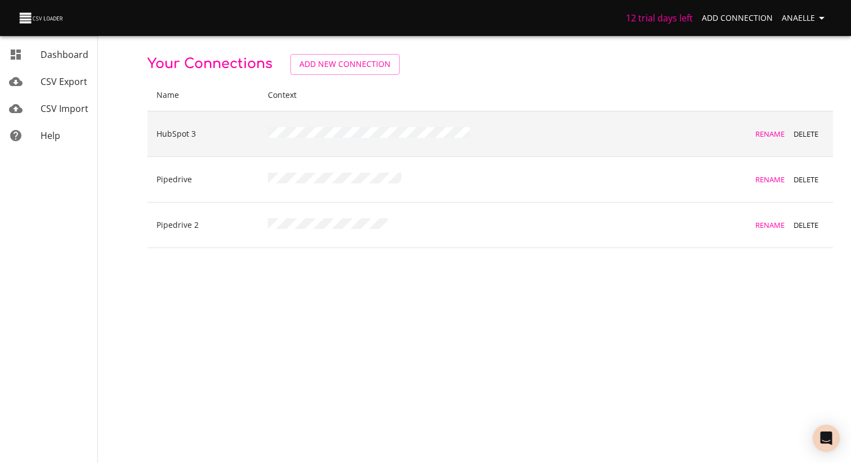
click at [806, 133] on span "Delete" at bounding box center [805, 134] width 30 height 13
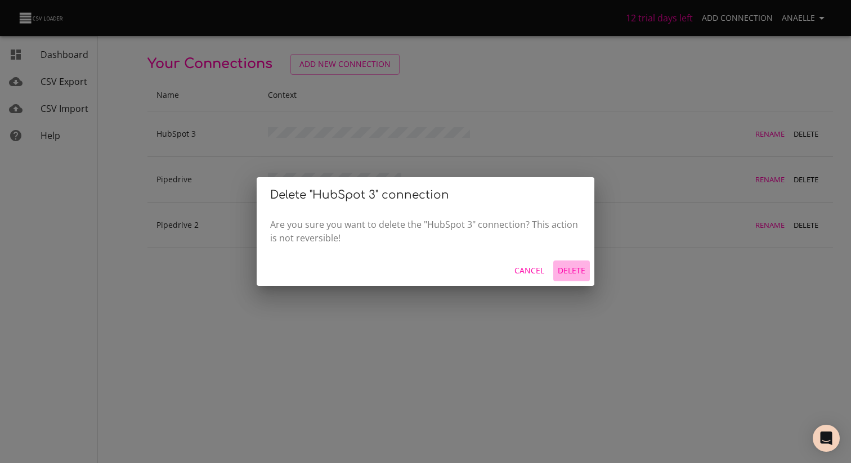
click at [564, 265] on span "Delete" at bounding box center [572, 271] width 28 height 14
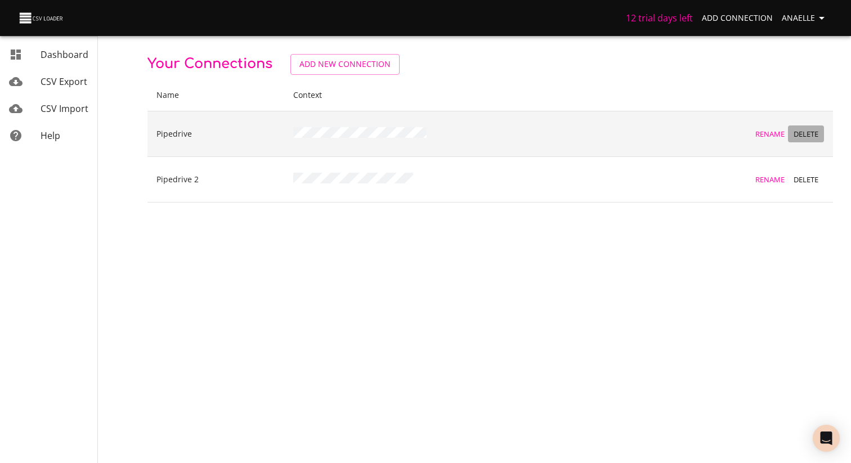
click at [810, 137] on span "Delete" at bounding box center [805, 134] width 30 height 13
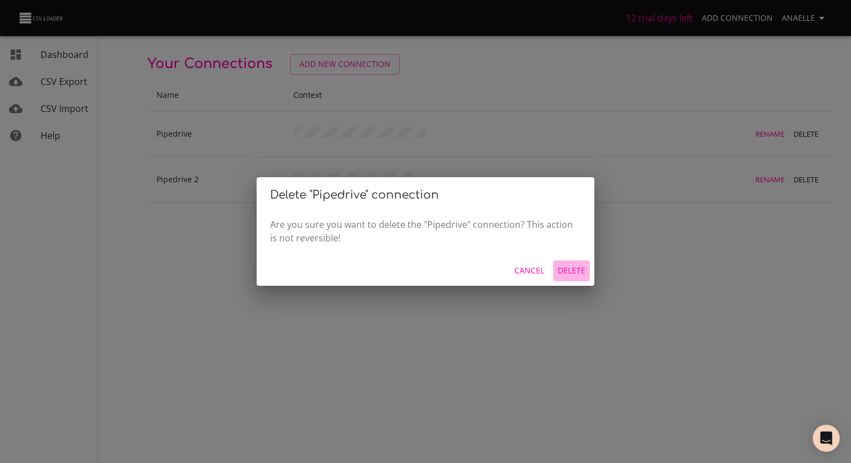
click at [574, 275] on span "Delete" at bounding box center [572, 271] width 28 height 14
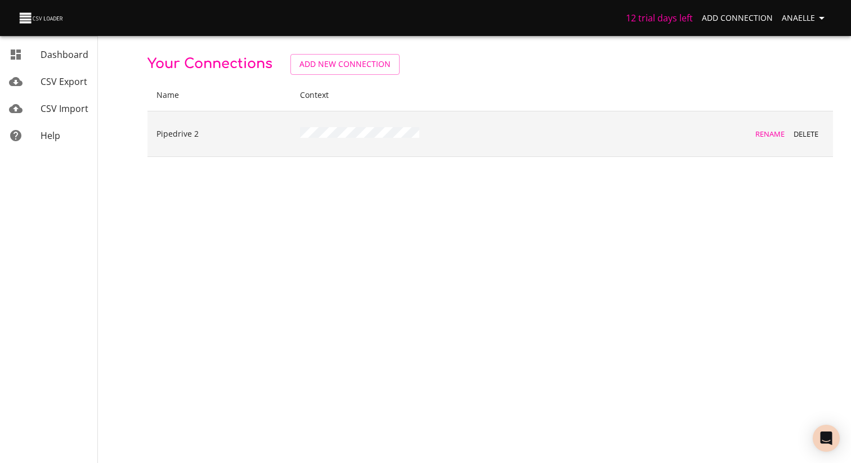
click at [801, 138] on span "Delete" at bounding box center [805, 134] width 30 height 13
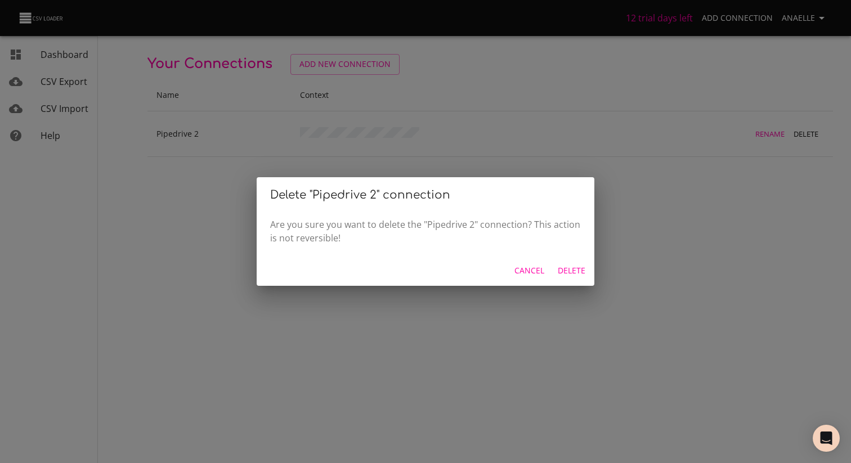
click at [577, 269] on span "Delete" at bounding box center [572, 271] width 28 height 14
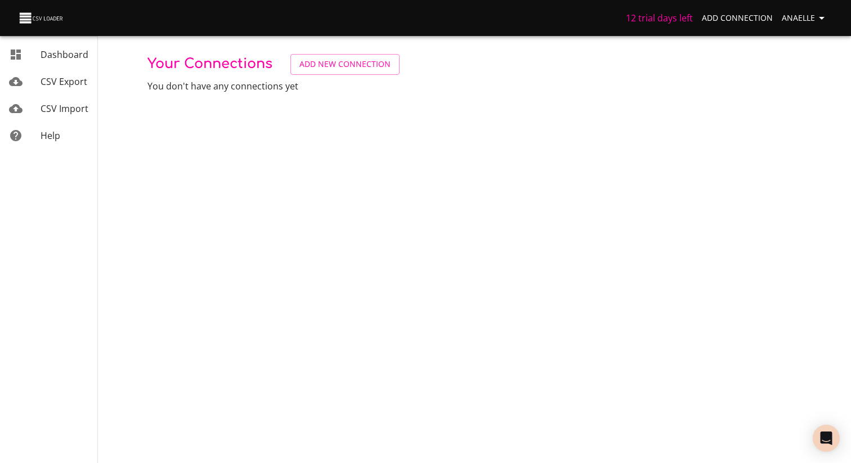
click at [68, 84] on span "CSV Export" at bounding box center [64, 81] width 47 height 12
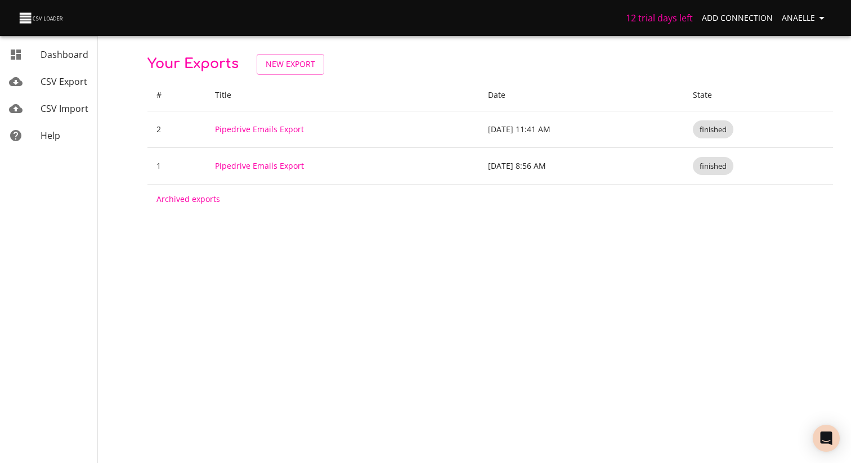
click at [63, 109] on span "CSV Import" at bounding box center [65, 108] width 48 height 12
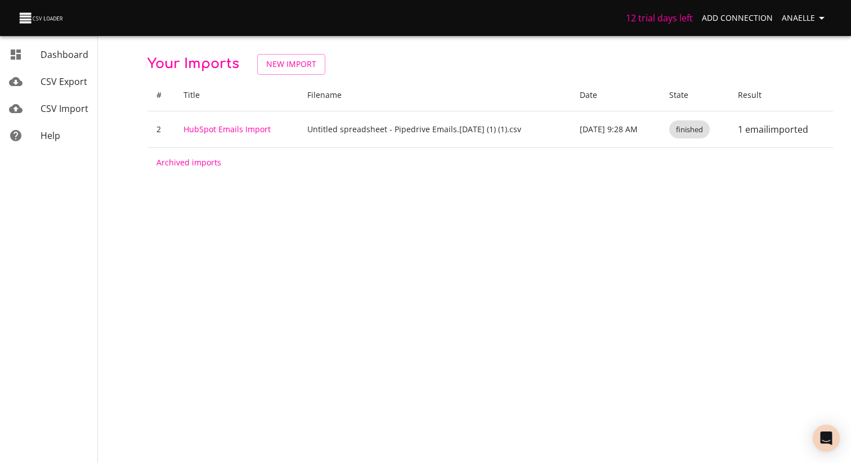
click at [63, 80] on span "CSV Export" at bounding box center [64, 81] width 47 height 12
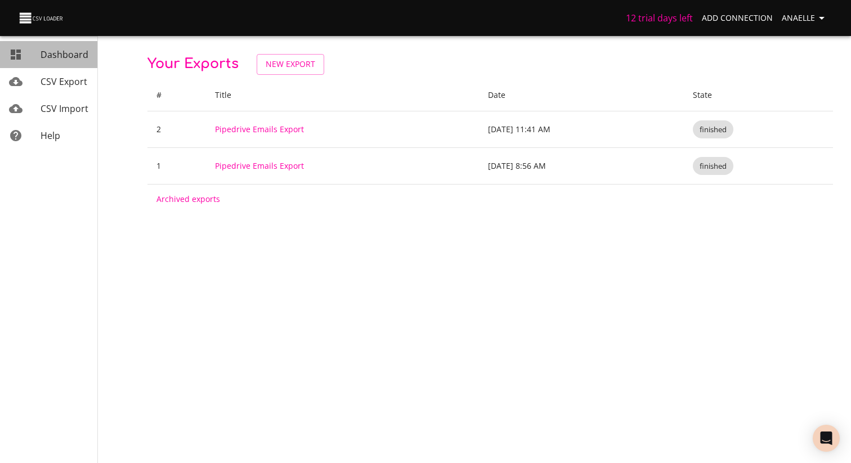
click at [60, 51] on span "Dashboard" at bounding box center [65, 54] width 48 height 12
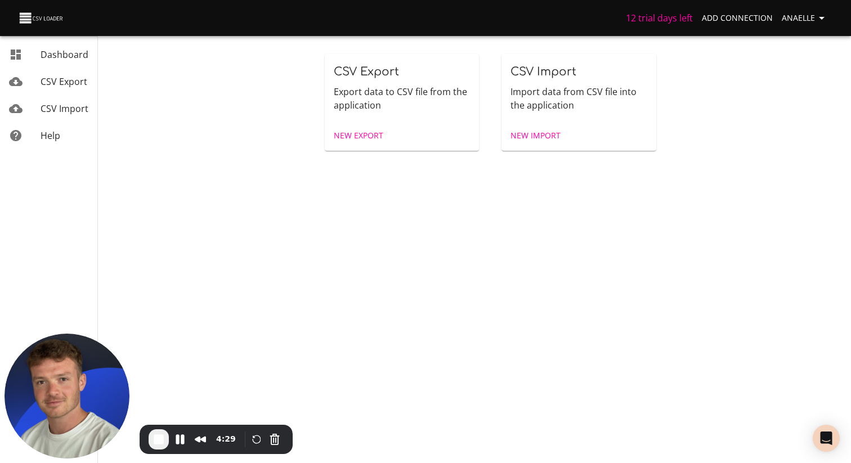
click at [353, 135] on span "New Export" at bounding box center [359, 136] width 50 height 14
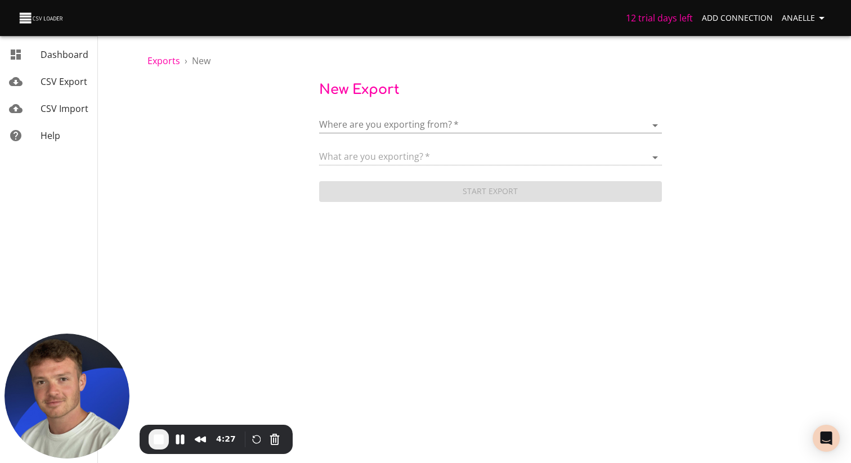
click at [392, 124] on body "12 trial days left Add Connection Anaelle Dashboard CSV Export CSV Import Help …" at bounding box center [425, 231] width 851 height 463
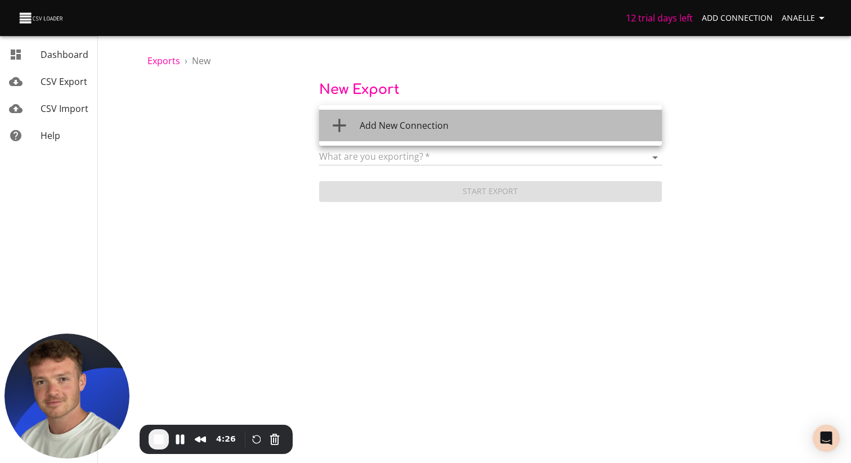
click at [412, 125] on span "Add New Connection" at bounding box center [404, 125] width 89 height 12
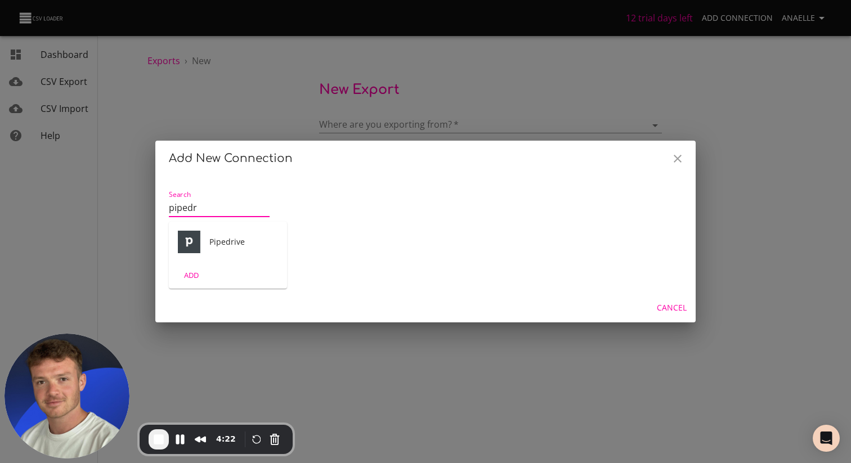
type input "pipedr"
click at [213, 262] on div "ADD" at bounding box center [228, 275] width 118 height 26
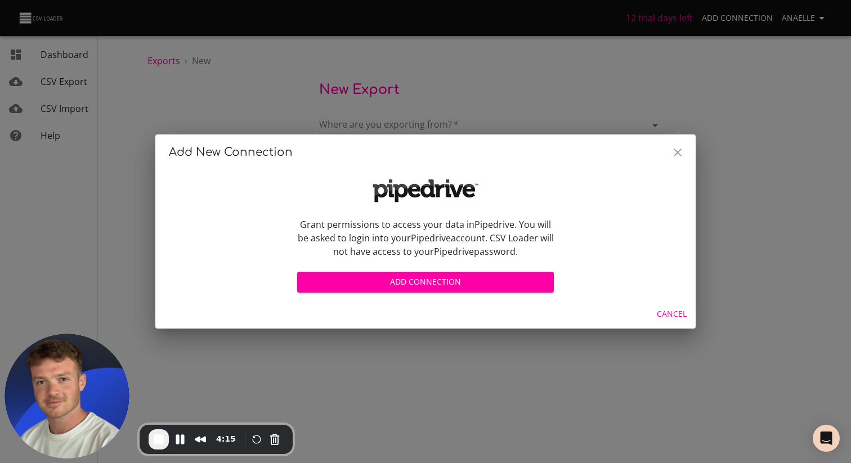
click at [418, 284] on span "Add Connection" at bounding box center [425, 282] width 239 height 14
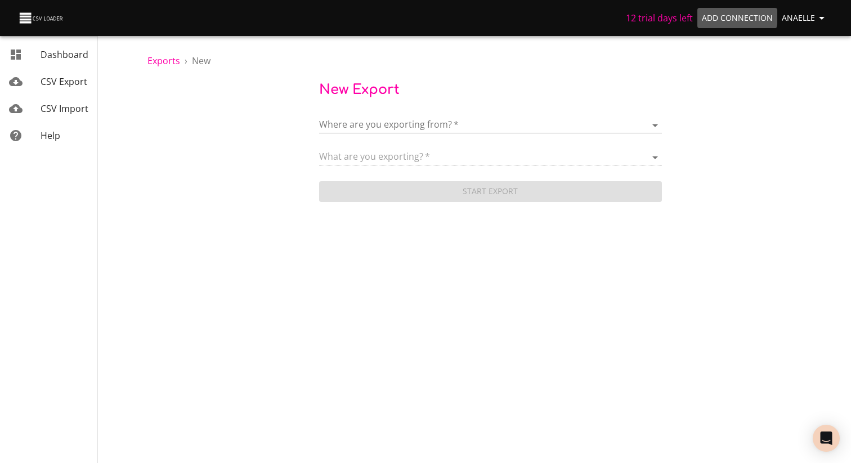
click at [734, 17] on span "Add Connection" at bounding box center [737, 18] width 71 height 14
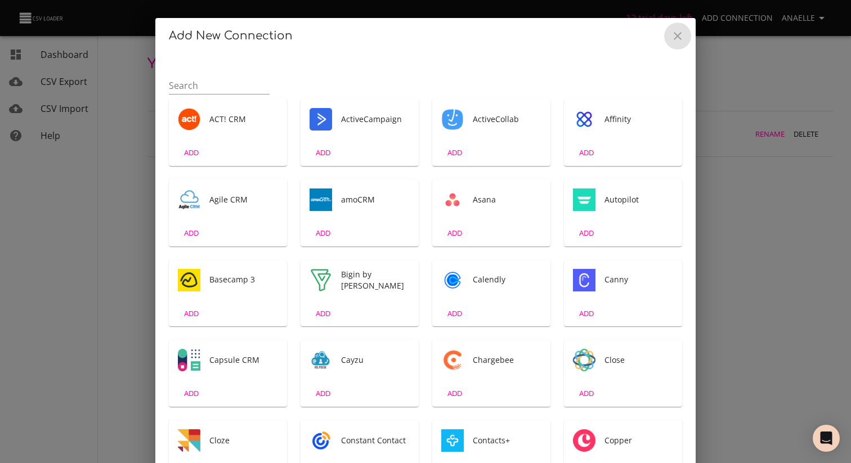
click at [678, 30] on icon "Close" at bounding box center [678, 36] width 14 height 14
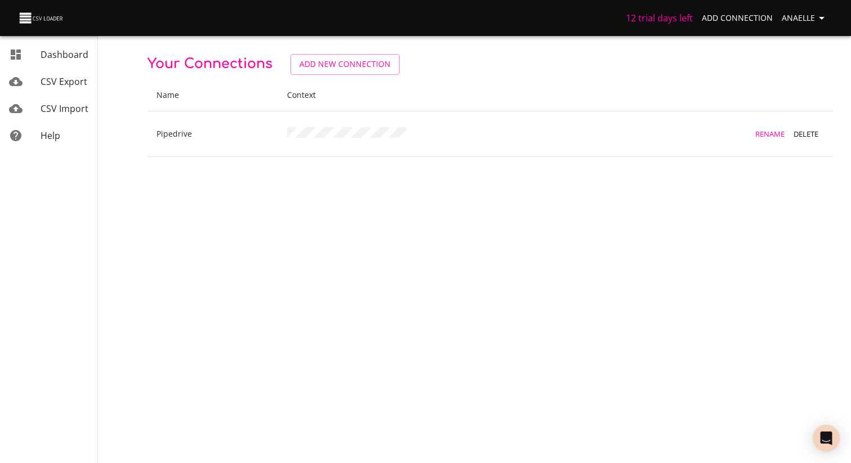
click at [805, 16] on span "Anaelle" at bounding box center [804, 18] width 47 height 14
click at [804, 44] on link "Connections" at bounding box center [798, 43] width 72 height 20
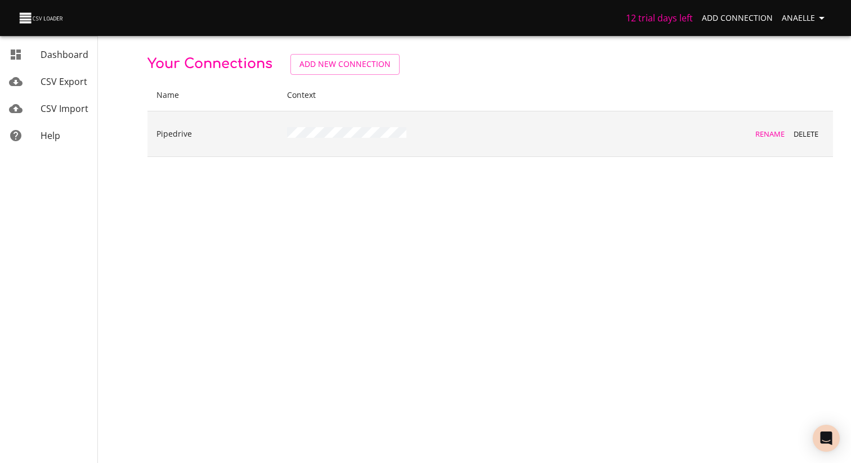
click at [803, 132] on span "Delete" at bounding box center [805, 134] width 30 height 13
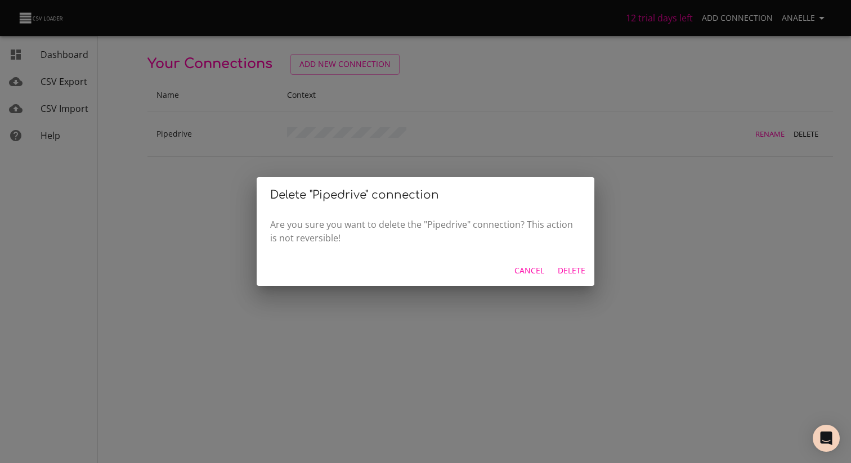
click at [576, 269] on span "Delete" at bounding box center [572, 271] width 28 height 14
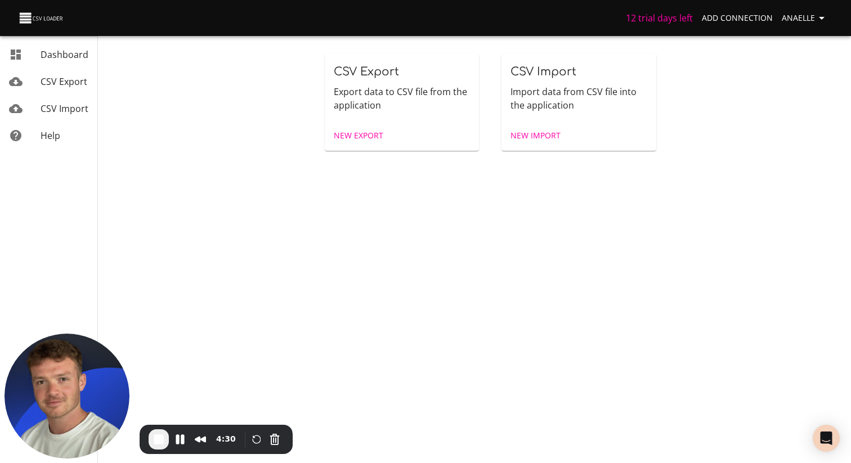
click at [358, 134] on span "New Export" at bounding box center [359, 136] width 50 height 14
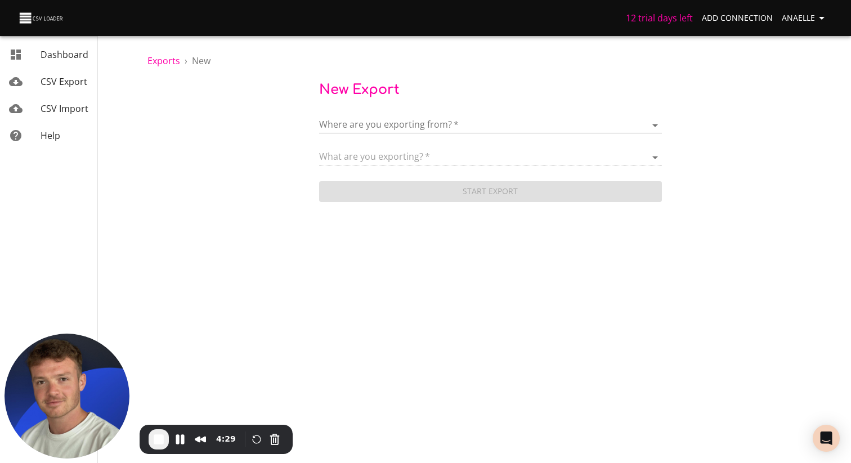
click at [421, 127] on body "12 trial days left Add Connection Anaelle Dashboard CSV Export CSV Import Help …" at bounding box center [425, 231] width 851 height 463
click at [415, 129] on span "Add New Connection" at bounding box center [404, 125] width 89 height 12
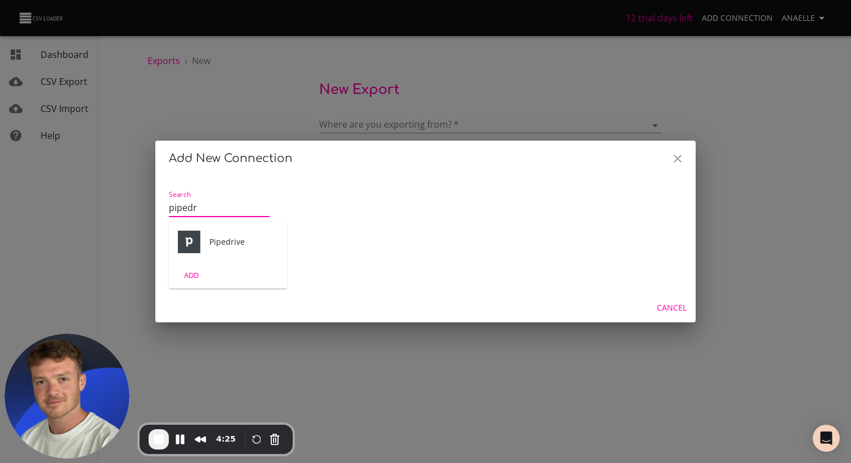
type input "pipedr"
click at [238, 264] on div "ADD" at bounding box center [228, 275] width 118 height 26
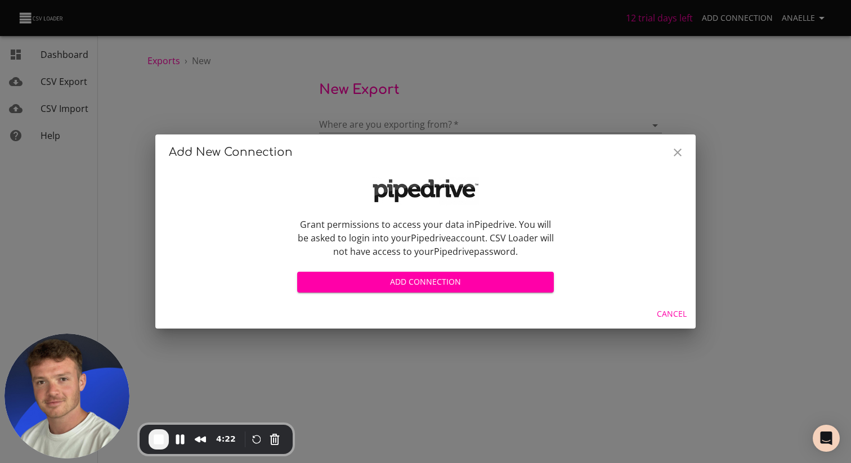
click at [416, 284] on span "Add Connection" at bounding box center [425, 282] width 239 height 14
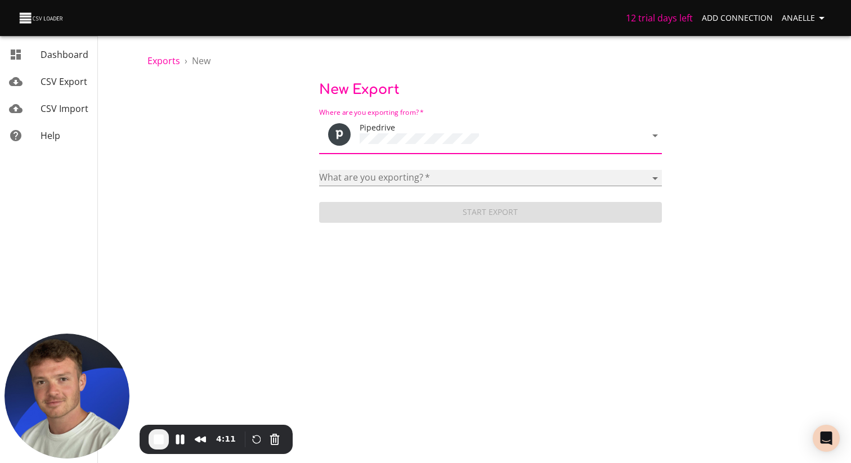
click at [401, 178] on select "Activities Activity Types Deal Products Deals Email Threads Emails Notes Organi…" at bounding box center [490, 178] width 343 height 16
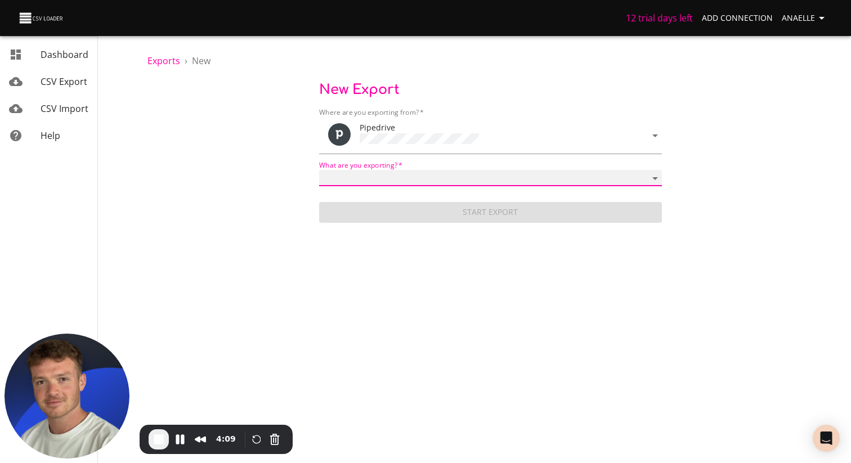
select select "mail_messages"
click at [319, 170] on select "Activities Activity Types Deal Products Deals Email Threads Emails Notes Organi…" at bounding box center [490, 178] width 343 height 16
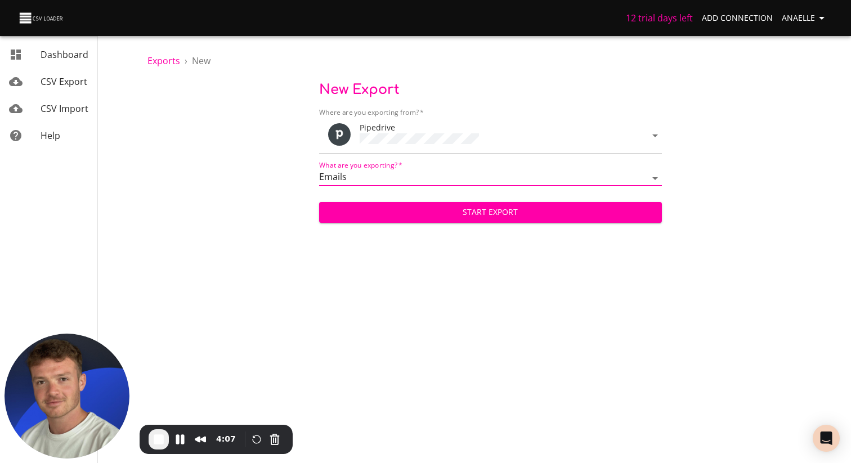
click at [502, 210] on span "Start Export" at bounding box center [490, 212] width 325 height 14
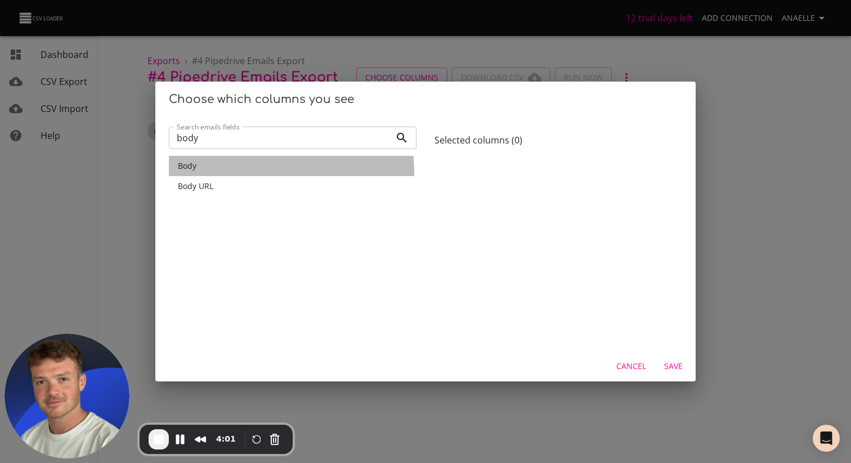
click at [241, 173] on div "Body" at bounding box center [293, 166] width 248 height 20
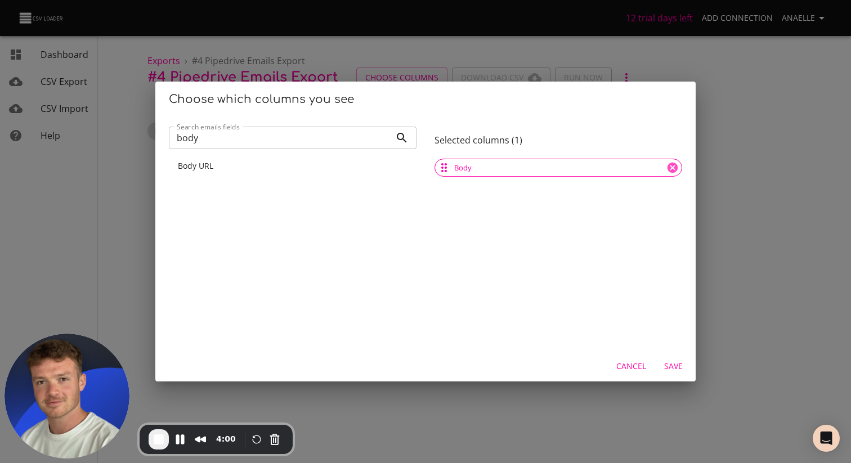
click at [273, 140] on input "body" at bounding box center [280, 138] width 222 height 23
click at [235, 145] on input "body" at bounding box center [280, 138] width 222 height 23
type input "d"
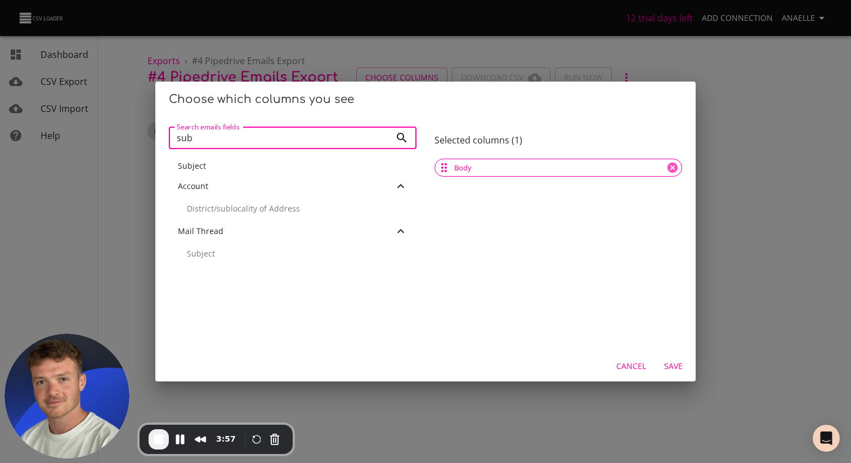
click at [215, 169] on div "Subject" at bounding box center [293, 165] width 230 height 11
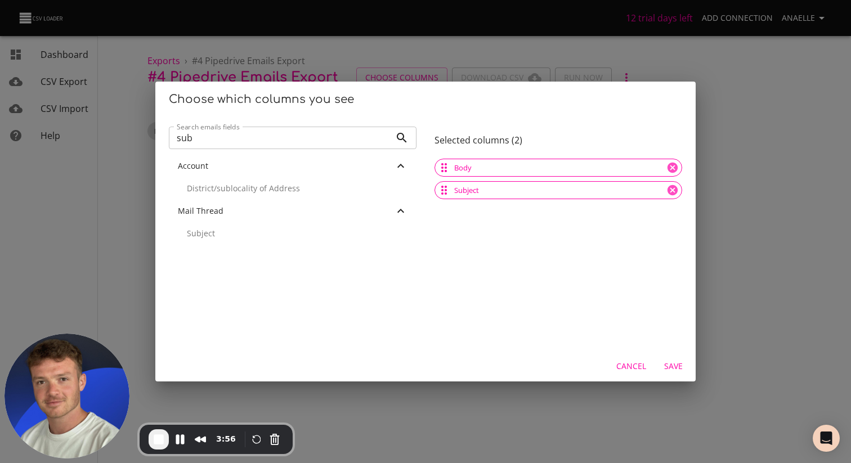
click at [193, 141] on input "sub" at bounding box center [280, 138] width 222 height 23
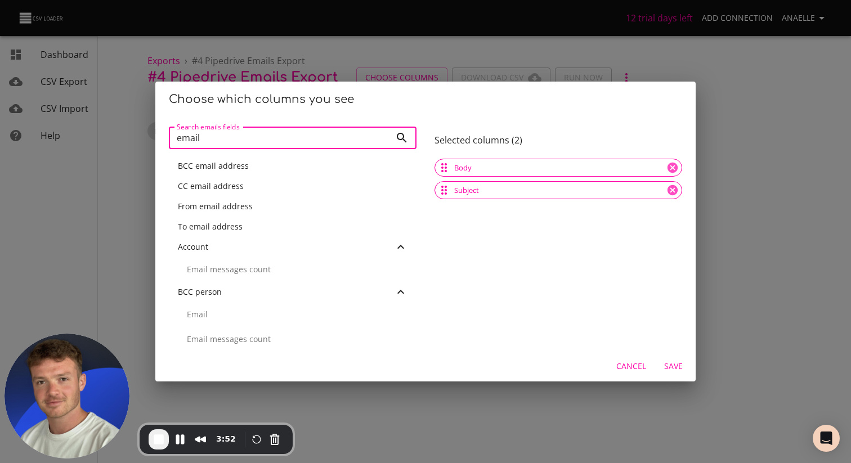
click at [220, 186] on span "CC email address" at bounding box center [211, 186] width 66 height 11
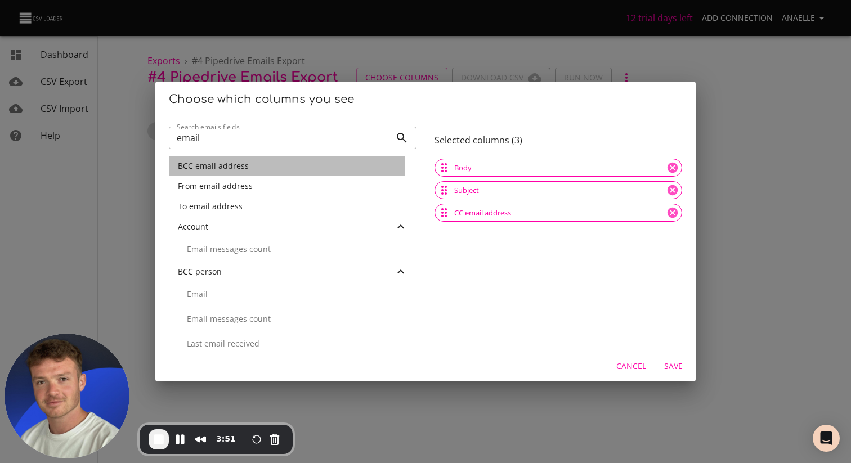
click at [231, 169] on span "BCC email address" at bounding box center [213, 165] width 71 height 11
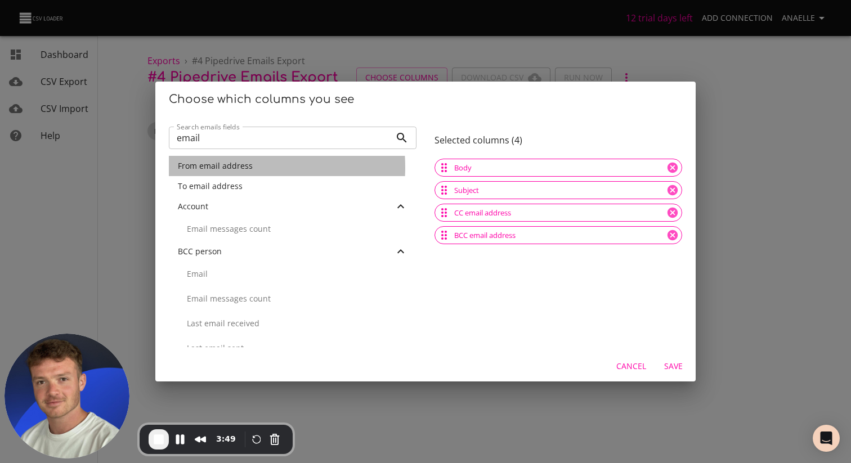
click at [215, 167] on span "From email address" at bounding box center [215, 165] width 75 height 11
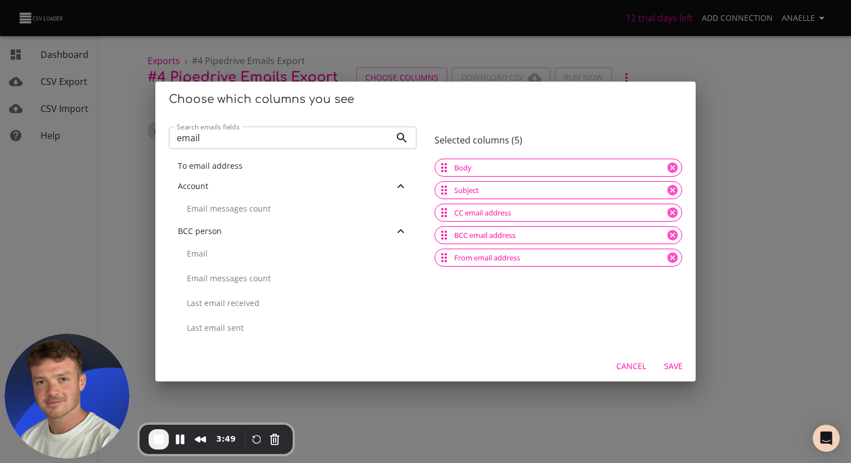
click at [217, 168] on span "To email address" at bounding box center [210, 165] width 65 height 11
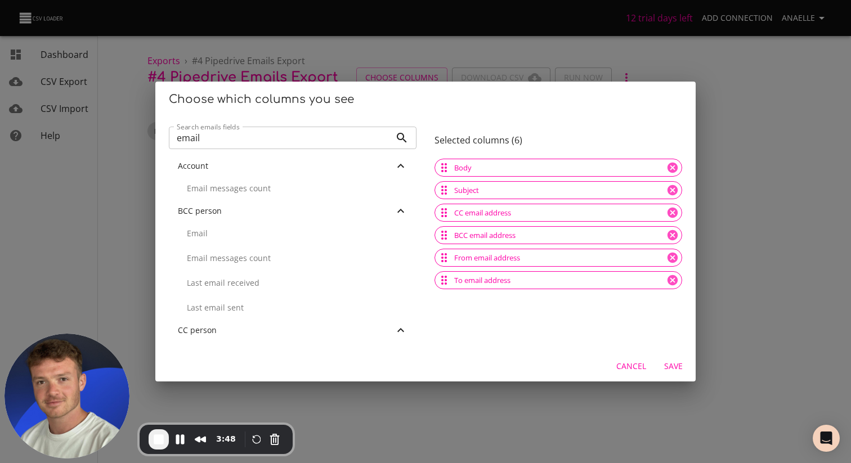
click at [221, 140] on input "email" at bounding box center [280, 138] width 222 height 23
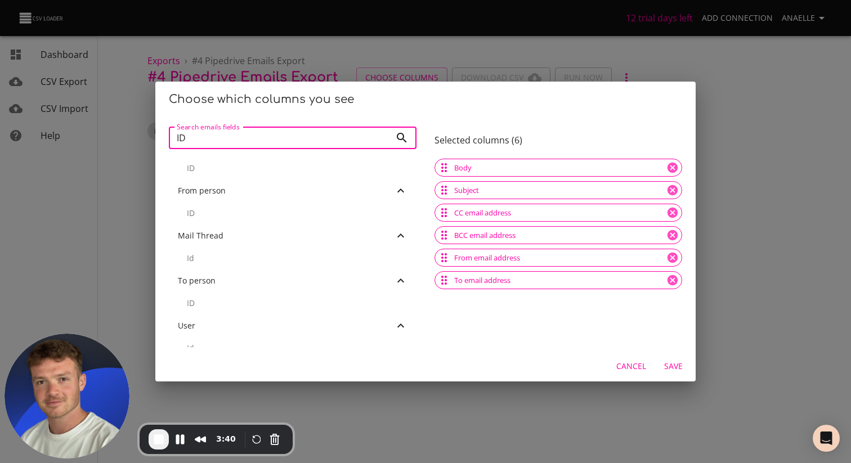
scroll to position [122, 0]
click at [205, 262] on p "Id" at bounding box center [297, 267] width 221 height 11
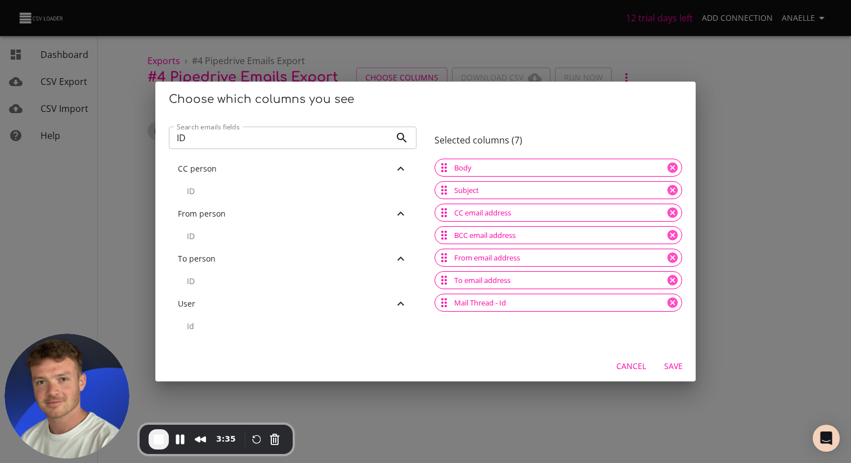
scroll to position [109, 0]
click at [221, 274] on p "ID" at bounding box center [297, 279] width 221 height 11
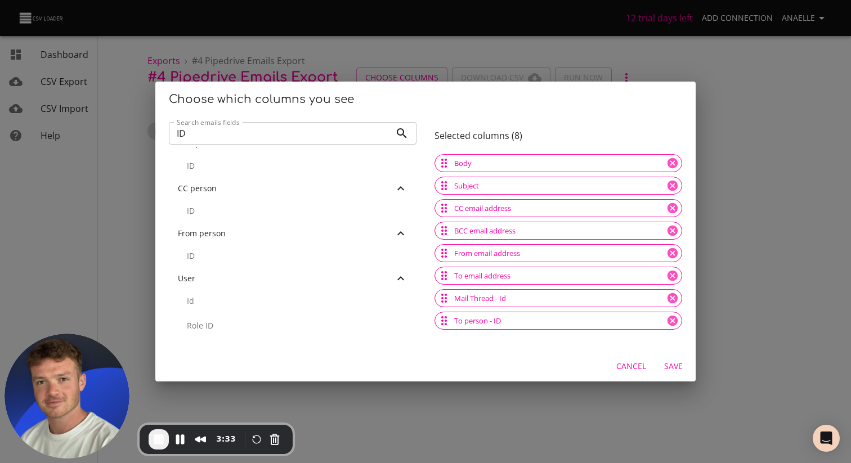
scroll to position [0, 0]
click at [237, 128] on input "ID" at bounding box center [280, 133] width 222 height 23
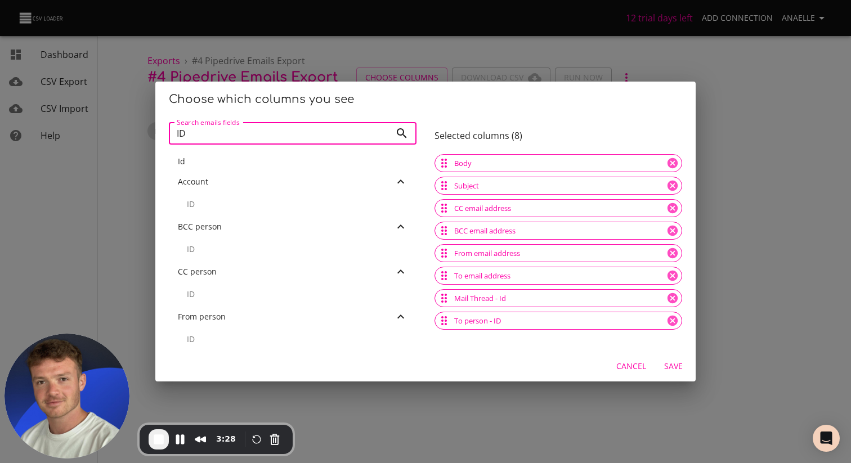
click at [237, 128] on input "ID" at bounding box center [280, 133] width 222 height 23
type input "deal"
click at [632, 365] on span "Cancel" at bounding box center [631, 367] width 30 height 14
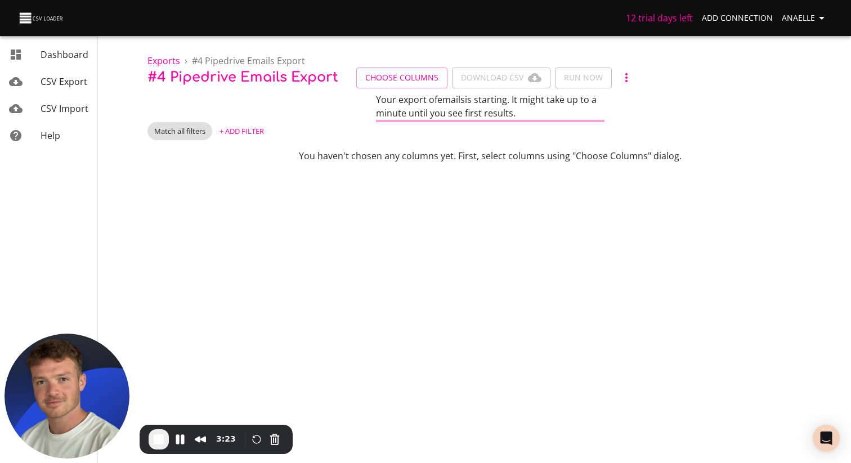
scroll to position [0, 0]
click at [273, 441] on button "Cancel Recording" at bounding box center [275, 439] width 18 height 18
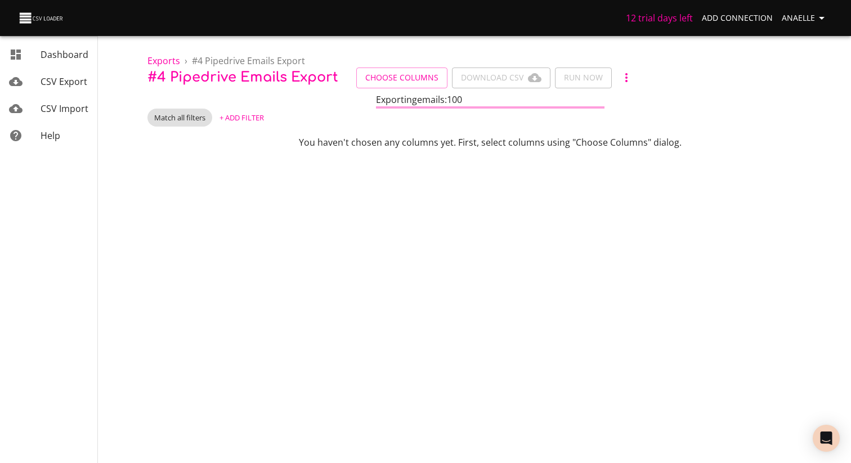
click at [815, 19] on icon "button" at bounding box center [822, 18] width 14 height 14
click at [816, 46] on link "Connections" at bounding box center [798, 43] width 72 height 20
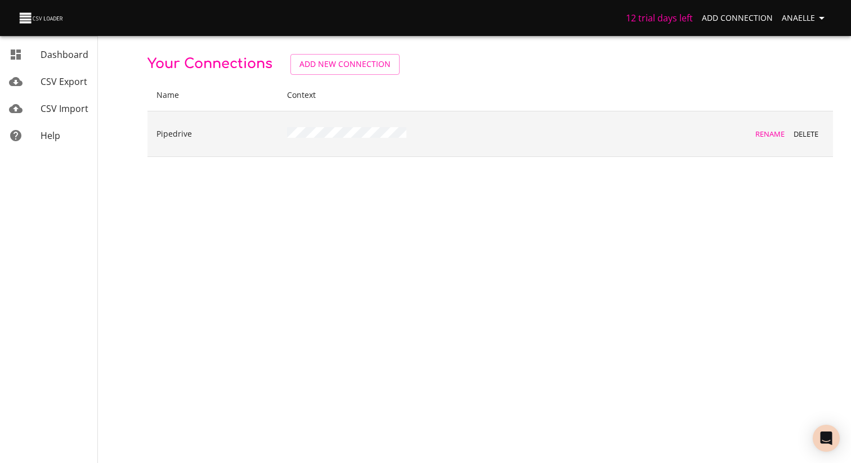
click at [812, 132] on span "Delete" at bounding box center [805, 134] width 30 height 13
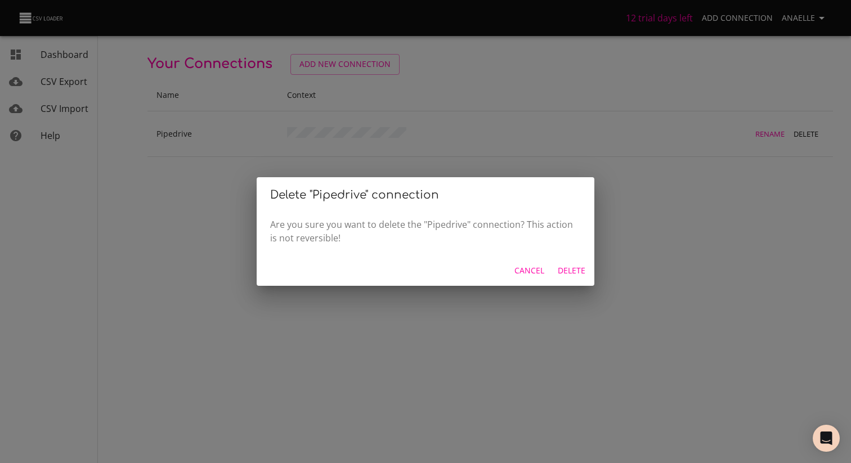
click at [580, 269] on span "Delete" at bounding box center [572, 271] width 28 height 14
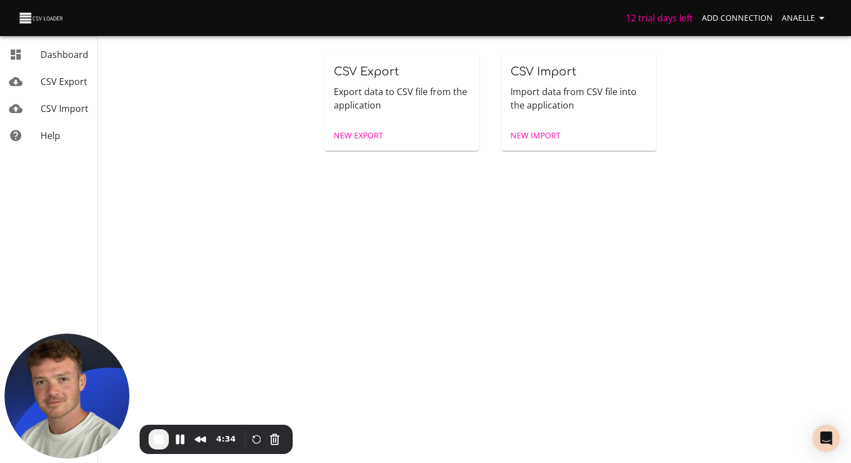
click at [354, 138] on span "New Export" at bounding box center [359, 136] width 50 height 14
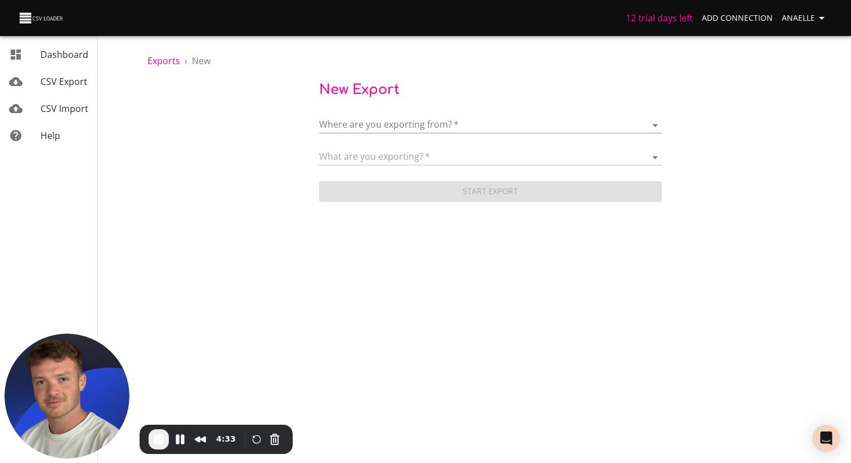
click at [385, 123] on body "12 trial days left Add Connection Anaelle Dashboard CSV Export CSV Import Help …" at bounding box center [425, 231] width 851 height 463
click at [407, 124] on span "Add New Connection" at bounding box center [404, 125] width 89 height 12
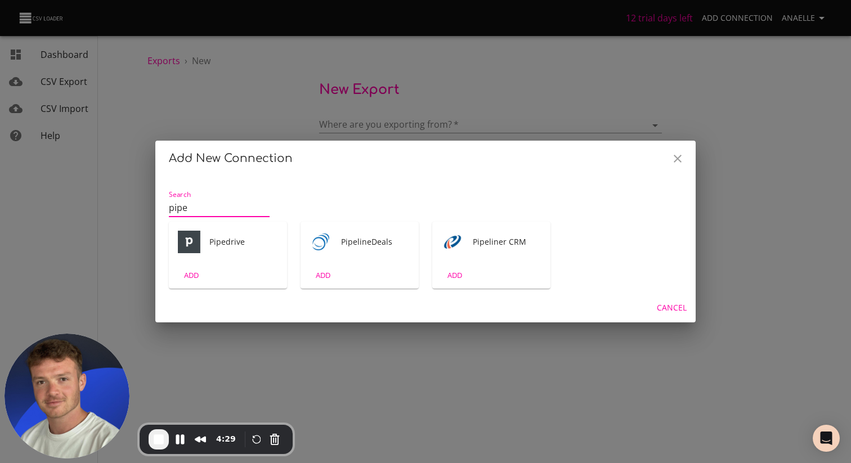
type input "pipe"
click at [217, 249] on div "Pipedrive" at bounding box center [228, 242] width 118 height 41
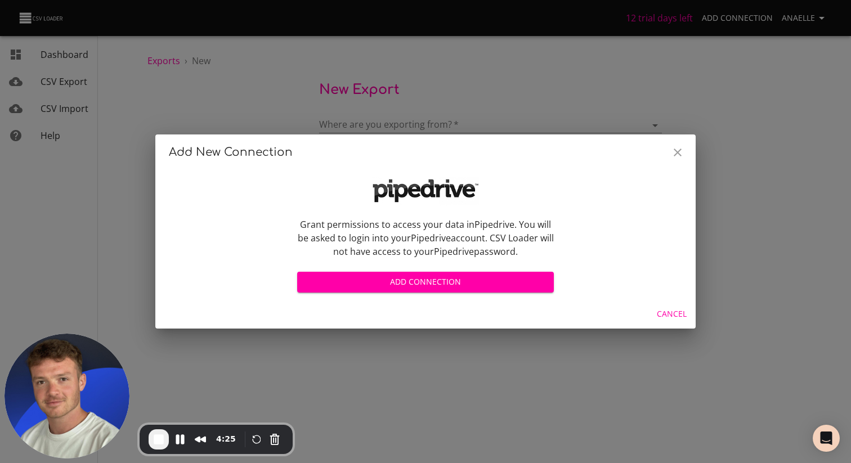
click at [424, 285] on span "Add Connection" at bounding box center [425, 282] width 239 height 14
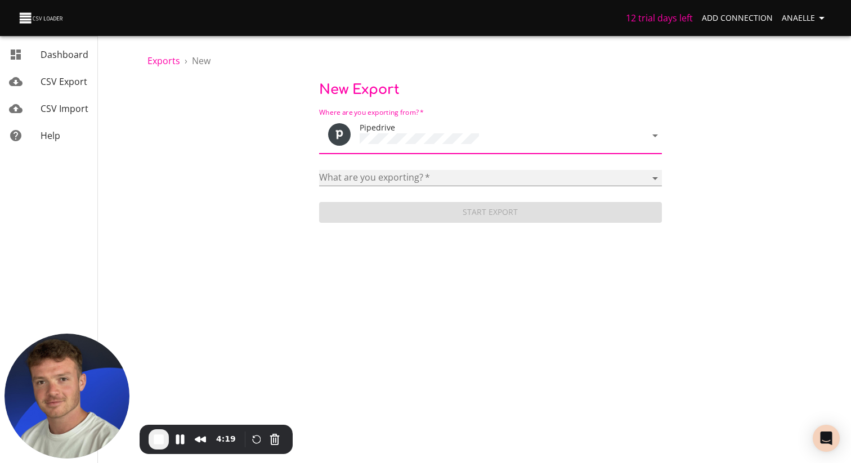
click at [384, 176] on select "Activities Activity Types Deal Products Deals Email Threads Emails Notes Organi…" at bounding box center [490, 178] width 343 height 16
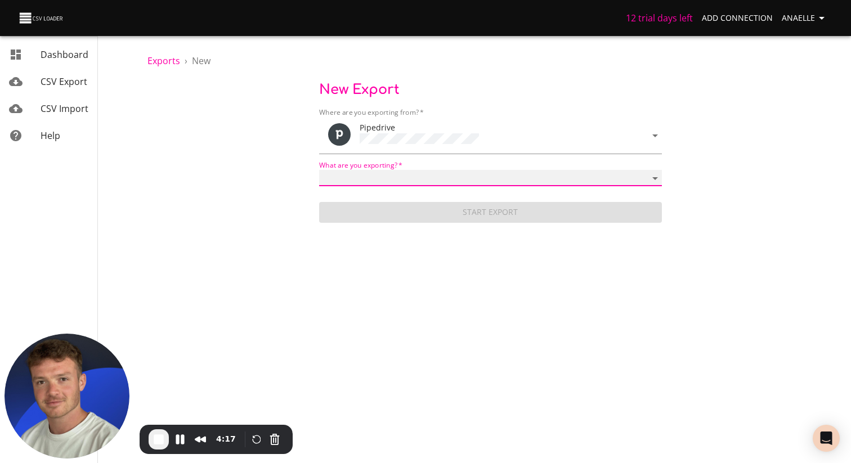
select select "mail_messages"
click at [319, 170] on select "Activities Activity Types Deal Products Deals Email Threads Emails Notes Organi…" at bounding box center [490, 178] width 343 height 16
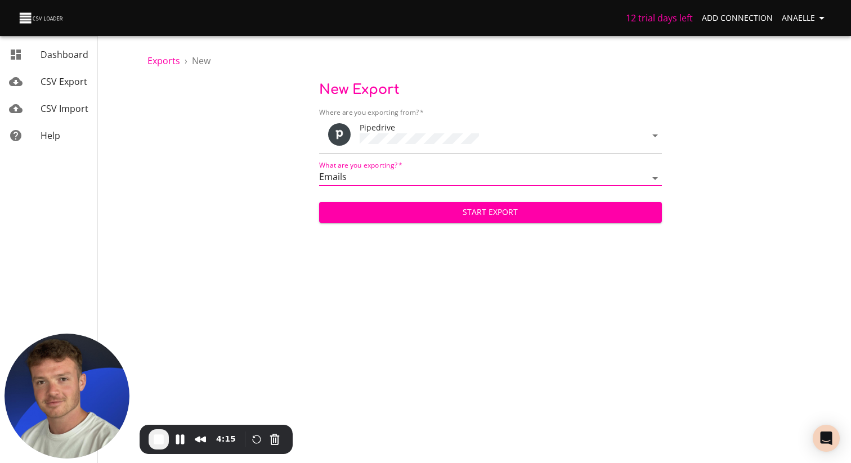
click at [479, 216] on span "Start Export" at bounding box center [490, 212] width 325 height 14
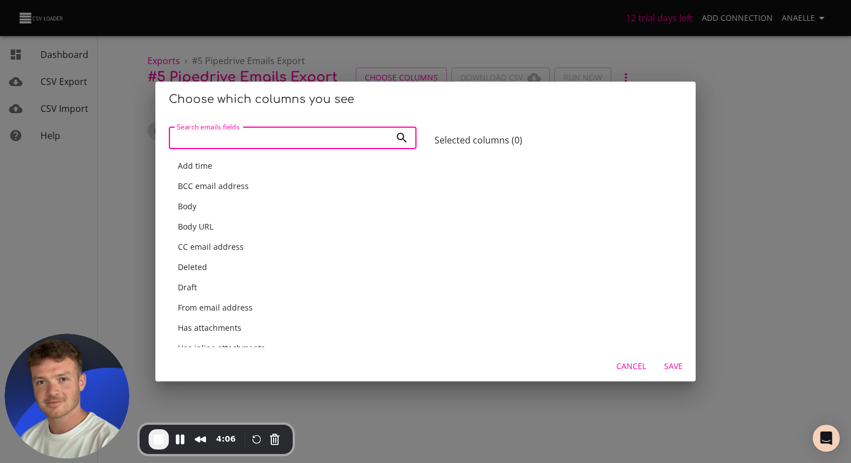
click at [221, 166] on div "Add time" at bounding box center [293, 165] width 230 height 11
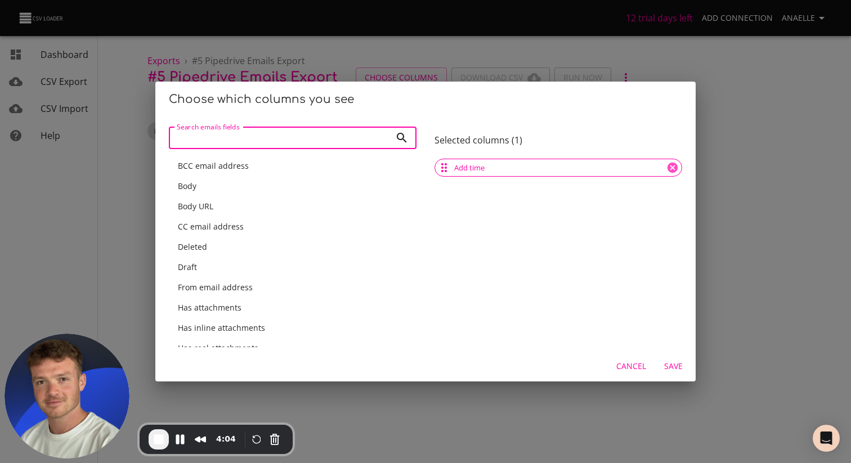
click at [242, 143] on input "Search emails fields" at bounding box center [280, 138] width 222 height 23
click at [237, 170] on div "Subject" at bounding box center [293, 165] width 230 height 11
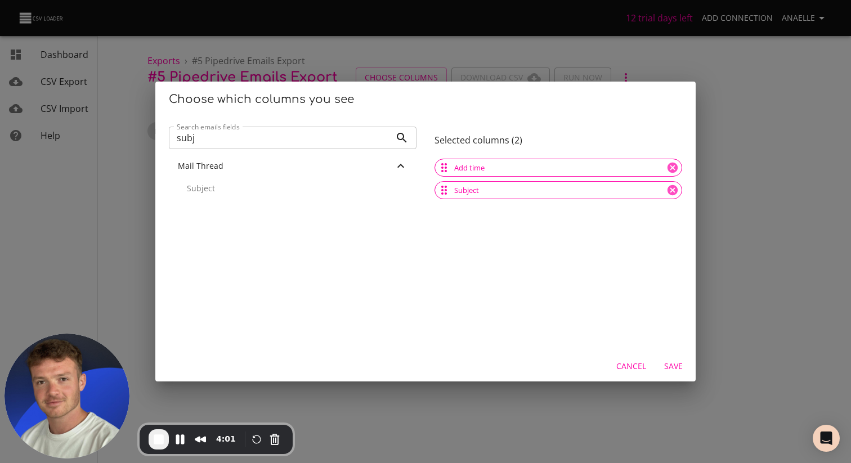
click at [233, 140] on input "subj" at bounding box center [280, 138] width 222 height 23
click at [253, 167] on div "Body" at bounding box center [293, 165] width 230 height 11
click at [248, 139] on input "body" at bounding box center [280, 138] width 222 height 23
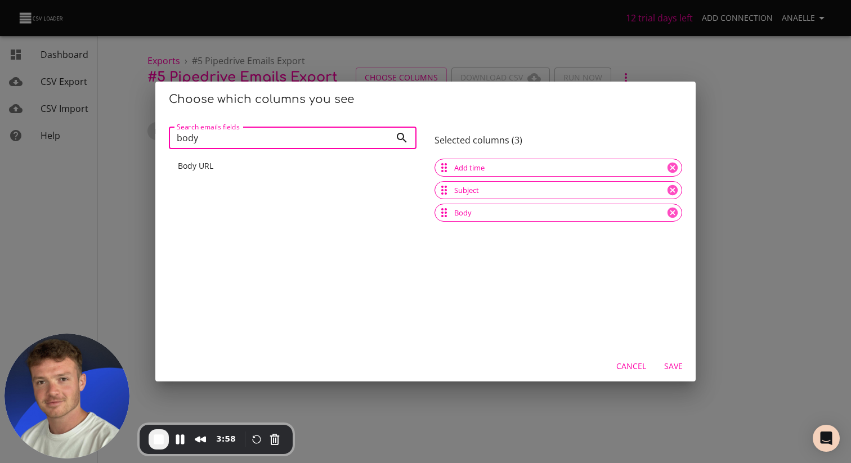
click at [248, 139] on input "body" at bounding box center [280, 138] width 222 height 23
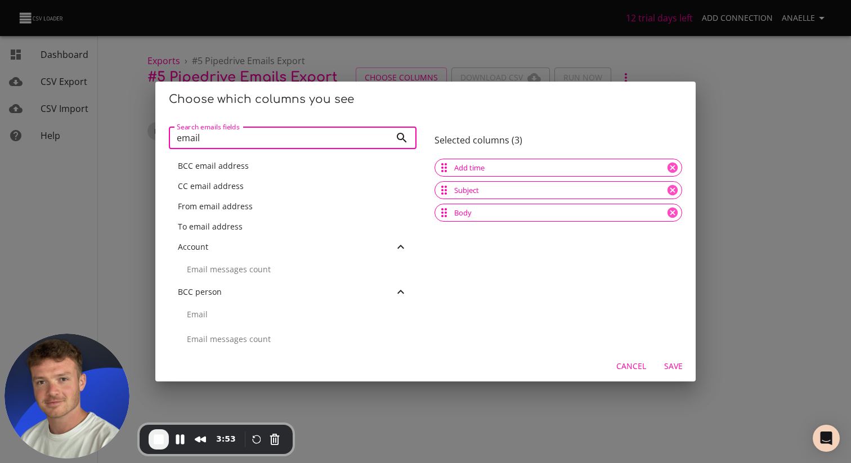
click at [225, 205] on span "From email address" at bounding box center [215, 206] width 75 height 11
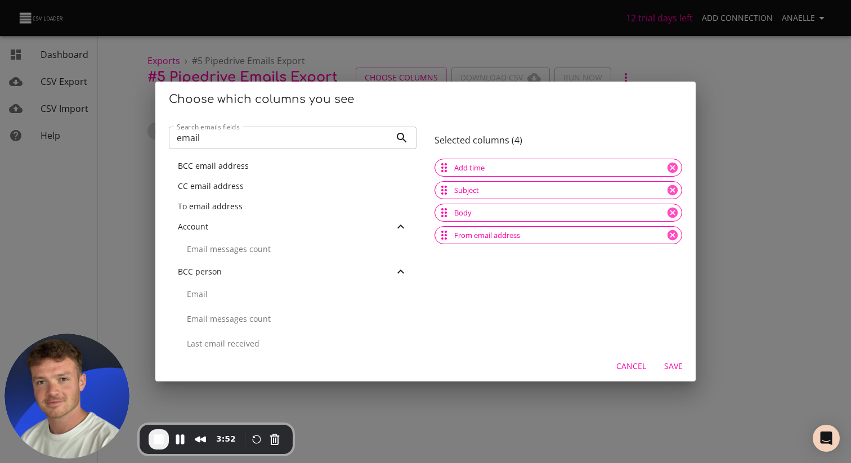
click at [213, 209] on span "To email address" at bounding box center [210, 206] width 65 height 11
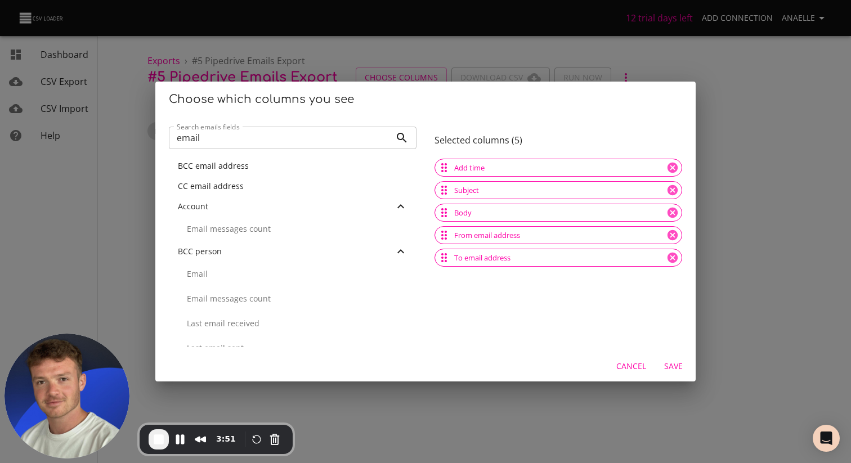
click at [213, 186] on span "CC email address" at bounding box center [211, 186] width 66 height 11
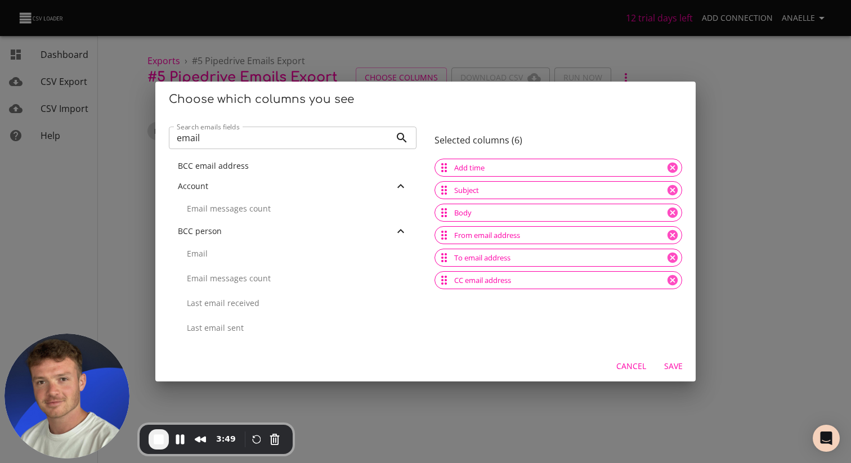
click at [231, 137] on input "email" at bounding box center [280, 138] width 222 height 23
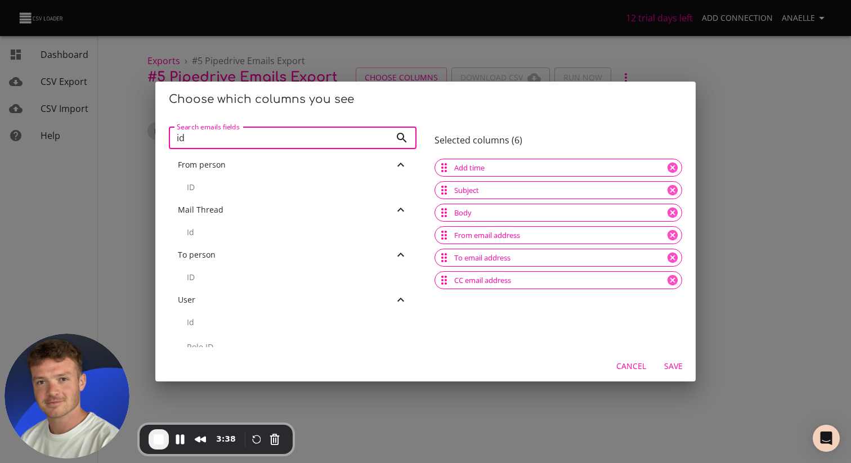
scroll to position [162, 0]
click at [196, 271] on p "ID" at bounding box center [297, 271] width 221 height 11
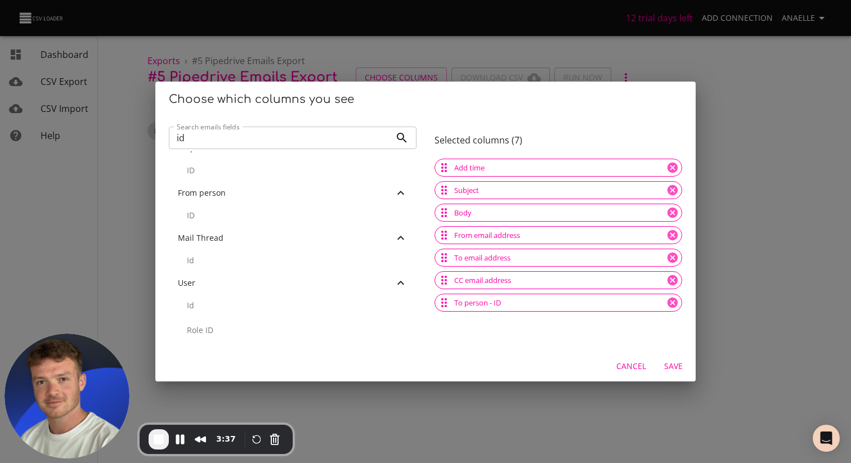
scroll to position [128, 0]
click at [231, 138] on input "id" at bounding box center [280, 138] width 222 height 23
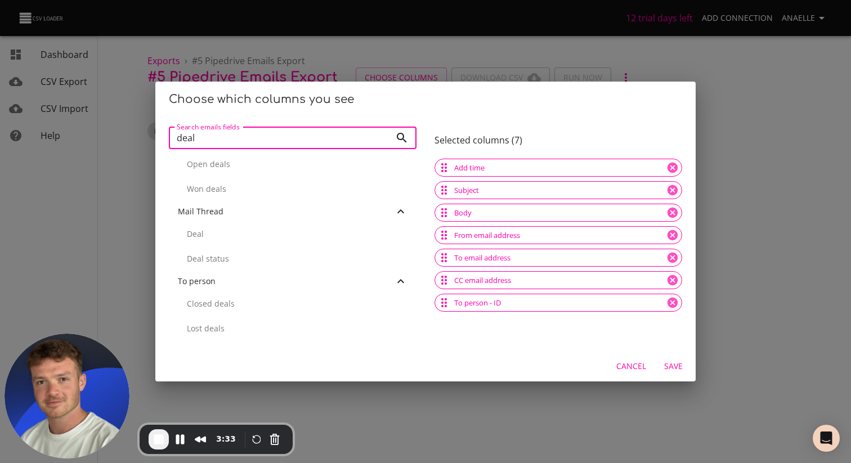
scroll to position [437, 0]
type input "deal"
click at [215, 228] on p "Deal" at bounding box center [297, 229] width 221 height 11
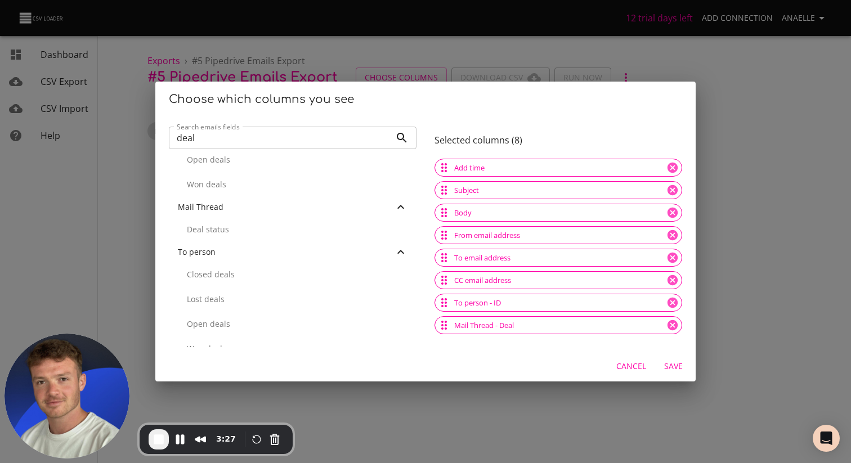
click at [674, 368] on span "Save" at bounding box center [672, 367] width 27 height 14
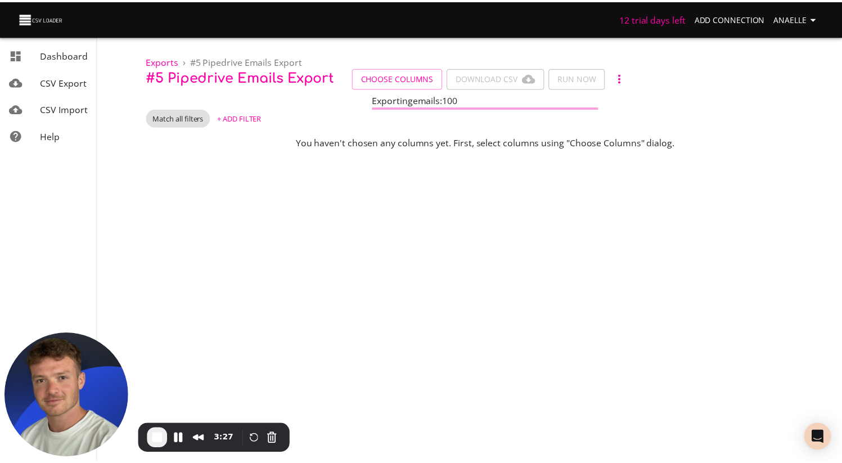
scroll to position [0, 0]
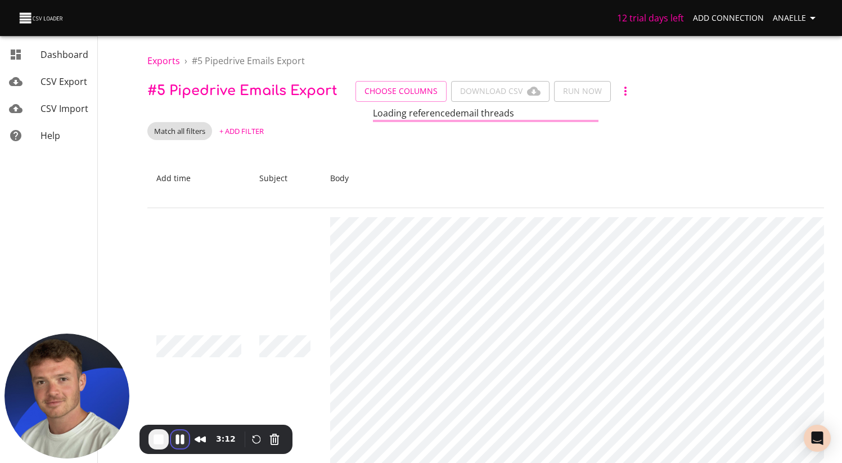
click at [180, 442] on button "Pause Recording" at bounding box center [180, 439] width 18 height 18
